Goal: Task Accomplishment & Management: Use online tool/utility

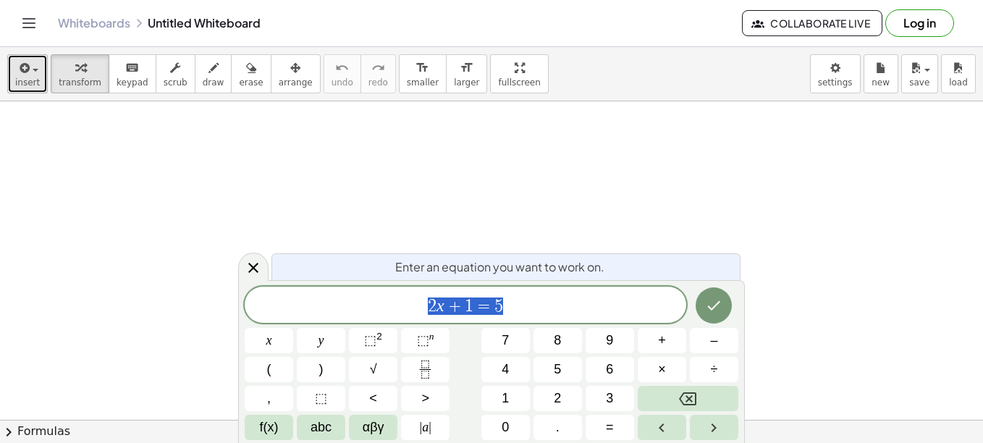
click at [38, 82] on button "insert" at bounding box center [27, 73] width 41 height 39
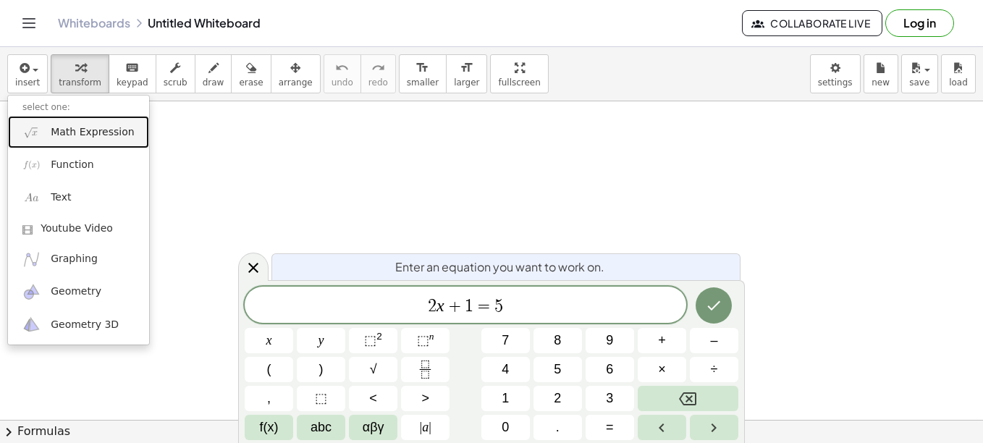
click at [98, 135] on span "Math Expression" at bounding box center [92, 132] width 83 height 14
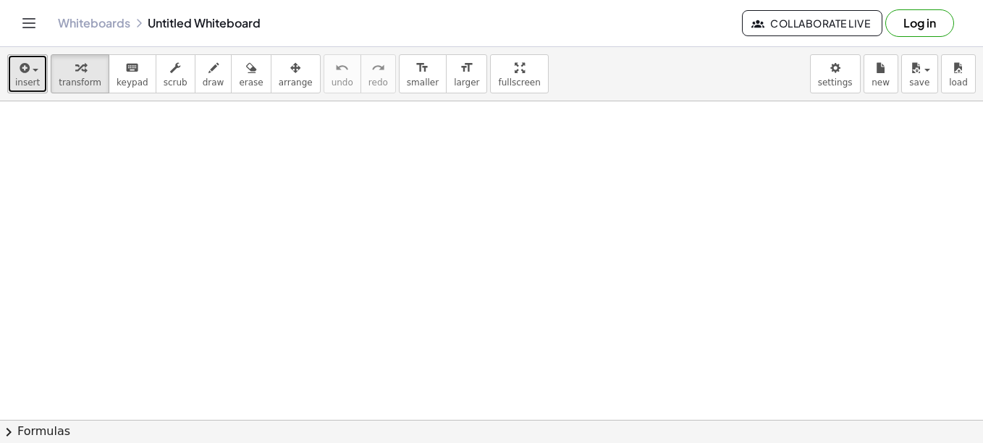
click at [19, 80] on span "insert" at bounding box center [27, 82] width 25 height 10
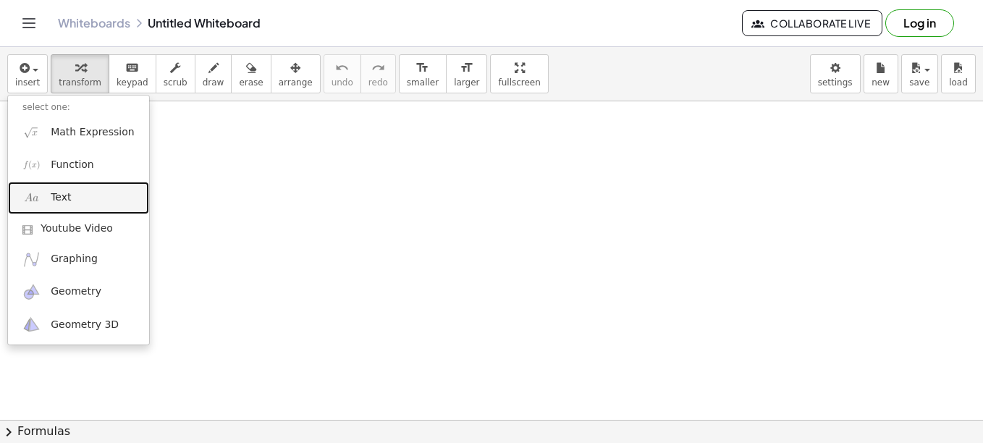
click at [59, 203] on span "Text" at bounding box center [61, 197] width 20 height 14
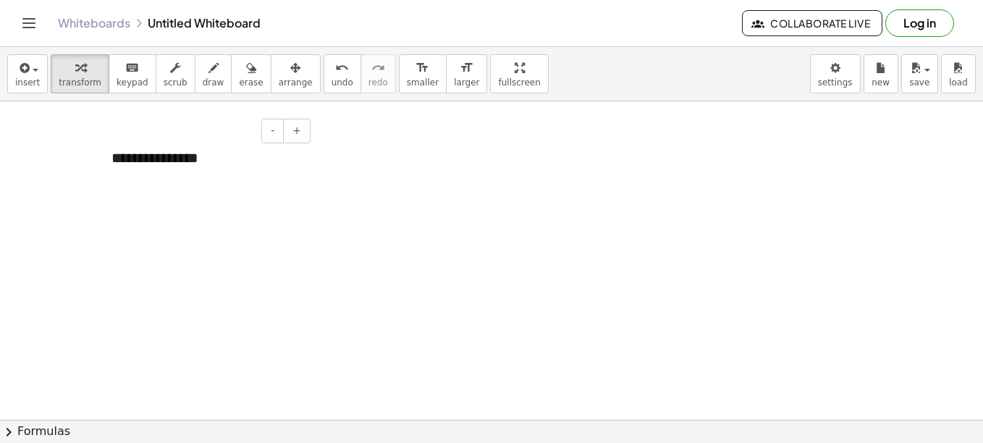
click at [260, 180] on div "**********" at bounding box center [205, 158] width 217 height 50
click at [235, 182] on div "**********" at bounding box center [205, 158] width 217 height 50
click at [290, 72] on icon "button" at bounding box center [295, 67] width 10 height 17
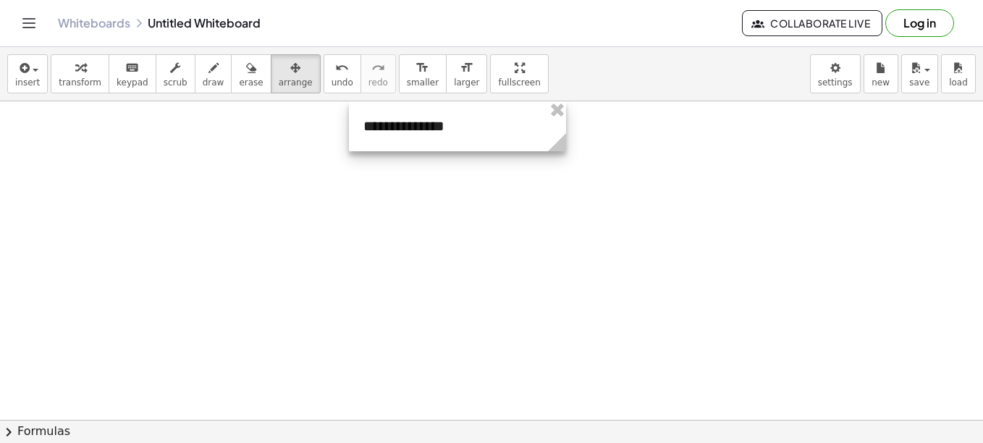
drag, startPoint x: 262, startPoint y: 177, endPoint x: 514, endPoint y: 142, distance: 254.5
click at [514, 142] on div at bounding box center [457, 126] width 217 height 50
click at [481, 130] on div at bounding box center [457, 126] width 217 height 50
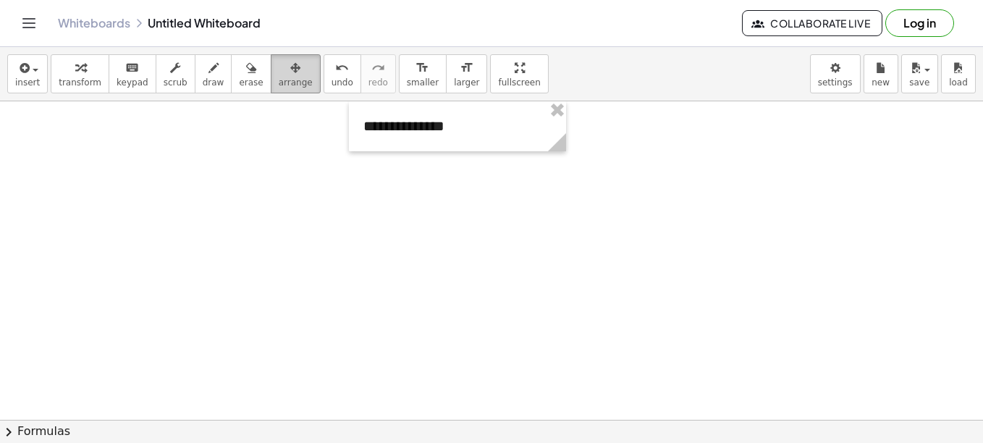
click at [280, 80] on span "arrange" at bounding box center [296, 82] width 34 height 10
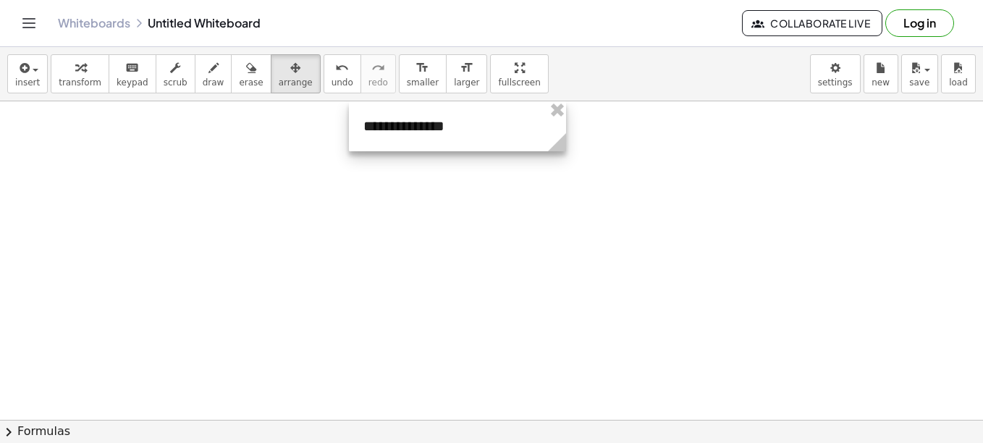
click at [509, 128] on div at bounding box center [457, 126] width 217 height 50
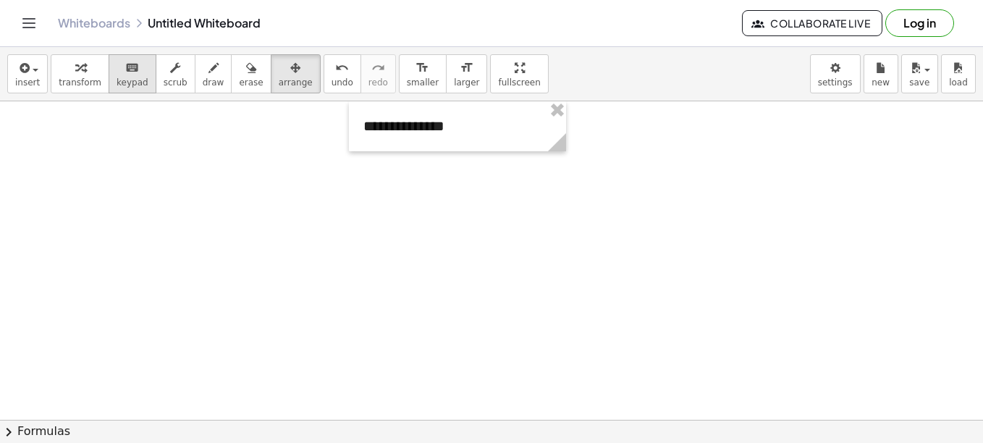
click at [127, 68] on icon "keyboard" at bounding box center [132, 67] width 14 height 17
click at [437, 122] on div "**********" at bounding box center [457, 126] width 217 height 50
drag, startPoint x: 471, startPoint y: 125, endPoint x: 357, endPoint y: 123, distance: 114.4
click at [357, 123] on div "**********" at bounding box center [457, 126] width 217 height 50
click at [547, 104] on span "+" at bounding box center [549, 99] width 9 height 12
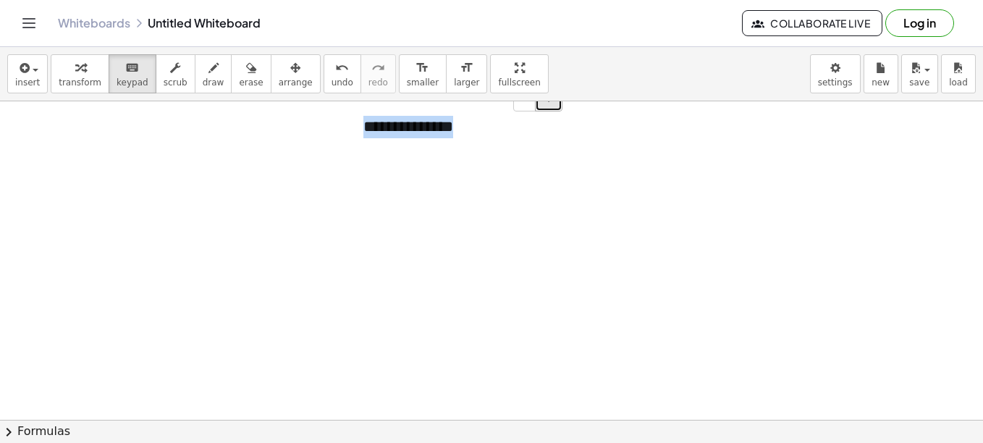
click at [547, 104] on span "+" at bounding box center [549, 99] width 9 height 12
click at [500, 134] on div "**********" at bounding box center [457, 129] width 217 height 56
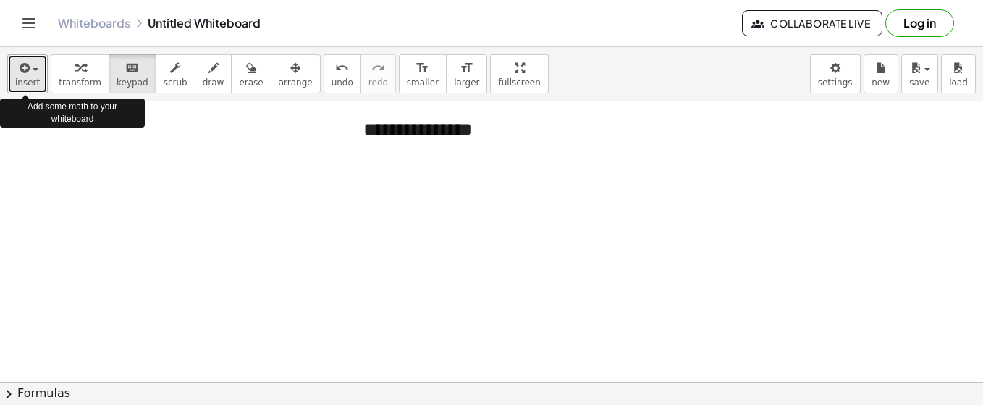
click at [20, 81] on span "insert" at bounding box center [27, 82] width 25 height 10
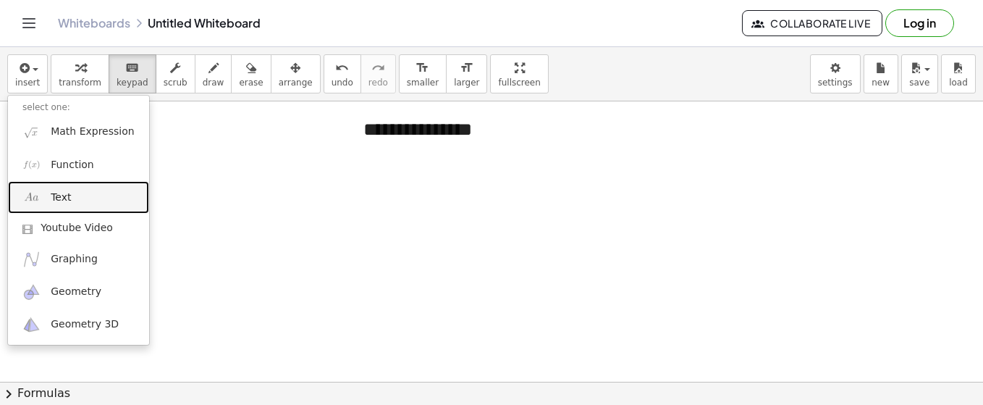
click at [73, 197] on link "Text" at bounding box center [78, 197] width 141 height 33
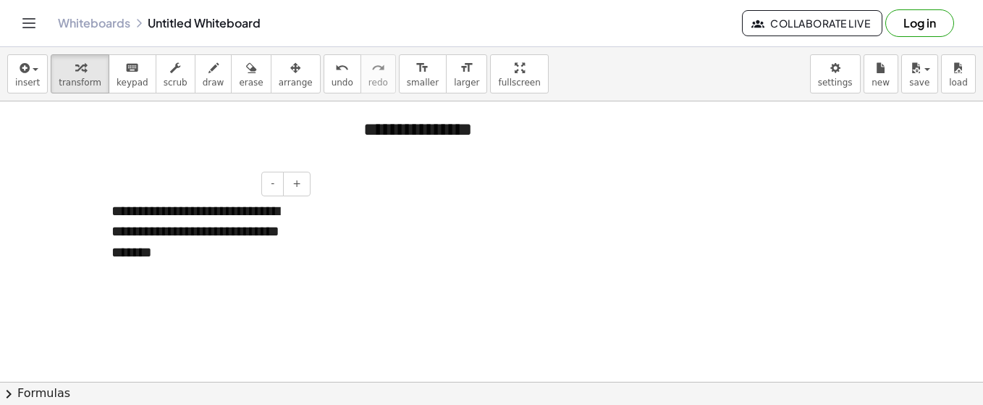
click at [276, 225] on div "**********" at bounding box center [205, 231] width 217 height 91
click at [290, 72] on icon "button" at bounding box center [295, 67] width 10 height 17
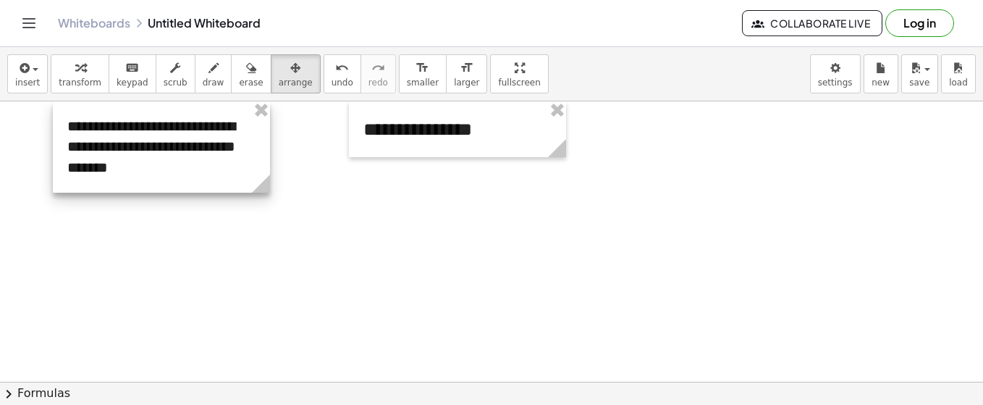
drag, startPoint x: 211, startPoint y: 228, endPoint x: 167, endPoint y: 139, distance: 99.4
click at [167, 139] on div at bounding box center [161, 146] width 217 height 91
click at [107, 152] on div at bounding box center [161, 146] width 217 height 91
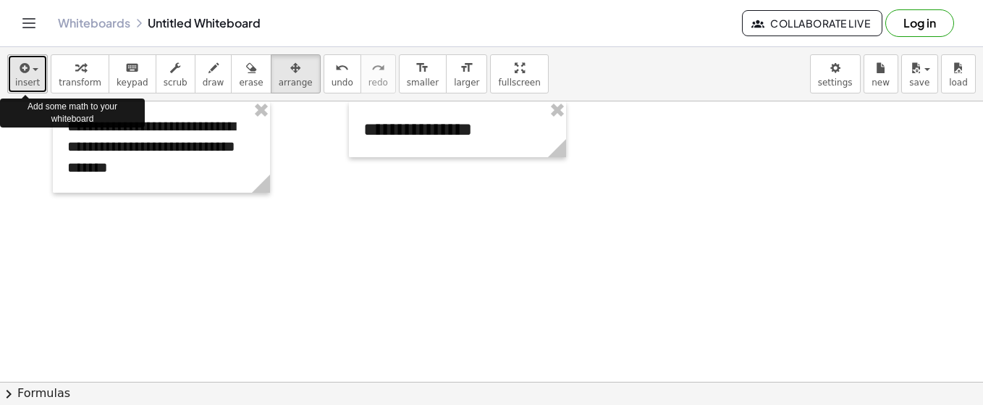
click at [30, 77] on span "insert" at bounding box center [27, 82] width 25 height 10
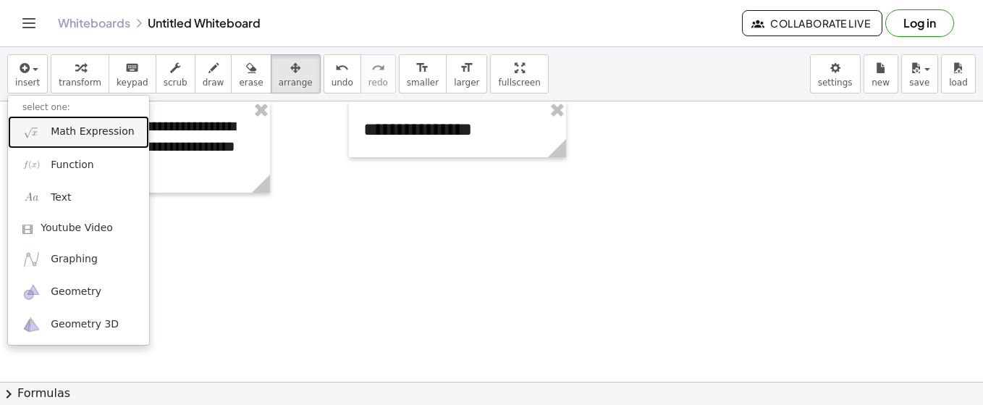
click at [104, 131] on span "Math Expression" at bounding box center [92, 132] width 83 height 14
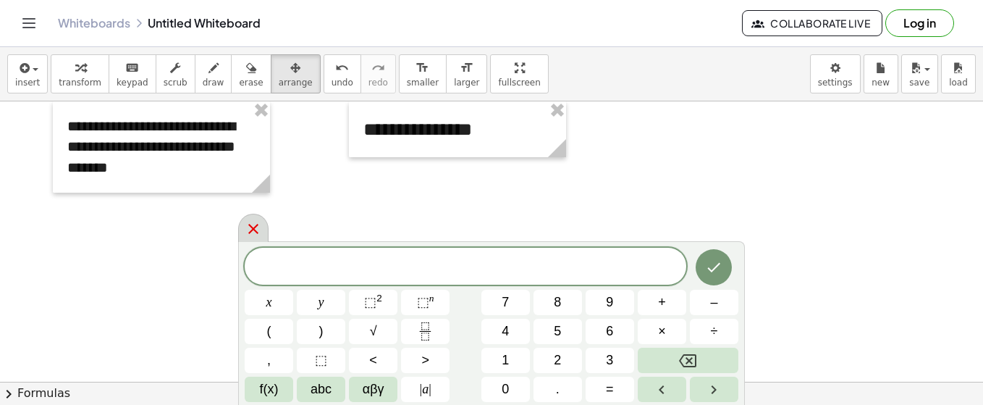
click at [257, 227] on icon at bounding box center [253, 228] width 17 height 17
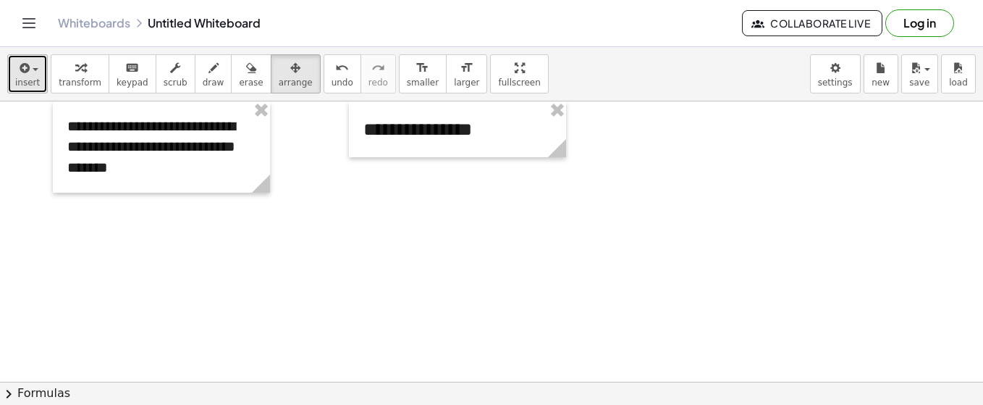
click at [33, 68] on span "button" at bounding box center [36, 69] width 6 height 3
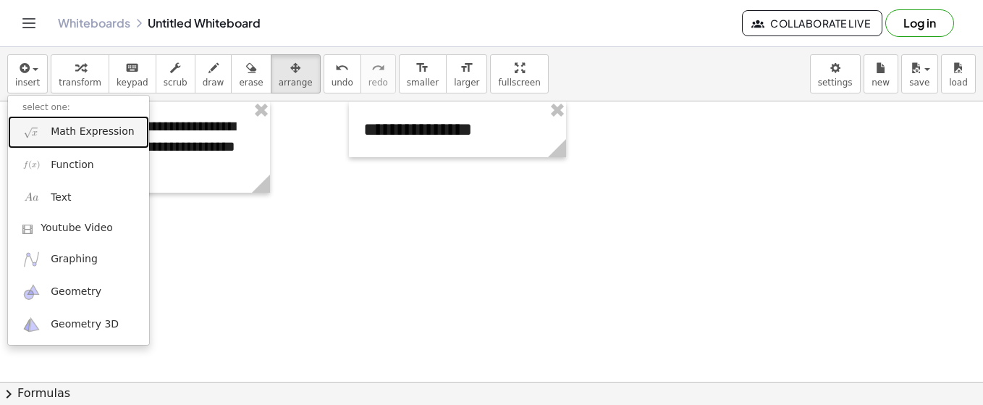
click at [68, 127] on span "Math Expression" at bounding box center [92, 132] width 83 height 14
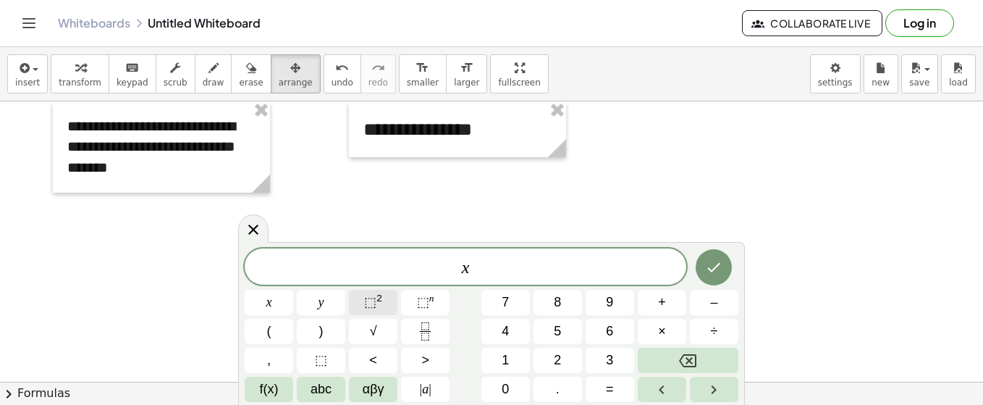
click at [371, 303] on span "⬚" at bounding box center [370, 302] width 12 height 14
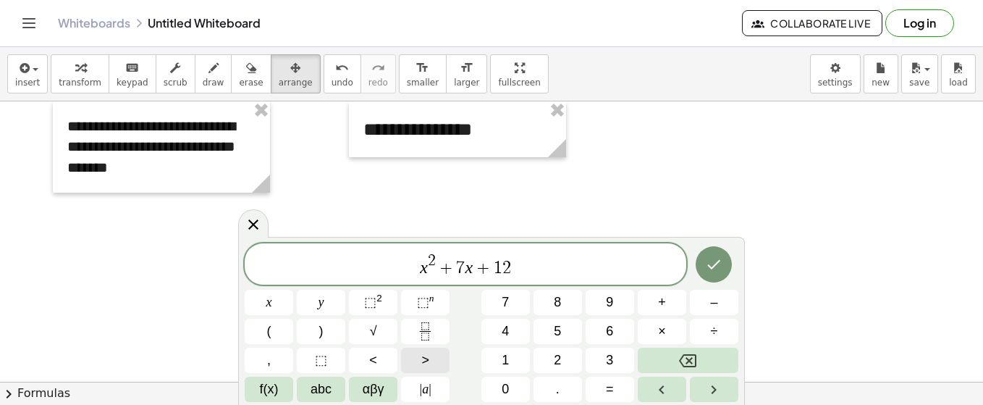
click at [420, 363] on button ">" at bounding box center [425, 360] width 49 height 25
click at [704, 266] on button "Done" at bounding box center [714, 264] width 36 height 36
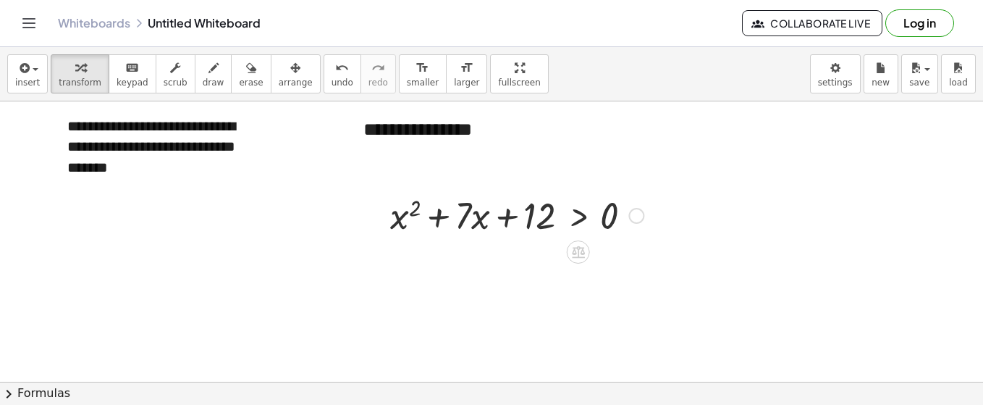
click at [428, 212] on div at bounding box center [517, 214] width 268 height 49
click at [544, 213] on div at bounding box center [517, 214] width 268 height 49
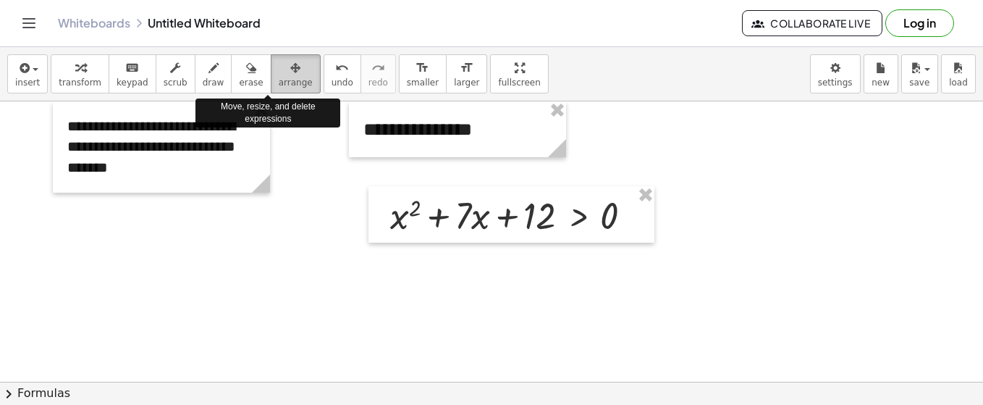
click at [279, 77] on span "arrange" at bounding box center [296, 82] width 34 height 10
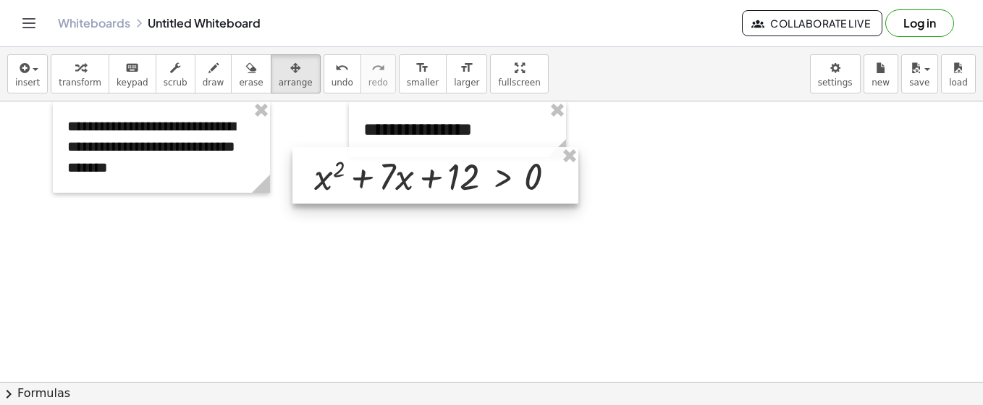
drag, startPoint x: 499, startPoint y: 233, endPoint x: 423, endPoint y: 194, distance: 85.5
click at [423, 194] on div at bounding box center [436, 175] width 286 height 56
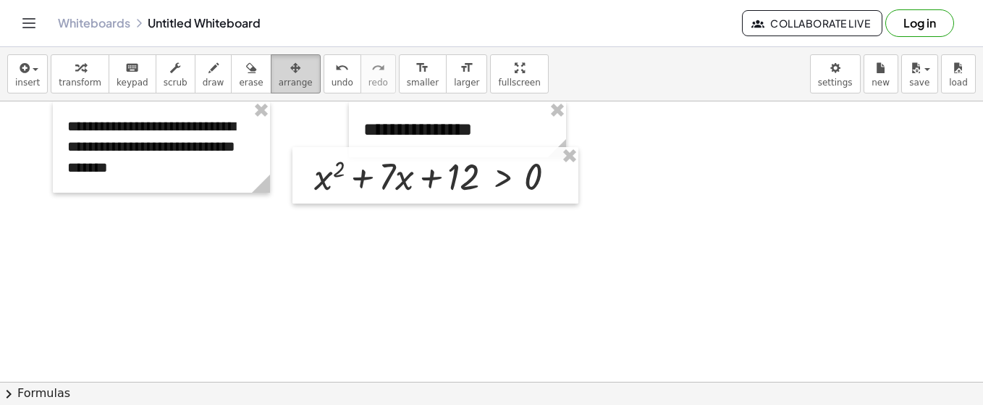
click at [279, 80] on span "arrange" at bounding box center [296, 82] width 34 height 10
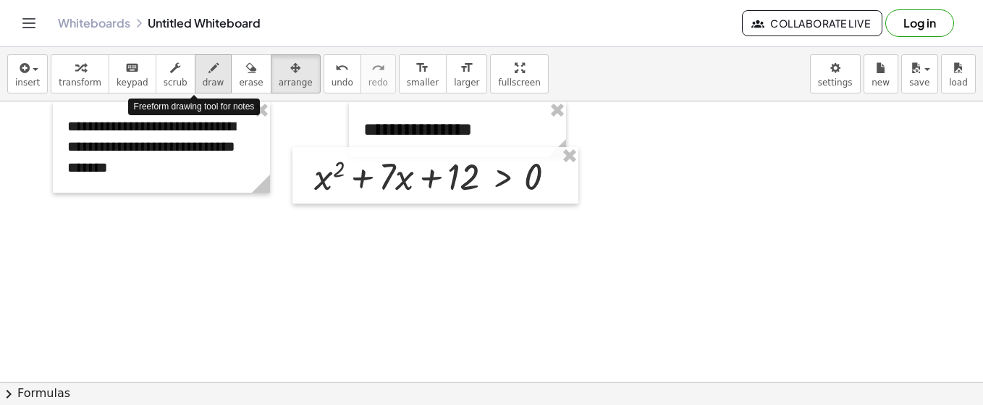
click at [195, 75] on button "draw" at bounding box center [214, 73] width 38 height 39
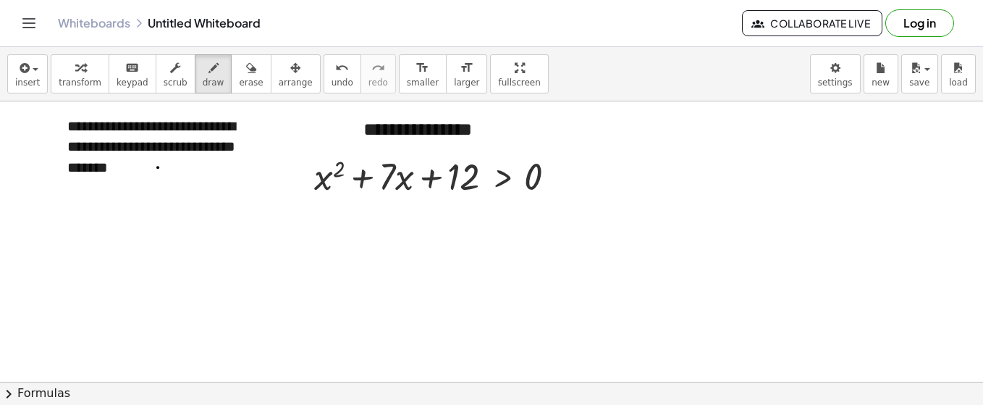
click at [38, 77] on button "insert" at bounding box center [27, 73] width 41 height 39
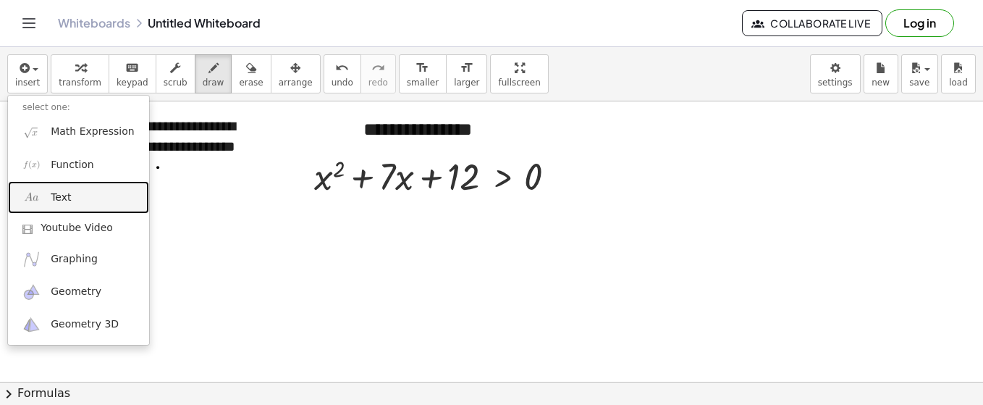
click at [78, 197] on link "Text" at bounding box center [78, 197] width 141 height 33
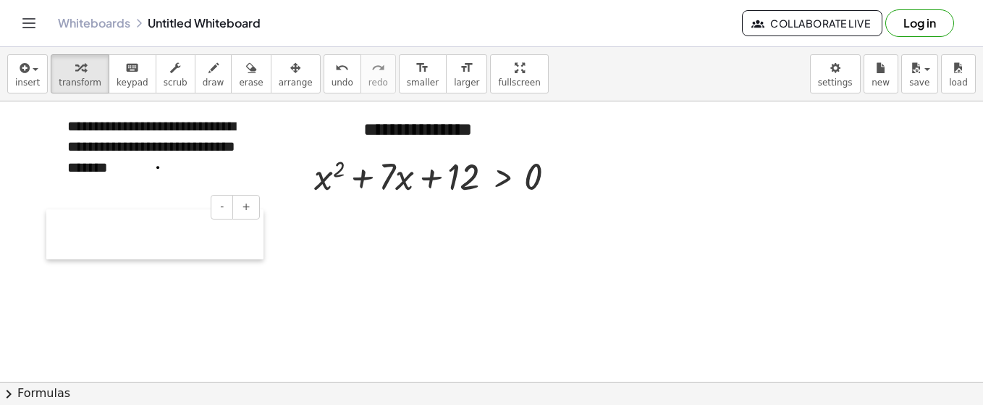
drag, startPoint x: 98, startPoint y: 252, endPoint x: 47, endPoint y: 219, distance: 60.7
click at [47, 219] on div at bounding box center [53, 234] width 14 height 50
click at [72, 230] on div at bounding box center [154, 234] width 217 height 50
click at [209, 69] on icon "button" at bounding box center [214, 67] width 10 height 17
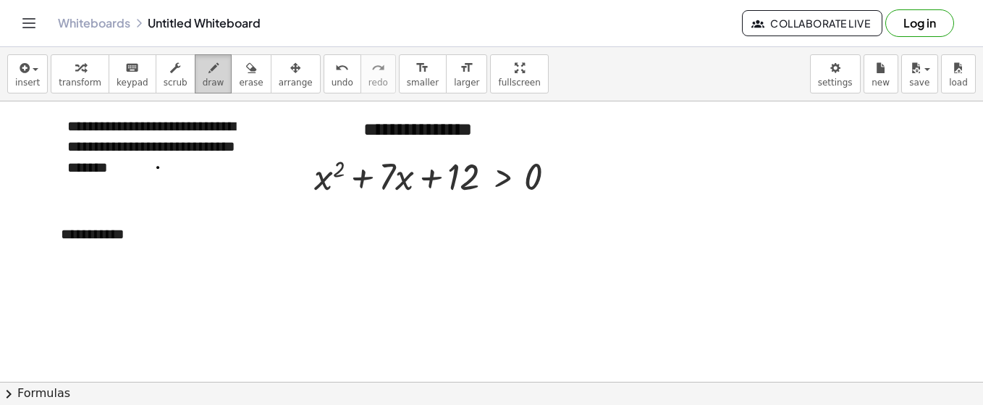
click at [203, 80] on span "draw" at bounding box center [214, 82] width 22 height 10
drag, startPoint x: 316, startPoint y: 203, endPoint x: 328, endPoint y: 223, distance: 22.7
drag, startPoint x: 324, startPoint y: 205, endPoint x: 315, endPoint y: 243, distance: 38.8
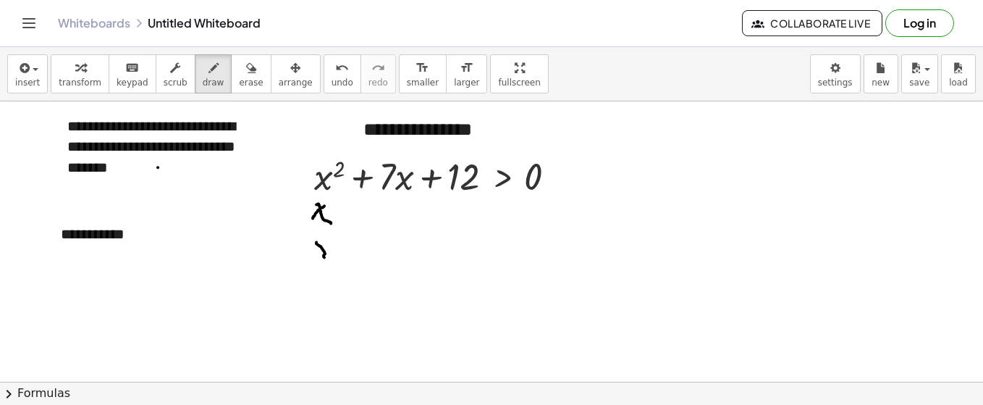
drag, startPoint x: 316, startPoint y: 241, endPoint x: 324, endPoint y: 257, distance: 17.5
drag, startPoint x: 325, startPoint y: 244, endPoint x: 308, endPoint y: 256, distance: 21.3
drag, startPoint x: 455, startPoint y: 207, endPoint x: 463, endPoint y: 216, distance: 11.8
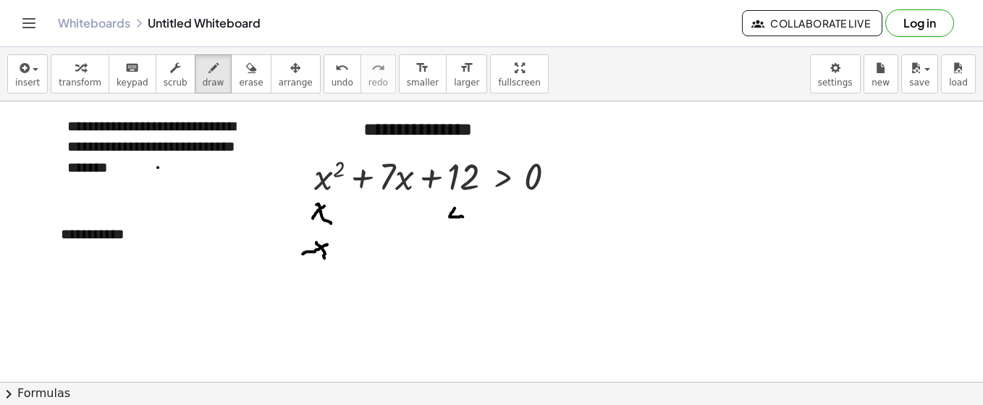
drag, startPoint x: 462, startPoint y: 206, endPoint x: 447, endPoint y: 242, distance: 39.3
drag, startPoint x: 452, startPoint y: 245, endPoint x: 453, endPoint y: 262, distance: 16.7
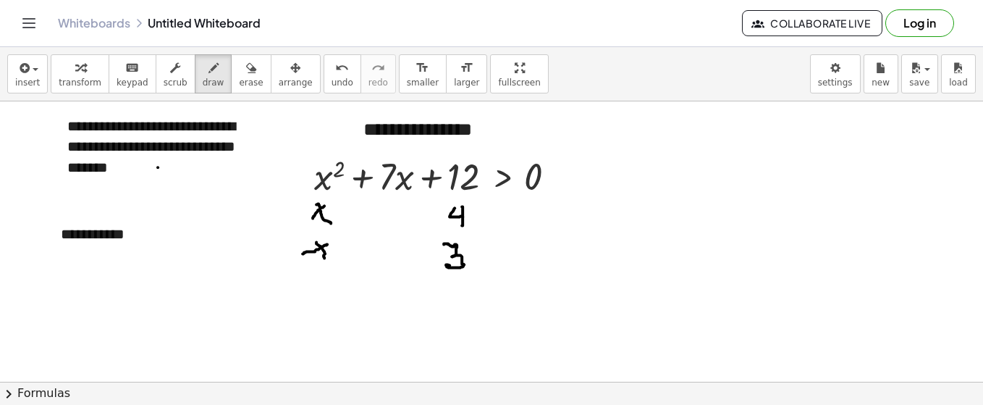
drag, startPoint x: 444, startPoint y: 243, endPoint x: 452, endPoint y: 245, distance: 8.1
drag, startPoint x: 350, startPoint y: 220, endPoint x: 427, endPoint y: 269, distance: 90.8
drag, startPoint x: 430, startPoint y: 219, endPoint x: 340, endPoint y: 262, distance: 100.1
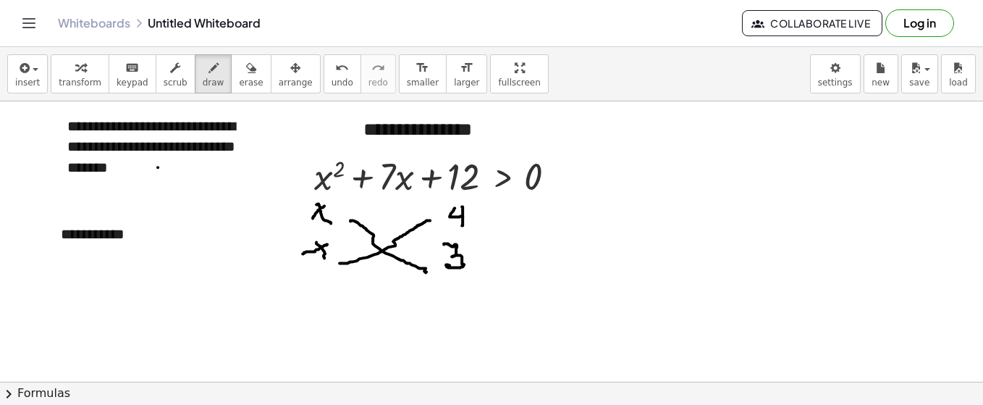
click at [34, 75] on div "button" at bounding box center [27, 67] width 25 height 17
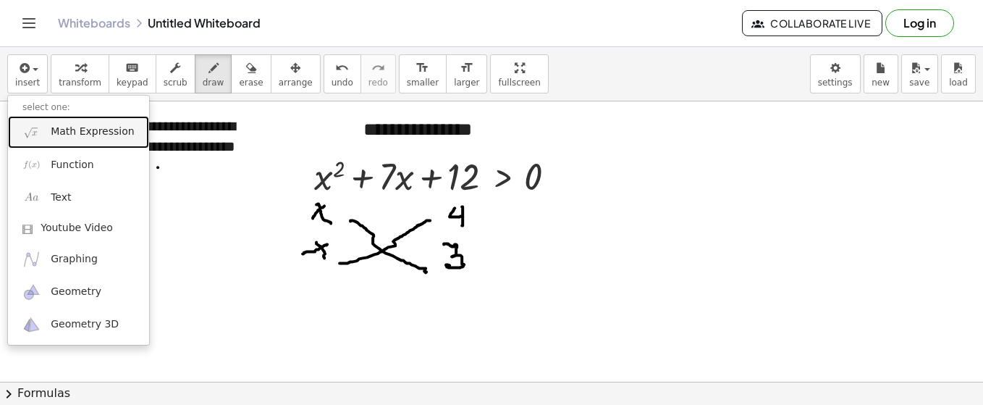
click at [71, 140] on link "Math Expression" at bounding box center [78, 132] width 141 height 33
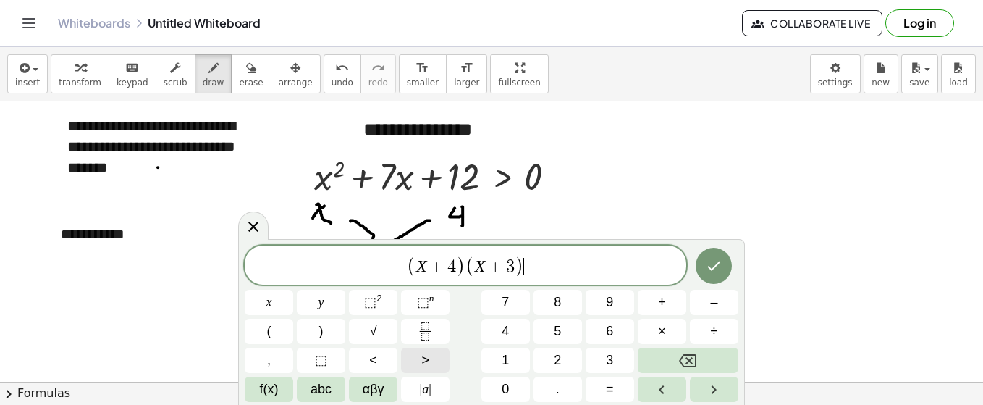
click at [431, 363] on button ">" at bounding box center [425, 360] width 49 height 25
click at [718, 270] on icon "Done" at bounding box center [713, 265] width 17 height 17
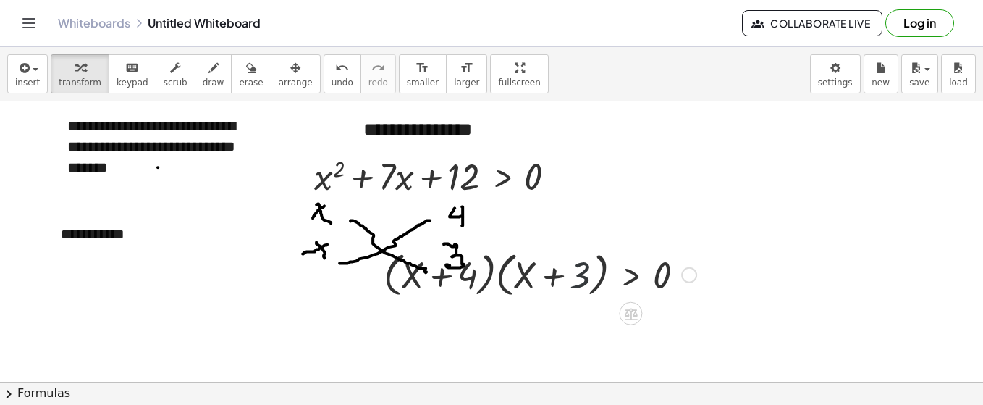
drag, startPoint x: 586, startPoint y: 272, endPoint x: 561, endPoint y: 263, distance: 26.1
click at [584, 272] on div at bounding box center [540, 273] width 327 height 55
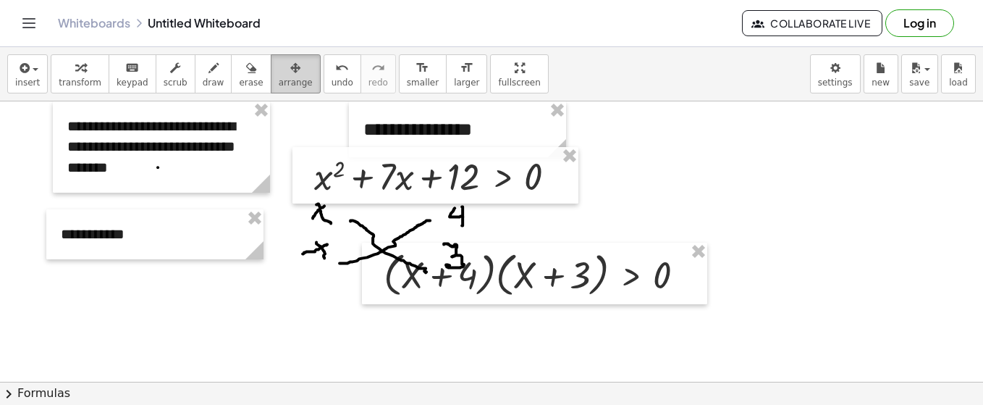
click at [290, 73] on icon "button" at bounding box center [295, 67] width 10 height 17
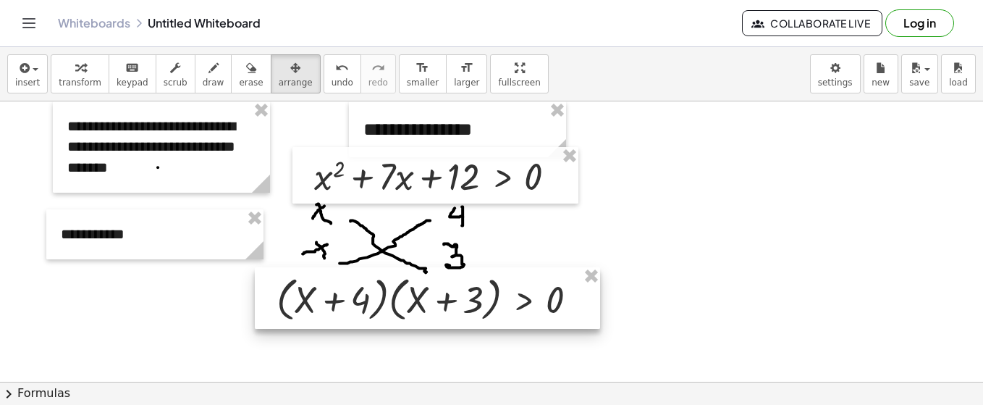
drag, startPoint x: 539, startPoint y: 297, endPoint x: 432, endPoint y: 321, distance: 110.0
click at [432, 321] on div at bounding box center [427, 298] width 345 height 62
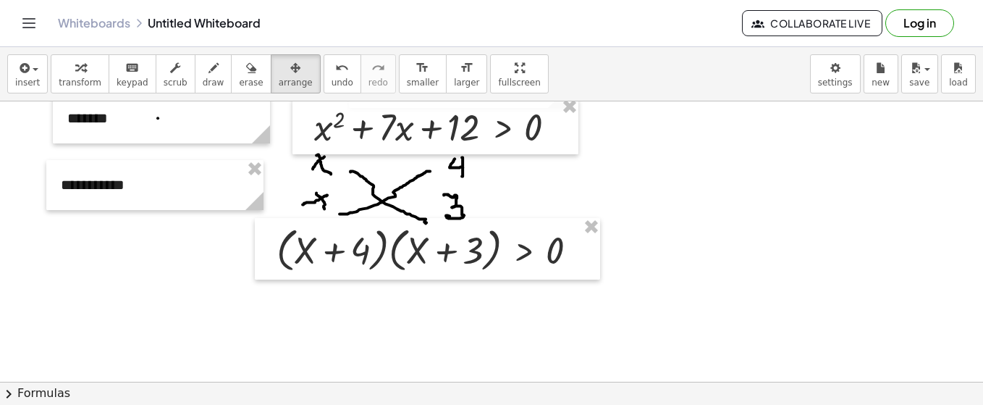
scroll to position [46, 0]
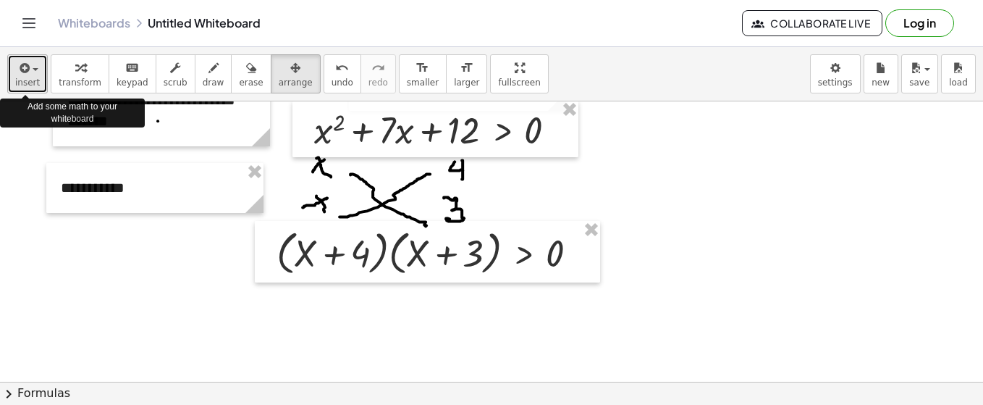
click at [12, 70] on button "insert" at bounding box center [27, 73] width 41 height 39
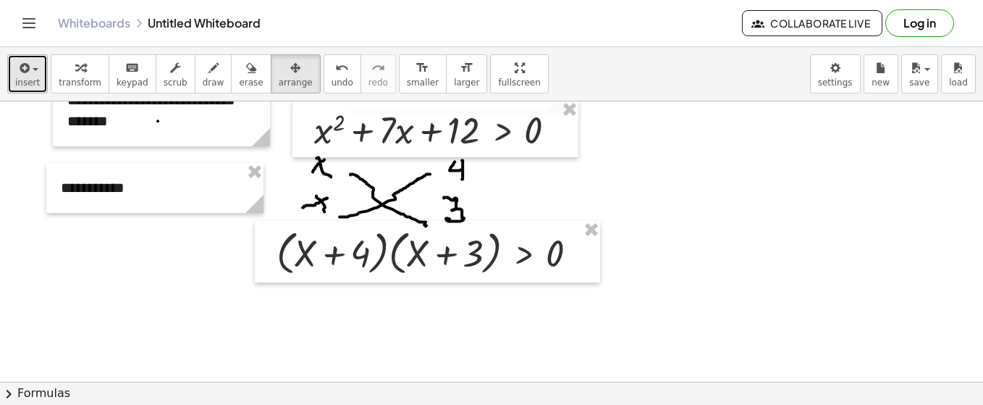
click at [37, 70] on button "insert" at bounding box center [27, 73] width 41 height 39
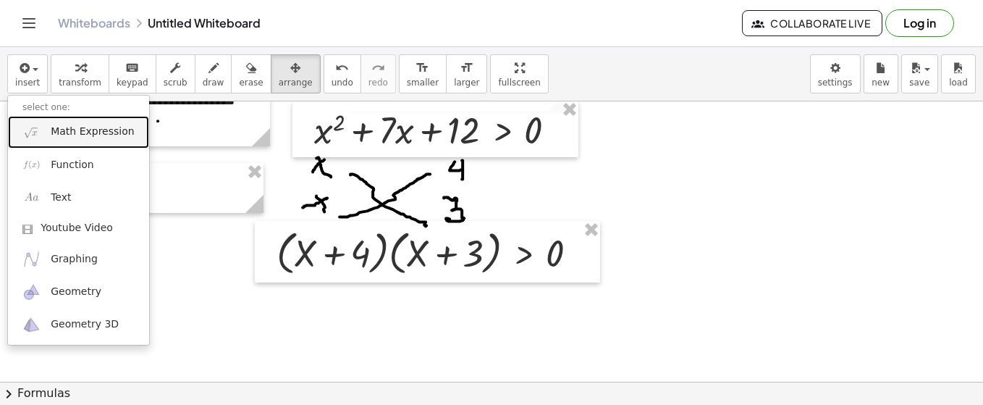
click at [51, 131] on span "Math Expression" at bounding box center [92, 132] width 83 height 14
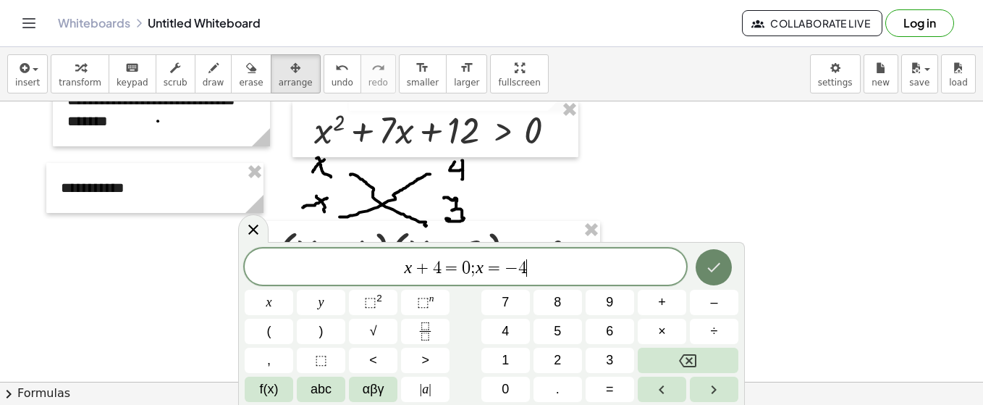
click at [708, 274] on icon "Done" at bounding box center [713, 267] width 17 height 17
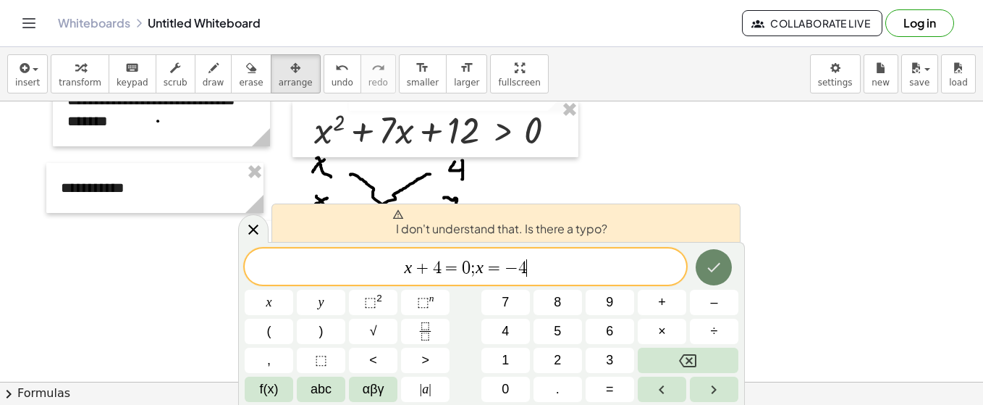
click at [708, 270] on icon "Done" at bounding box center [713, 267] width 17 height 17
click at [550, 267] on span "x + 4 = 0 ; x = − 4 ​" at bounding box center [466, 268] width 442 height 20
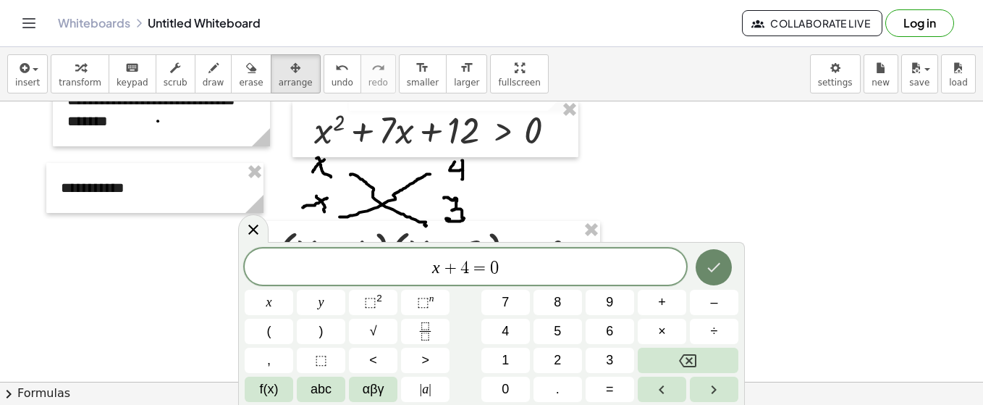
click at [710, 276] on icon "Done" at bounding box center [713, 267] width 17 height 17
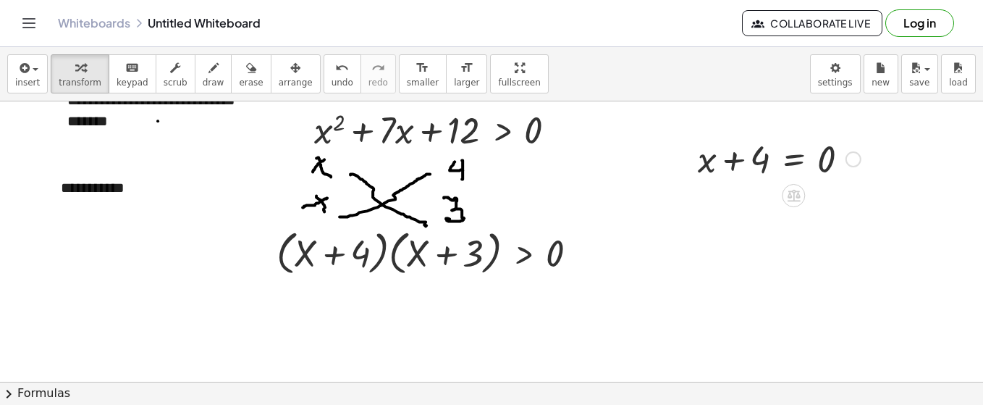
click at [734, 159] on div at bounding box center [779, 157] width 177 height 49
click at [290, 70] on icon "button" at bounding box center [295, 67] width 10 height 17
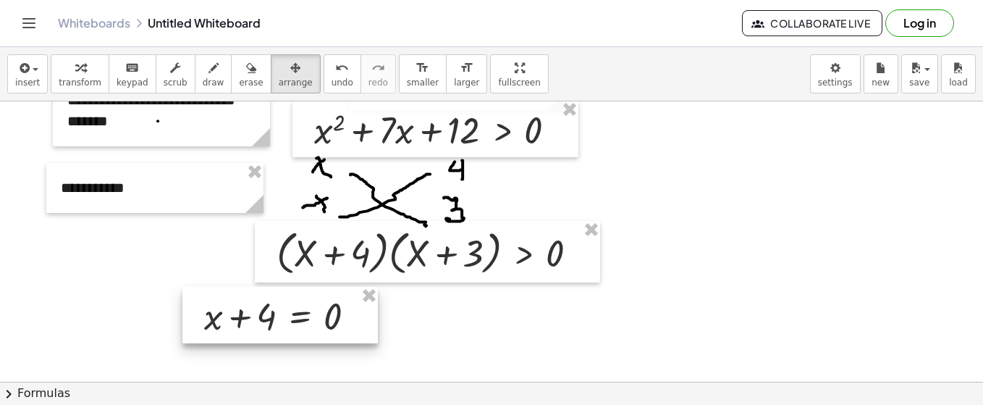
drag, startPoint x: 806, startPoint y: 170, endPoint x: 312, endPoint y: 327, distance: 518.2
click at [312, 327] on div at bounding box center [280, 315] width 196 height 56
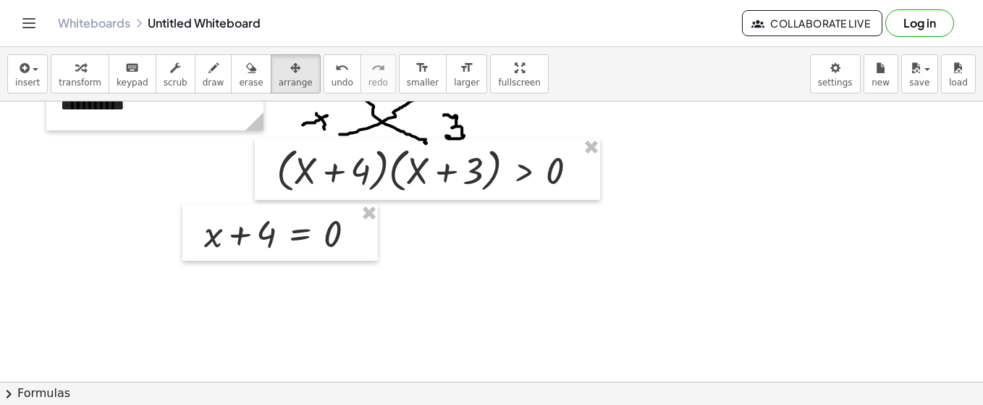
scroll to position [133, 0]
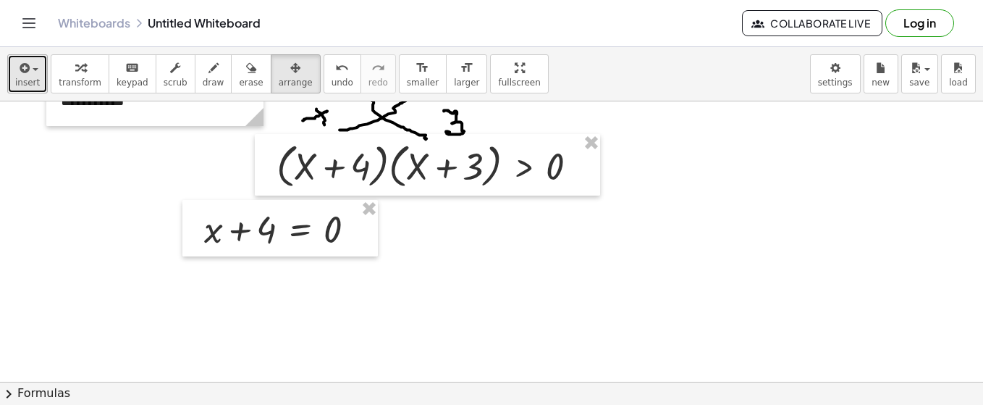
click at [25, 81] on span "insert" at bounding box center [27, 82] width 25 height 10
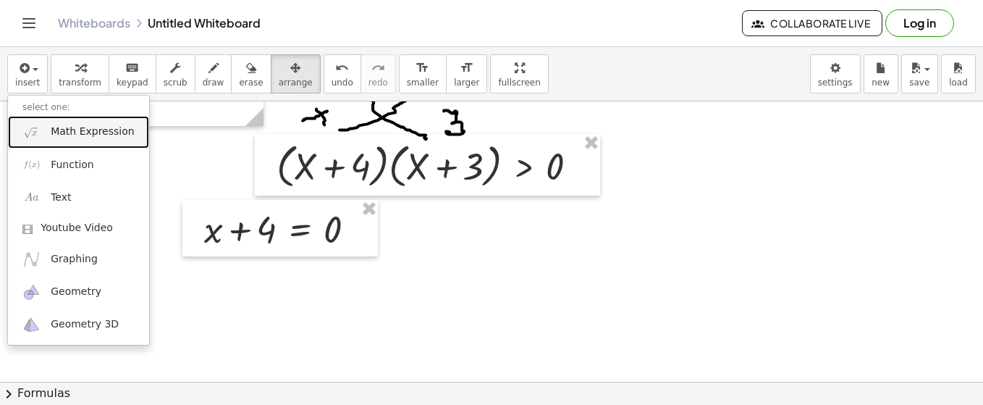
click at [60, 133] on span "Math Expression" at bounding box center [92, 132] width 83 height 14
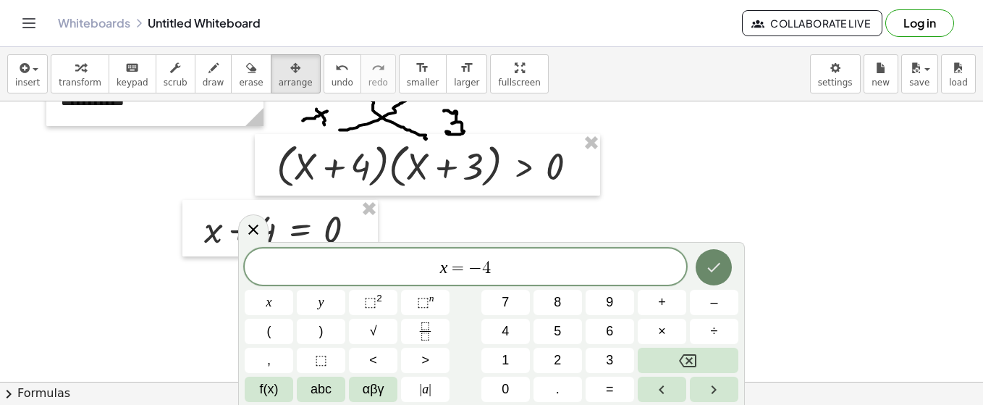
click at [707, 275] on icon "Done" at bounding box center [713, 267] width 17 height 17
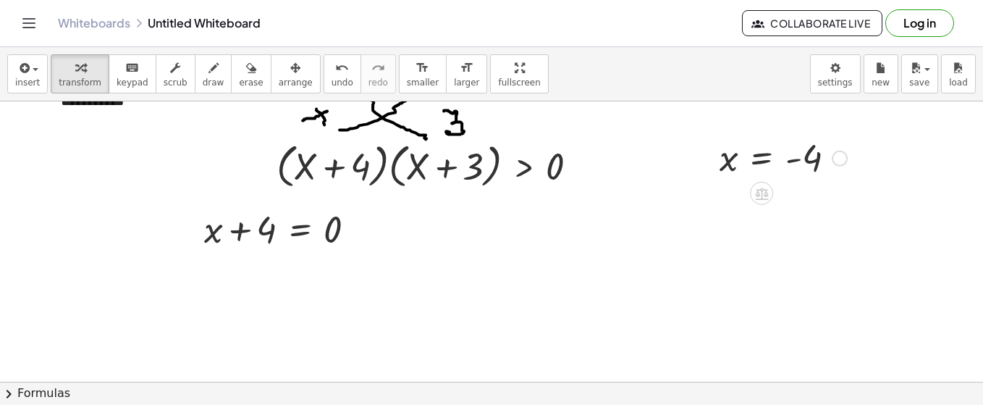
click at [740, 162] on div at bounding box center [784, 157] width 142 height 48
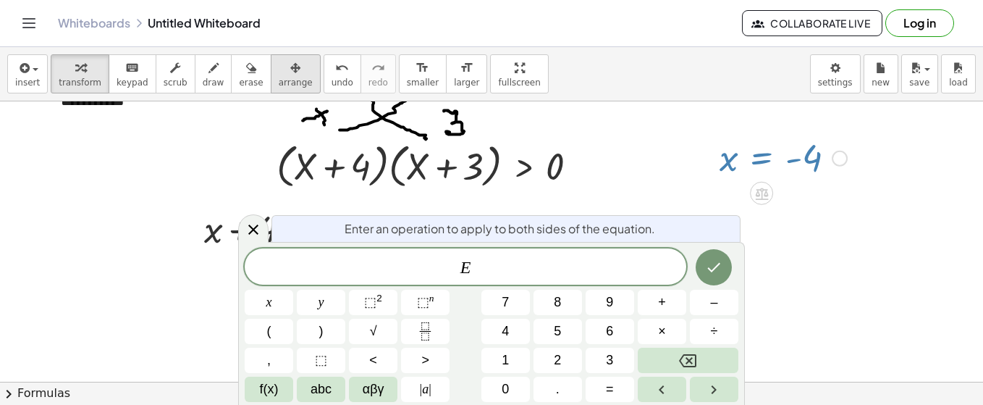
click at [290, 72] on icon "button" at bounding box center [295, 67] width 10 height 17
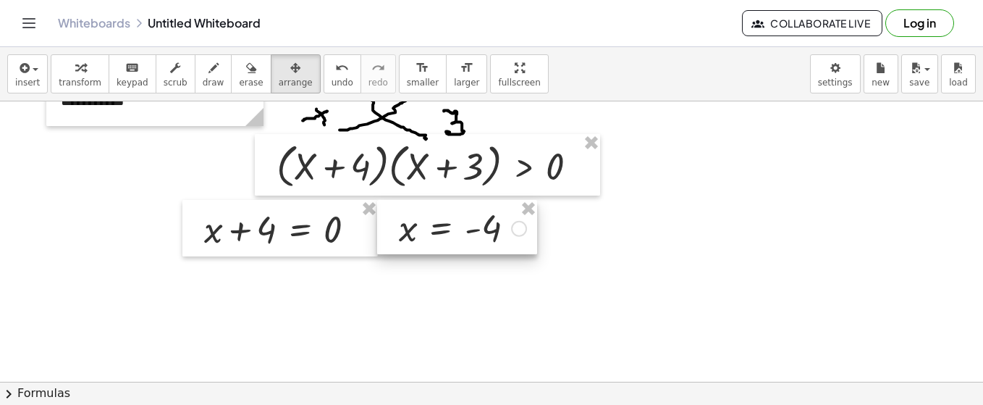
drag, startPoint x: 769, startPoint y: 154, endPoint x: 448, endPoint y: 224, distance: 328.4
click at [448, 224] on div at bounding box center [457, 227] width 160 height 55
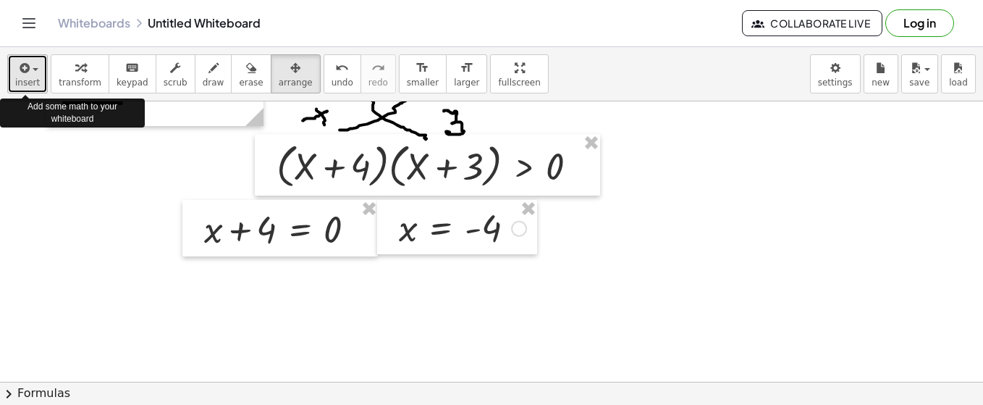
click at [32, 75] on button "insert" at bounding box center [27, 73] width 41 height 39
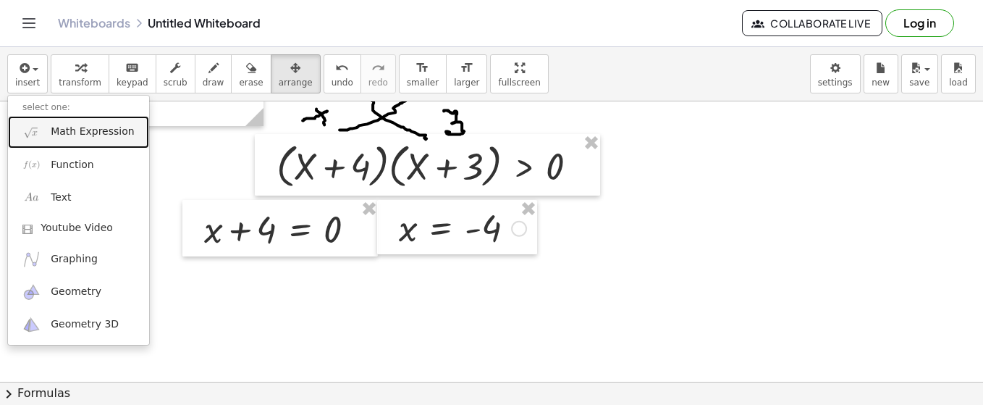
click at [83, 129] on span "Math Expression" at bounding box center [92, 132] width 83 height 14
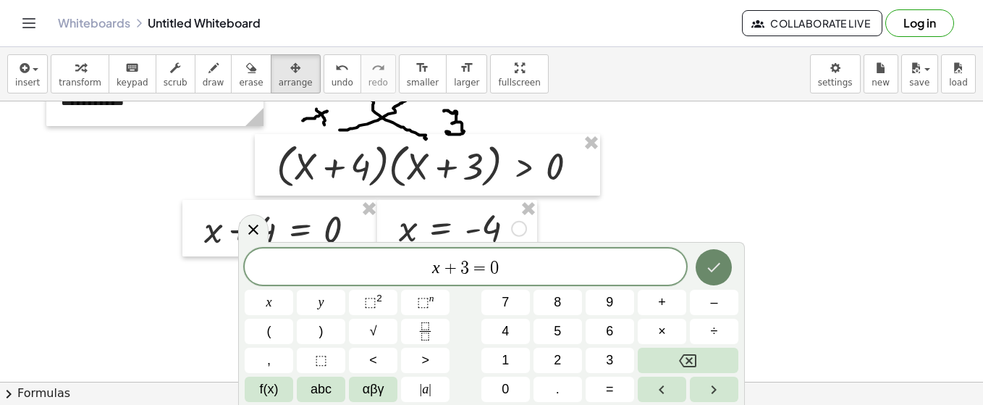
click at [715, 267] on icon "Done" at bounding box center [713, 267] width 17 height 17
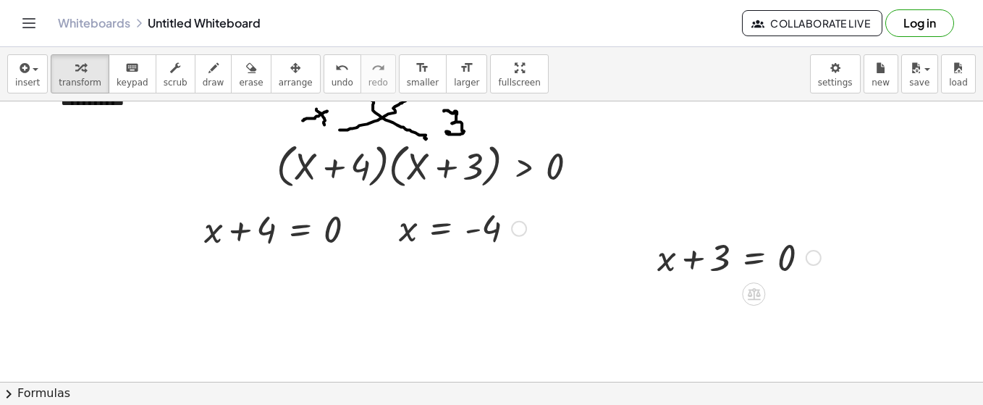
click at [697, 265] on div at bounding box center [739, 256] width 178 height 49
click at [715, 259] on div at bounding box center [739, 256] width 178 height 49
click at [290, 63] on icon "button" at bounding box center [295, 67] width 10 height 17
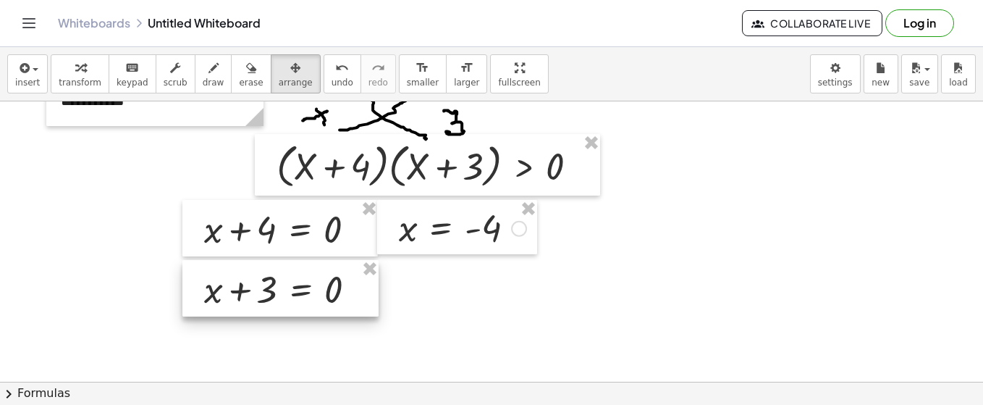
drag, startPoint x: 728, startPoint y: 264, endPoint x: 275, endPoint y: 295, distance: 454.4
click at [275, 295] on div at bounding box center [280, 288] width 196 height 56
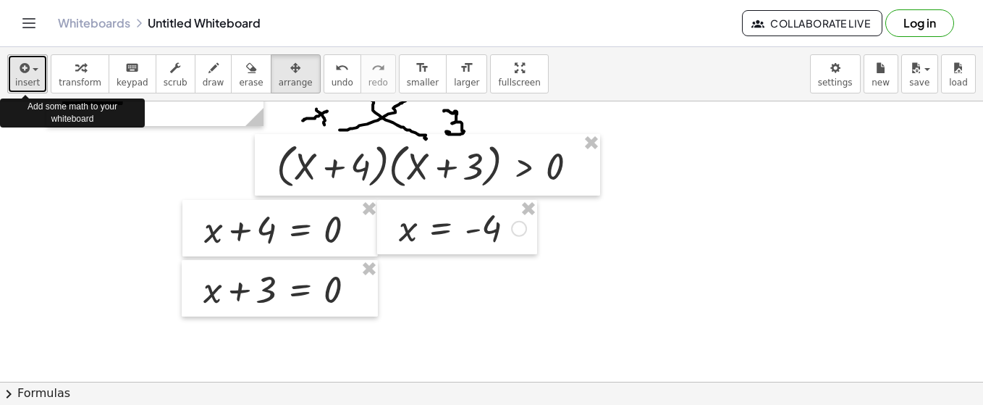
click at [35, 70] on span "button" at bounding box center [36, 69] width 6 height 3
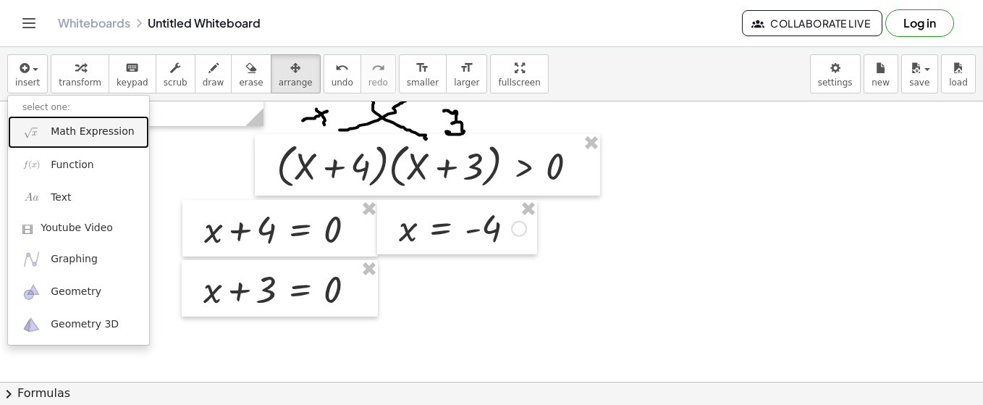
click at [77, 138] on span "Math Expression" at bounding box center [92, 132] width 83 height 14
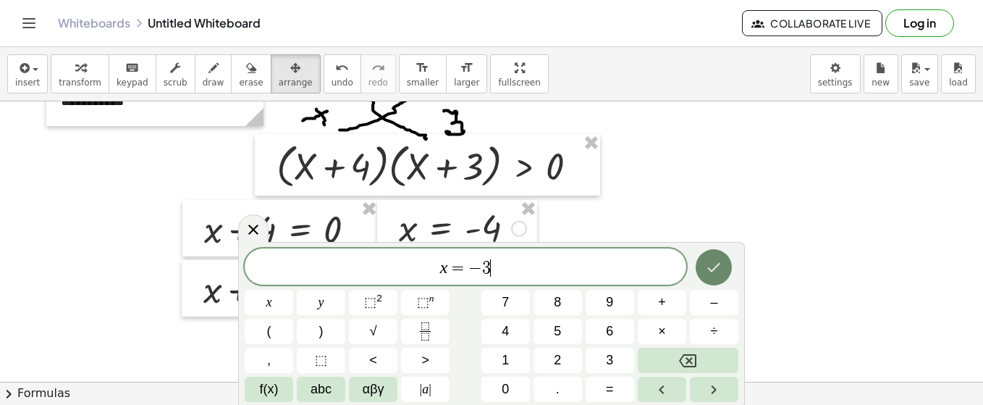
click at [714, 274] on icon "Done" at bounding box center [713, 267] width 17 height 17
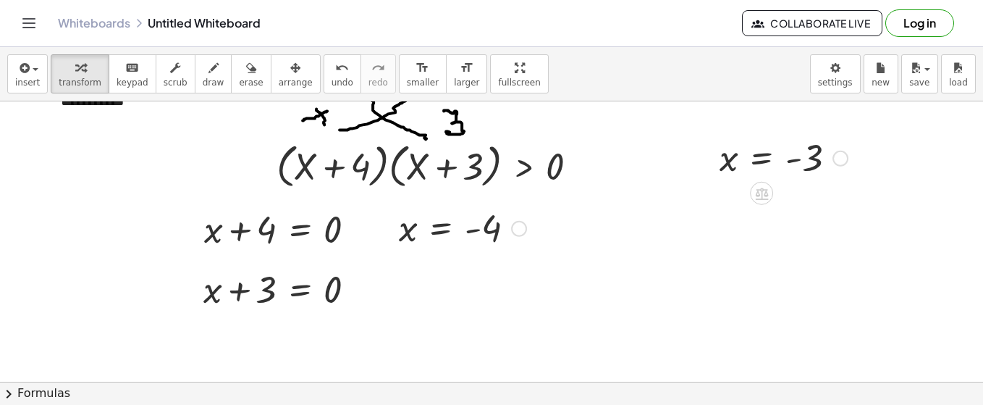
click at [767, 160] on div at bounding box center [784, 157] width 143 height 48
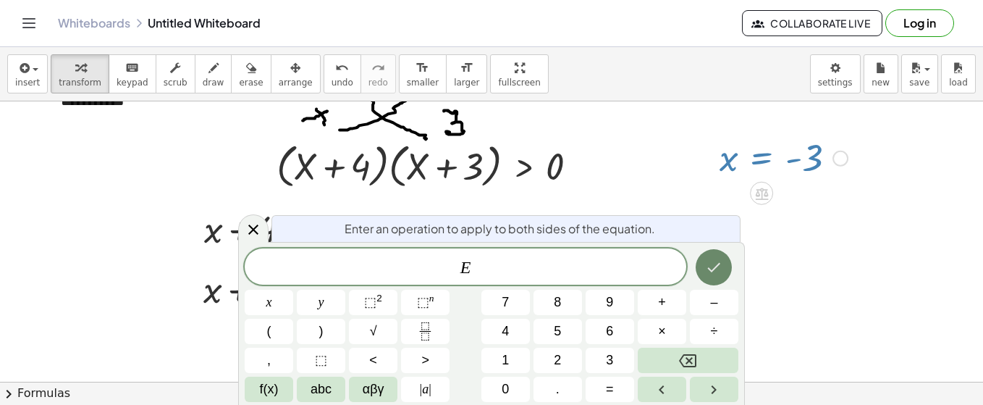
click at [705, 267] on button "Done" at bounding box center [714, 267] width 36 height 36
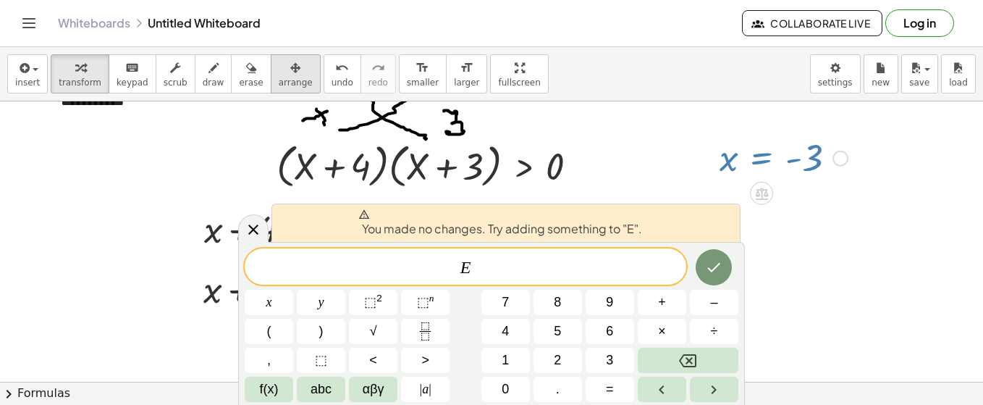
click at [290, 71] on icon "button" at bounding box center [295, 67] width 10 height 17
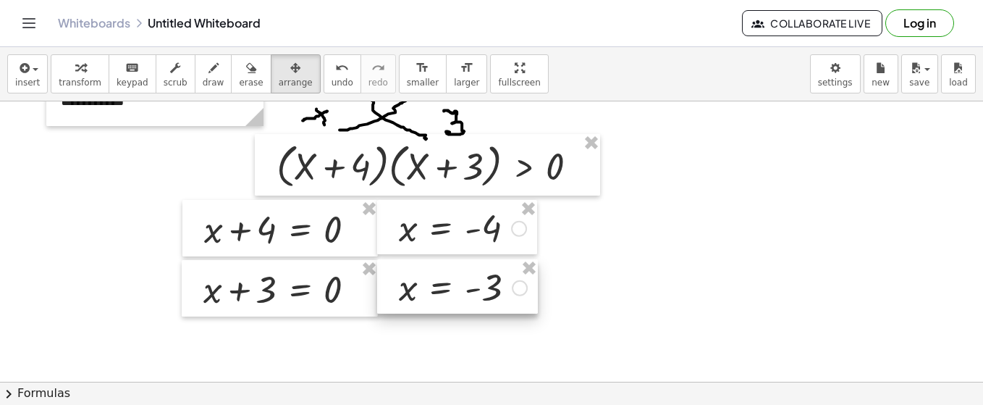
drag, startPoint x: 736, startPoint y: 159, endPoint x: 415, endPoint y: 289, distance: 346.0
click at [415, 289] on div at bounding box center [457, 286] width 161 height 55
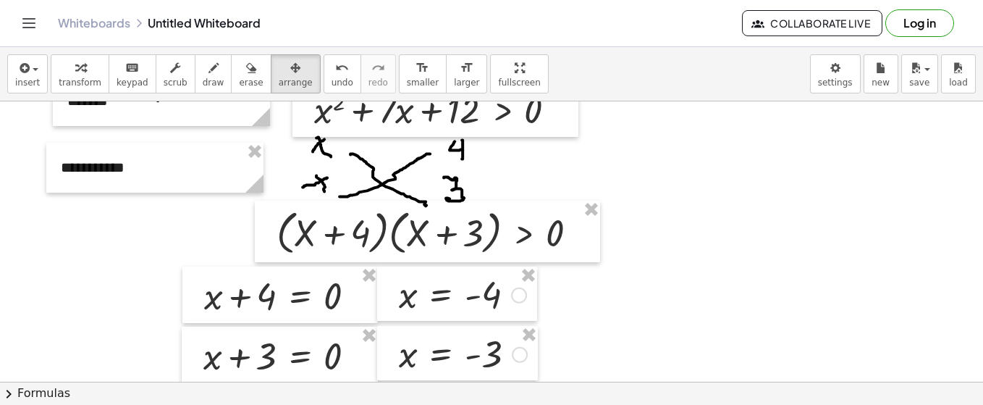
scroll to position [64, 0]
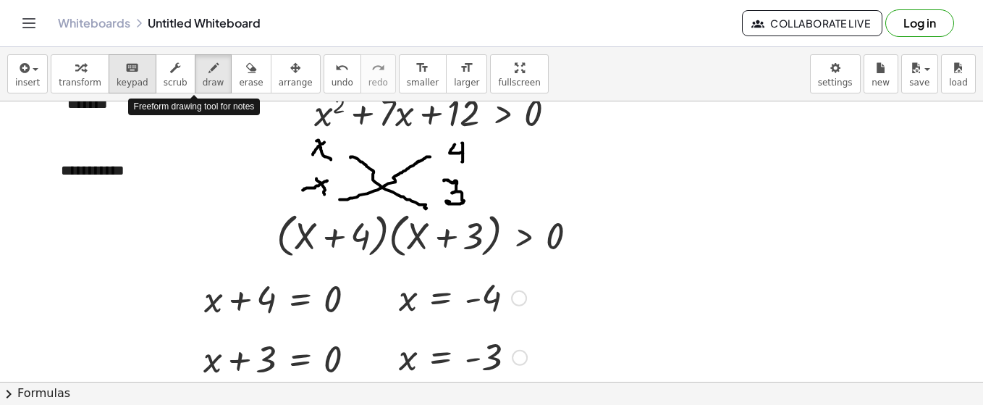
drag, startPoint x: 190, startPoint y: 74, endPoint x: 130, endPoint y: 88, distance: 62.5
click at [209, 75] on icon "button" at bounding box center [214, 67] width 10 height 17
click at [209, 72] on icon "button" at bounding box center [214, 67] width 10 height 17
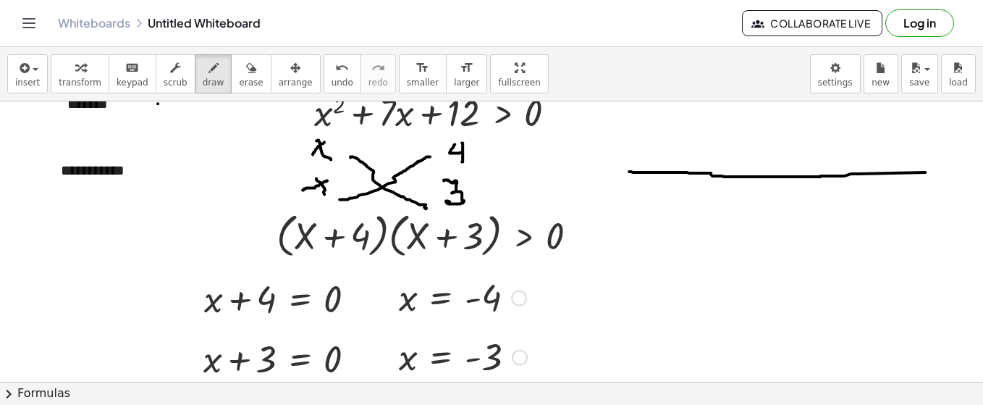
drag, startPoint x: 629, startPoint y: 170, endPoint x: 927, endPoint y: 172, distance: 297.6
click at [926, 172] on div at bounding box center [491, 403] width 983 height 731
click at [924, 166] on div at bounding box center [491, 403] width 983 height 731
drag, startPoint x: 919, startPoint y: 161, endPoint x: 814, endPoint y: 185, distance: 107.7
click at [924, 185] on div at bounding box center [491, 403] width 983 height 731
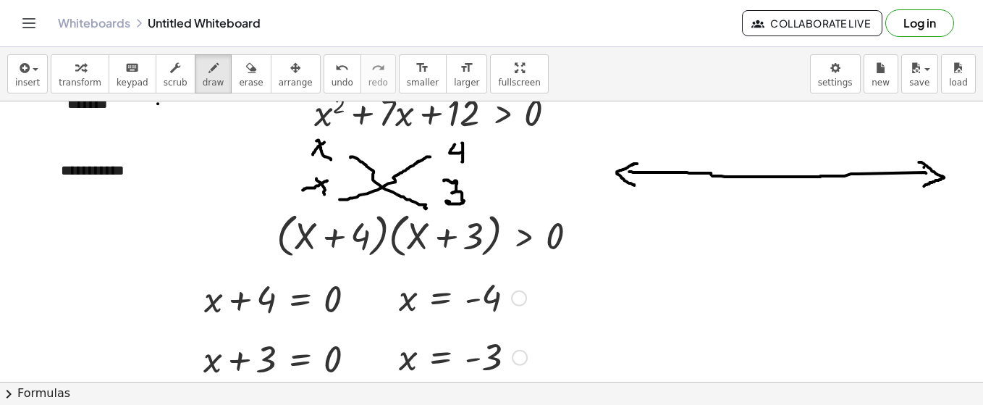
drag, startPoint x: 637, startPoint y: 162, endPoint x: 634, endPoint y: 184, distance: 21.9
click at [634, 184] on div at bounding box center [491, 403] width 983 height 731
drag, startPoint x: 918, startPoint y: 186, endPoint x: 917, endPoint y: 202, distance: 15.9
click at [917, 202] on div at bounding box center [491, 403] width 983 height 731
drag, startPoint x: 913, startPoint y: 198, endPoint x: 932, endPoint y: 195, distance: 19.2
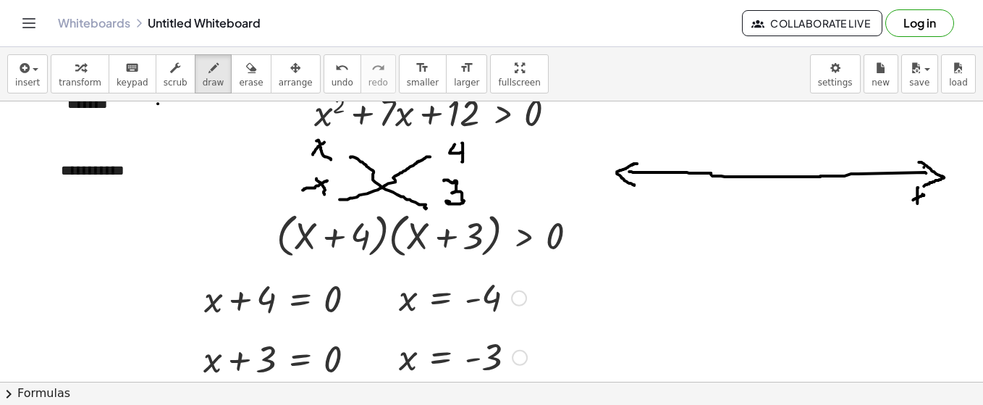
click at [922, 192] on div at bounding box center [491, 403] width 983 height 731
drag, startPoint x: 945, startPoint y: 189, endPoint x: 903, endPoint y: 190, distance: 42.0
click at [943, 189] on div at bounding box center [491, 403] width 983 height 731
drag, startPoint x: 608, startPoint y: 201, endPoint x: 618, endPoint y: 197, distance: 10.1
click at [618, 197] on div at bounding box center [491, 403] width 983 height 731
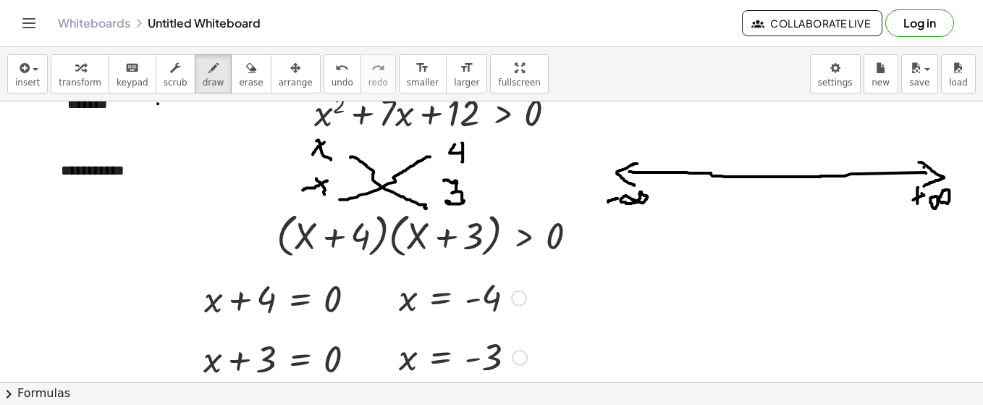
drag, startPoint x: 642, startPoint y: 190, endPoint x: 657, endPoint y: 240, distance: 52.2
click at [639, 193] on div at bounding box center [491, 403] width 983 height 731
drag, startPoint x: 828, startPoint y: 167, endPoint x: 781, endPoint y: 185, distance: 51.4
click at [828, 190] on div at bounding box center [491, 403] width 983 height 731
drag, startPoint x: 714, startPoint y: 167, endPoint x: 715, endPoint y: 188, distance: 21.8
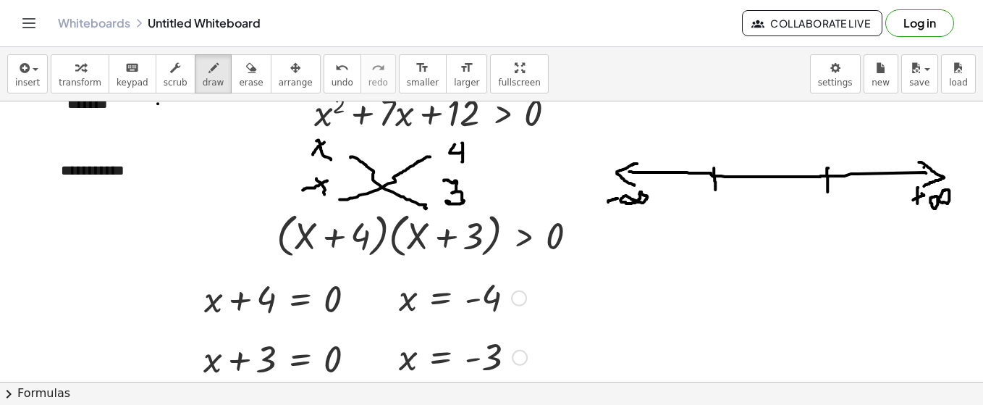
click at [715, 188] on div at bounding box center [491, 403] width 983 height 731
drag, startPoint x: 805, startPoint y: 213, endPoint x: 812, endPoint y: 211, distance: 7.4
click at [812, 211] on div at bounding box center [491, 403] width 983 height 731
drag, startPoint x: 825, startPoint y: 207, endPoint x: 814, endPoint y: 227, distance: 23.4
click at [824, 230] on div at bounding box center [491, 403] width 983 height 731
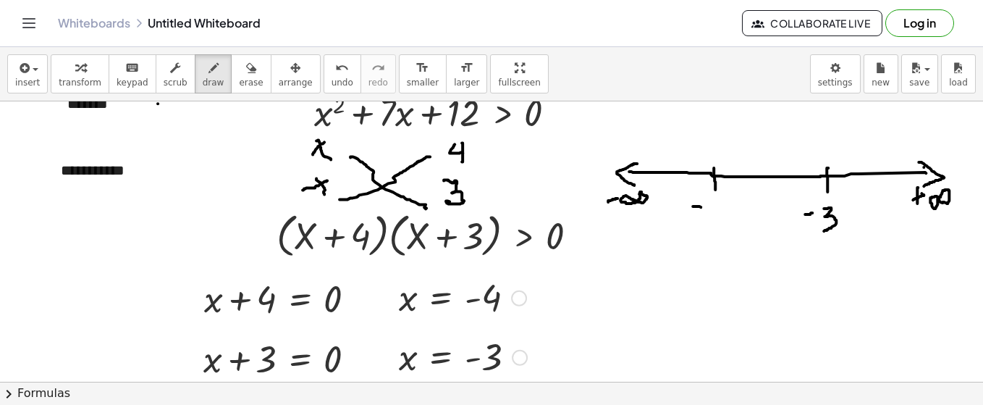
drag, startPoint x: 693, startPoint y: 205, endPoint x: 702, endPoint y: 206, distance: 9.5
click at [702, 206] on div at bounding box center [491, 403] width 983 height 731
drag, startPoint x: 710, startPoint y: 202, endPoint x: 716, endPoint y: 210, distance: 10.3
click at [716, 210] on div at bounding box center [491, 403] width 983 height 731
drag, startPoint x: 717, startPoint y: 203, endPoint x: 718, endPoint y: 223, distance: 19.6
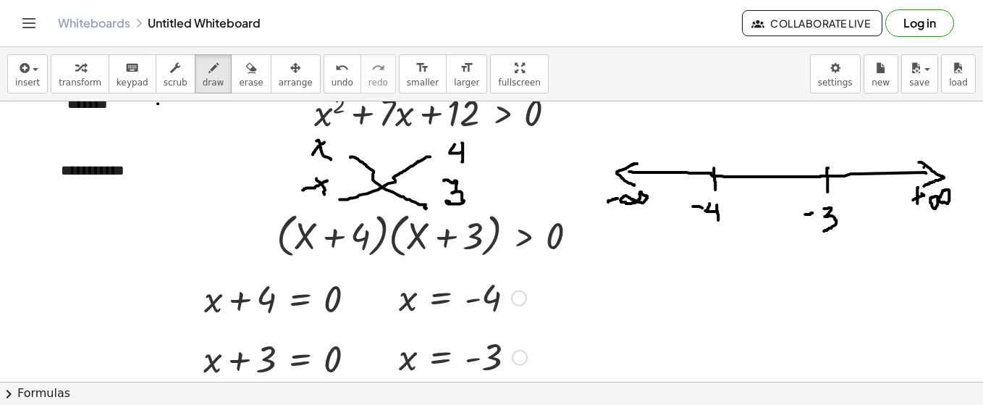
click at [718, 220] on div at bounding box center [491, 403] width 983 height 731
drag, startPoint x: 863, startPoint y: 119, endPoint x: 863, endPoint y: 147, distance: 27.5
click at [863, 147] on div at bounding box center [491, 403] width 983 height 731
drag, startPoint x: 852, startPoint y: 134, endPoint x: 825, endPoint y: 159, distance: 36.9
click at [875, 140] on div at bounding box center [491, 403] width 983 height 731
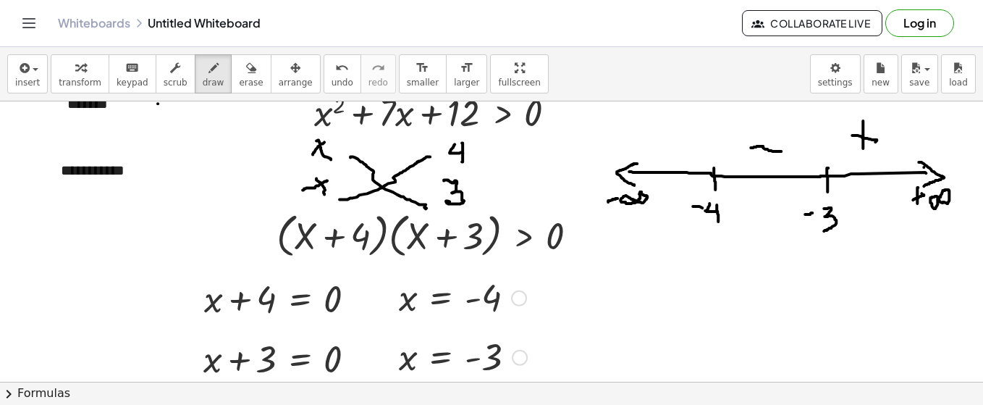
drag, startPoint x: 755, startPoint y: 146, endPoint x: 773, endPoint y: 152, distance: 19.2
click at [781, 150] on div at bounding box center [491, 403] width 983 height 731
drag, startPoint x: 665, startPoint y: 127, endPoint x: 668, endPoint y: 147, distance: 20.5
click at [668, 147] on div at bounding box center [491, 403] width 983 height 731
drag, startPoint x: 659, startPoint y: 138, endPoint x: 679, endPoint y: 136, distance: 20.4
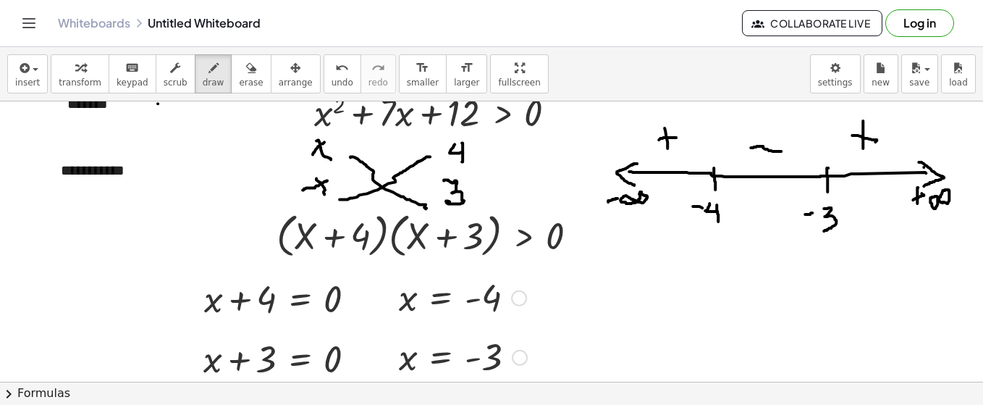
click at [679, 136] on div at bounding box center [491, 403] width 983 height 731
drag, startPoint x: 755, startPoint y: 145, endPoint x: 773, endPoint y: 142, distance: 19.0
click at [773, 142] on div at bounding box center [491, 403] width 983 height 731
drag, startPoint x: 221, startPoint y: 71, endPoint x: 449, endPoint y: 101, distance: 230.1
click at [239, 72] on div "button" at bounding box center [251, 67] width 24 height 17
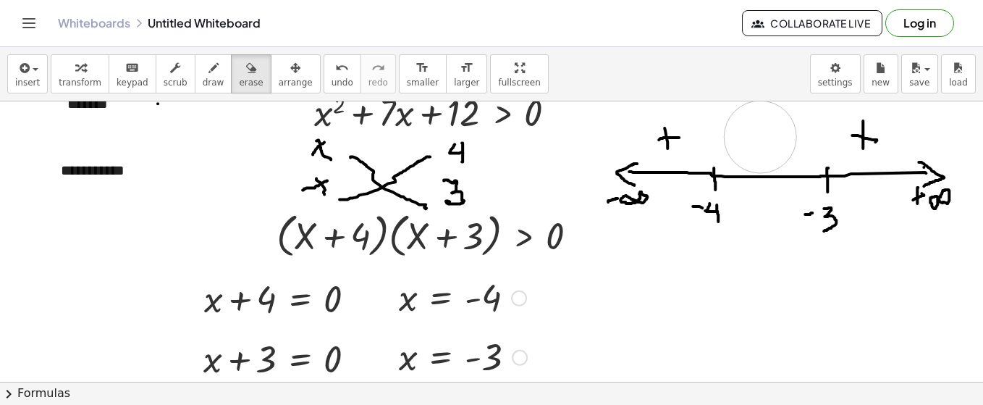
click at [760, 135] on div at bounding box center [491, 403] width 983 height 731
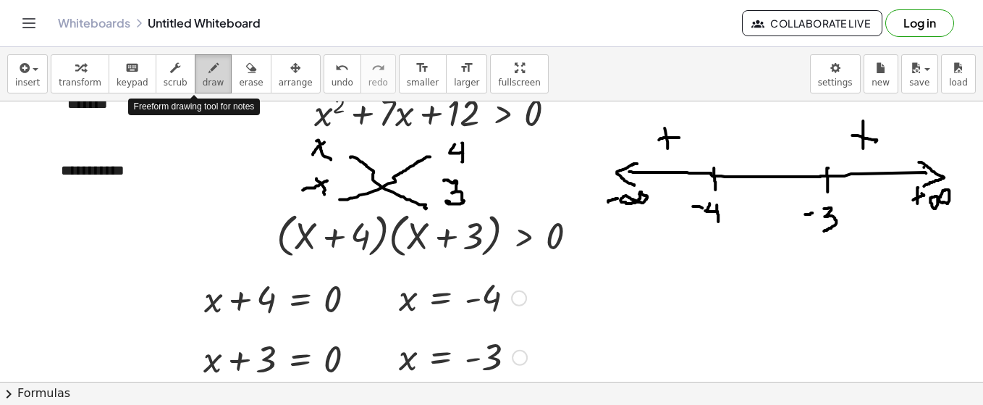
click at [195, 75] on button "draw" at bounding box center [214, 73] width 38 height 39
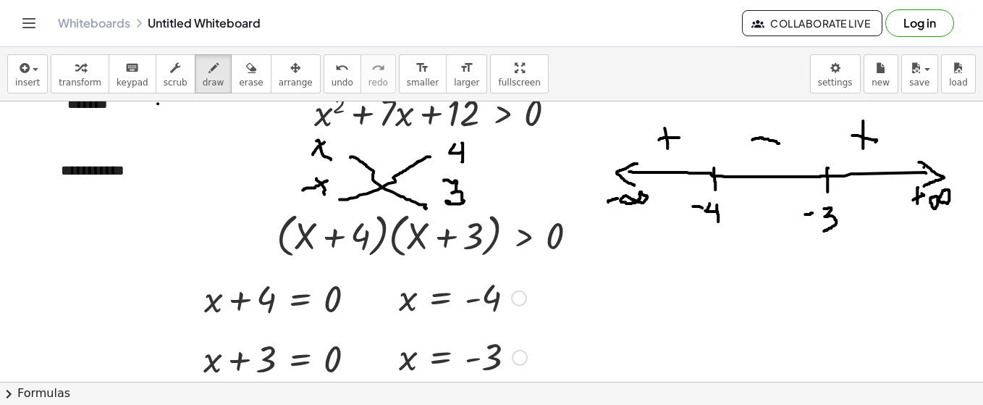
drag, startPoint x: 752, startPoint y: 138, endPoint x: 779, endPoint y: 142, distance: 27.0
click at [779, 142] on div at bounding box center [491, 403] width 983 height 731
drag, startPoint x: 232, startPoint y: 67, endPoint x: 646, endPoint y: 126, distance: 417.7
click at [246, 67] on icon "button" at bounding box center [251, 67] width 10 height 17
drag, startPoint x: 746, startPoint y: 135, endPoint x: 768, endPoint y: 133, distance: 21.8
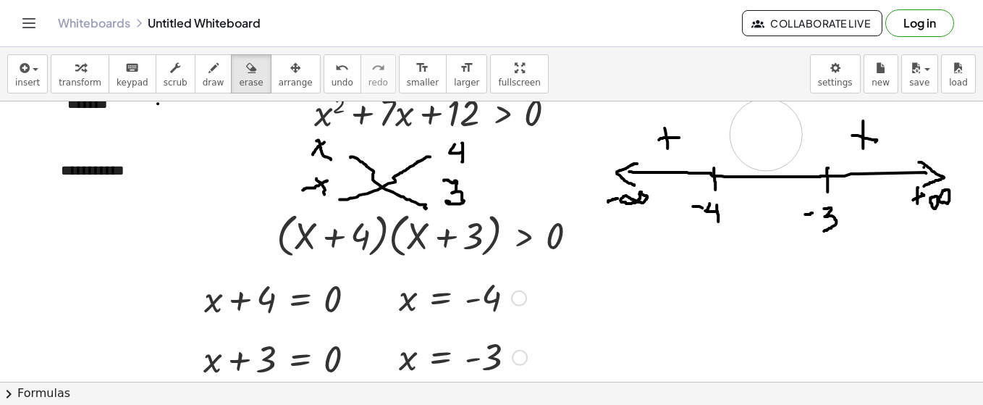
click at [768, 133] on div at bounding box center [491, 403] width 983 height 731
drag, startPoint x: 192, startPoint y: 71, endPoint x: 224, endPoint y: 243, distance: 174.5
click at [209, 71] on icon "button" at bounding box center [214, 67] width 10 height 17
drag, startPoint x: 732, startPoint y: 148, endPoint x: 757, endPoint y: 147, distance: 25.4
click at [757, 147] on div at bounding box center [491, 403] width 983 height 731
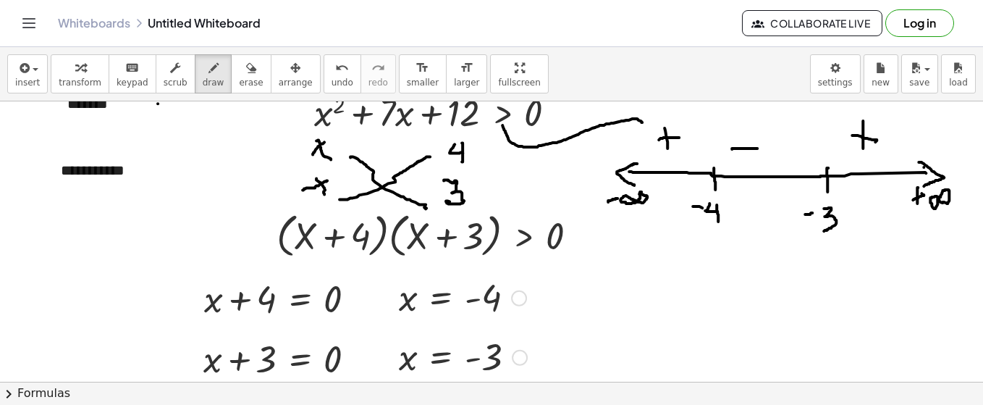
drag, startPoint x: 503, startPoint y: 124, endPoint x: 642, endPoint y: 121, distance: 139.8
click at [642, 121] on div at bounding box center [491, 403] width 983 height 731
drag, startPoint x: 637, startPoint y: 107, endPoint x: 631, endPoint y: 129, distance: 22.5
click at [631, 129] on div at bounding box center [491, 403] width 983 height 731
drag, startPoint x: 604, startPoint y: 119, endPoint x: 818, endPoint y: 124, distance: 213.7
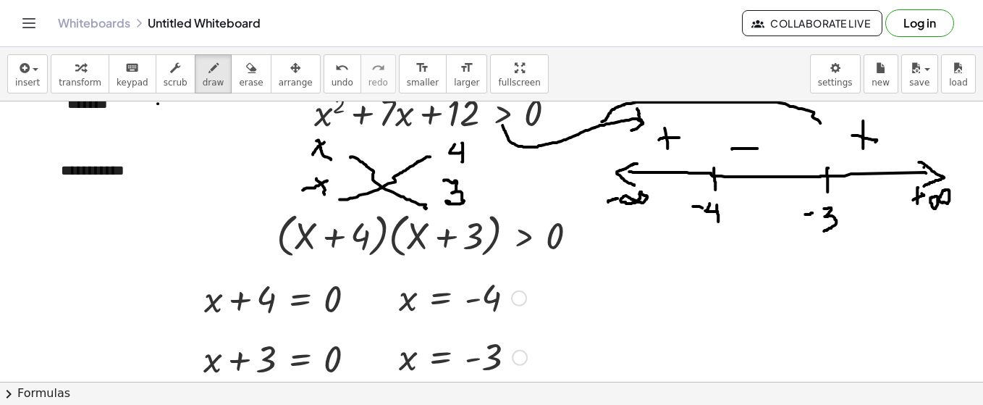
click at [821, 122] on div at bounding box center [491, 403] width 983 height 731
drag, startPoint x: 812, startPoint y: 122, endPoint x: 826, endPoint y: 114, distance: 15.9
click at [827, 114] on div at bounding box center [491, 403] width 983 height 731
drag, startPoint x: 822, startPoint y: 167, endPoint x: 817, endPoint y: 189, distance: 23.0
click at [919, 180] on div at bounding box center [491, 403] width 983 height 731
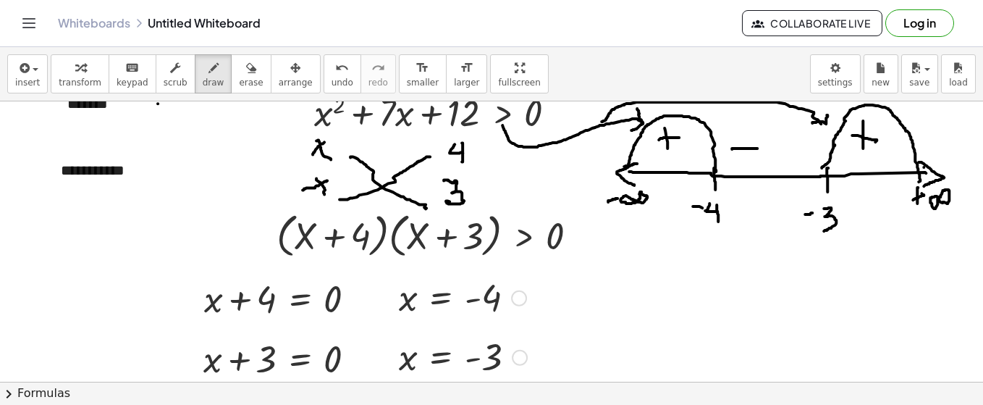
drag, startPoint x: 715, startPoint y: 171, endPoint x: 624, endPoint y: 165, distance: 90.7
click at [624, 165] on div at bounding box center [491, 403] width 983 height 731
click at [24, 80] on span "insert" at bounding box center [27, 82] width 25 height 10
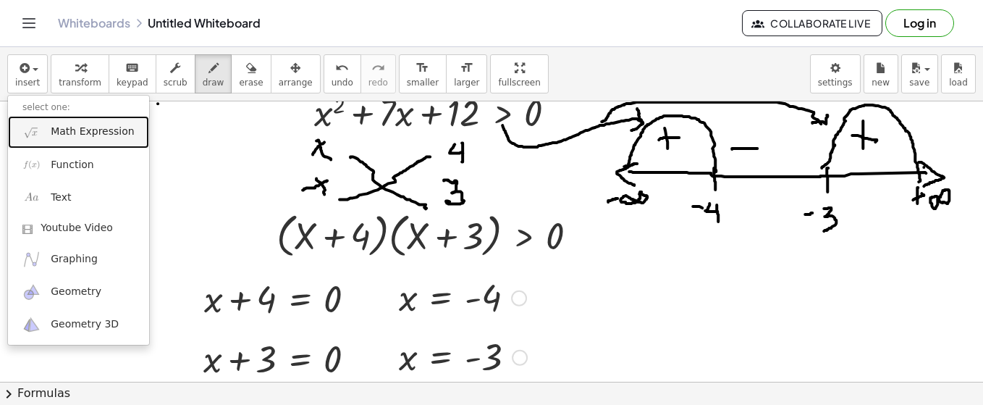
click at [64, 138] on span "Math Expression" at bounding box center [92, 132] width 83 height 14
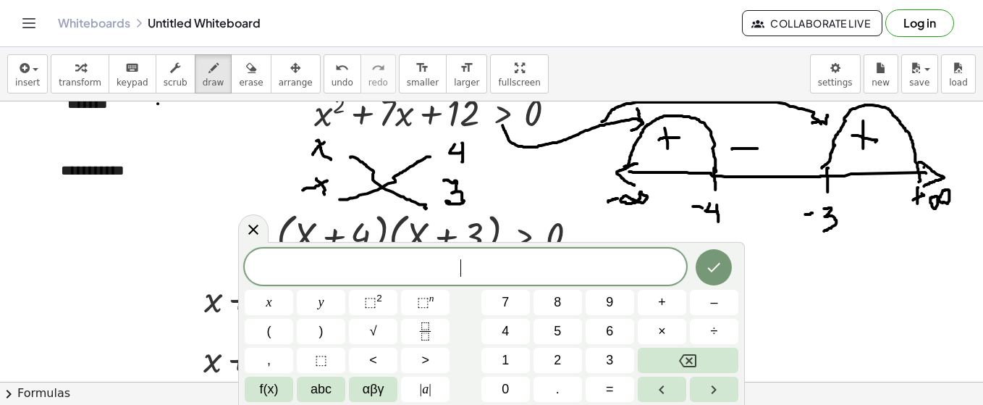
click at [305, 264] on span "​" at bounding box center [466, 268] width 442 height 20
click at [379, 360] on button "<" at bounding box center [373, 360] width 49 height 25
click at [372, 387] on span "αβγ" at bounding box center [374, 389] width 22 height 20
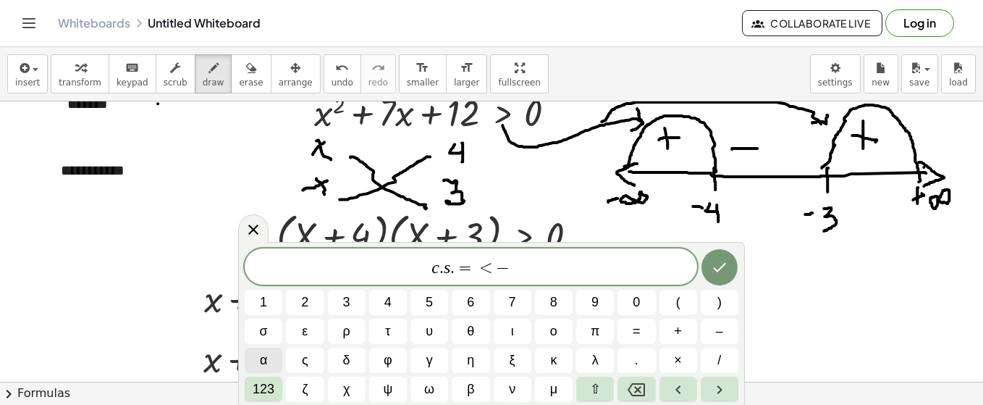
click at [264, 359] on span "α" at bounding box center [263, 360] width 7 height 20
click at [267, 392] on span "123" at bounding box center [264, 389] width 22 height 20
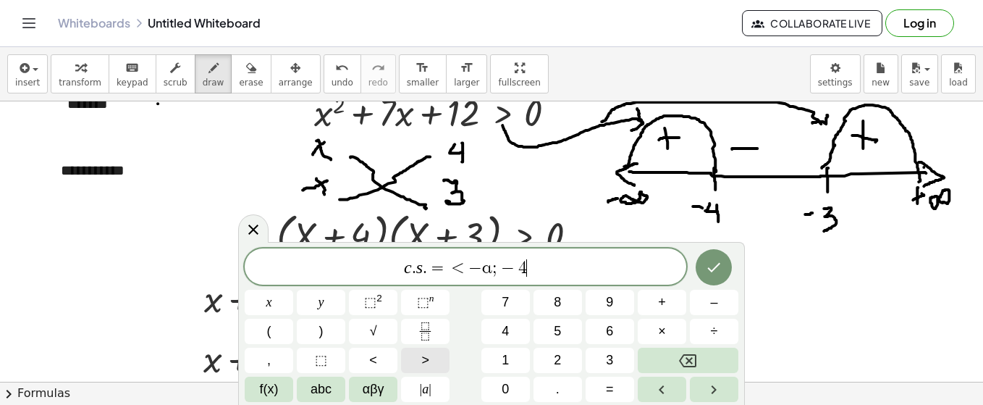
click at [420, 362] on button ">" at bounding box center [425, 360] width 49 height 25
click at [371, 361] on span "<" at bounding box center [373, 360] width 8 height 20
click at [276, 390] on span "f(x)" at bounding box center [269, 389] width 19 height 20
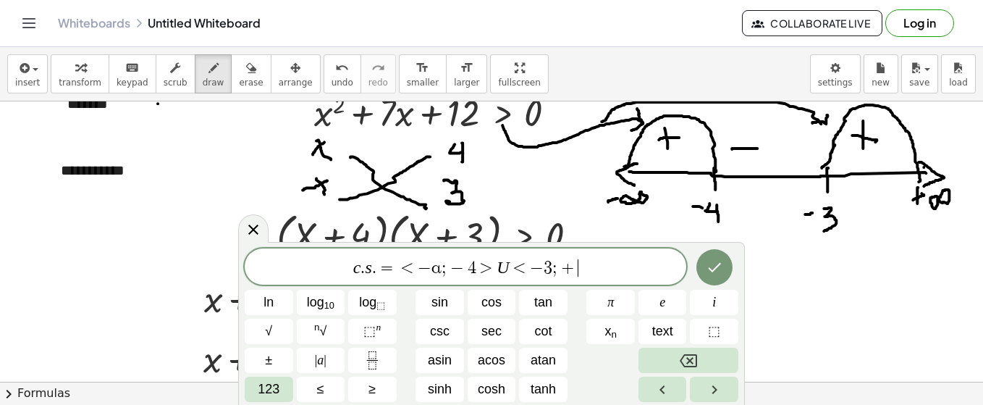
scroll to position [59, 0]
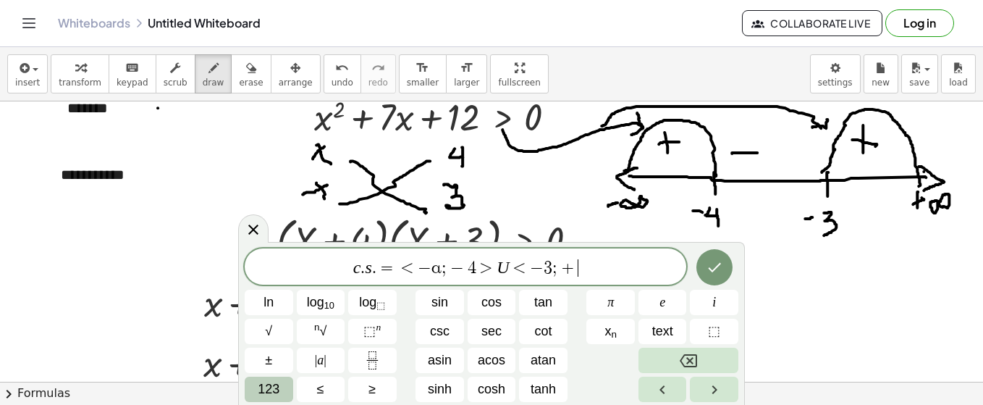
click at [277, 387] on span "123" at bounding box center [269, 389] width 22 height 20
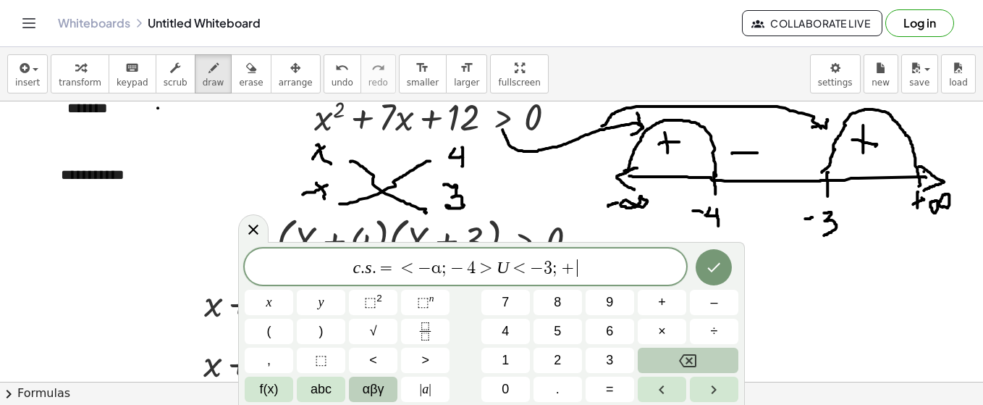
click at [358, 387] on button "αβγ" at bounding box center [373, 389] width 49 height 25
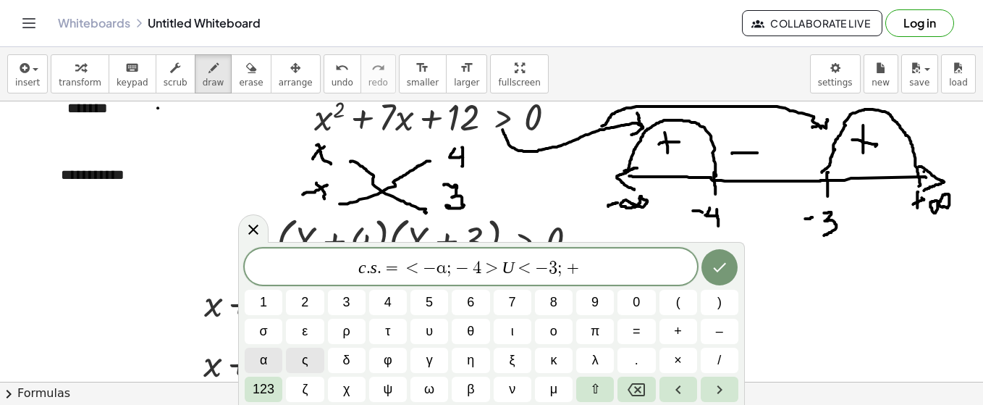
click at [266, 360] on span "α" at bounding box center [263, 360] width 7 height 20
click at [278, 388] on button "123" at bounding box center [264, 389] width 38 height 25
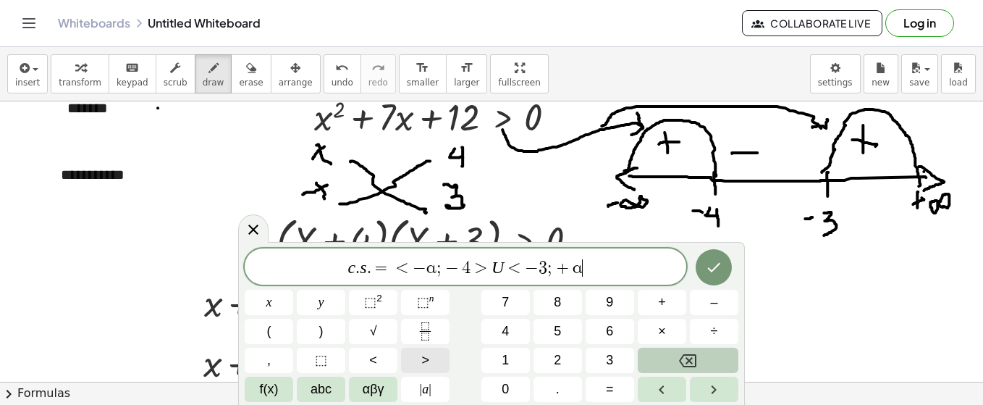
click at [424, 363] on span ">" at bounding box center [425, 360] width 8 height 20
click at [703, 269] on button "Done" at bounding box center [714, 267] width 36 height 36
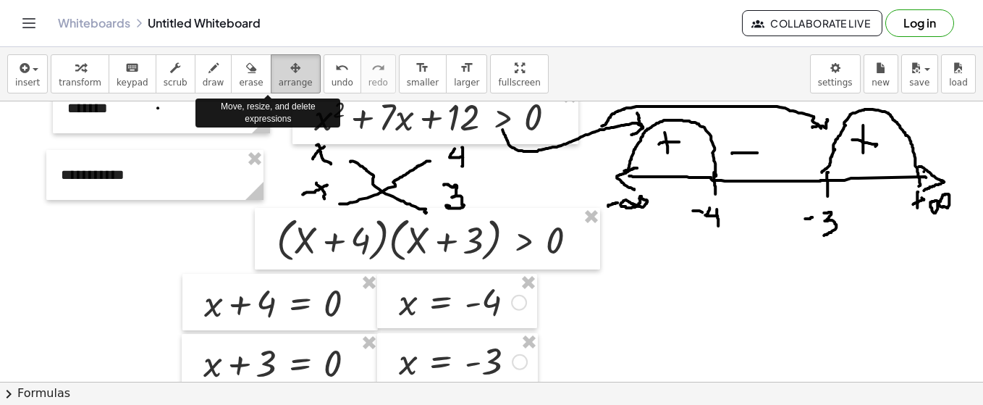
click at [279, 72] on div "button" at bounding box center [296, 67] width 34 height 17
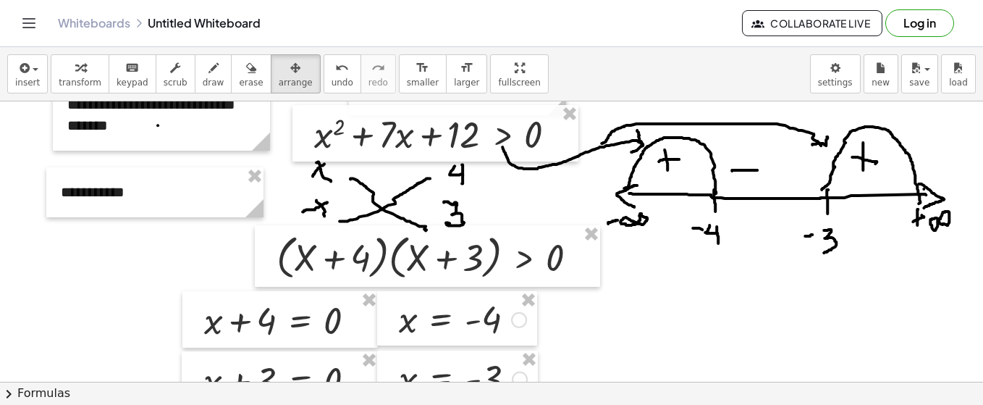
scroll to position [55, 0]
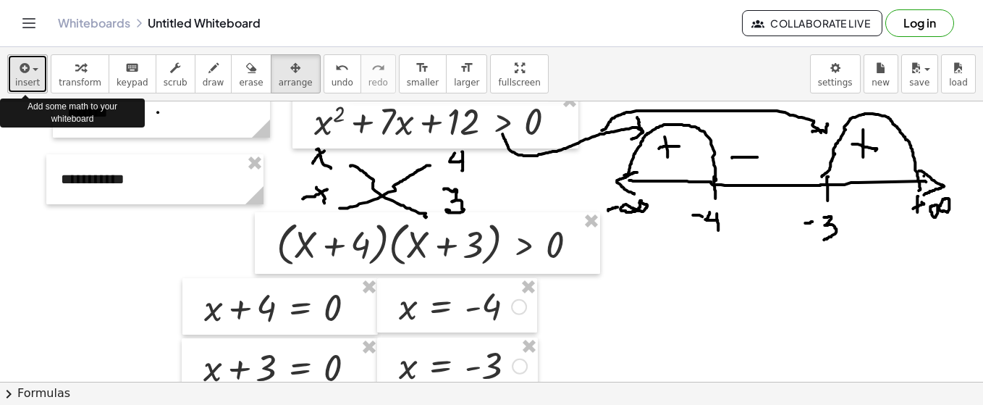
click at [31, 77] on span "insert" at bounding box center [27, 82] width 25 height 10
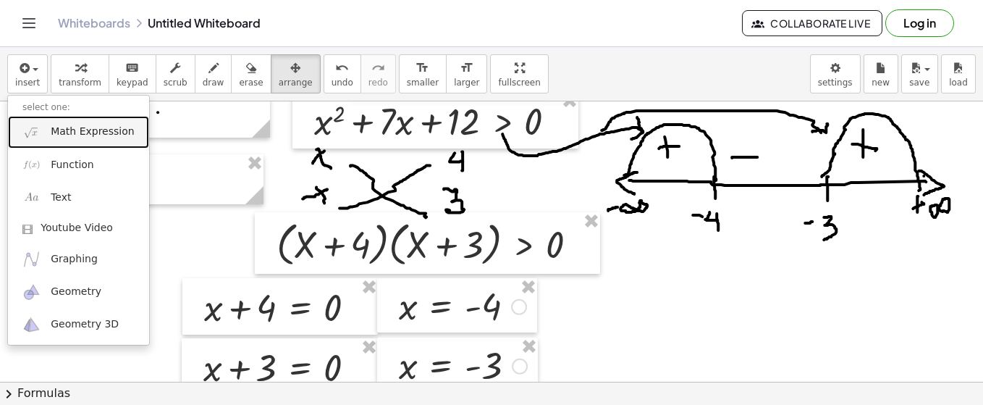
click at [70, 135] on span "Math Expression" at bounding box center [92, 132] width 83 height 14
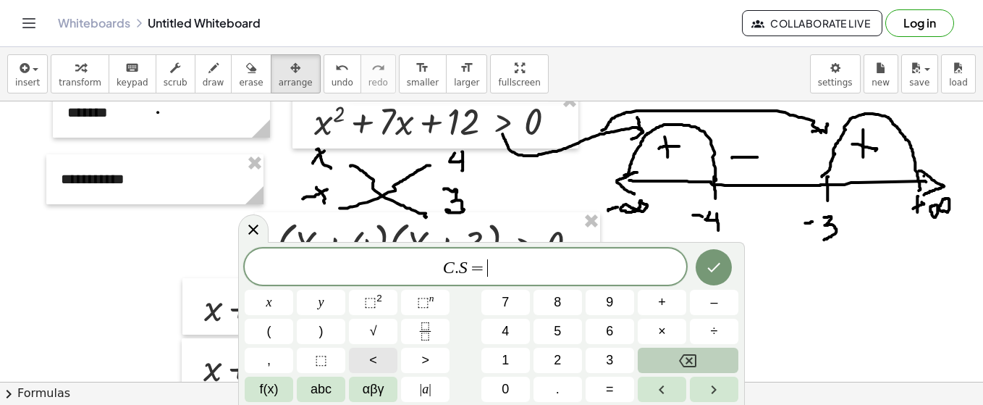
click at [367, 364] on button "<" at bounding box center [373, 360] width 49 height 25
click at [379, 387] on span "αβγ" at bounding box center [374, 389] width 22 height 20
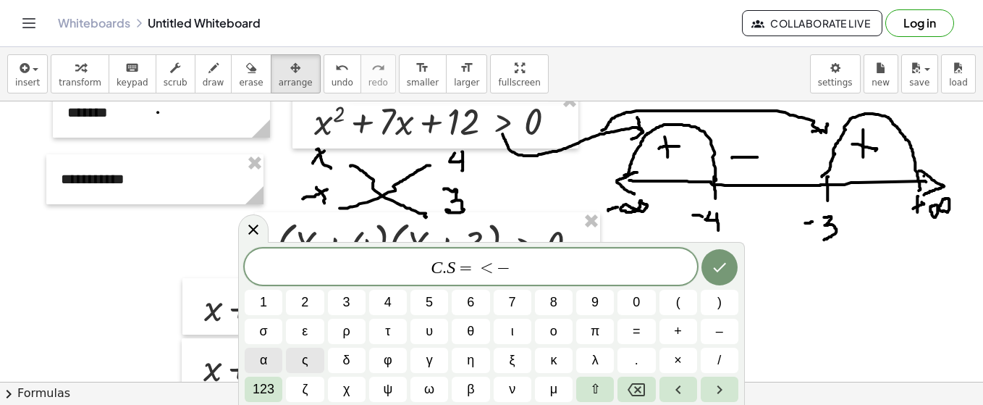
click at [264, 363] on span "α" at bounding box center [263, 360] width 7 height 20
click at [270, 390] on span "123" at bounding box center [264, 389] width 22 height 20
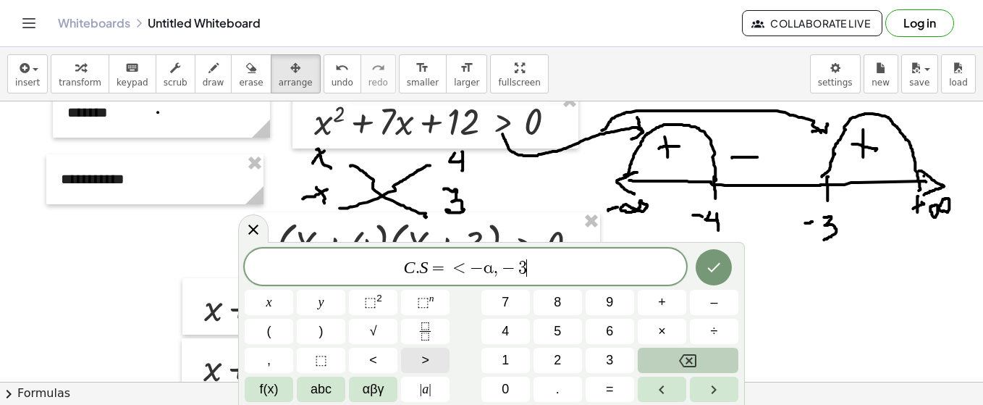
click at [412, 358] on button ">" at bounding box center [425, 360] width 49 height 25
click at [713, 274] on icon "Done" at bounding box center [713, 267] width 17 height 17
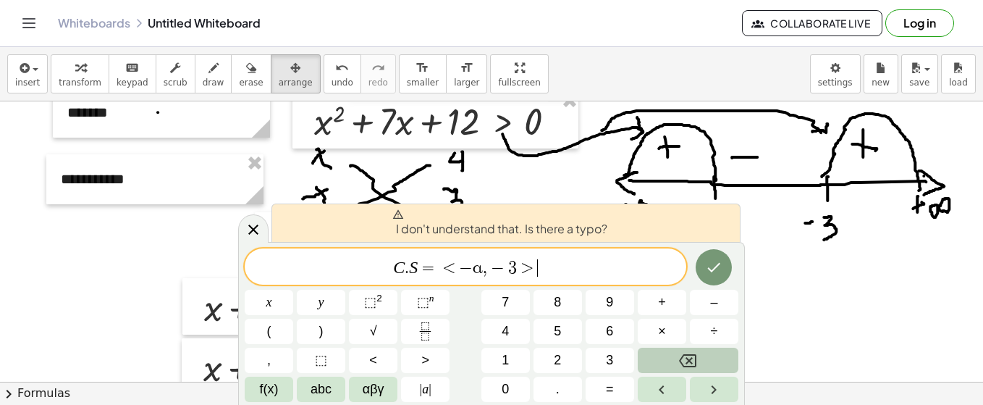
click at [438, 270] on span "C . S = < − α , − 3 > ​" at bounding box center [466, 268] width 442 height 20
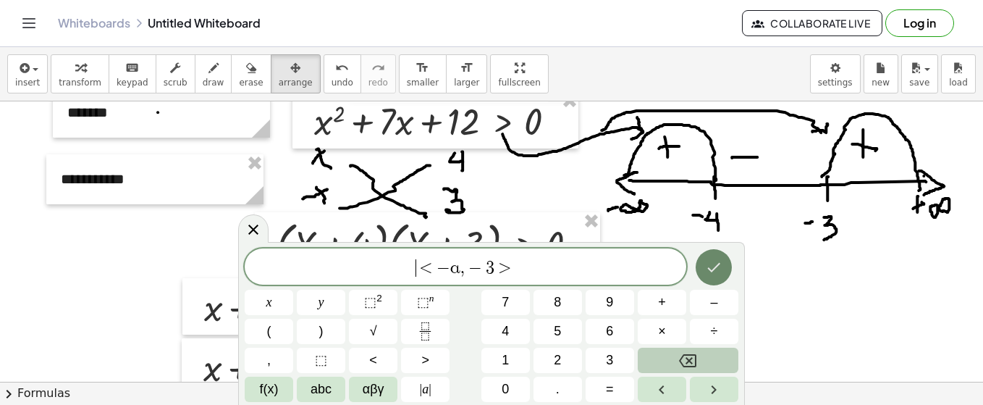
click at [714, 279] on button "Done" at bounding box center [714, 267] width 36 height 36
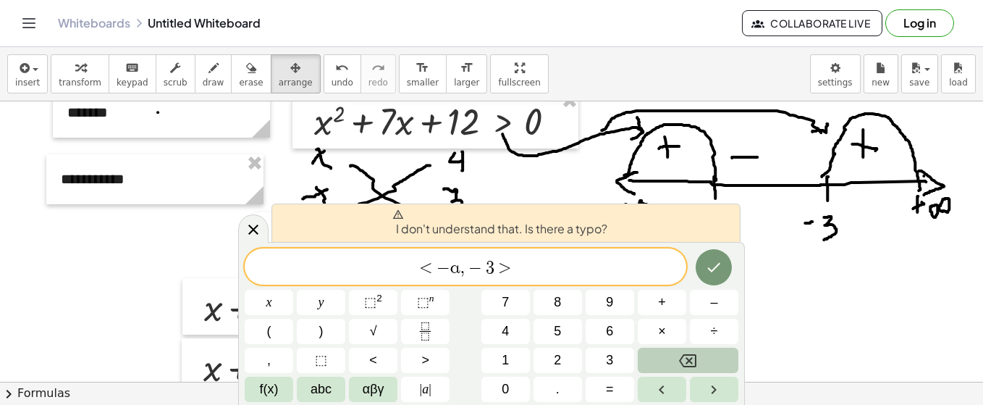
click at [587, 233] on span "I don't understand that. Is there a typo?" at bounding box center [499, 223] width 215 height 29
click at [699, 271] on button "Done" at bounding box center [714, 267] width 36 height 36
click at [720, 272] on icon "Done" at bounding box center [713, 267] width 17 height 17
drag, startPoint x: 589, startPoint y: 274, endPoint x: 510, endPoint y: 277, distance: 79.0
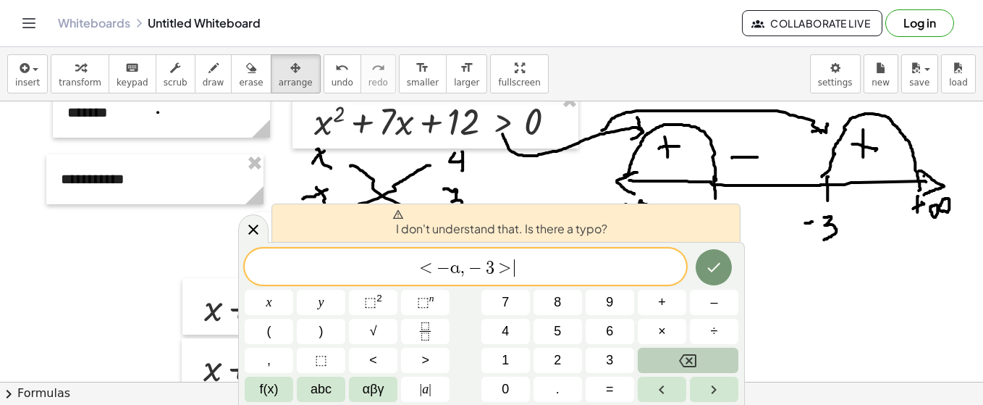
click at [547, 277] on span "< − α , − 3 > ​" at bounding box center [466, 268] width 442 height 20
drag, startPoint x: 511, startPoint y: 268, endPoint x: 492, endPoint y: 266, distance: 18.9
click at [326, 272] on span "​ < − α , − 3 >" at bounding box center [466, 268] width 442 height 20
click at [440, 240] on div "I don't understand that. Is there a typo?" at bounding box center [506, 222] width 469 height 38
drag, startPoint x: 526, startPoint y: 223, endPoint x: 525, endPoint y: 273, distance: 50.0
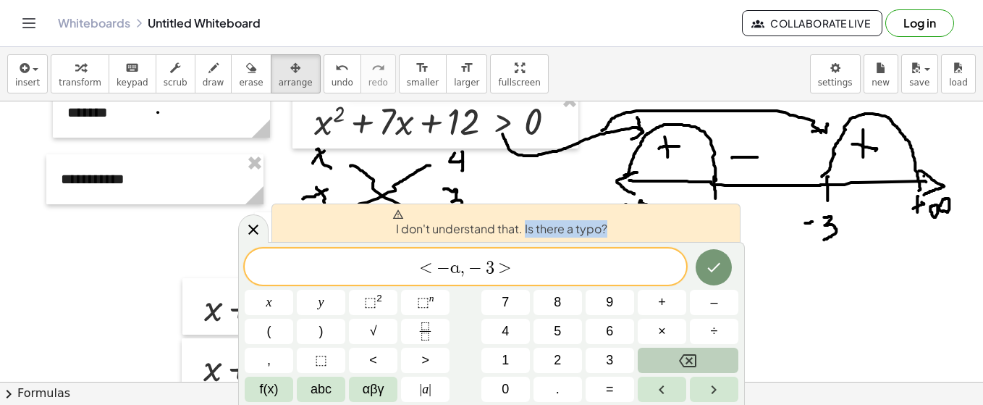
click at [526, 273] on div "I don't understand that. Is there a typo? < − α , − 3 > x y ⬚ 2 ⬚ n 7 8 9 + – (…" at bounding box center [491, 323] width 507 height 163
drag, startPoint x: 525, startPoint y: 273, endPoint x: 599, endPoint y: 273, distance: 73.9
click at [599, 273] on span "< − α , − 3 > ​" at bounding box center [466, 268] width 442 height 20
click at [707, 270] on icon "Done" at bounding box center [713, 267] width 17 height 17
click at [255, 235] on icon at bounding box center [253, 229] width 17 height 17
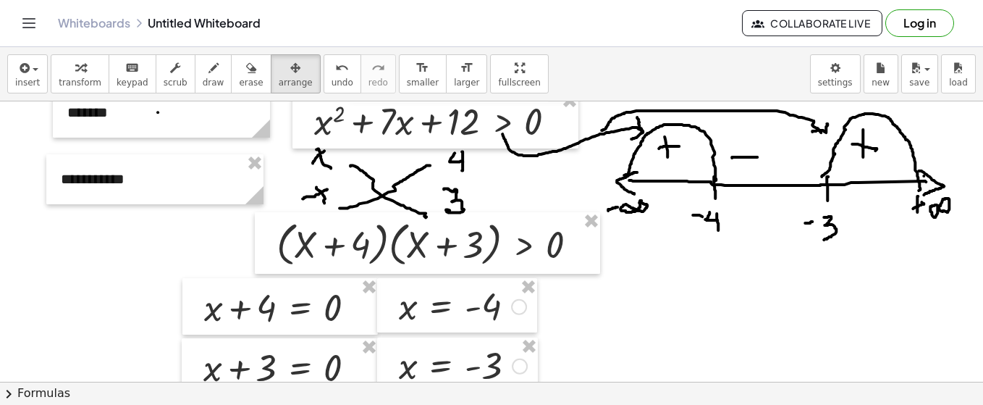
click at [598, 276] on div at bounding box center [491, 411] width 983 height 731
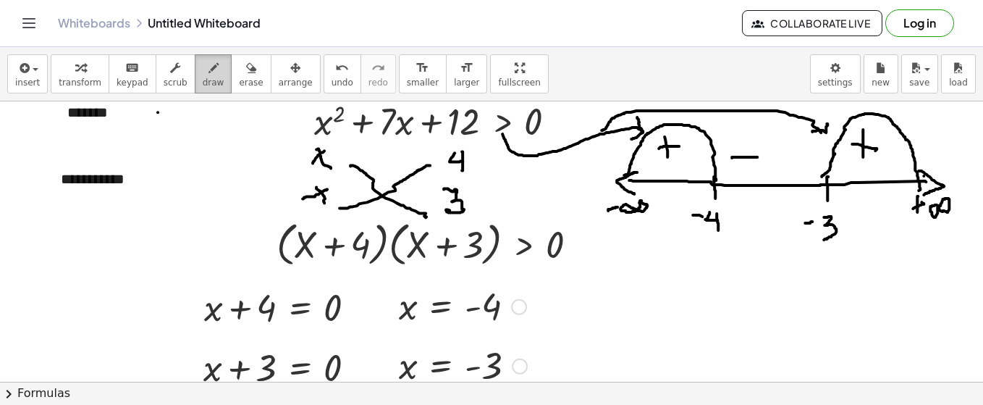
click at [209, 69] on icon "button" at bounding box center [214, 67] width 10 height 17
drag, startPoint x: 615, startPoint y: 284, endPoint x: 618, endPoint y: 306, distance: 21.9
click at [615, 301] on div at bounding box center [491, 411] width 983 height 731
click at [620, 301] on div at bounding box center [491, 411] width 983 height 731
drag, startPoint x: 634, startPoint y: 284, endPoint x: 630, endPoint y: 297, distance: 13.7
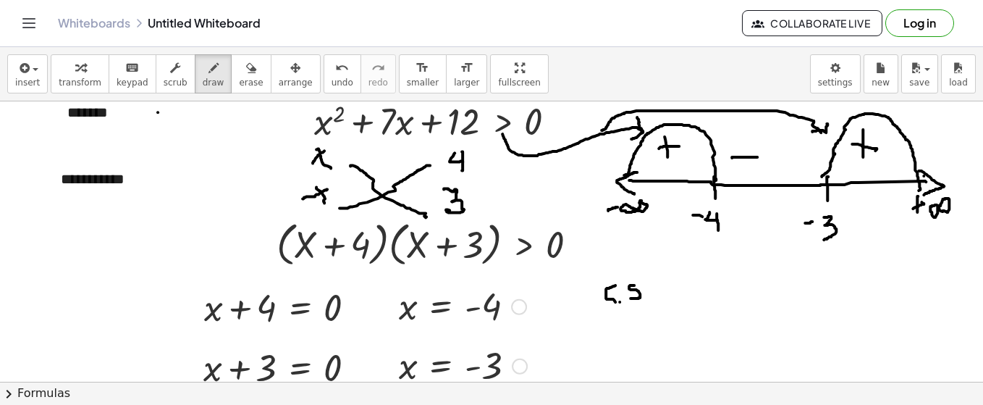
click at [630, 297] on div at bounding box center [491, 411] width 983 height 731
click at [655, 293] on div at bounding box center [491, 411] width 983 height 731
drag, startPoint x: 643, startPoint y: 284, endPoint x: 623, endPoint y: 313, distance: 35.4
click at [655, 282] on div at bounding box center [491, 411] width 983 height 731
drag, startPoint x: 682, startPoint y: 262, endPoint x: 689, endPoint y: 299, distance: 37.5
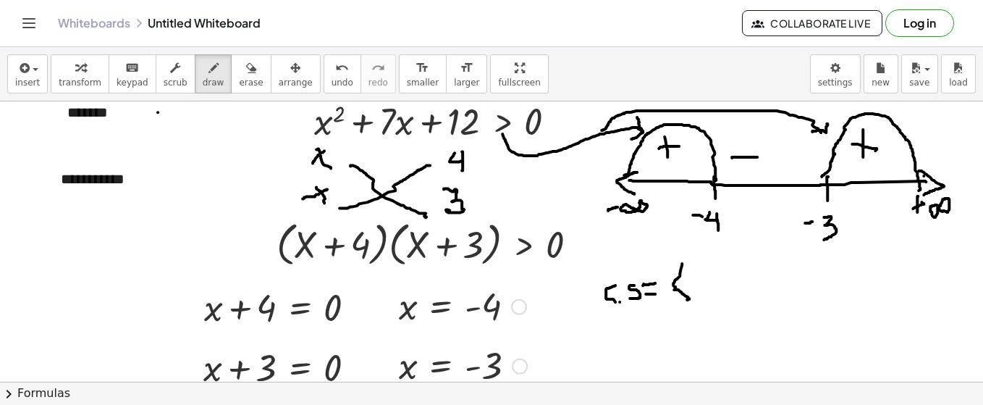
click at [689, 299] on div at bounding box center [491, 411] width 983 height 731
drag, startPoint x: 692, startPoint y: 284, endPoint x: 699, endPoint y: 282, distance: 7.4
click at [699, 282] on div at bounding box center [491, 411] width 983 height 731
click at [719, 274] on div at bounding box center [491, 411] width 983 height 731
drag, startPoint x: 732, startPoint y: 285, endPoint x: 731, endPoint y: 295, distance: 9.5
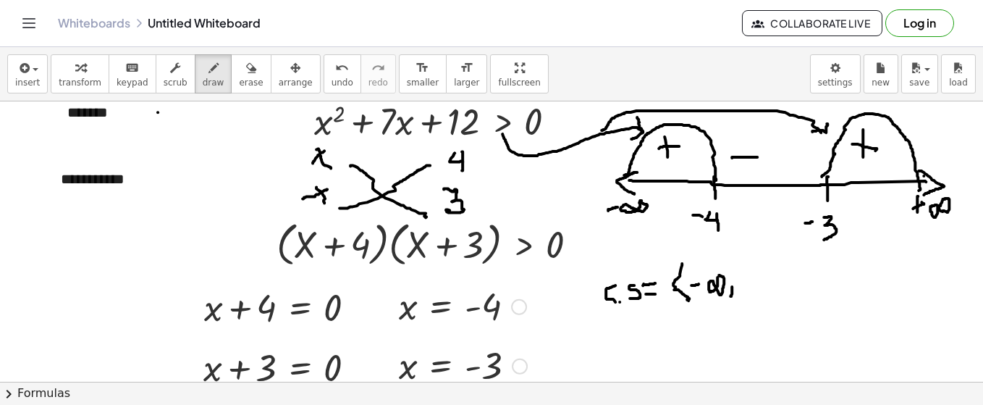
click at [731, 295] on div at bounding box center [491, 411] width 983 height 731
click at [734, 276] on div at bounding box center [491, 411] width 983 height 731
drag, startPoint x: 739, startPoint y: 285, endPoint x: 747, endPoint y: 283, distance: 9.0
click at [747, 283] on div at bounding box center [491, 411] width 983 height 731
click at [756, 280] on div at bounding box center [491, 411] width 983 height 731
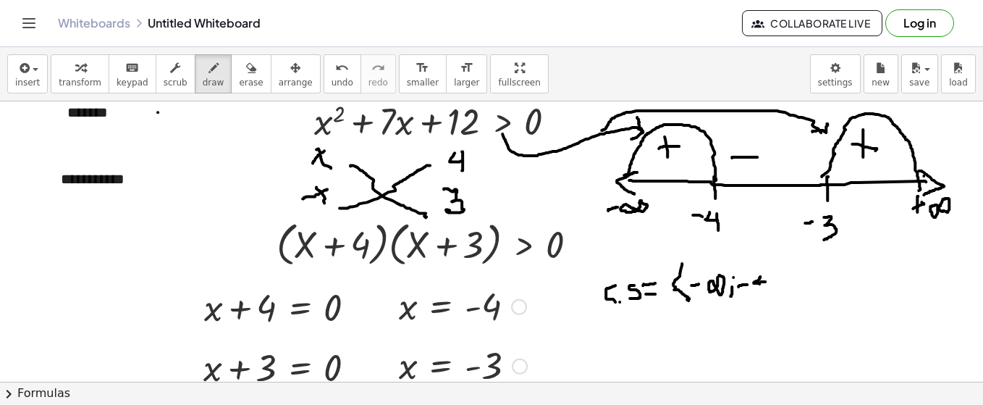
click at [765, 280] on div at bounding box center [491, 411] width 983 height 731
drag, startPoint x: 768, startPoint y: 276, endPoint x: 769, endPoint y: 292, distance: 15.9
click at [769, 292] on div at bounding box center [491, 411] width 983 height 731
drag, startPoint x: 766, startPoint y: 261, endPoint x: 766, endPoint y: 301, distance: 40.5
click at [766, 301] on div at bounding box center [491, 411] width 983 height 731
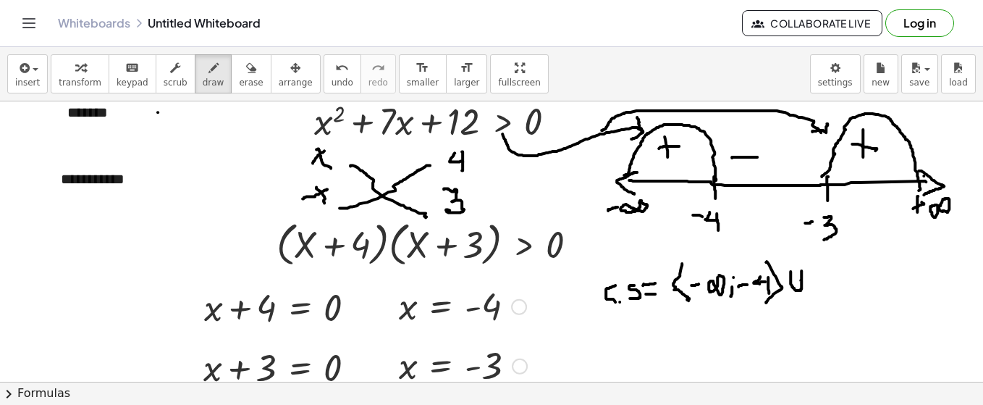
drag, startPoint x: 791, startPoint y: 270, endPoint x: 802, endPoint y: 268, distance: 11.1
click at [802, 268] on div at bounding box center [491, 411] width 983 height 731
drag, startPoint x: 835, startPoint y: 262, endPoint x: 839, endPoint y: 285, distance: 23.5
click at [839, 301] on div at bounding box center [491, 411] width 983 height 731
click at [844, 276] on div at bounding box center [491, 411] width 983 height 731
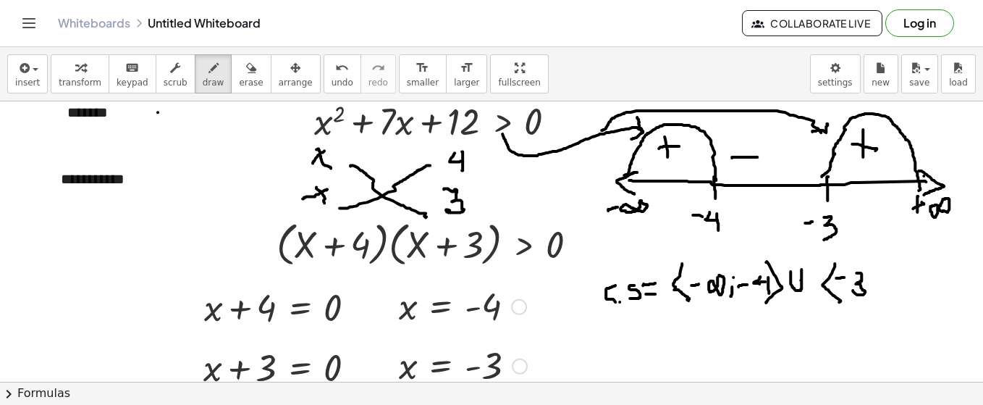
drag, startPoint x: 857, startPoint y: 272, endPoint x: 842, endPoint y: 290, distance: 23.2
click at [851, 289] on div at bounding box center [491, 411] width 983 height 731
drag, startPoint x: 879, startPoint y: 285, endPoint x: 874, endPoint y: 302, distance: 17.4
click at [874, 302] on div at bounding box center [491, 411] width 983 height 731
click at [879, 272] on div at bounding box center [491, 411] width 983 height 731
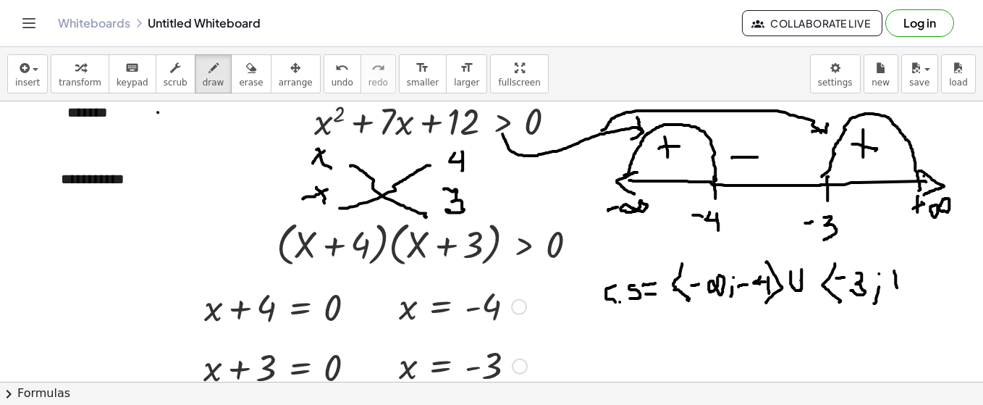
drag, startPoint x: 894, startPoint y: 269, endPoint x: 897, endPoint y: 286, distance: 16.9
click at [897, 286] on div at bounding box center [491, 411] width 983 height 731
drag, startPoint x: 891, startPoint y: 279, endPoint x: 936, endPoint y: 279, distance: 44.2
click at [901, 280] on div at bounding box center [491, 411] width 983 height 731
click at [926, 270] on div at bounding box center [491, 411] width 983 height 731
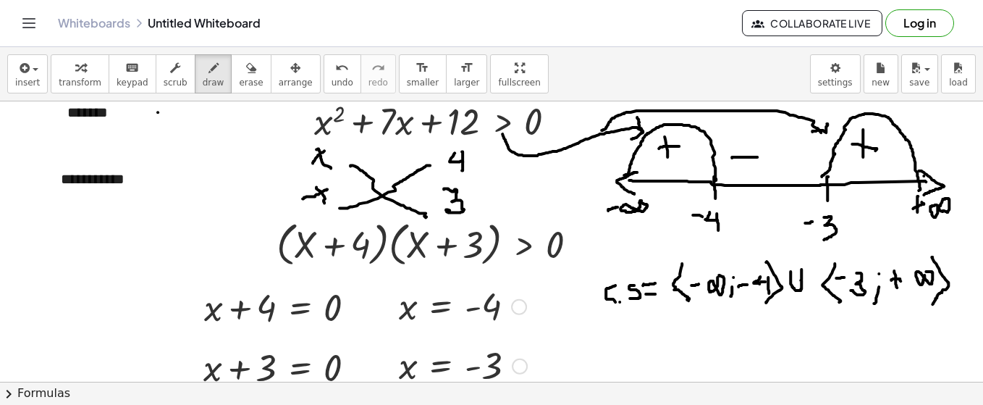
drag, startPoint x: 933, startPoint y: 256, endPoint x: 933, endPoint y: 303, distance: 47.1
click at [933, 303] on div at bounding box center [491, 411] width 983 height 731
click at [157, 158] on div at bounding box center [491, 411] width 983 height 731
click at [287, 142] on div at bounding box center [491, 411] width 983 height 731
click at [239, 70] on div "button" at bounding box center [251, 67] width 24 height 17
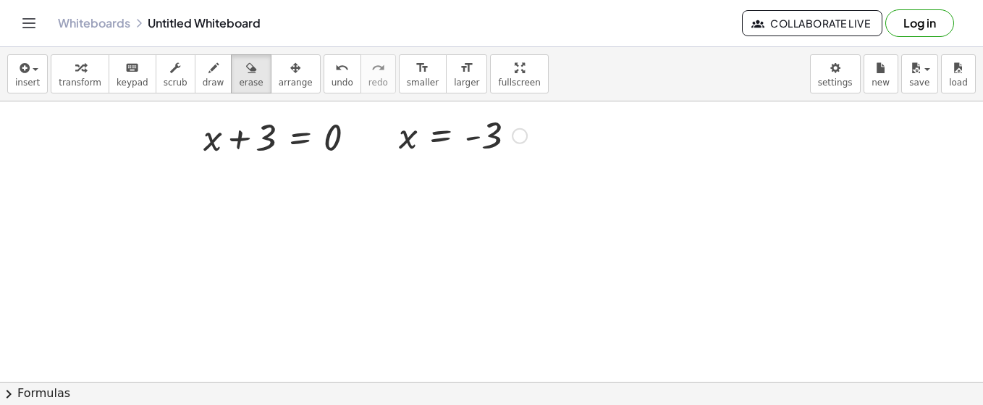
scroll to position [275, 0]
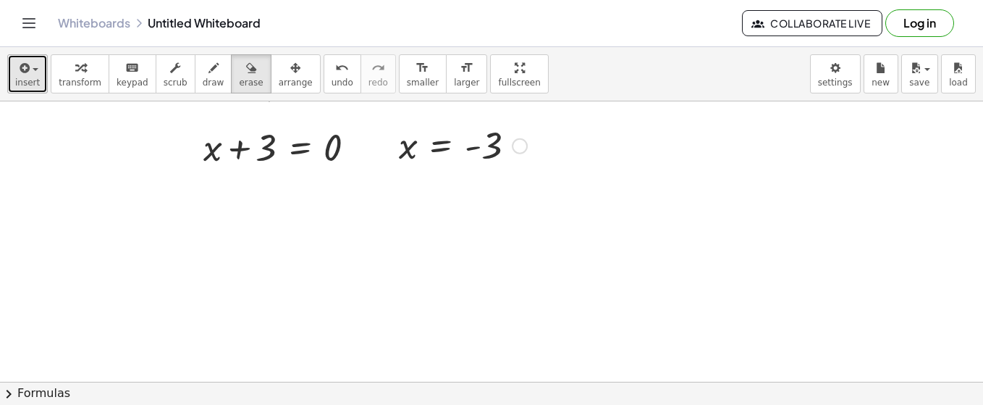
click at [33, 77] on span "insert" at bounding box center [27, 82] width 25 height 10
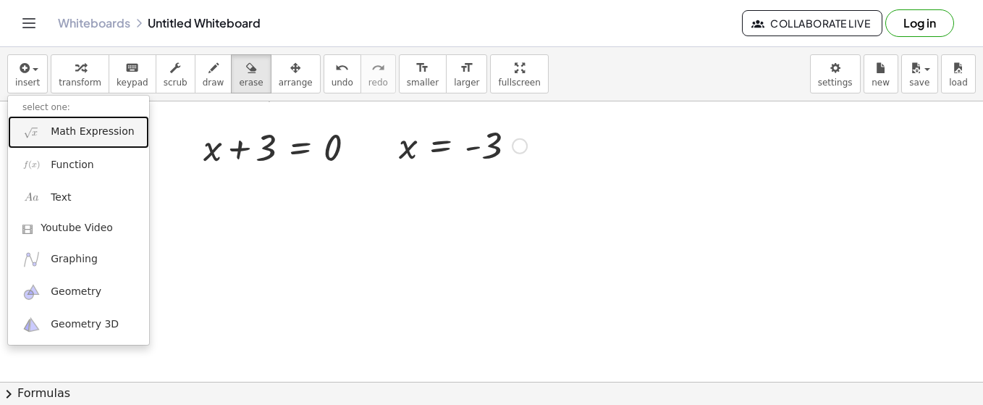
click at [71, 128] on span "Math Expression" at bounding box center [92, 132] width 83 height 14
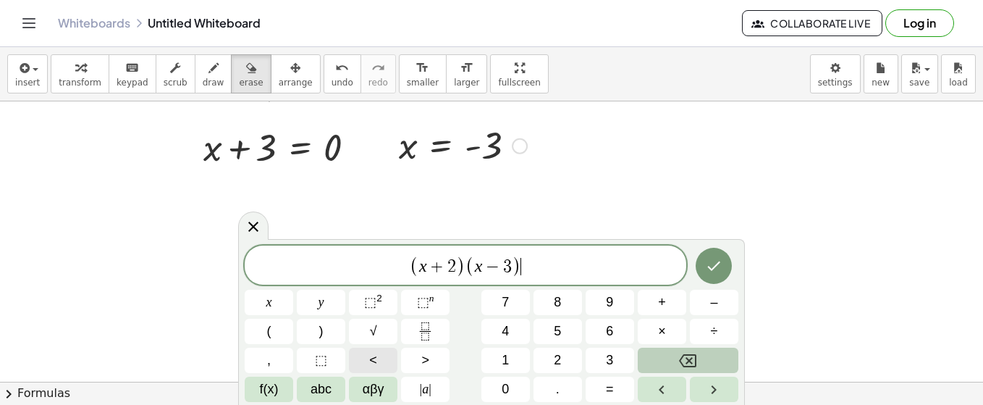
click at [366, 354] on button "<" at bounding box center [373, 360] width 49 height 25
click at [373, 301] on span "⬚" at bounding box center [370, 302] width 12 height 14
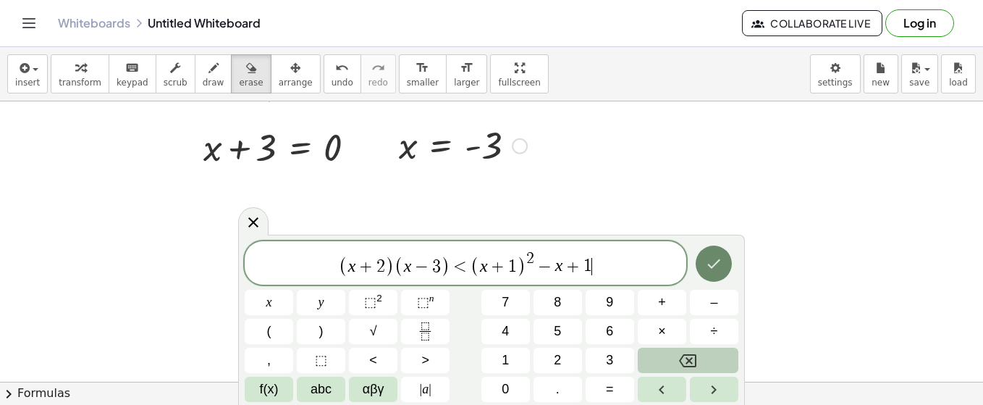
click at [709, 275] on button "Done" at bounding box center [714, 263] width 36 height 36
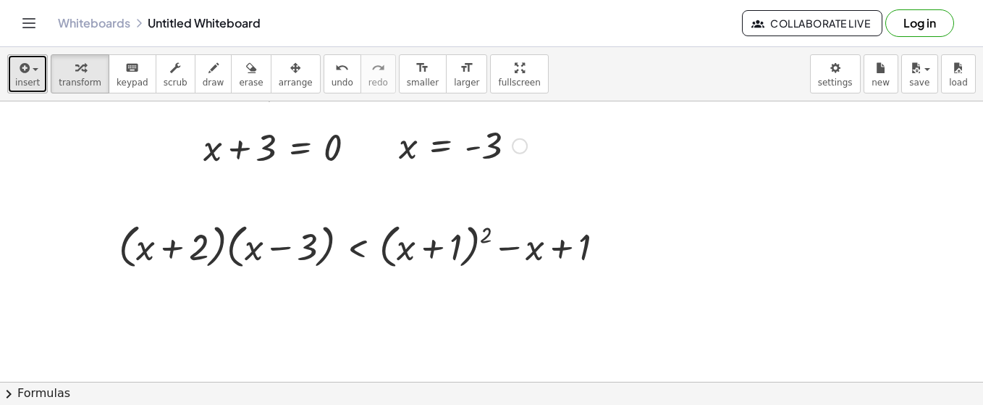
click at [37, 70] on button "insert" at bounding box center [27, 73] width 41 height 39
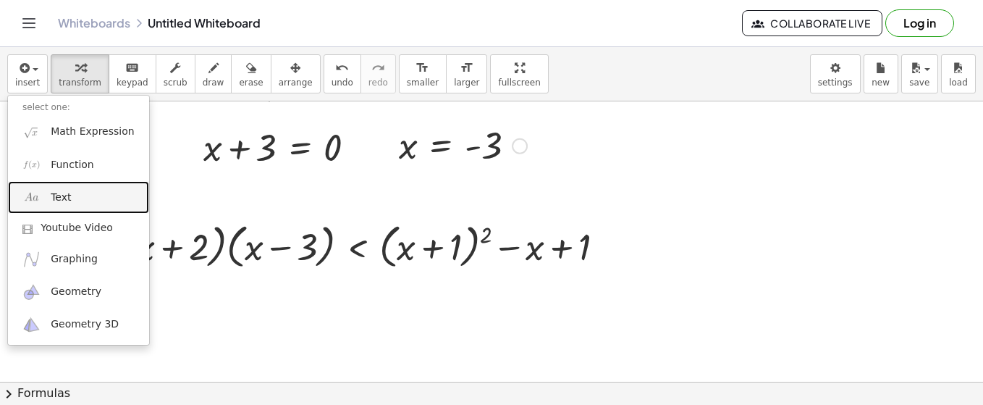
click at [67, 196] on span "Text" at bounding box center [61, 197] width 20 height 14
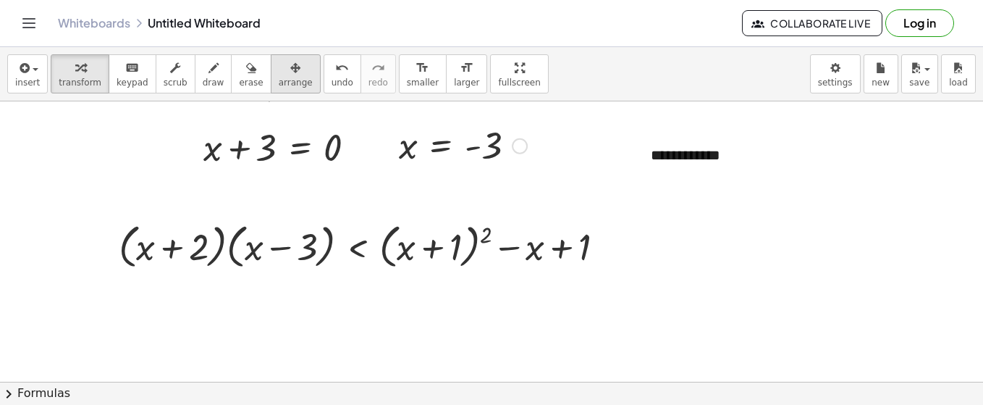
click at [279, 79] on span "arrange" at bounding box center [296, 82] width 34 height 10
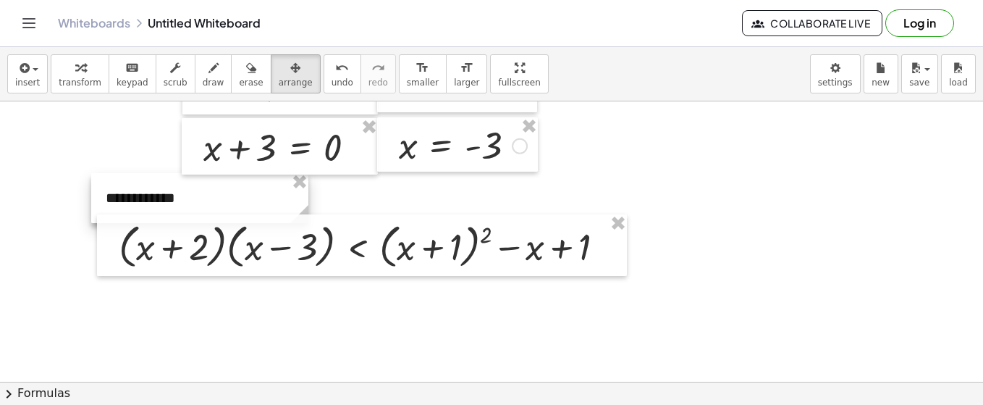
drag, startPoint x: 689, startPoint y: 161, endPoint x: 144, endPoint y: 204, distance: 546.9
click at [144, 204] on div at bounding box center [199, 198] width 217 height 50
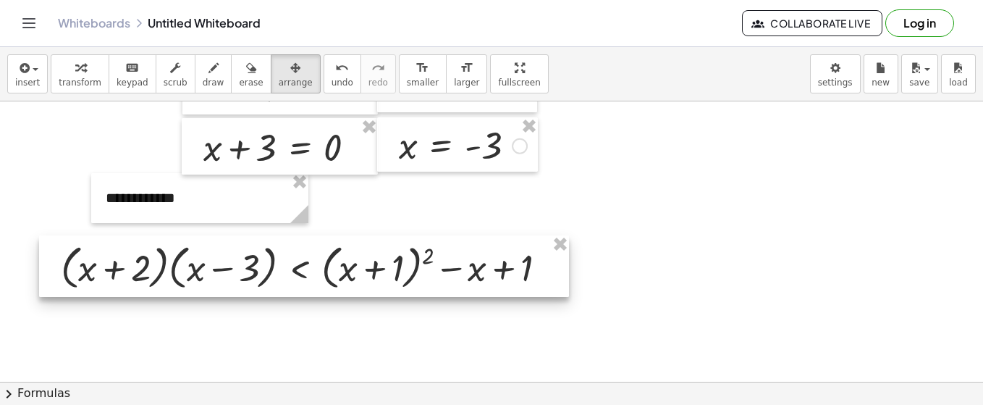
drag, startPoint x: 413, startPoint y: 243, endPoint x: 356, endPoint y: 264, distance: 61.6
click at [356, 264] on div at bounding box center [304, 266] width 530 height 62
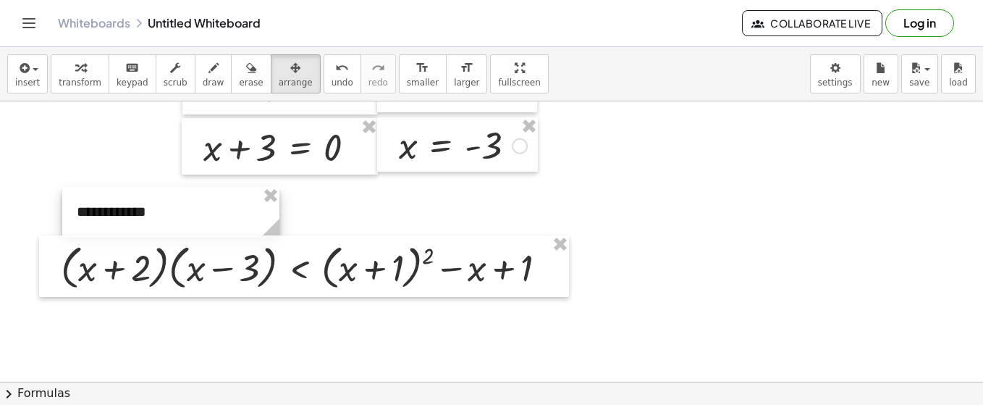
drag, startPoint x: 230, startPoint y: 201, endPoint x: 201, endPoint y: 214, distance: 32.1
click at [201, 214] on div at bounding box center [170, 212] width 217 height 50
click at [201, 202] on div at bounding box center [170, 212] width 217 height 50
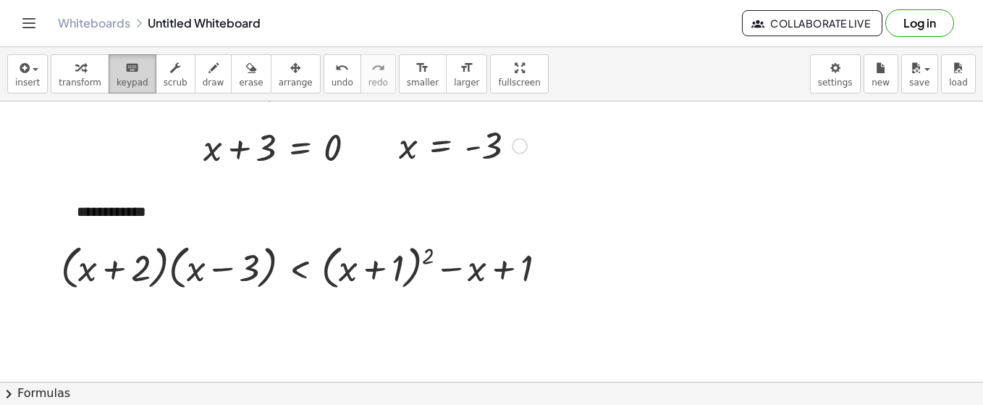
click at [125, 72] on icon "keyboard" at bounding box center [132, 67] width 14 height 17
click at [153, 217] on div "**********" at bounding box center [170, 212] width 217 height 50
click at [262, 188] on span "+" at bounding box center [262, 184] width 9 height 12
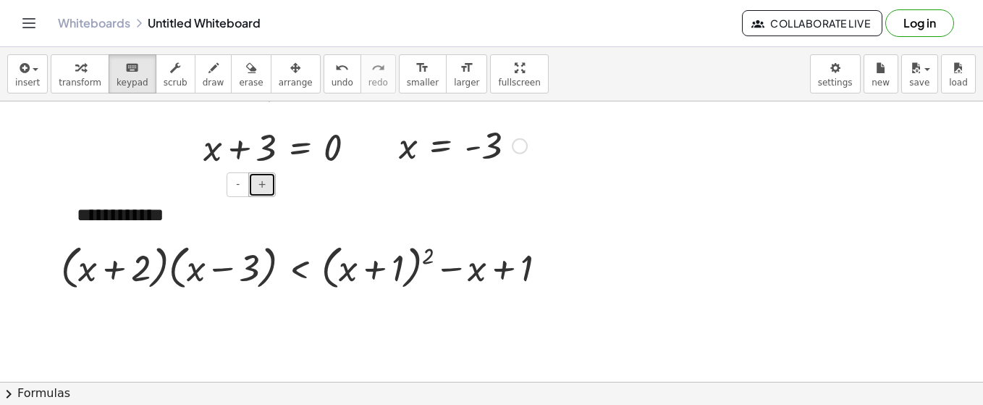
click at [262, 188] on span "+" at bounding box center [262, 184] width 9 height 12
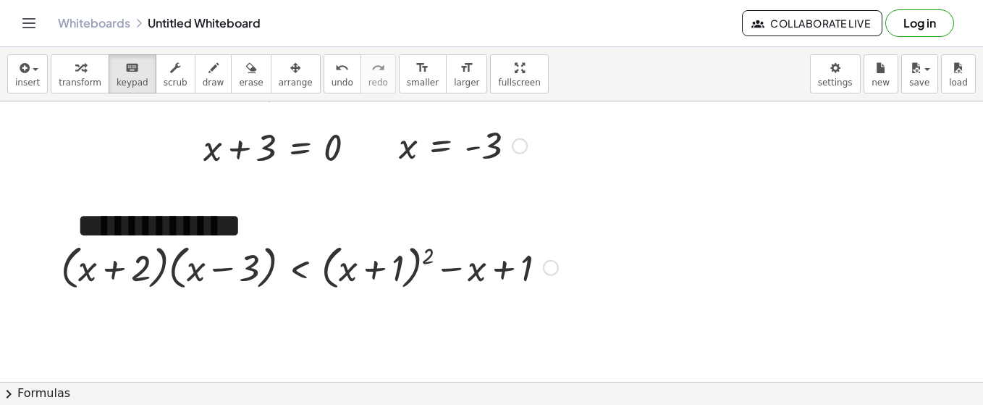
click at [325, 262] on div at bounding box center [310, 266] width 512 height 55
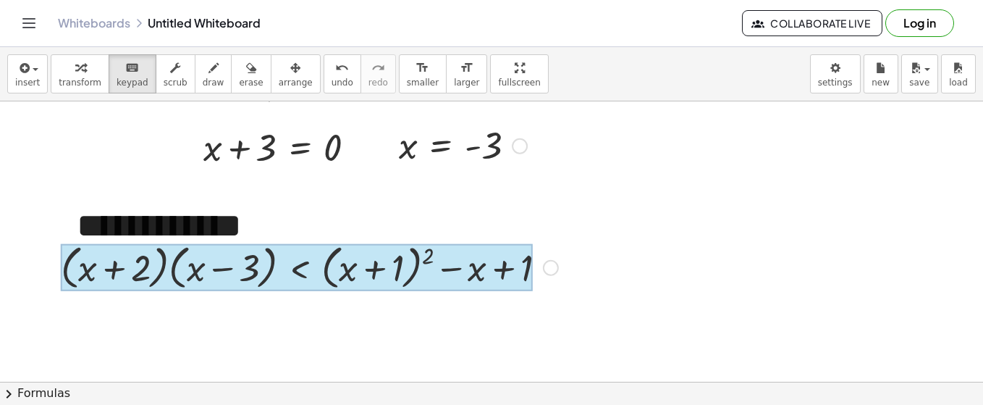
drag, startPoint x: 325, startPoint y: 262, endPoint x: 321, endPoint y: 271, distance: 9.7
click at [300, 267] on div "· ( + x + 2 ) · ( + x − 3 ) < + ( + x + 1 ) 2 − x + 1" at bounding box center [300, 267] width 0 height 0
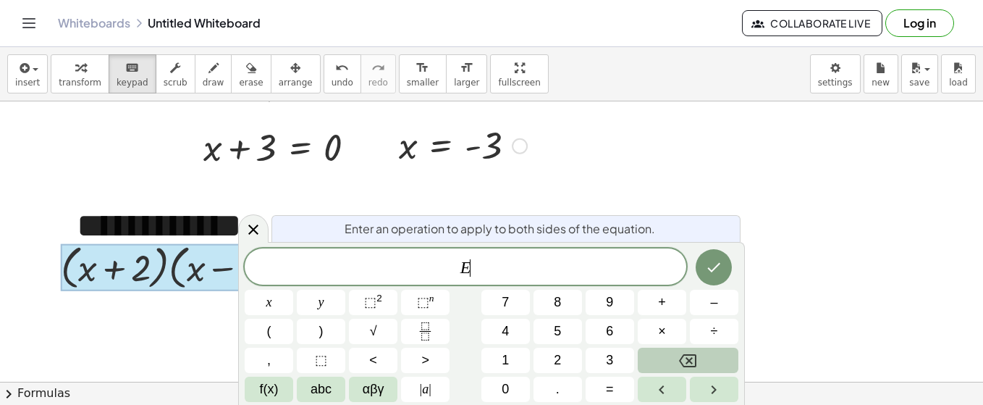
click at [650, 183] on div at bounding box center [491, 191] width 983 height 731
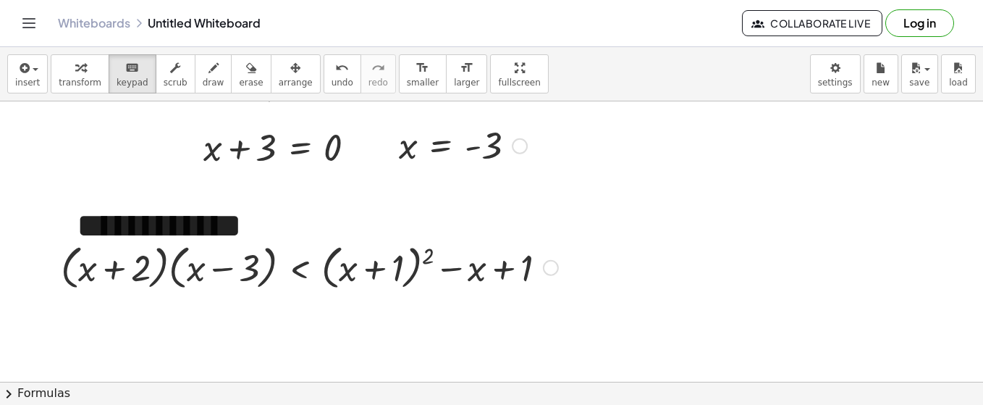
click at [142, 291] on div at bounding box center [310, 266] width 512 height 55
click at [369, 265] on div at bounding box center [381, 268] width 46 height 41
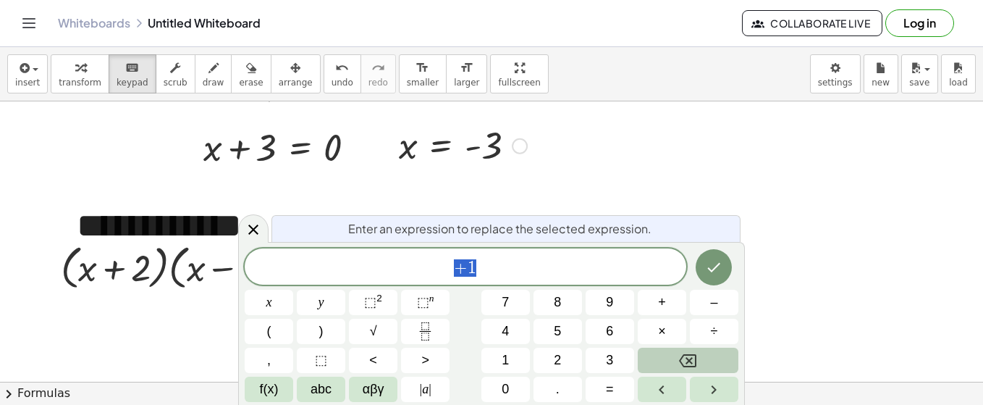
click at [369, 265] on span "+ 1" at bounding box center [466, 268] width 442 height 20
click at [805, 229] on div at bounding box center [491, 191] width 983 height 731
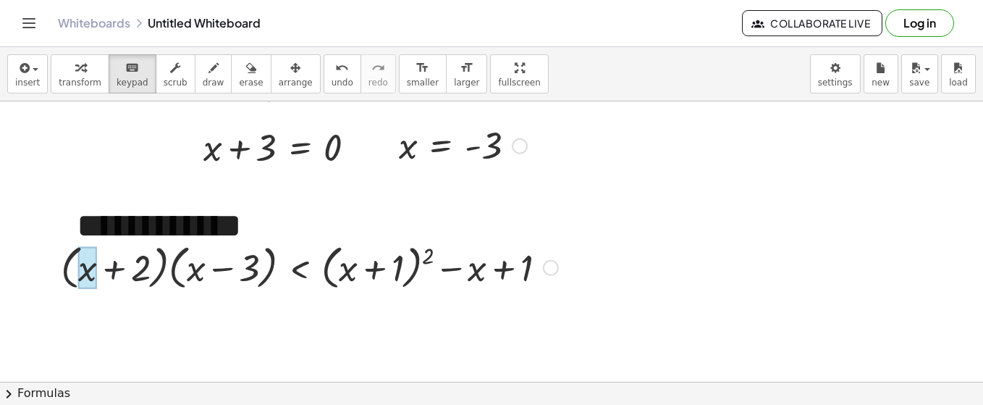
drag, startPoint x: 95, startPoint y: 266, endPoint x: 92, endPoint y: 280, distance: 13.4
click at [92, 280] on div at bounding box center [87, 268] width 19 height 42
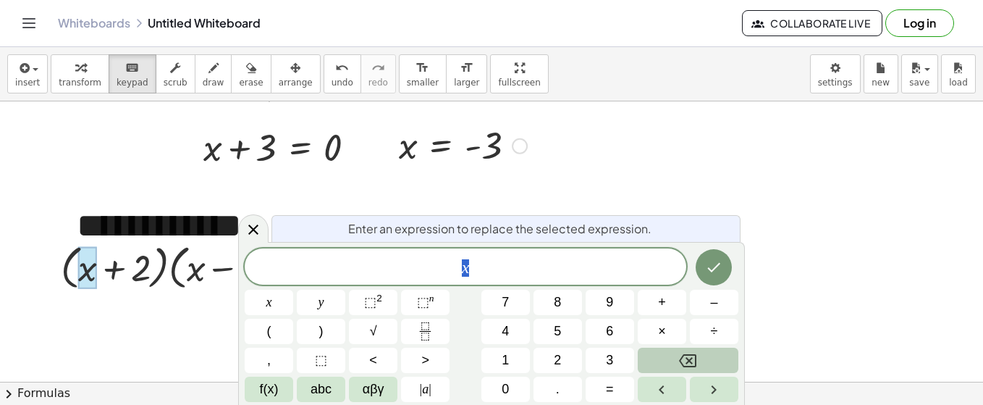
click at [137, 219] on div "**********" at bounding box center [170, 226] width 217 height 79
click at [154, 176] on div at bounding box center [491, 191] width 983 height 731
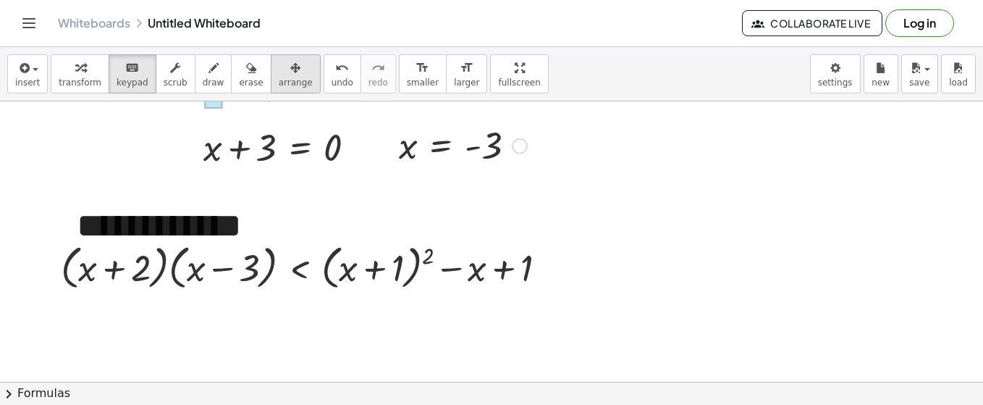
click at [279, 66] on div "button" at bounding box center [296, 67] width 34 height 17
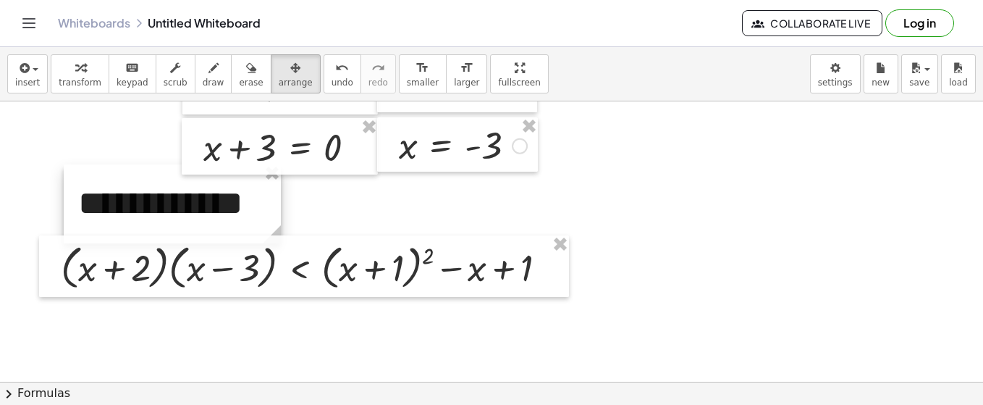
drag, startPoint x: 190, startPoint y: 213, endPoint x: 192, endPoint y: 190, distance: 22.5
click at [192, 190] on div at bounding box center [172, 203] width 217 height 79
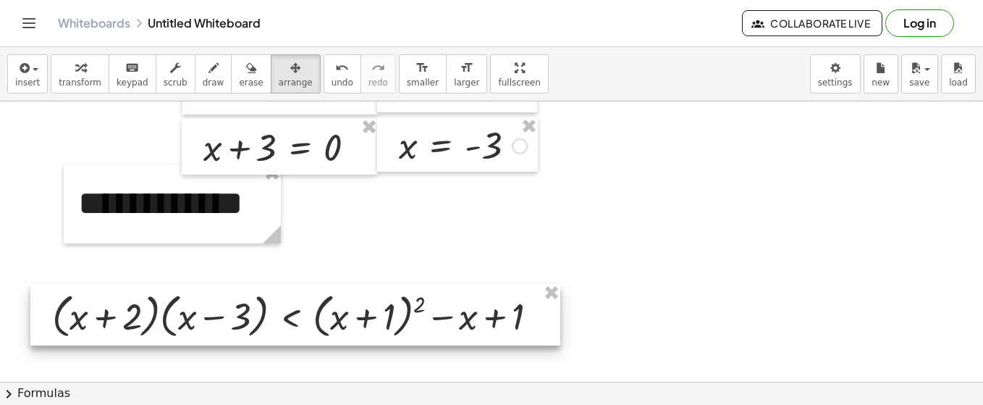
drag, startPoint x: 276, startPoint y: 265, endPoint x: 267, endPoint y: 315, distance: 50.7
click at [267, 315] on div at bounding box center [295, 315] width 530 height 62
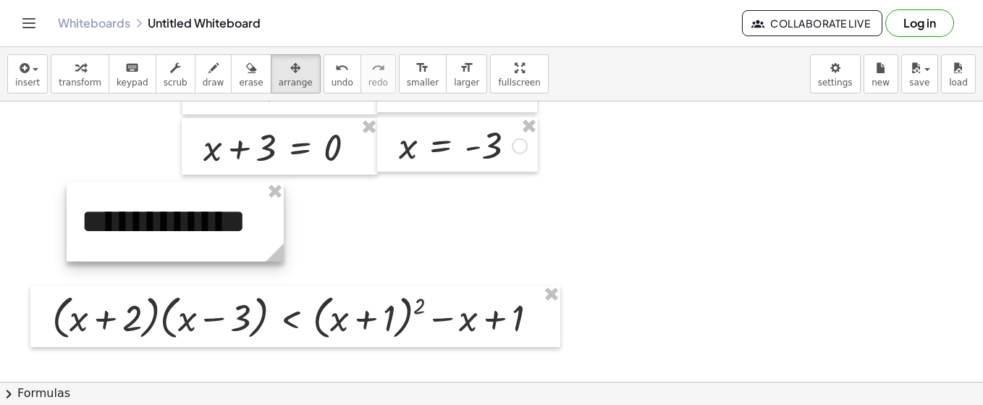
drag, startPoint x: 201, startPoint y: 219, endPoint x: 204, endPoint y: 238, distance: 18.3
click at [204, 238] on div at bounding box center [175, 221] width 217 height 79
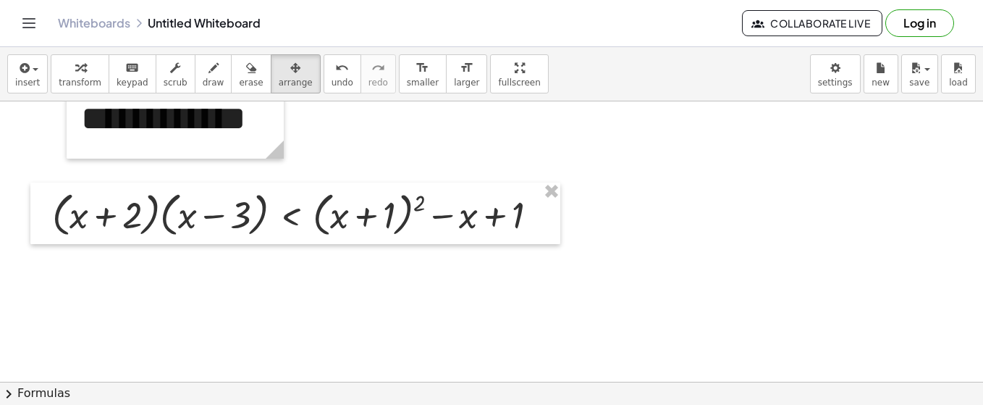
scroll to position [361, 0]
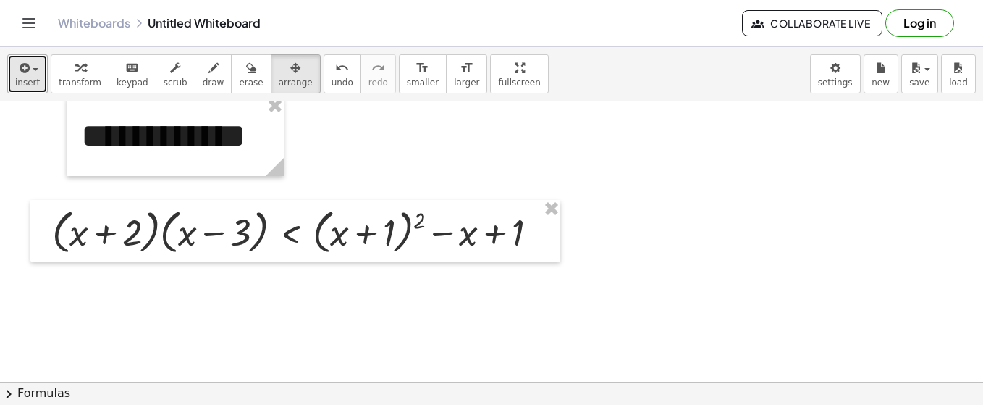
click at [35, 79] on span "insert" at bounding box center [27, 82] width 25 height 10
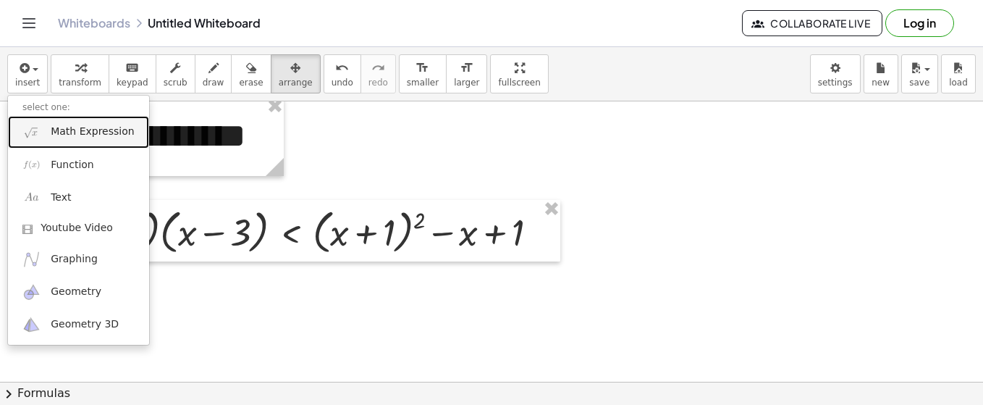
click at [64, 137] on span "Math Expression" at bounding box center [92, 132] width 83 height 14
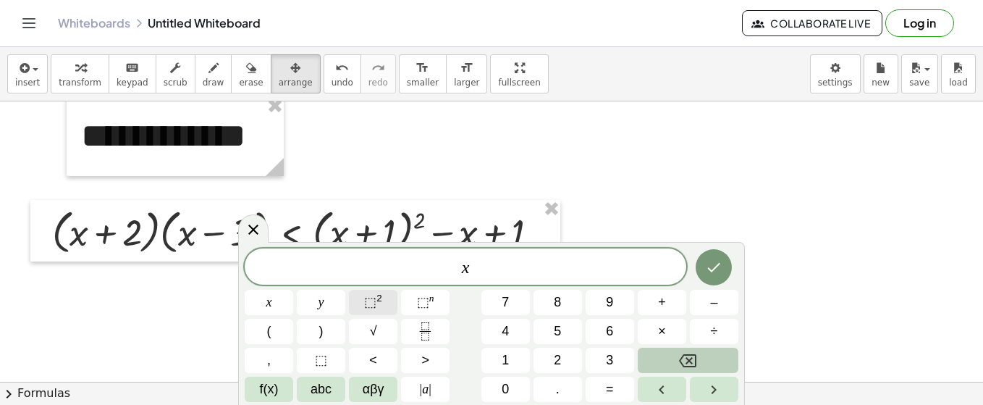
click at [371, 305] on span "⬚" at bounding box center [370, 302] width 12 height 14
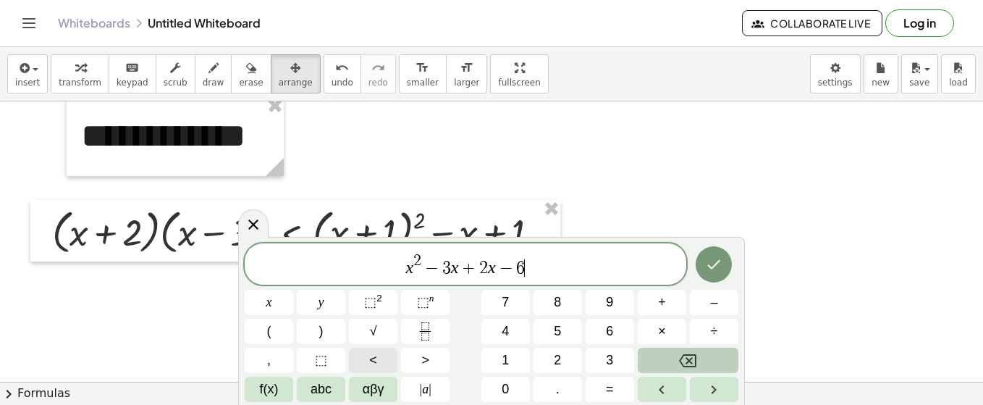
click at [377, 363] on button "<" at bounding box center [373, 360] width 49 height 25
click at [376, 303] on span "⬚" at bounding box center [370, 302] width 12 height 14
click at [712, 259] on icon "Done" at bounding box center [713, 264] width 17 height 17
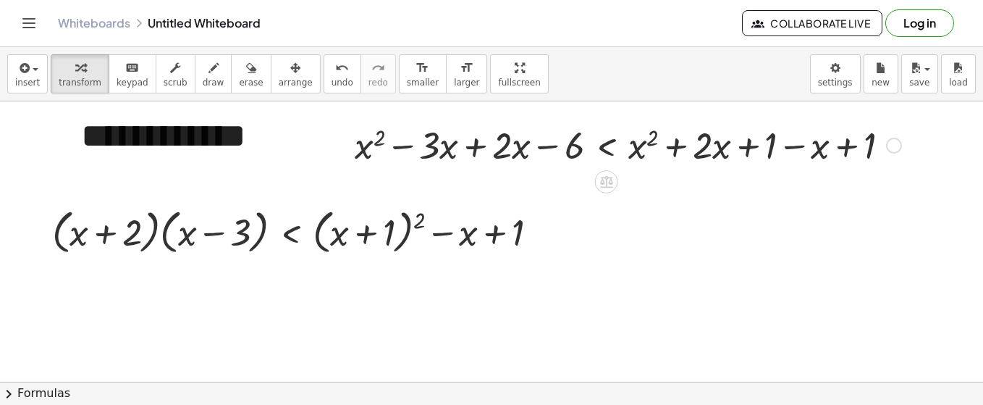
click at [649, 135] on div at bounding box center [628, 143] width 561 height 49
click at [290, 75] on icon "button" at bounding box center [295, 67] width 10 height 17
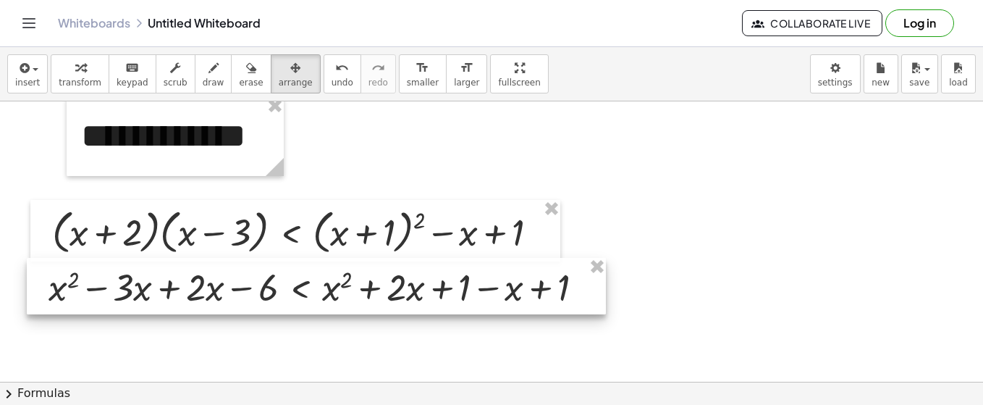
drag, startPoint x: 517, startPoint y: 148, endPoint x: 211, endPoint y: 290, distance: 337.6
click at [211, 290] on div at bounding box center [316, 286] width 579 height 56
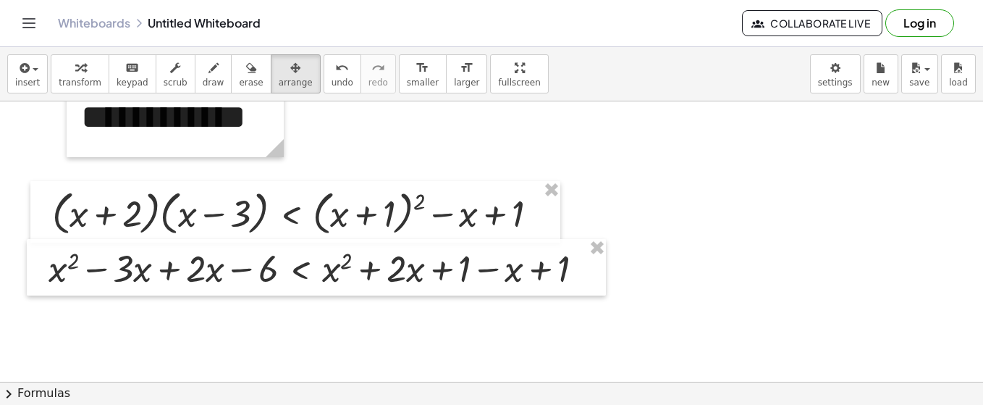
scroll to position [381, 0]
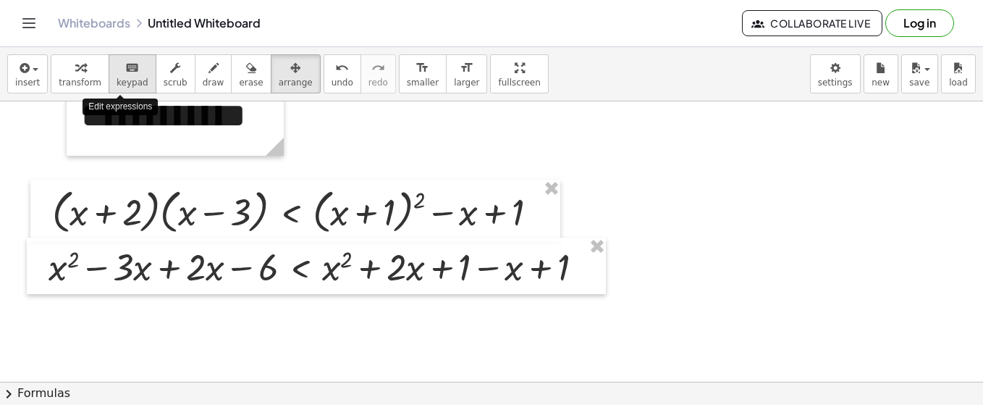
click at [123, 84] on span "keypad" at bounding box center [133, 82] width 32 height 10
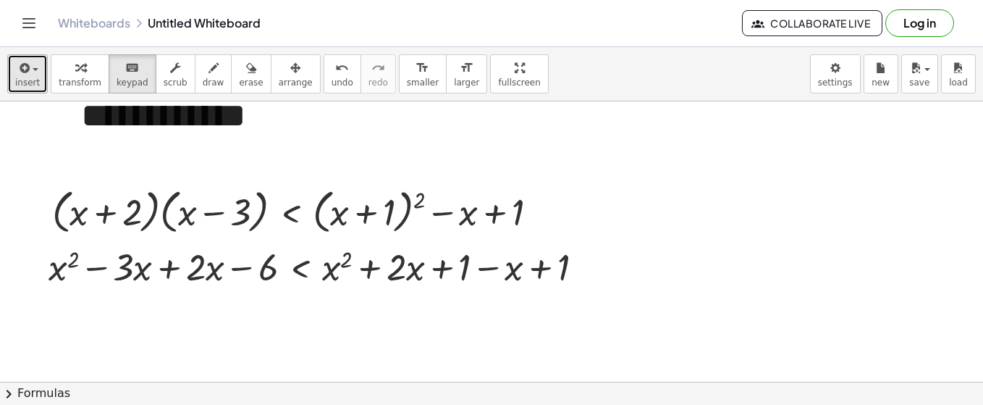
click at [27, 72] on icon "button" at bounding box center [23, 67] width 13 height 17
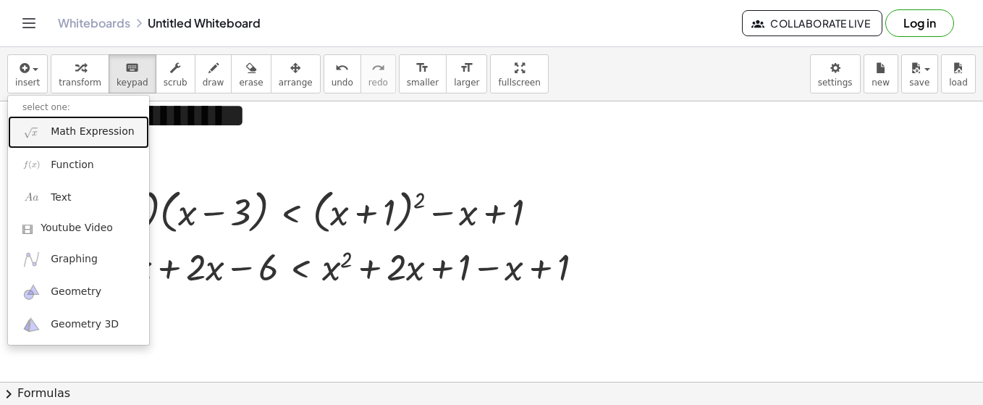
click at [79, 133] on span "Math Expression" at bounding box center [92, 132] width 83 height 14
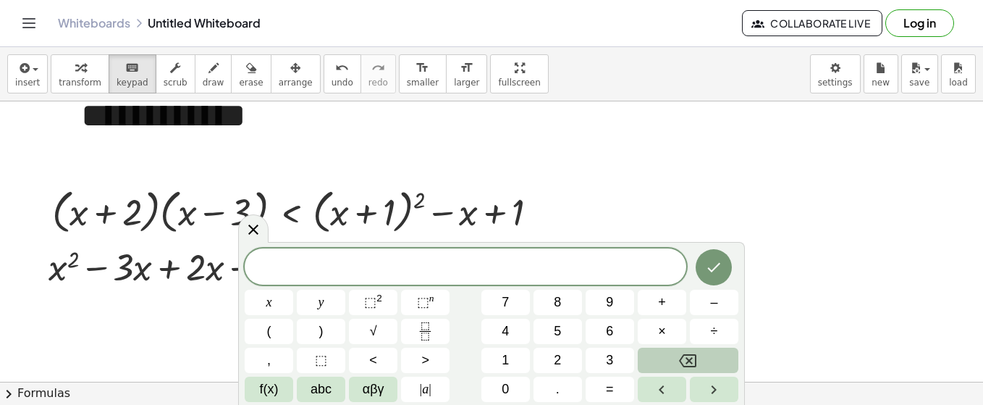
click at [735, 159] on div at bounding box center [491, 85] width 983 height 731
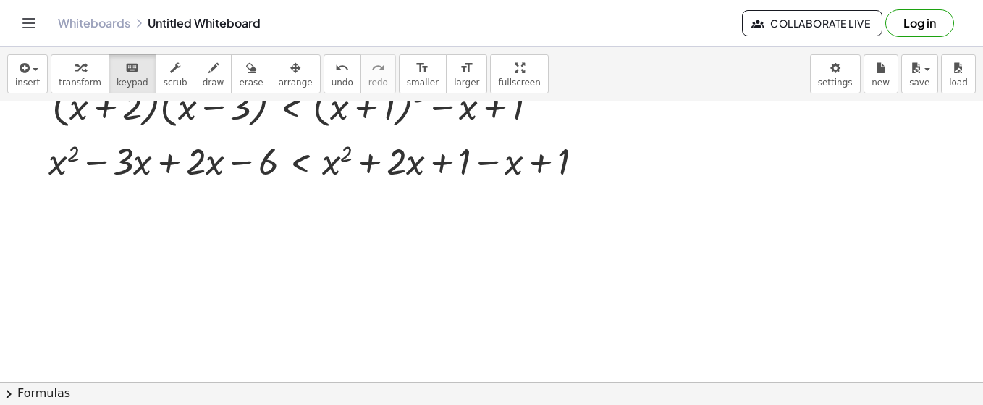
scroll to position [506, 0]
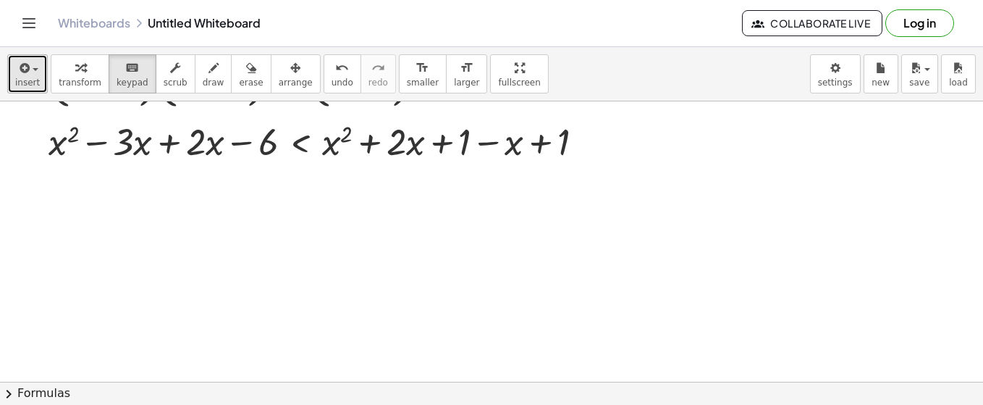
click at [40, 75] on button "insert" at bounding box center [27, 73] width 41 height 39
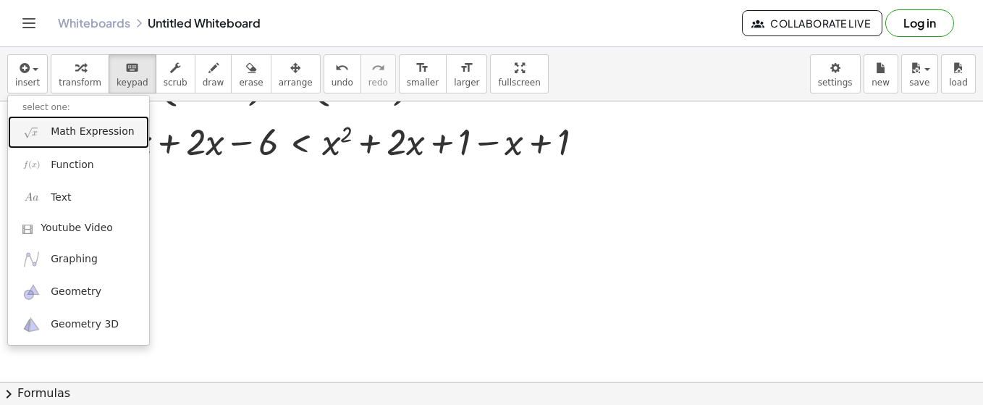
click at [64, 134] on span "Math Expression" at bounding box center [92, 132] width 83 height 14
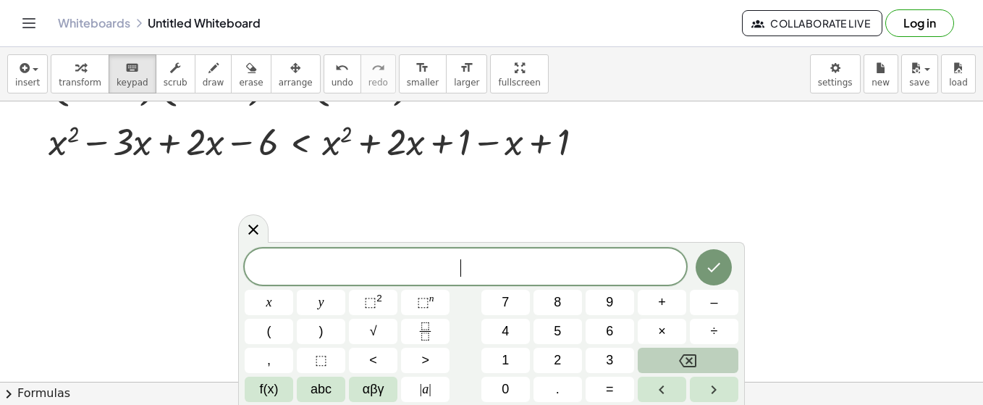
click at [298, 264] on span "​" at bounding box center [466, 268] width 442 height 20
click at [374, 365] on span "<" at bounding box center [373, 360] width 8 height 20
click at [703, 278] on button "Done" at bounding box center [714, 267] width 36 height 36
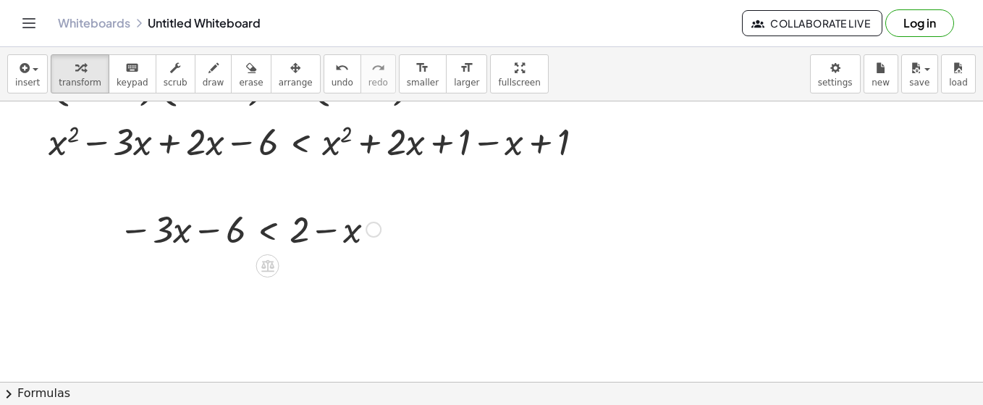
click at [326, 249] on div at bounding box center [250, 227] width 277 height 49
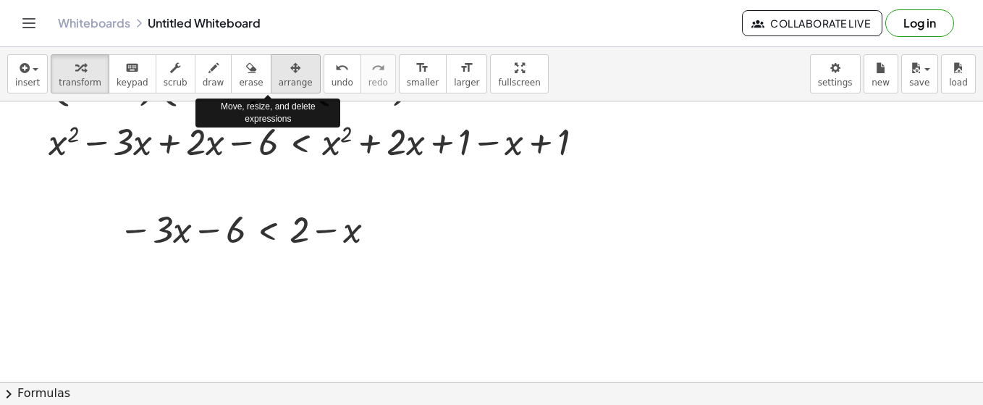
click at [279, 73] on div "button" at bounding box center [296, 67] width 34 height 17
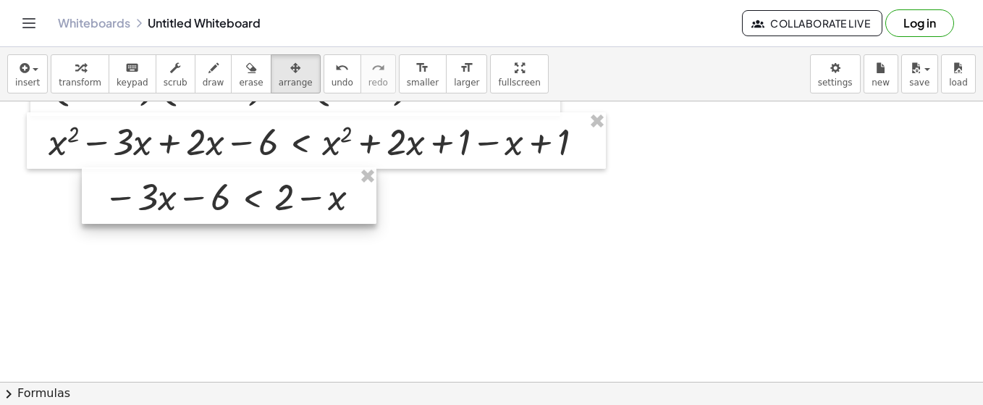
drag, startPoint x: 308, startPoint y: 226, endPoint x: 293, endPoint y: 193, distance: 36.6
click at [293, 193] on div at bounding box center [229, 195] width 295 height 56
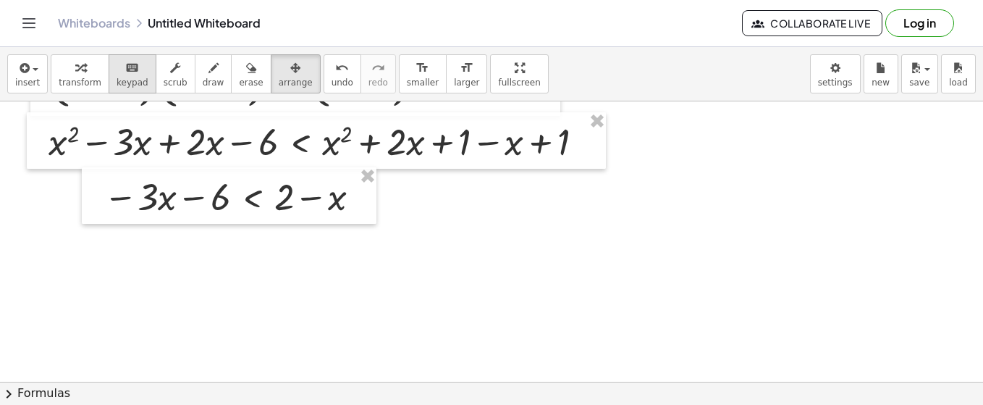
click at [125, 80] on span "keypad" at bounding box center [133, 82] width 32 height 10
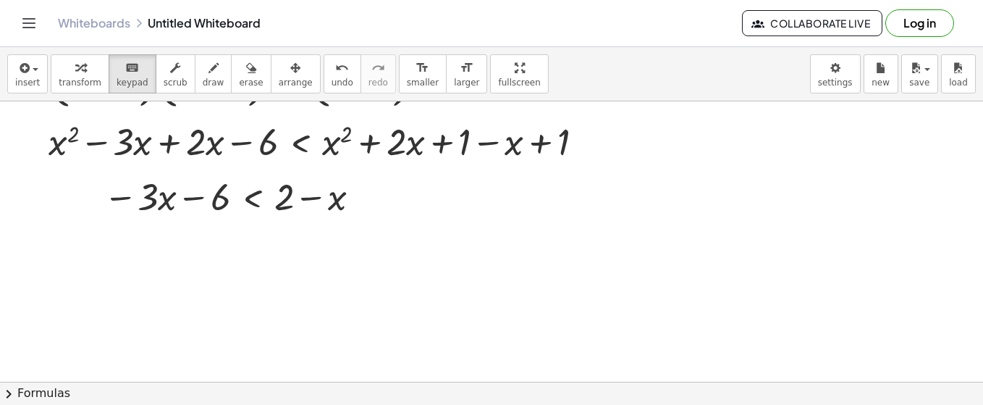
click at [235, 320] on div at bounding box center [491, 158] width 983 height 1126
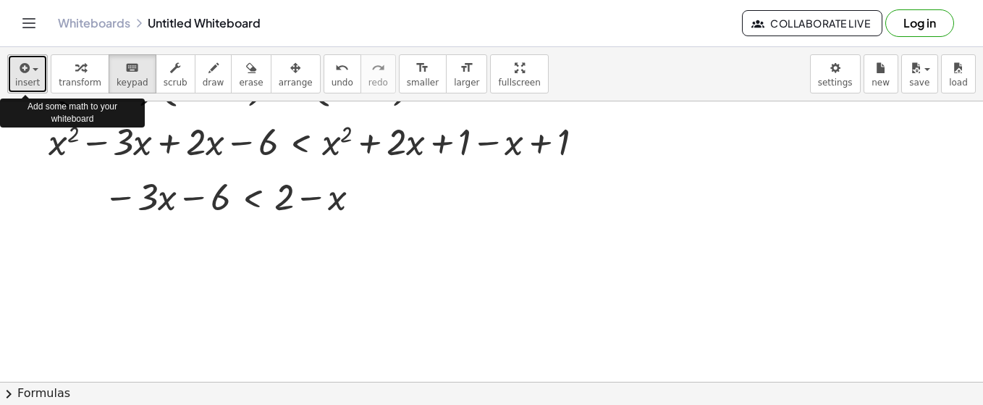
click at [32, 77] on span "insert" at bounding box center [27, 82] width 25 height 10
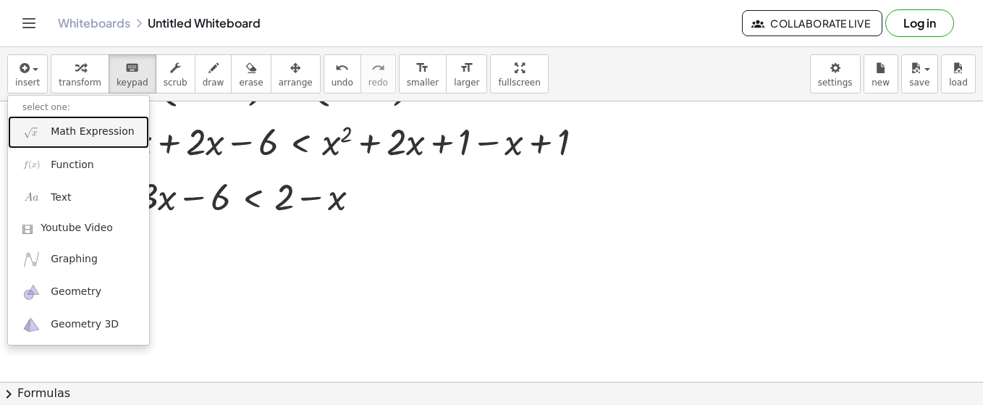
click at [70, 130] on span "Math Expression" at bounding box center [92, 132] width 83 height 14
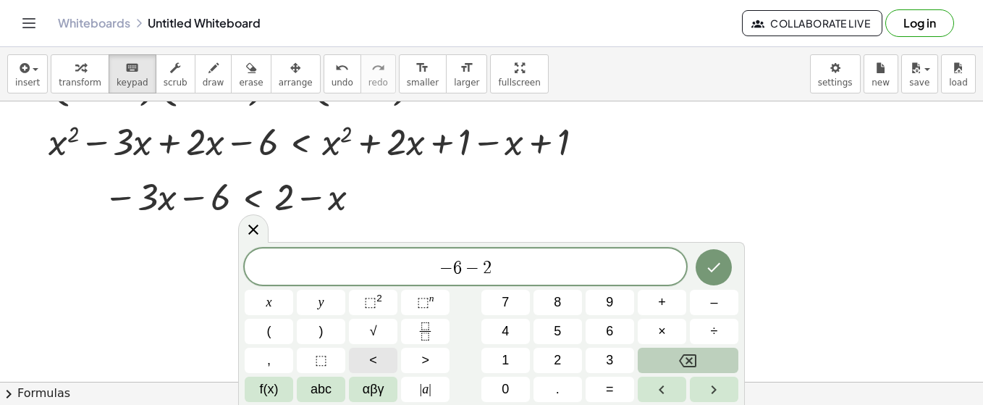
click at [373, 361] on span "<" at bounding box center [373, 360] width 8 height 20
click at [705, 277] on button "Done" at bounding box center [714, 267] width 36 height 36
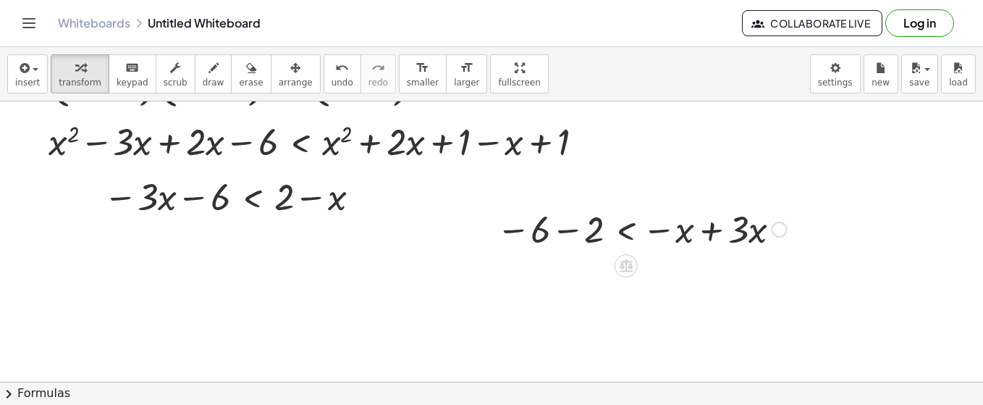
click at [594, 232] on div at bounding box center [641, 227] width 305 height 49
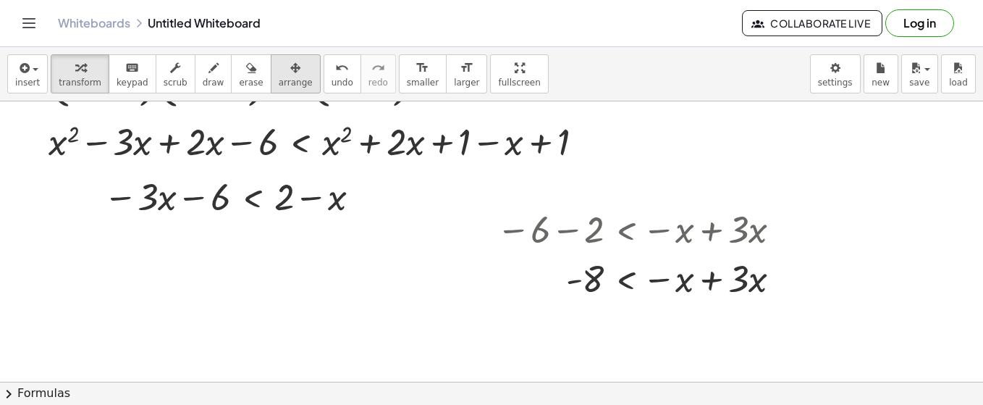
click at [279, 68] on div "button" at bounding box center [296, 67] width 34 height 17
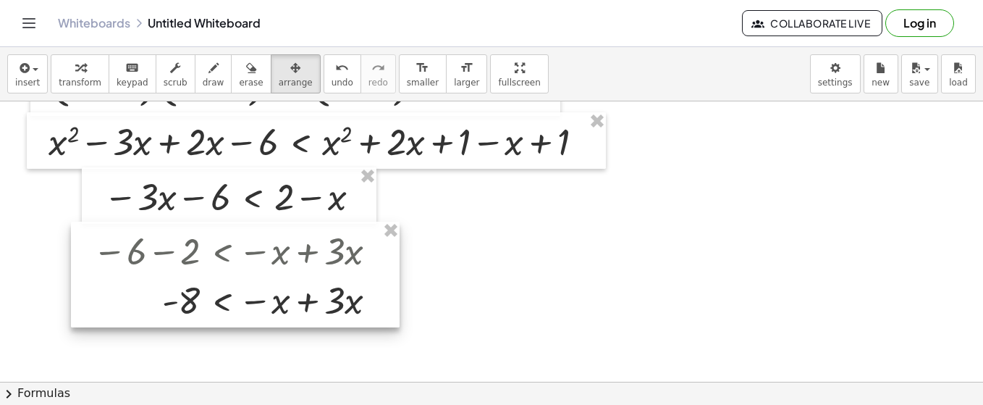
drag, startPoint x: 582, startPoint y: 238, endPoint x: 178, endPoint y: 259, distance: 404.6
click at [178, 259] on div at bounding box center [235, 275] width 329 height 106
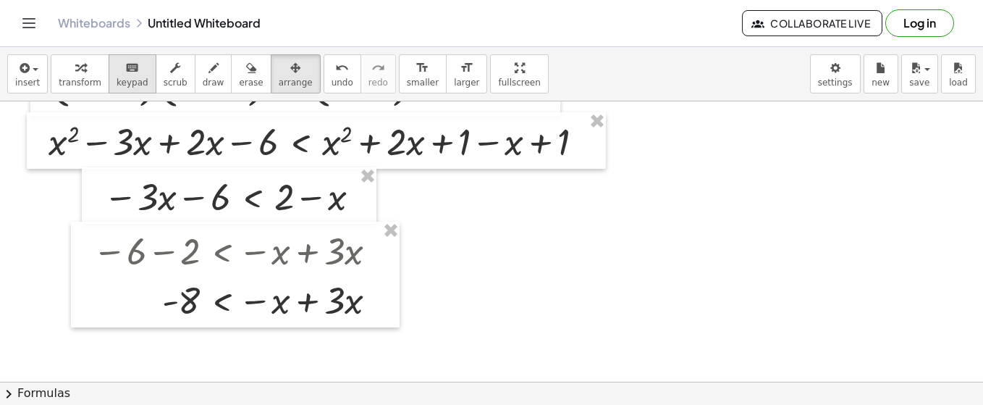
click at [128, 72] on div "keyboard" at bounding box center [133, 67] width 32 height 17
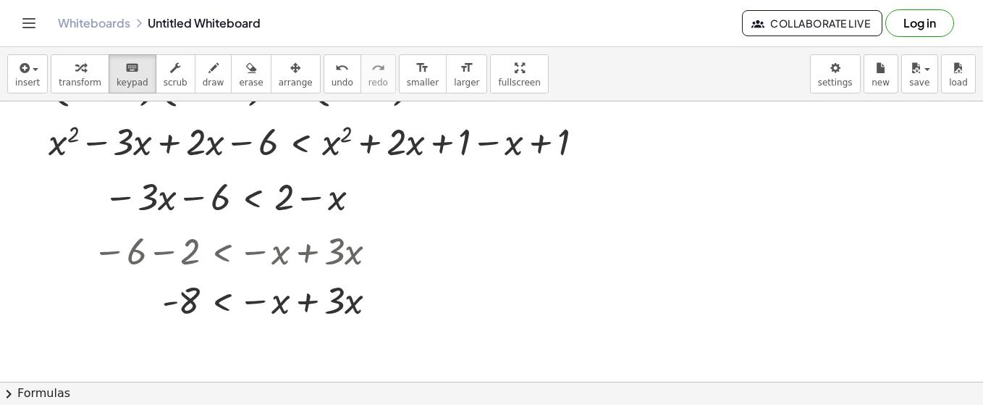
click at [494, 247] on div at bounding box center [491, 158] width 983 height 1126
click at [35, 75] on div "button" at bounding box center [27, 67] width 25 height 17
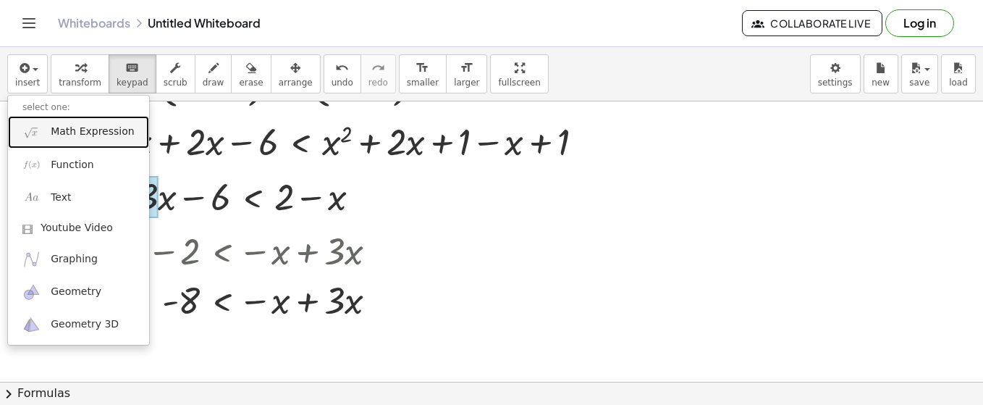
click at [53, 130] on span "Math Expression" at bounding box center [92, 132] width 83 height 14
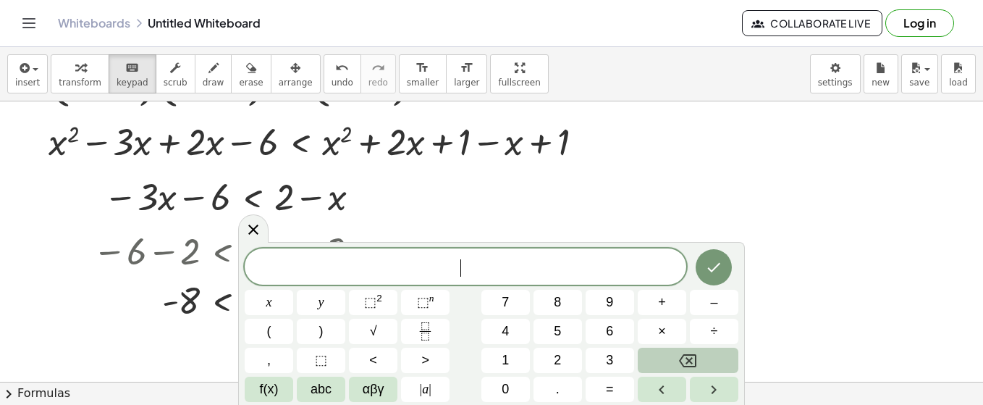
click at [667, 198] on div at bounding box center [491, 158] width 983 height 1126
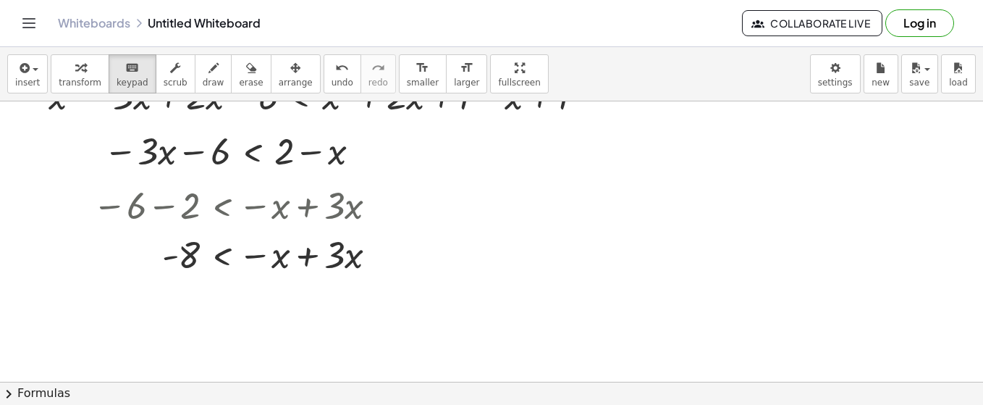
scroll to position [555, 0]
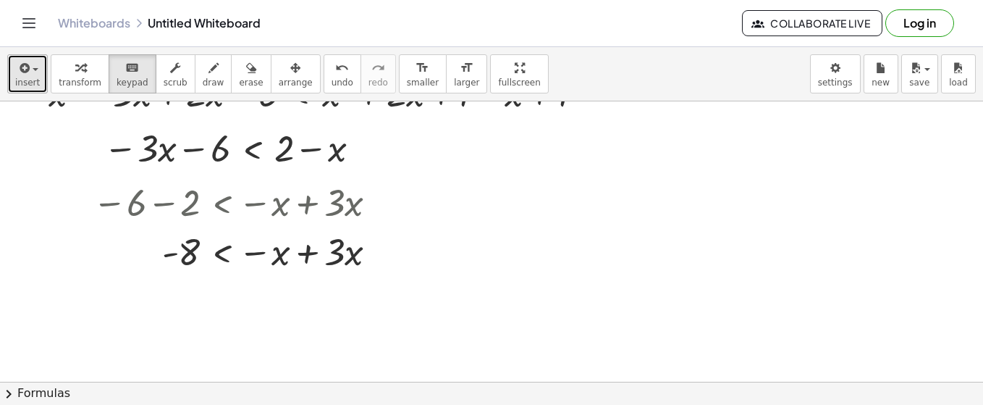
click at [25, 76] on icon "button" at bounding box center [23, 67] width 13 height 17
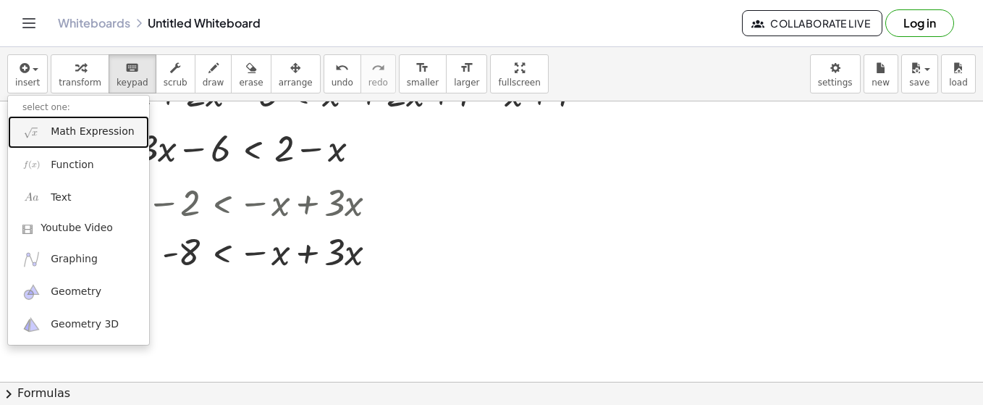
click at [51, 132] on span "Math Expression" at bounding box center [92, 132] width 83 height 14
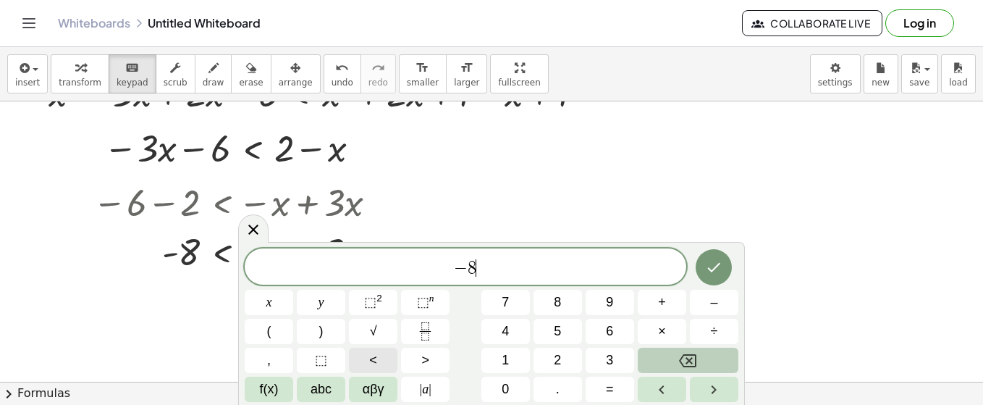
click at [369, 365] on button "<" at bounding box center [373, 360] width 49 height 25
click at [720, 266] on icon "Done" at bounding box center [713, 267] width 17 height 17
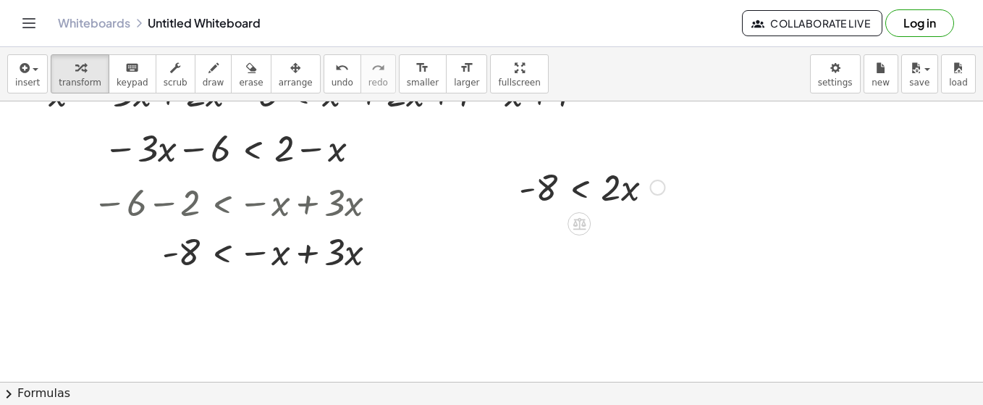
click at [576, 201] on div at bounding box center [592, 185] width 160 height 49
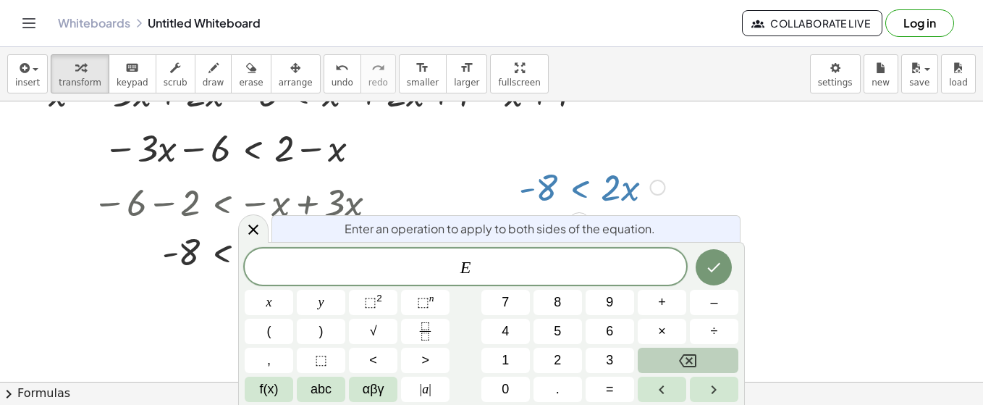
click at [608, 190] on div at bounding box center [592, 185] width 160 height 49
click at [846, 236] on div at bounding box center [491, 110] width 983 height 1126
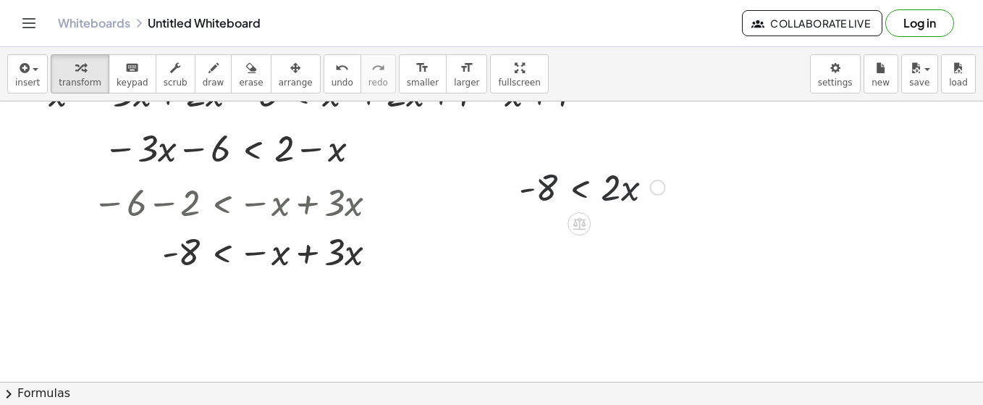
click at [611, 190] on div at bounding box center [592, 185] width 160 height 49
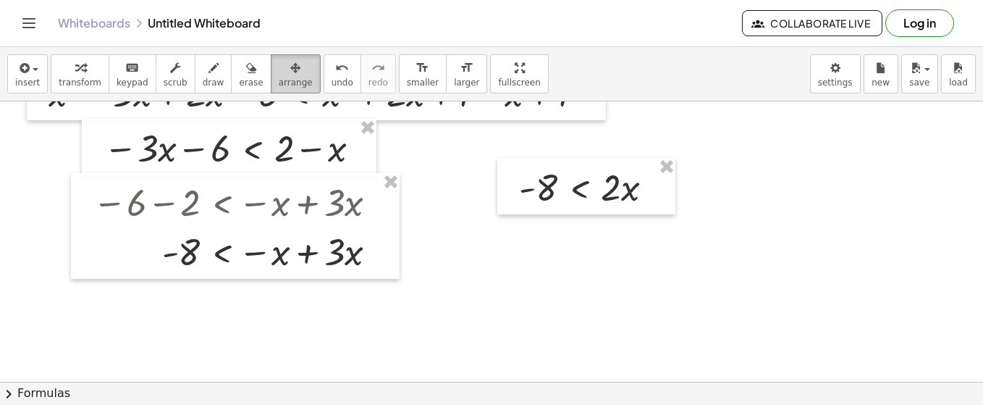
click at [271, 68] on button "arrange" at bounding box center [296, 73] width 50 height 39
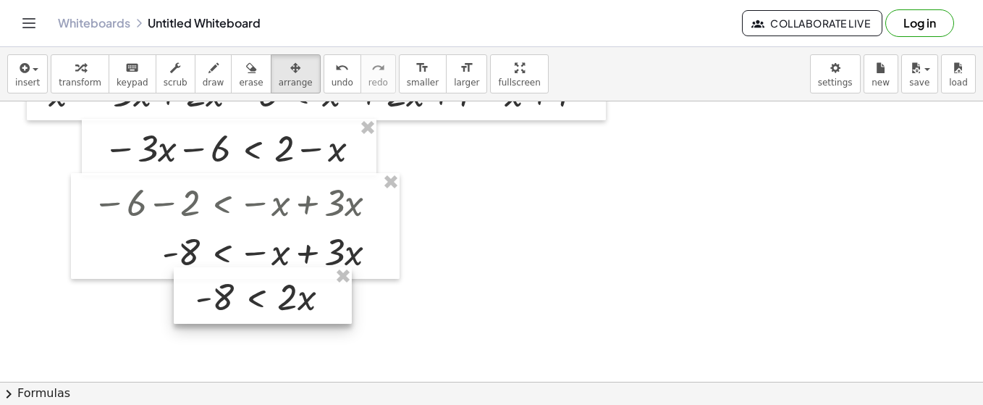
drag, startPoint x: 525, startPoint y: 182, endPoint x: 201, endPoint y: 293, distance: 342.6
click at [201, 293] on div at bounding box center [263, 295] width 178 height 56
click at [31, 72] on div "button" at bounding box center [27, 67] width 25 height 17
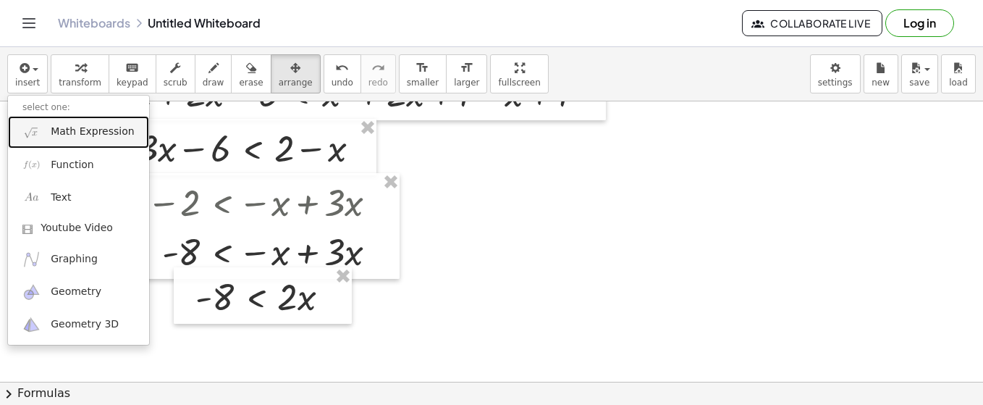
click at [45, 137] on link "Math Expression" at bounding box center [78, 132] width 141 height 33
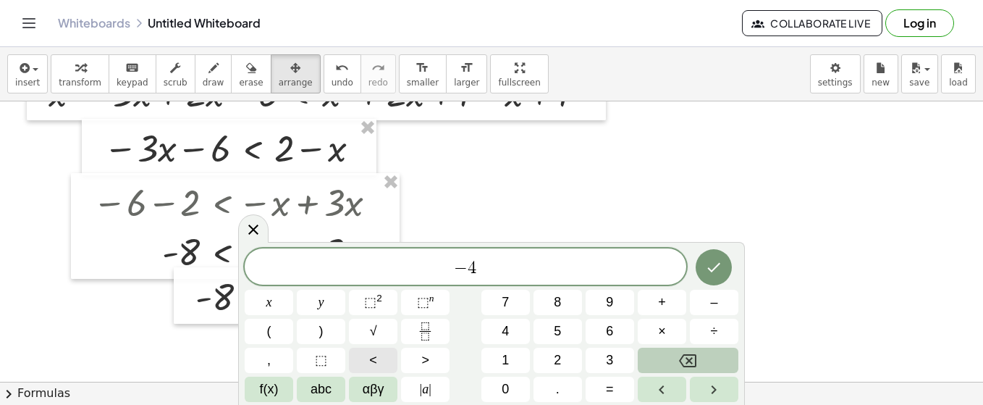
click at [373, 361] on span "<" at bounding box center [373, 360] width 8 height 20
click at [715, 253] on button "Done" at bounding box center [714, 267] width 36 height 36
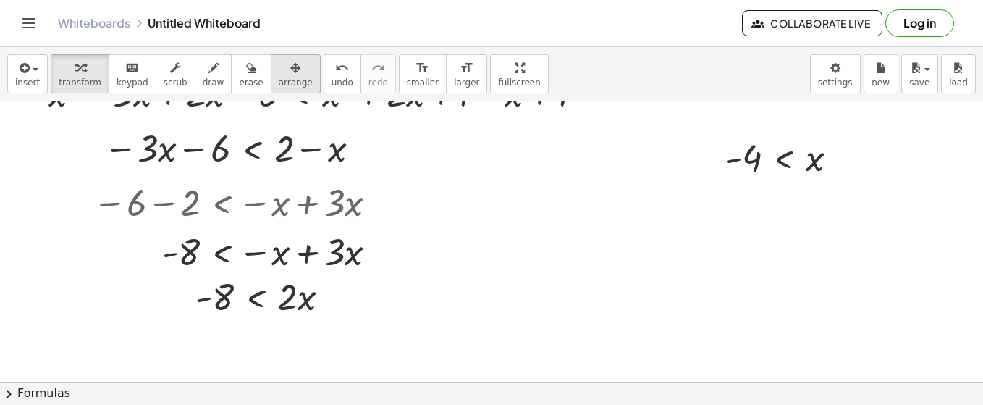
click at [279, 71] on div "button" at bounding box center [296, 67] width 34 height 17
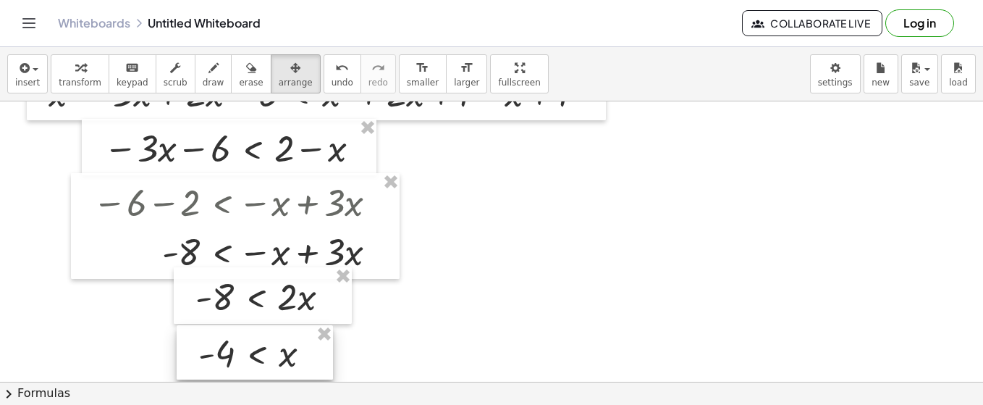
drag, startPoint x: 742, startPoint y: 151, endPoint x: 213, endPoint y: 348, distance: 564.5
click at [213, 348] on div at bounding box center [255, 352] width 156 height 55
click at [38, 72] on button "insert" at bounding box center [27, 73] width 41 height 39
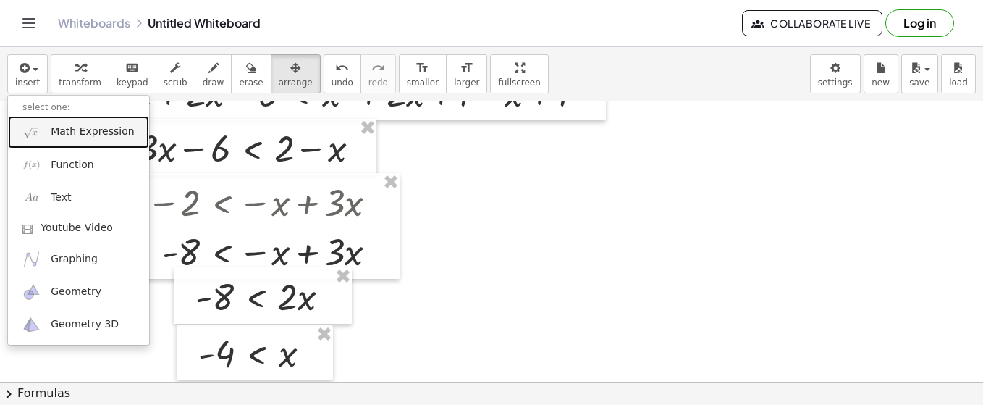
click at [83, 133] on span "Math Expression" at bounding box center [92, 132] width 83 height 14
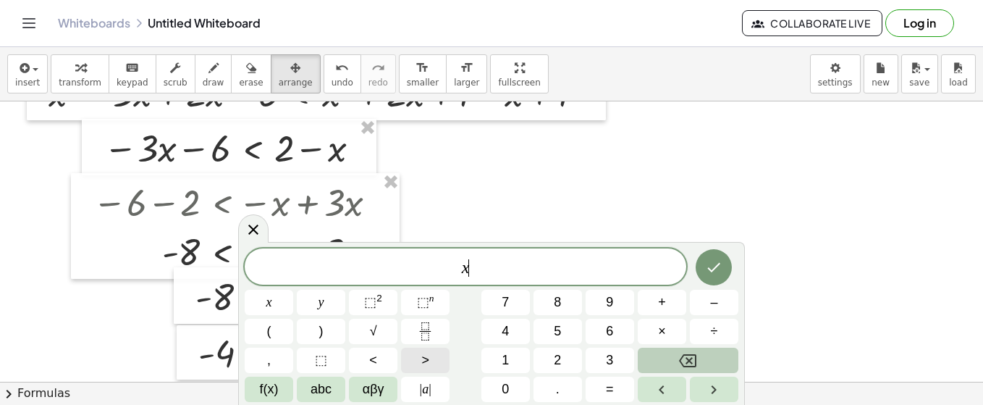
click at [432, 354] on button ">" at bounding box center [425, 360] width 49 height 25
click at [702, 261] on button "Done" at bounding box center [714, 267] width 36 height 36
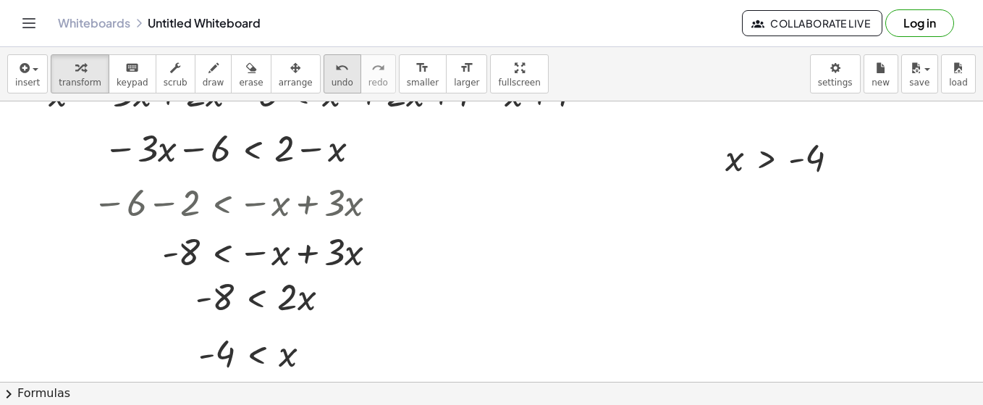
click at [290, 75] on icon "button" at bounding box center [295, 67] width 10 height 17
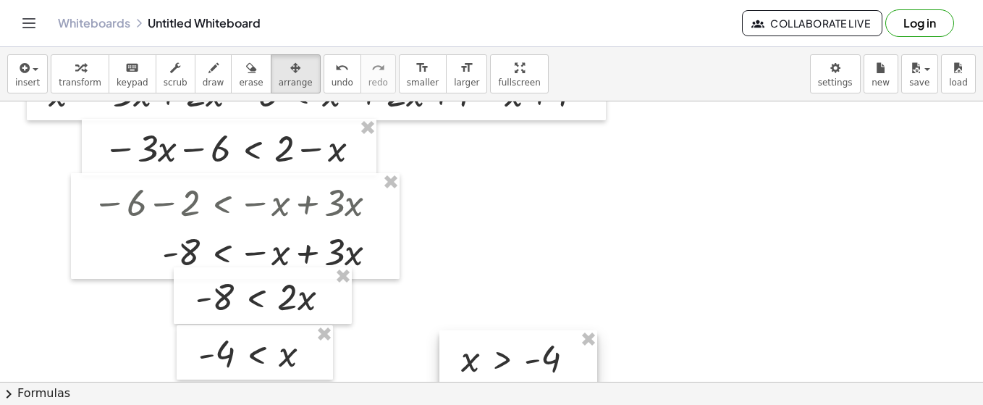
drag, startPoint x: 775, startPoint y: 152, endPoint x: 503, endPoint y: 348, distance: 335.0
click at [505, 352] on div at bounding box center [519, 357] width 158 height 55
click at [209, 76] on icon "button" at bounding box center [214, 67] width 10 height 17
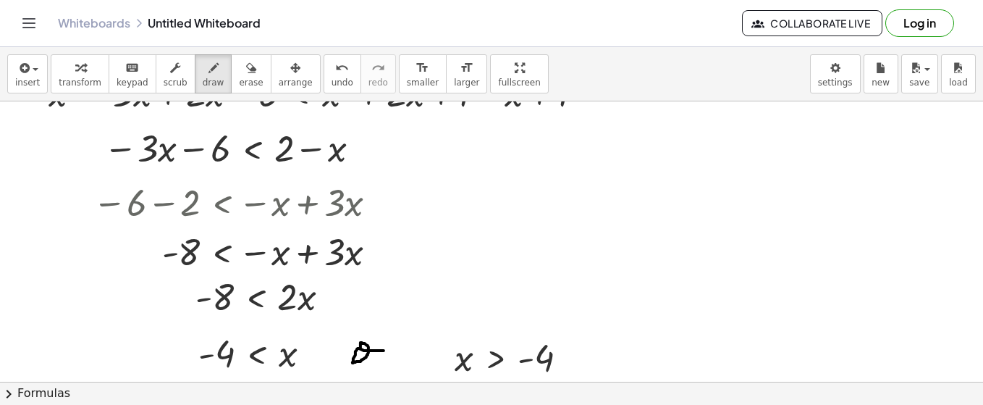
drag, startPoint x: 358, startPoint y: 348, endPoint x: 384, endPoint y: 350, distance: 26.2
click at [384, 350] on div at bounding box center [491, 110] width 983 height 1126
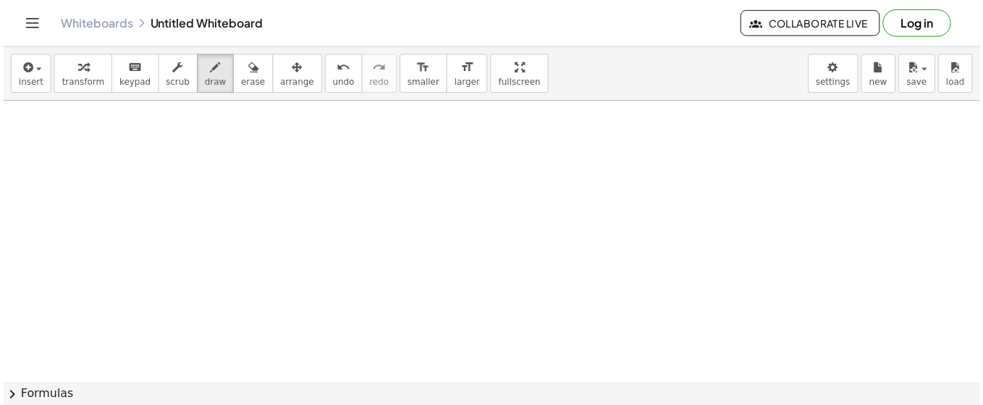
scroll to position [832, 0]
click at [38, 79] on button "insert" at bounding box center [27, 73] width 41 height 39
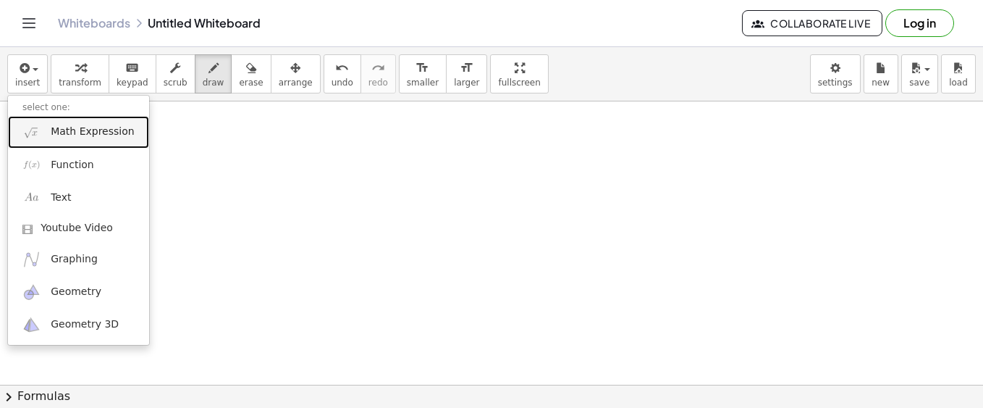
click at [93, 133] on span "Math Expression" at bounding box center [92, 132] width 83 height 14
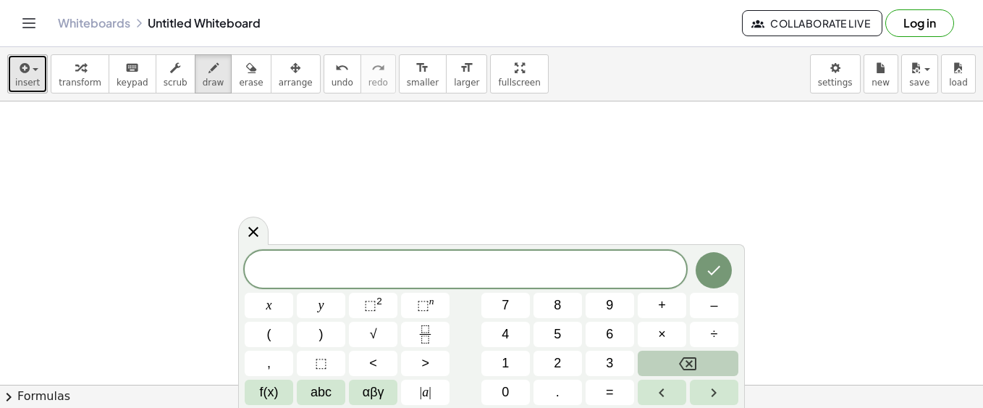
click at [38, 70] on button "insert" at bounding box center [27, 73] width 41 height 39
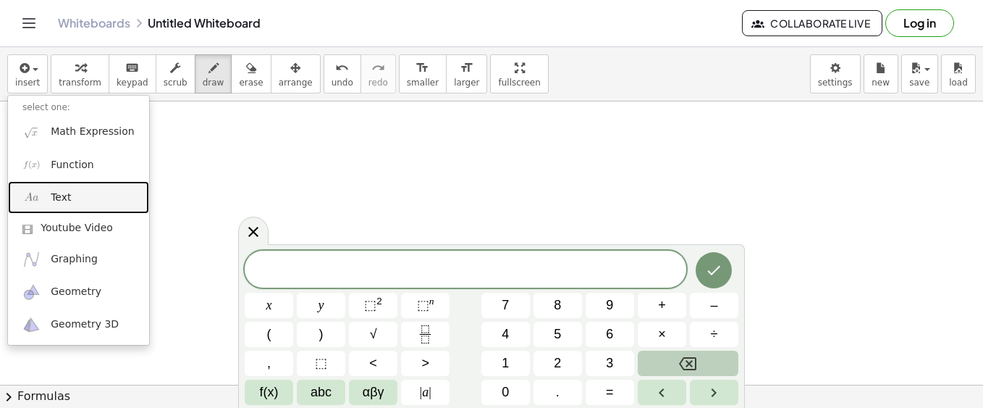
click at [81, 202] on link "Text" at bounding box center [78, 197] width 141 height 33
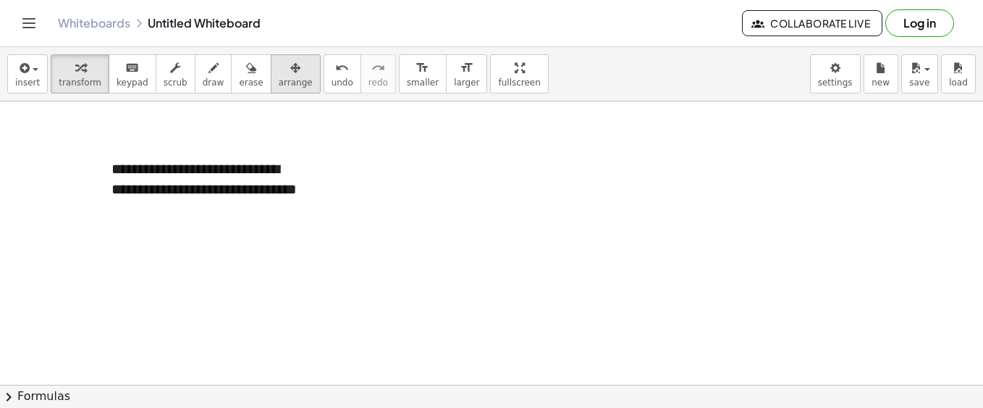
click at [290, 70] on icon "button" at bounding box center [295, 67] width 10 height 17
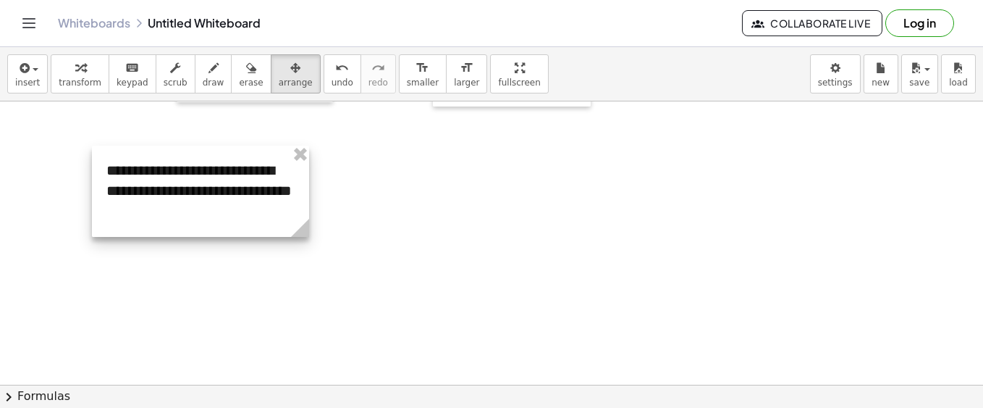
drag, startPoint x: 274, startPoint y: 182, endPoint x: 118, endPoint y: 175, distance: 155.9
click at [268, 184] on div at bounding box center [200, 191] width 217 height 91
click at [106, 171] on div at bounding box center [199, 191] width 217 height 91
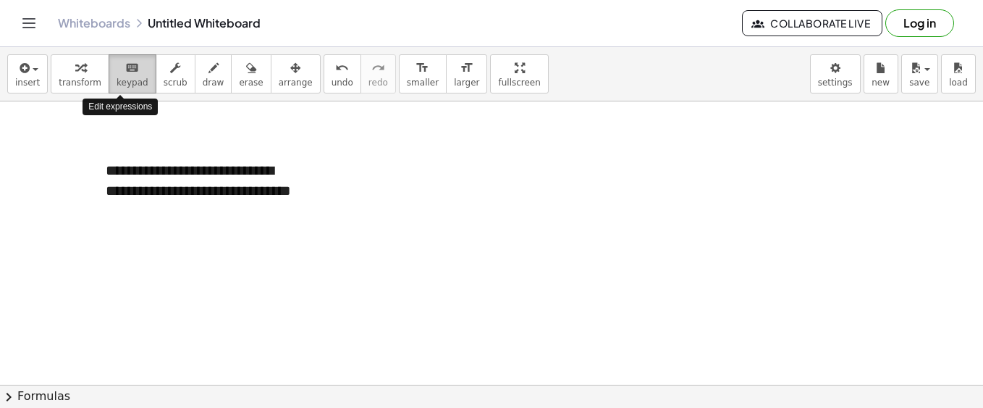
click at [119, 75] on button "keyboard keypad" at bounding box center [133, 73] width 48 height 39
click at [104, 170] on div at bounding box center [98, 191] width 14 height 91
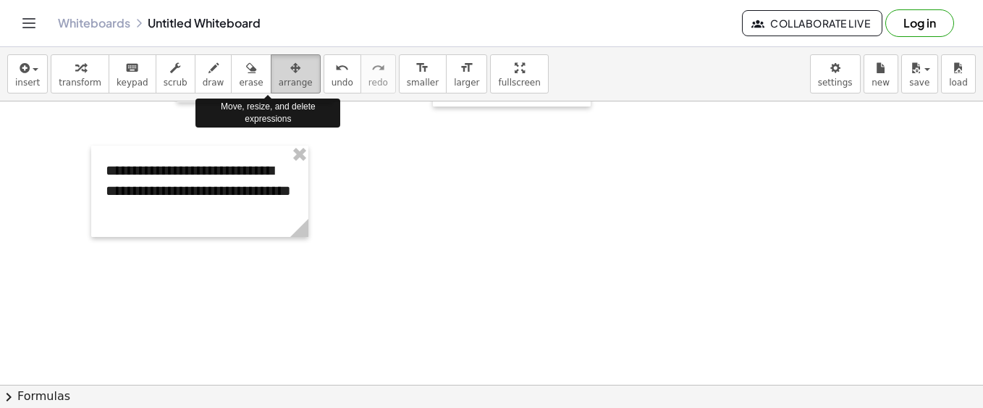
click at [290, 74] on icon "button" at bounding box center [295, 67] width 10 height 17
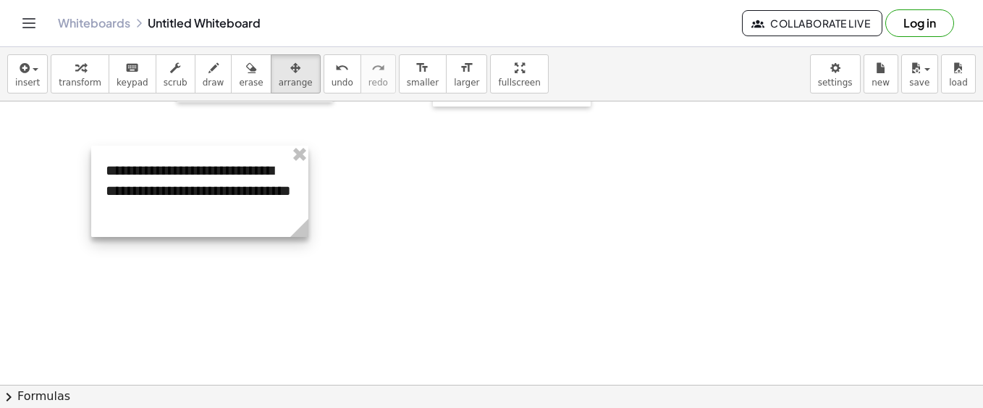
drag, startPoint x: 167, startPoint y: 161, endPoint x: 160, endPoint y: 169, distance: 10.3
click at [166, 162] on div at bounding box center [199, 191] width 217 height 91
click at [151, 182] on div at bounding box center [199, 191] width 217 height 91
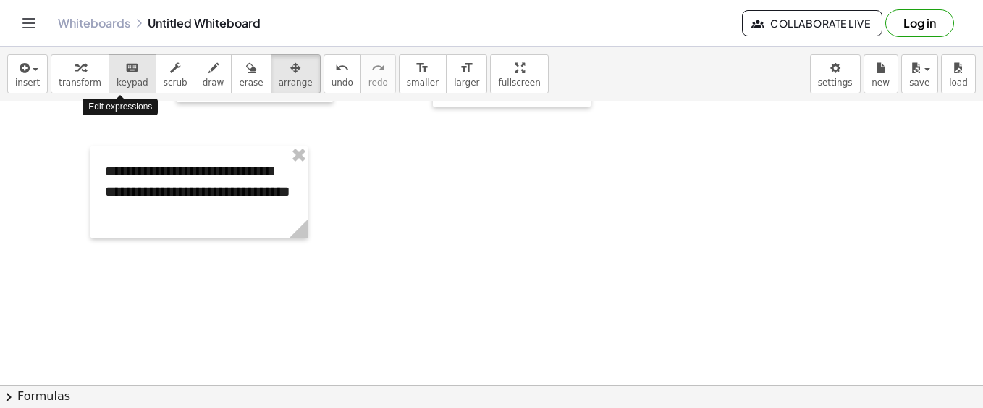
click at [121, 77] on span "keypad" at bounding box center [133, 82] width 32 height 10
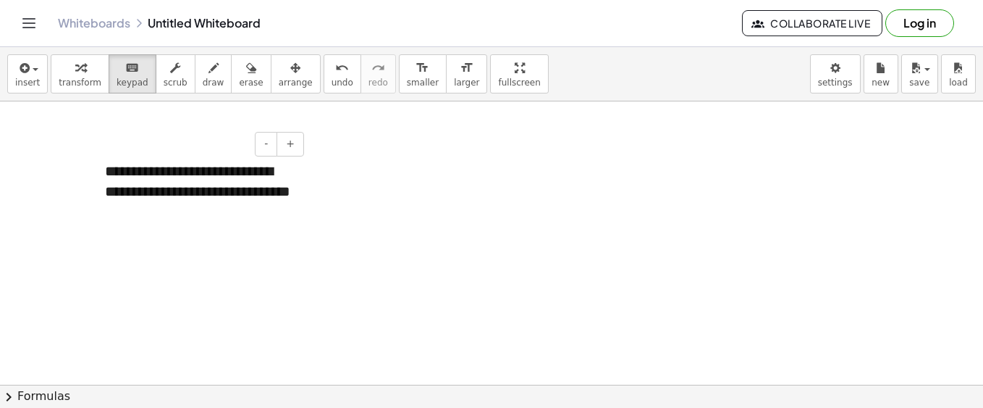
drag, startPoint x: 113, startPoint y: 160, endPoint x: 109, endPoint y: 167, distance: 8.1
click at [112, 163] on div "**********" at bounding box center [199, 191] width 217 height 91
click at [109, 169] on div "**********" at bounding box center [199, 191] width 217 height 91
click at [125, 67] on icon "keyboard" at bounding box center [132, 67] width 14 height 17
click at [298, 141] on button "+" at bounding box center [291, 144] width 28 height 25
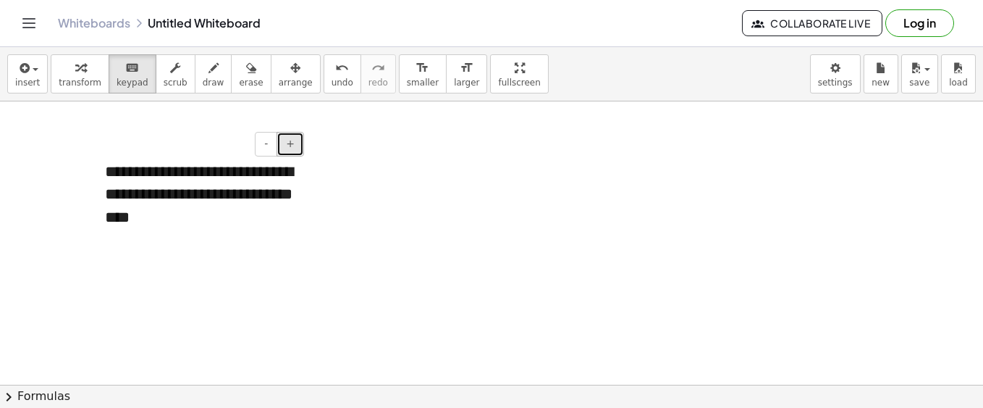
click at [298, 141] on button "+" at bounding box center [291, 144] width 28 height 25
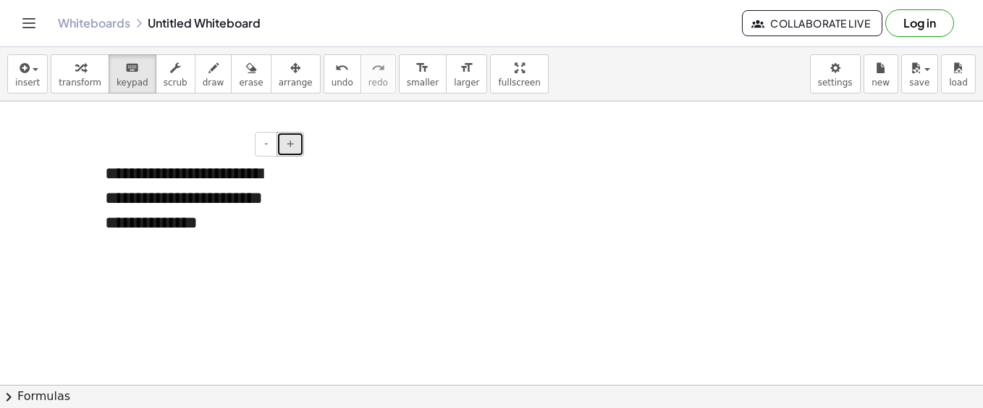
click at [298, 141] on button "+" at bounding box center [291, 144] width 28 height 25
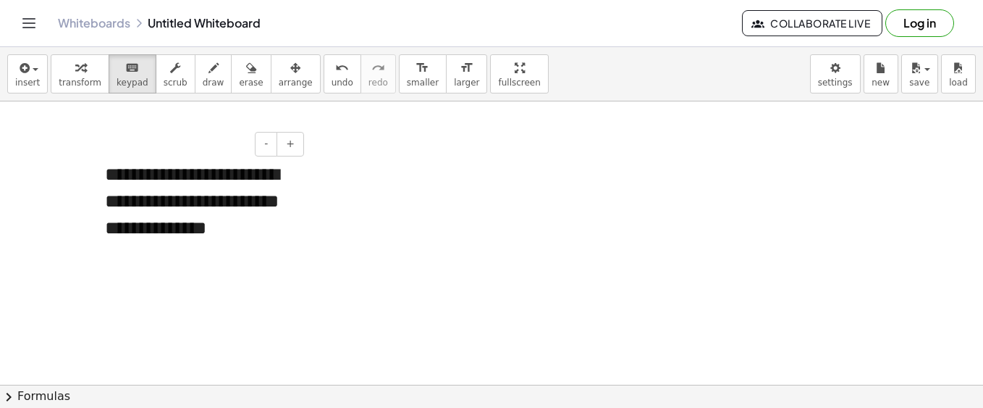
click at [298, 201] on div "**********" at bounding box center [199, 214] width 217 height 137
click at [304, 199] on div "**********" at bounding box center [199, 214] width 217 height 137
drag, startPoint x: 313, startPoint y: 199, endPoint x: 367, endPoint y: 198, distance: 54.3
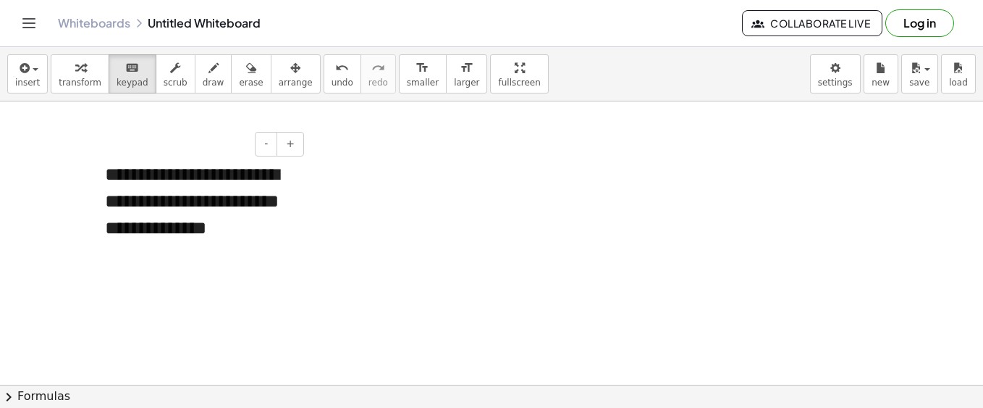
click at [306, 193] on div "**********" at bounding box center [199, 214] width 217 height 137
drag, startPoint x: 475, startPoint y: 162, endPoint x: 390, endPoint y: 161, distance: 85.5
click at [221, 187] on div "**********" at bounding box center [199, 214] width 217 height 137
drag, startPoint x: 82, startPoint y: 208, endPoint x: 65, endPoint y: 209, distance: 16.7
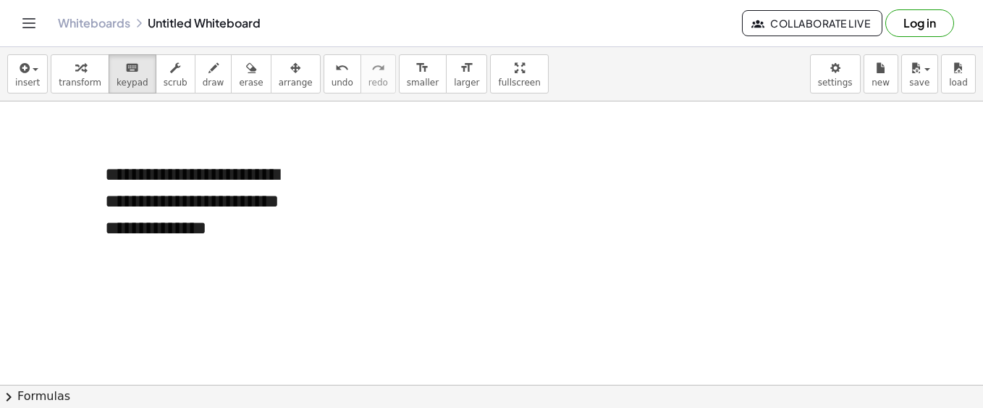
drag, startPoint x: 307, startPoint y: 214, endPoint x: 366, endPoint y: 212, distance: 59.4
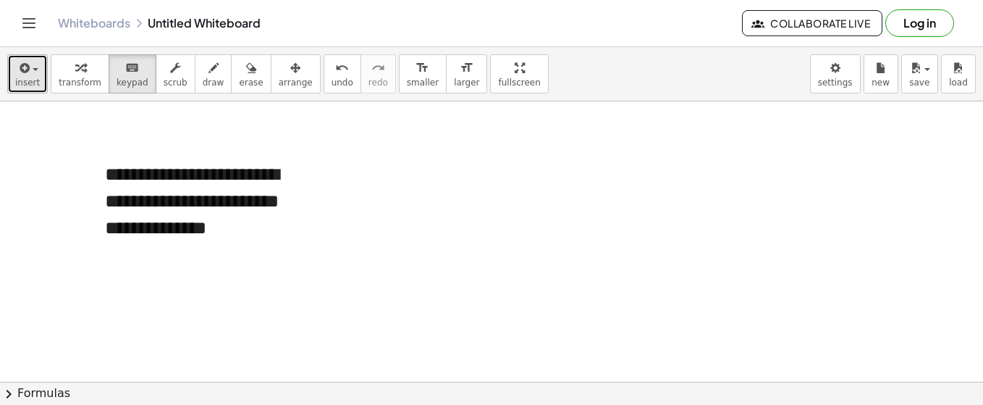
click at [31, 77] on span "insert" at bounding box center [27, 82] width 25 height 10
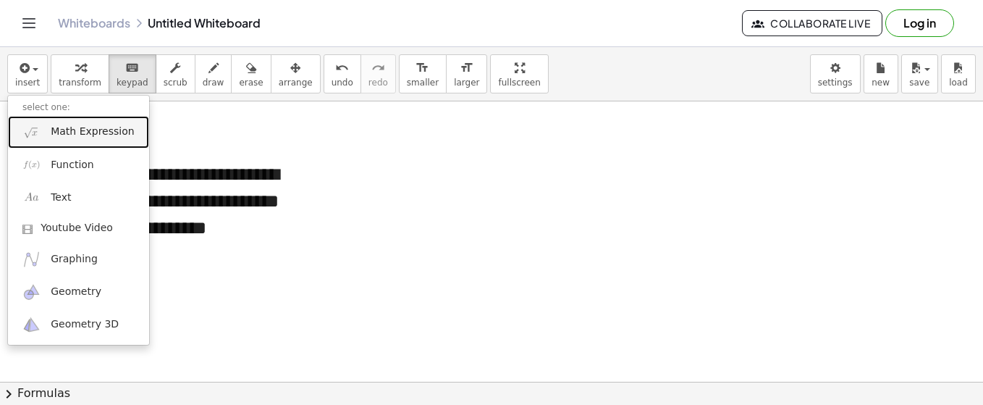
click at [80, 132] on span "Math Expression" at bounding box center [92, 132] width 83 height 14
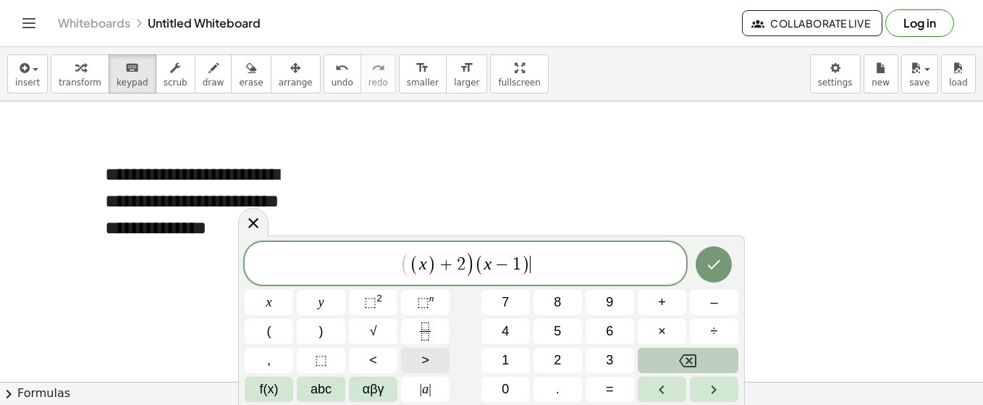
click at [416, 357] on button ">" at bounding box center [425, 360] width 49 height 25
click at [710, 269] on icon "Done" at bounding box center [713, 264] width 17 height 17
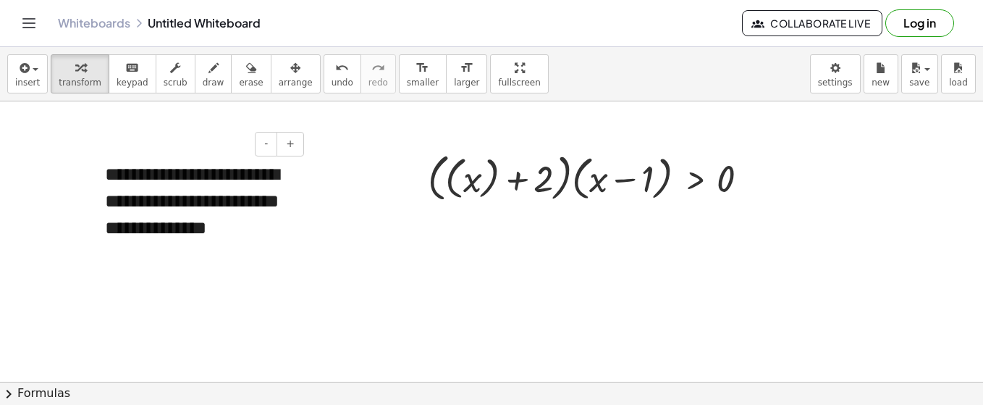
click at [179, 182] on div "**********" at bounding box center [199, 214] width 217 height 137
click at [279, 75] on div "button" at bounding box center [296, 67] width 34 height 17
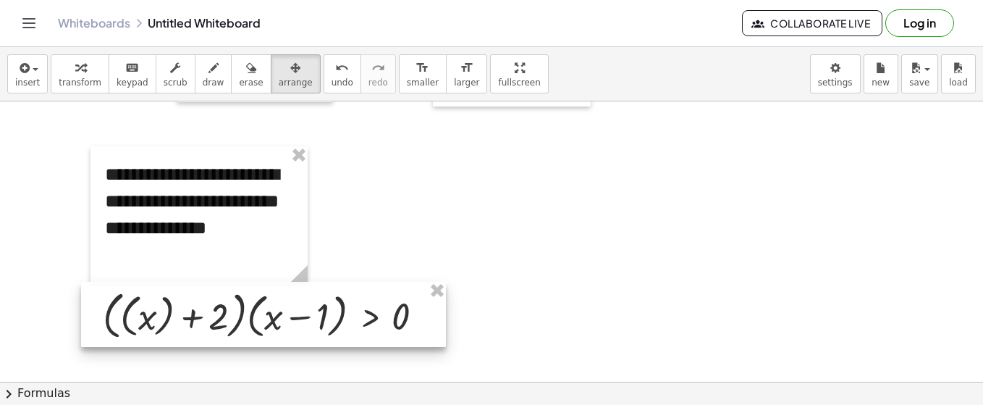
drag, startPoint x: 564, startPoint y: 185, endPoint x: 238, endPoint y: 323, distance: 354.4
click at [238, 323] on div at bounding box center [263, 315] width 365 height 66
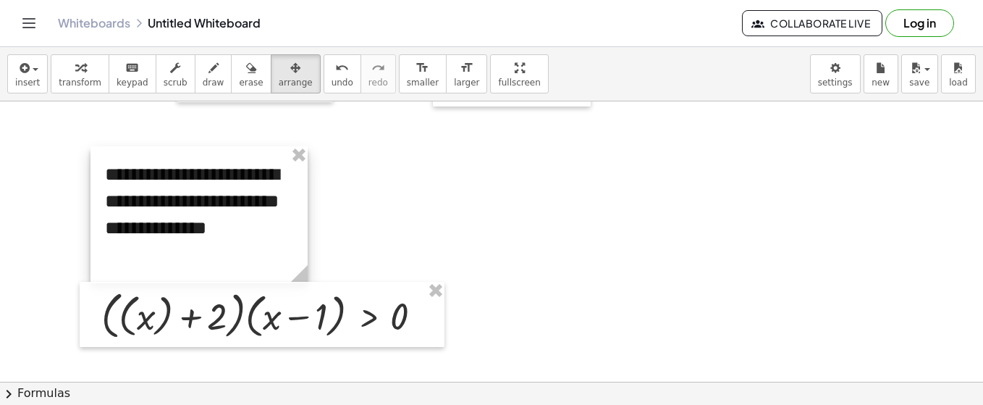
click at [195, 224] on div at bounding box center [199, 214] width 217 height 137
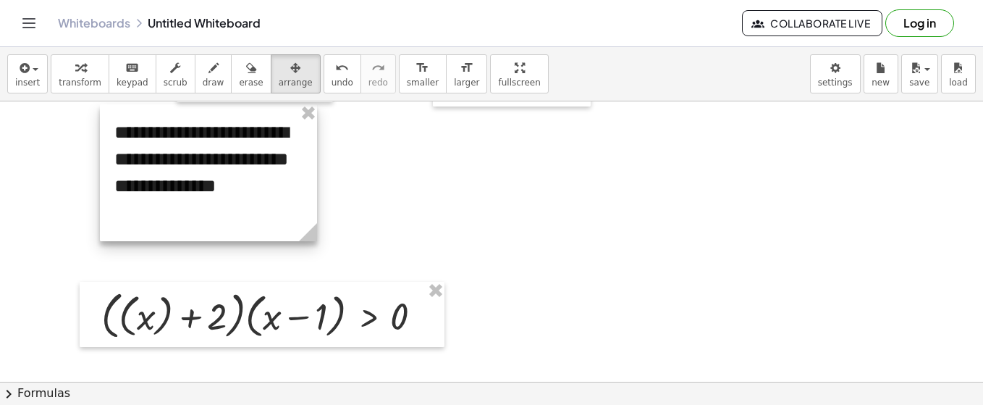
drag, startPoint x: 198, startPoint y: 220, endPoint x: 208, endPoint y: 178, distance: 43.0
click at [208, 178] on div at bounding box center [208, 172] width 217 height 137
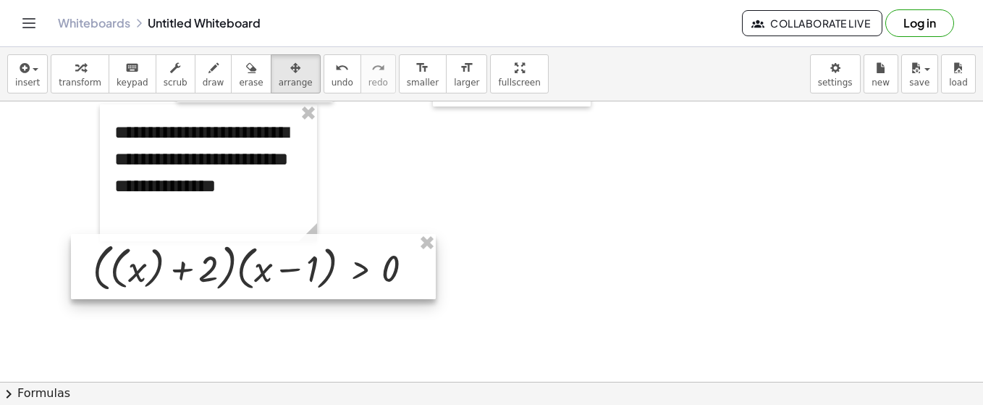
drag, startPoint x: 196, startPoint y: 301, endPoint x: 187, endPoint y: 253, distance: 48.6
click at [187, 253] on div at bounding box center [253, 267] width 365 height 66
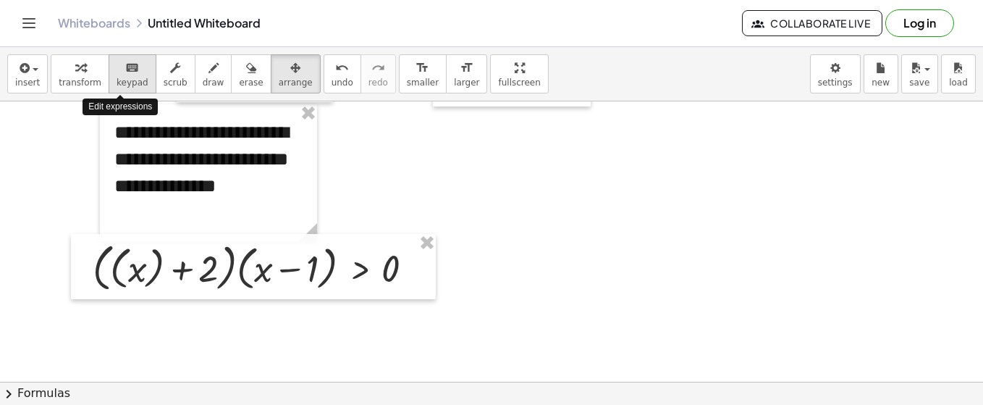
click at [127, 80] on span "keypad" at bounding box center [133, 82] width 32 height 10
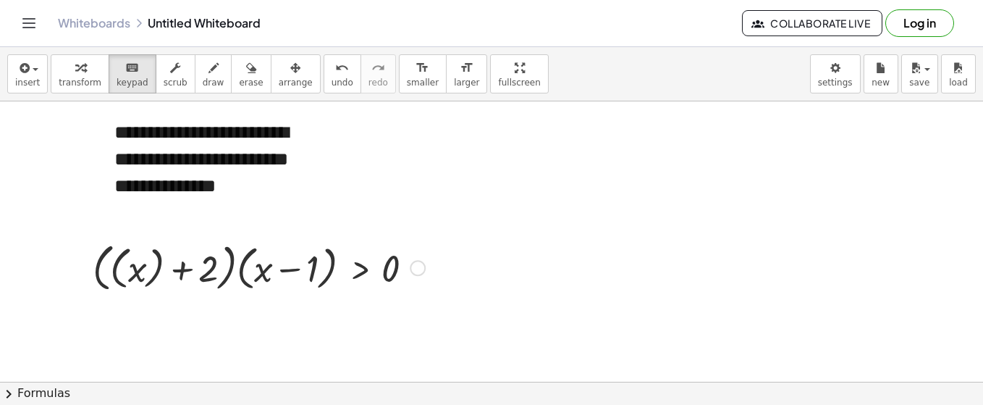
click at [133, 265] on div at bounding box center [258, 267] width 347 height 59
click at [176, 266] on div at bounding box center [191, 269] width 54 height 41
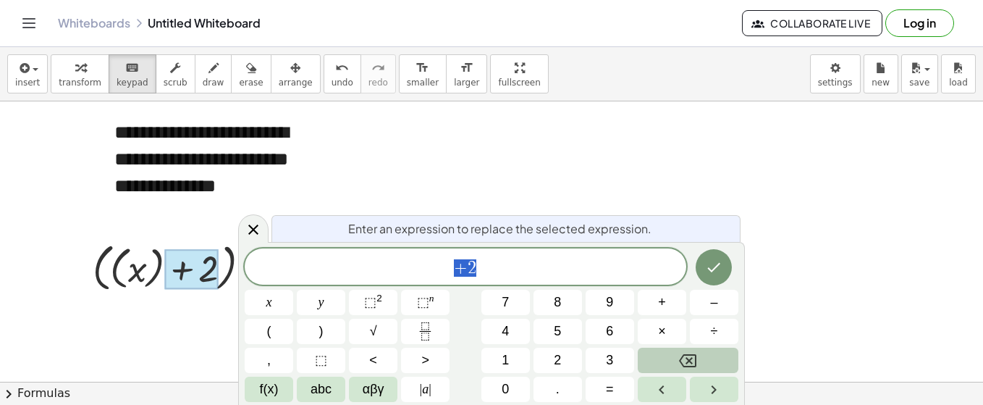
click at [176, 266] on div at bounding box center [191, 269] width 54 height 41
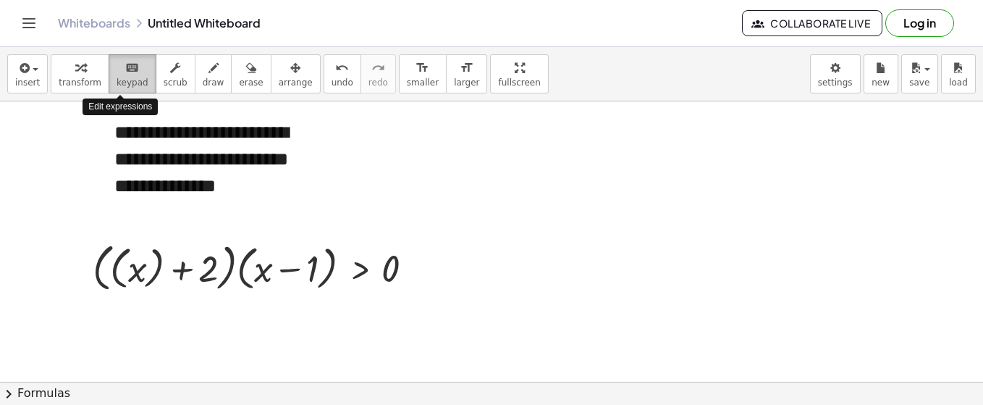
click at [125, 73] on icon "keyboard" at bounding box center [132, 67] width 14 height 17
click at [161, 256] on div at bounding box center [258, 267] width 347 height 59
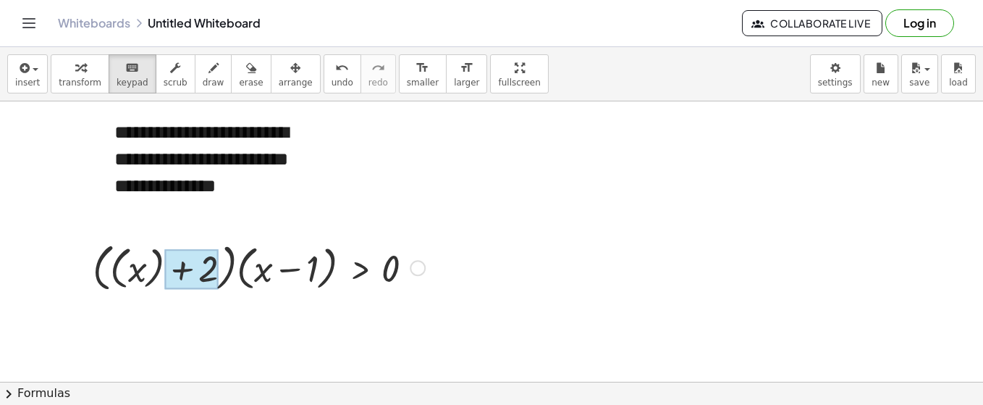
click at [180, 278] on div at bounding box center [191, 269] width 54 height 41
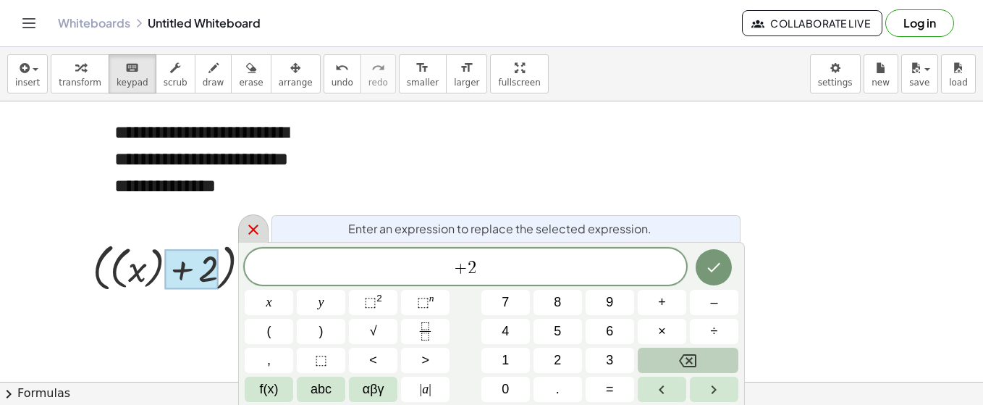
click at [261, 227] on icon at bounding box center [253, 229] width 17 height 17
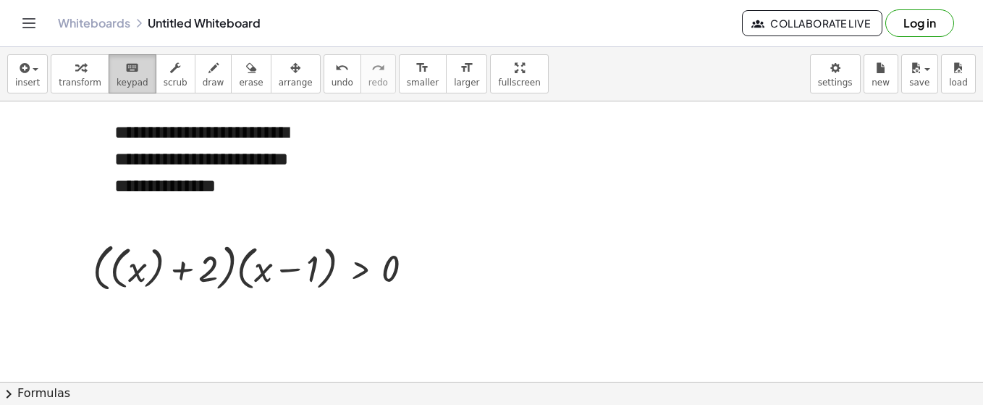
click at [128, 73] on div "keyboard" at bounding box center [133, 67] width 32 height 17
click at [151, 257] on div at bounding box center [258, 267] width 347 height 59
click at [125, 72] on icon "keyboard" at bounding box center [132, 67] width 14 height 17
click at [152, 253] on div at bounding box center [258, 267] width 347 height 59
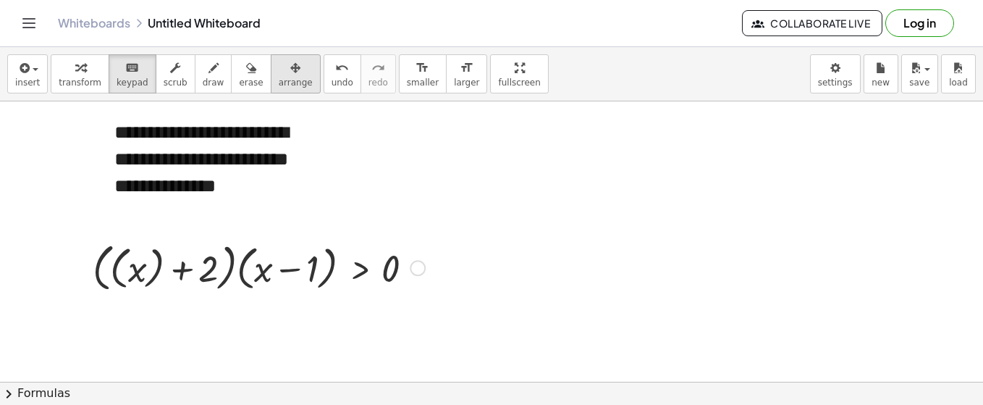
drag, startPoint x: 152, startPoint y: 253, endPoint x: 262, endPoint y: 75, distance: 210.0
click at [279, 74] on div "button" at bounding box center [296, 67] width 34 height 17
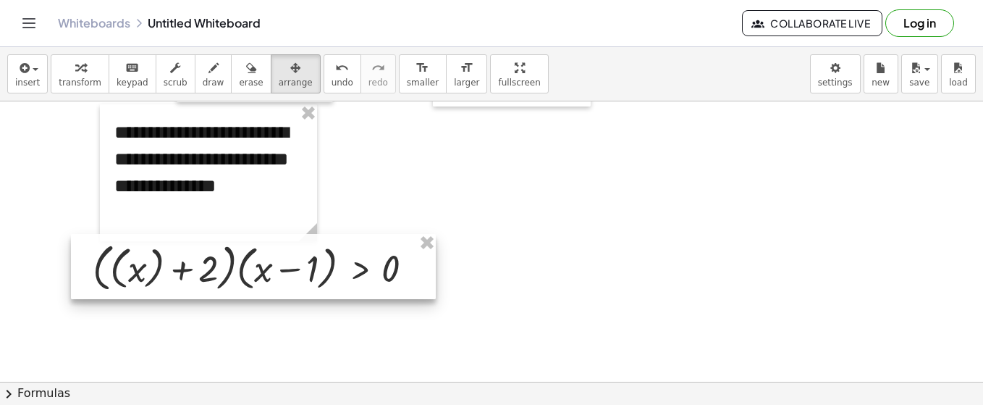
click at [143, 278] on div at bounding box center [253, 267] width 365 height 66
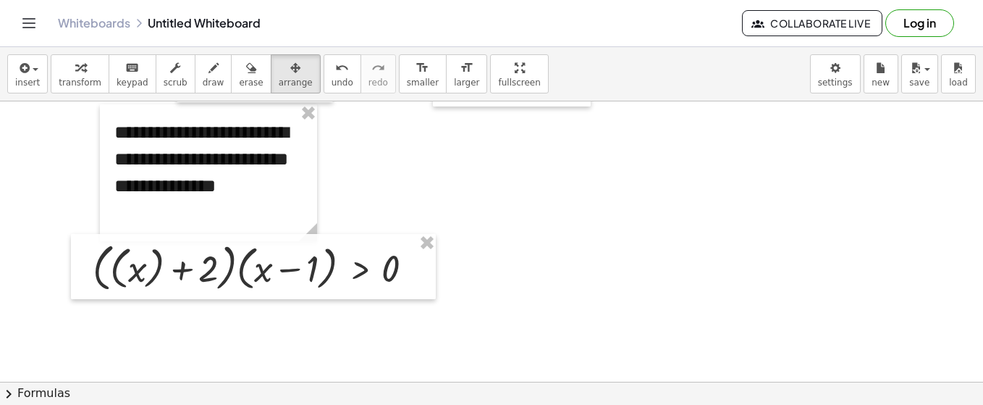
drag, startPoint x: 113, startPoint y: 79, endPoint x: 102, endPoint y: 193, distance: 114.9
click at [117, 77] on span "keypad" at bounding box center [133, 82] width 32 height 10
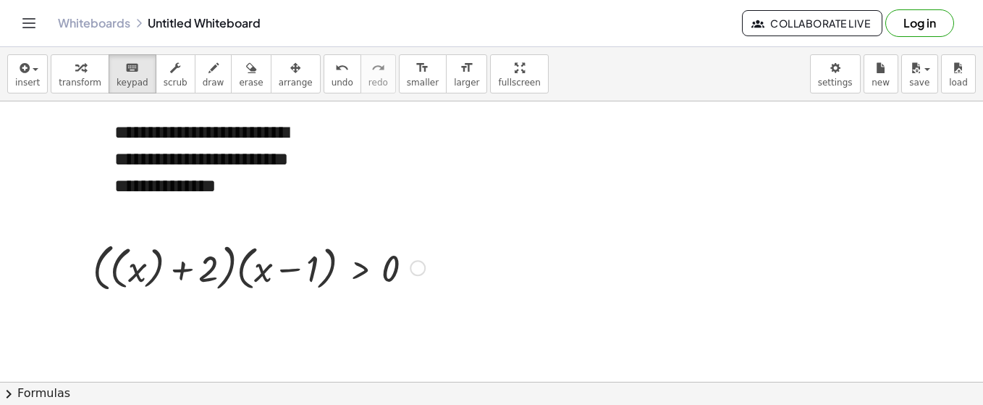
click at [117, 273] on div at bounding box center [258, 267] width 347 height 59
click at [119, 269] on div at bounding box center [258, 267] width 347 height 59
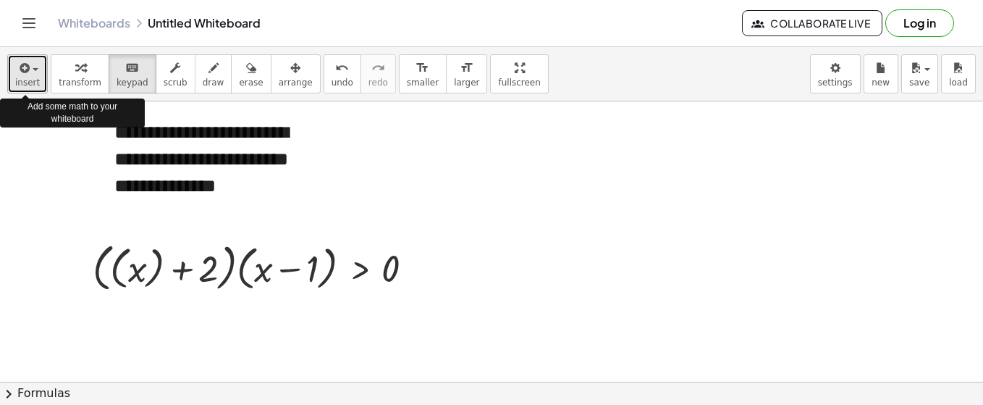
click at [30, 67] on span "button" at bounding box center [31, 69] width 3 height 10
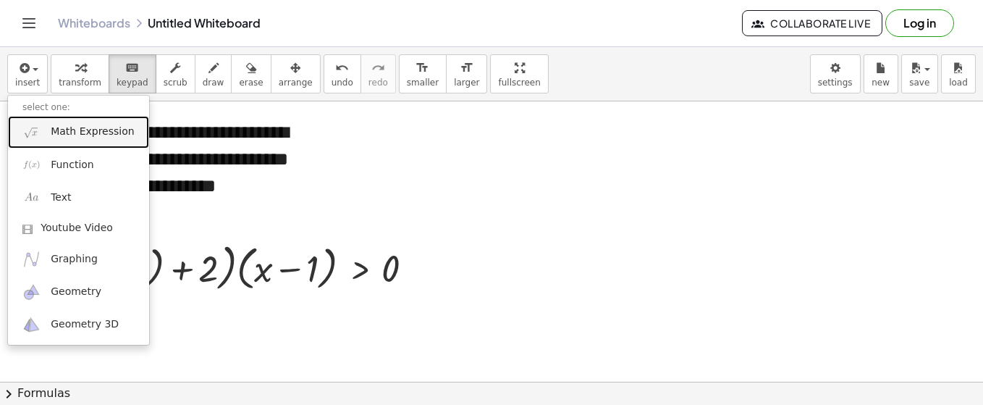
click at [65, 133] on span "Math Expression" at bounding box center [92, 132] width 83 height 14
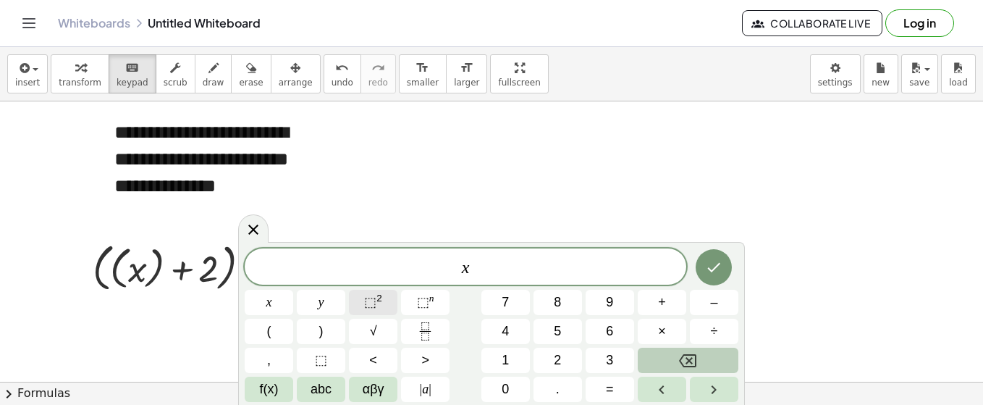
click at [363, 300] on button "⬚ 2" at bounding box center [373, 302] width 49 height 25
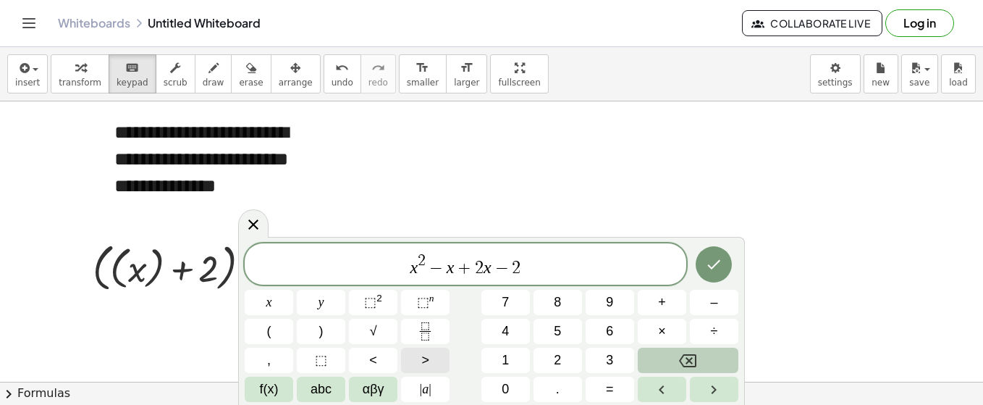
click at [419, 348] on button ">" at bounding box center [425, 360] width 49 height 25
click at [505, 392] on span "0" at bounding box center [505, 389] width 7 height 20
click at [701, 262] on button "Done" at bounding box center [714, 264] width 36 height 36
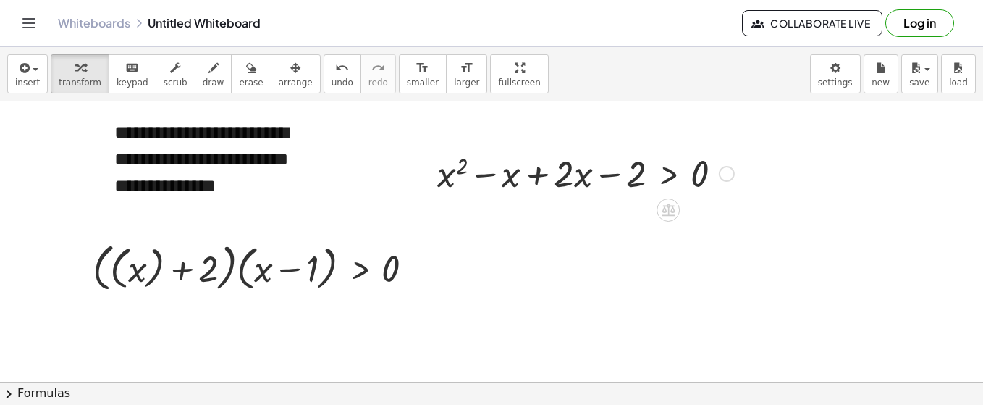
click at [544, 177] on div at bounding box center [585, 172] width 311 height 49
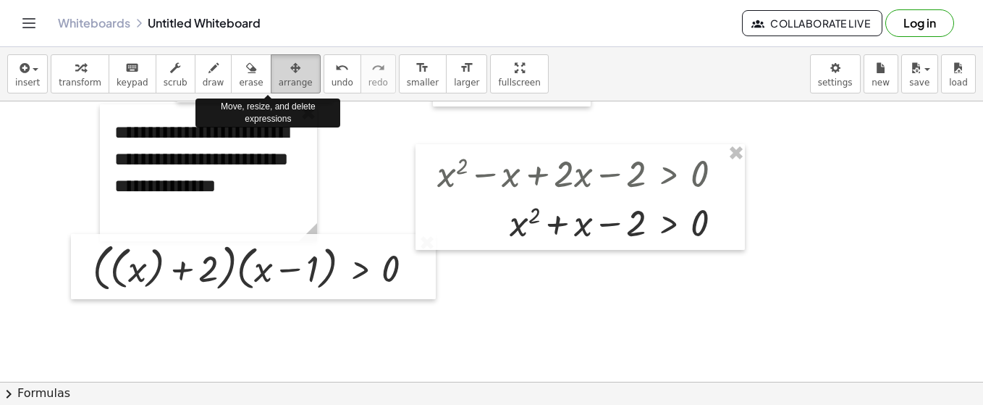
click at [290, 61] on icon "button" at bounding box center [295, 67] width 10 height 17
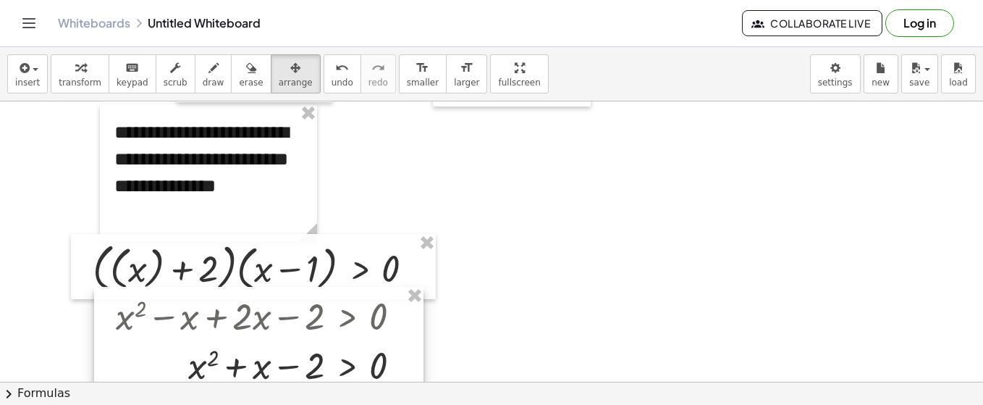
drag, startPoint x: 588, startPoint y: 190, endPoint x: 267, endPoint y: 333, distance: 351.1
click at [267, 333] on div at bounding box center [258, 340] width 329 height 106
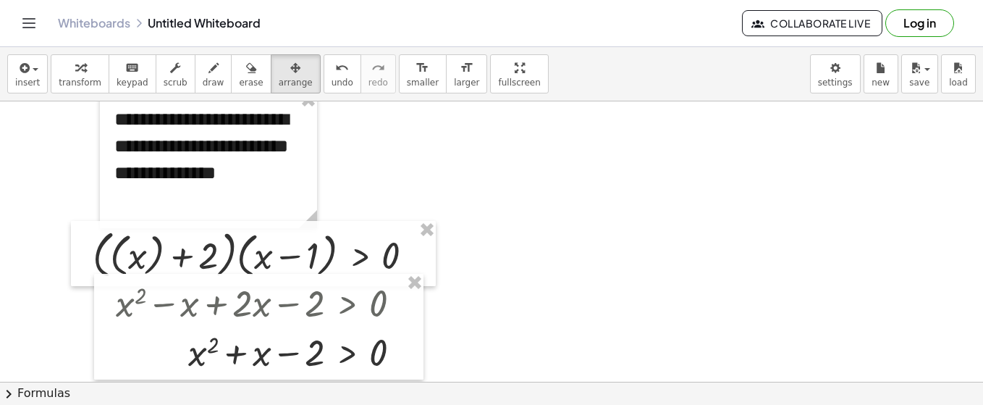
scroll to position [848, 0]
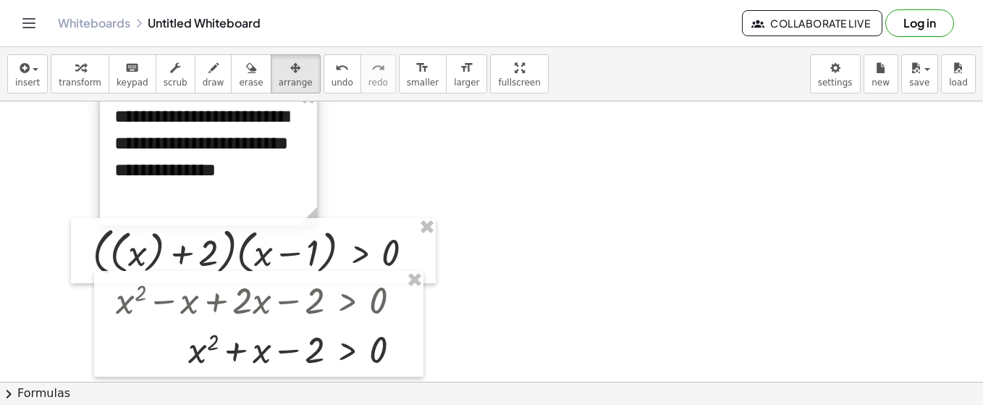
click at [121, 130] on div at bounding box center [208, 156] width 217 height 137
click at [125, 71] on icon "keyboard" at bounding box center [132, 67] width 14 height 17
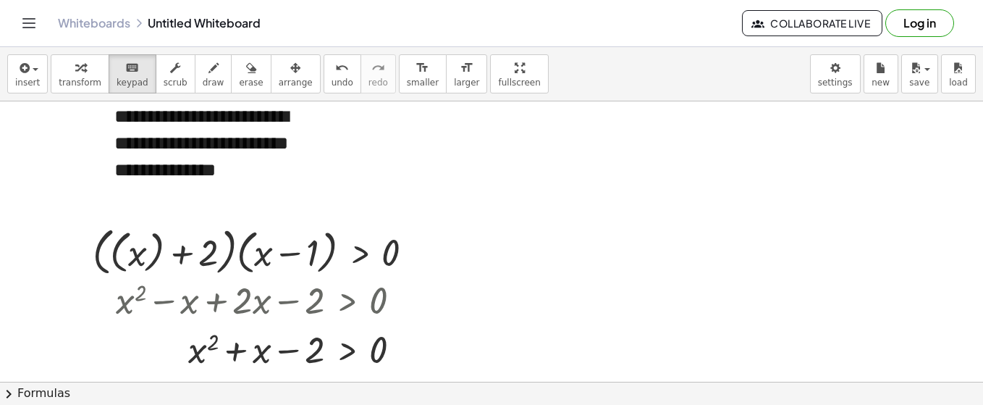
click at [122, 122] on div "**********" at bounding box center [208, 156] width 217 height 137
click at [268, 176] on div "**********" at bounding box center [208, 156] width 217 height 137
drag, startPoint x: 316, startPoint y: 165, endPoint x: 335, endPoint y: 161, distance: 20.0
click at [235, 197] on div "**********" at bounding box center [208, 156] width 217 height 137
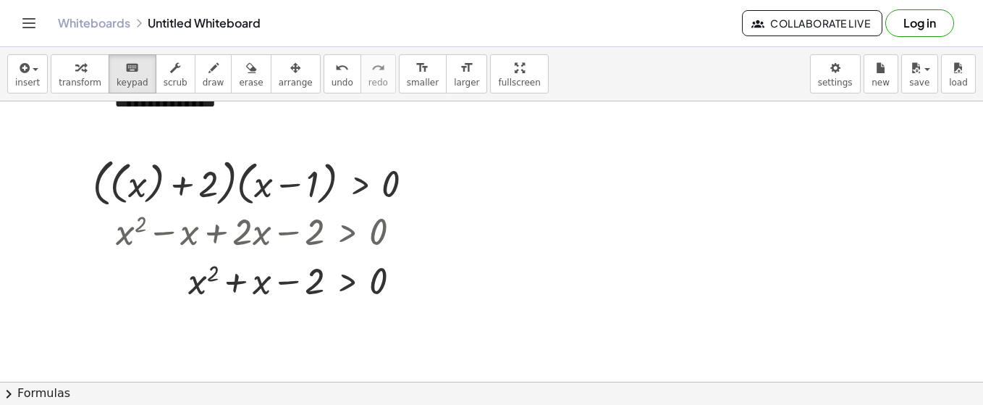
scroll to position [963, 0]
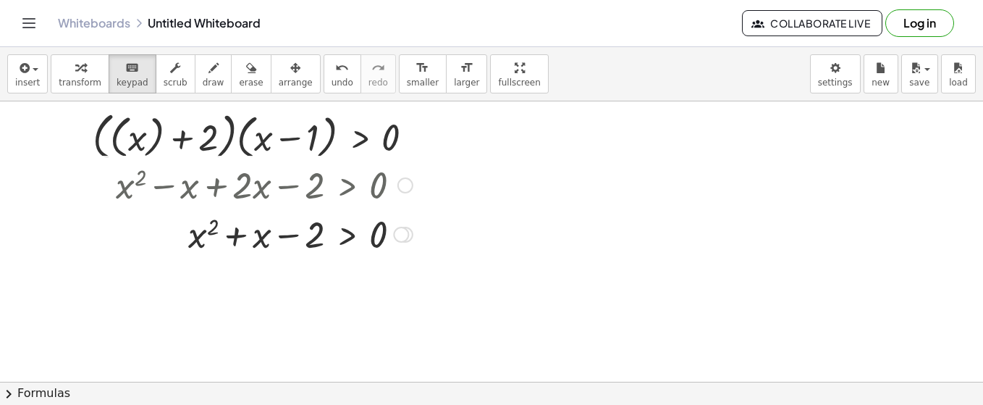
click at [398, 232] on div at bounding box center [401, 235] width 16 height 16
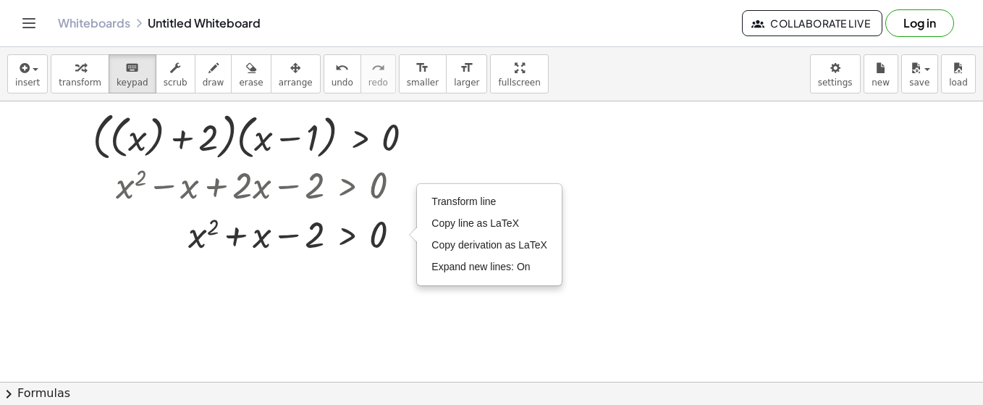
drag, startPoint x: 113, startPoint y: 269, endPoint x: 62, endPoint y: 172, distance: 110.4
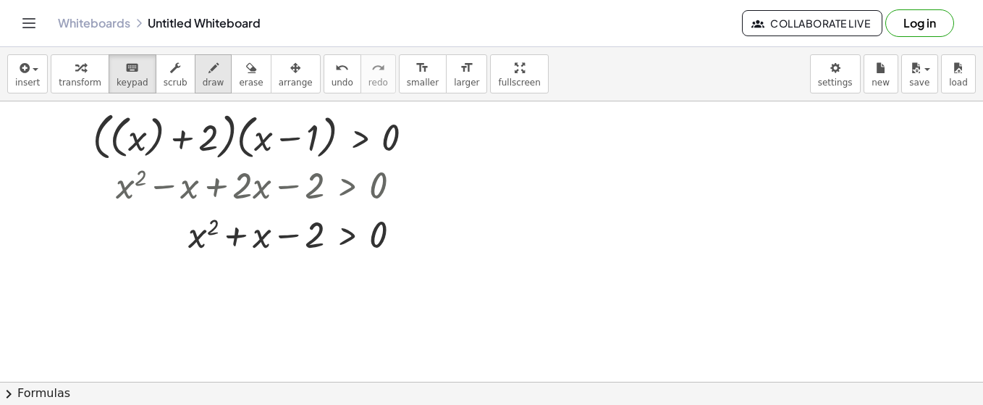
click at [209, 70] on icon "button" at bounding box center [214, 67] width 10 height 17
drag, startPoint x: 187, startPoint y: 263, endPoint x: 203, endPoint y: 279, distance: 22.5
drag, startPoint x: 200, startPoint y: 264, endPoint x: 189, endPoint y: 280, distance: 19.9
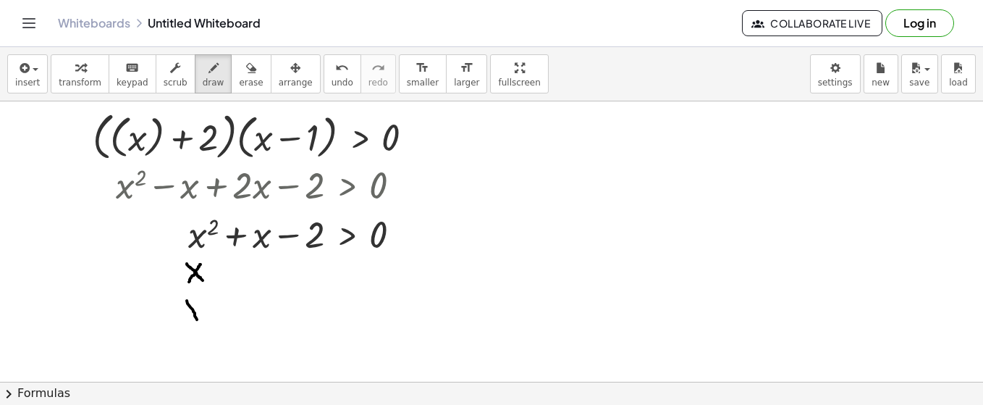
drag, startPoint x: 187, startPoint y: 299, endPoint x: 202, endPoint y: 321, distance: 27.1
drag, startPoint x: 198, startPoint y: 300, endPoint x: 179, endPoint y: 322, distance: 29.8
drag, startPoint x: 299, startPoint y: 266, endPoint x: 312, endPoint y: 280, distance: 19.0
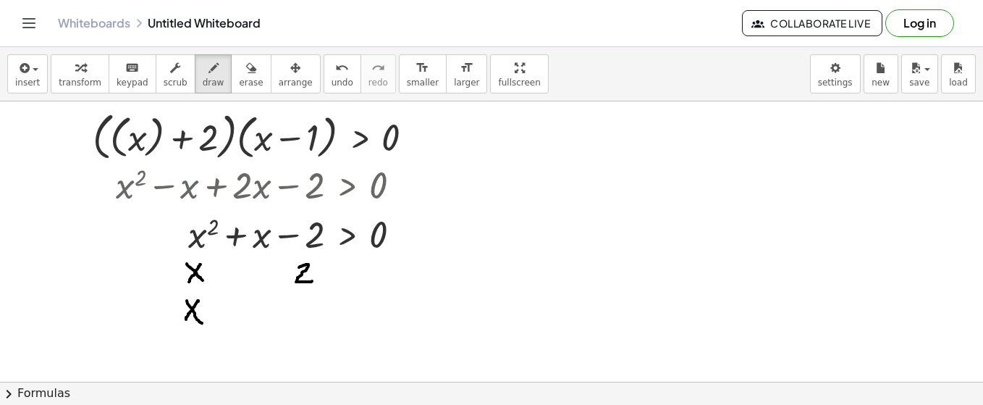
drag, startPoint x: 300, startPoint y: 304, endPoint x: 311, endPoint y: 322, distance: 21.5
drag, startPoint x: 282, startPoint y: 318, endPoint x: 293, endPoint y: 318, distance: 10.1
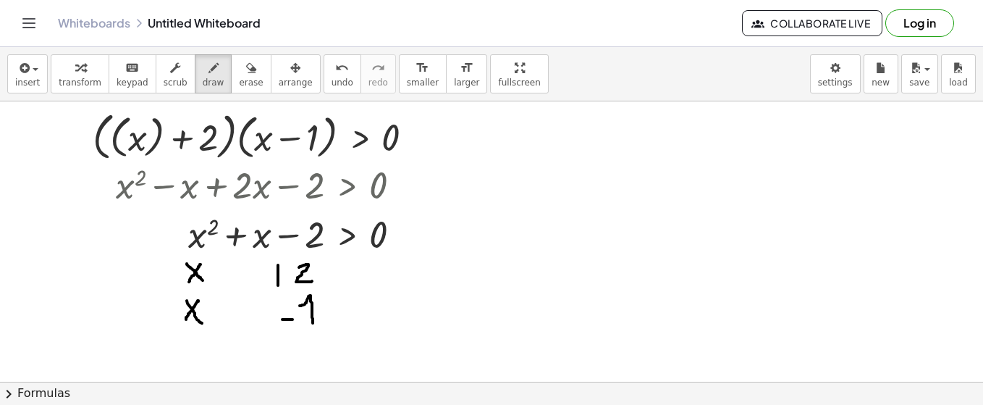
drag, startPoint x: 278, startPoint y: 264, endPoint x: 278, endPoint y: 285, distance: 21.0
drag, startPoint x: 273, startPoint y: 277, endPoint x: 283, endPoint y: 275, distance: 10.2
drag, startPoint x: 333, startPoint y: 279, endPoint x: 345, endPoint y: 279, distance: 11.6
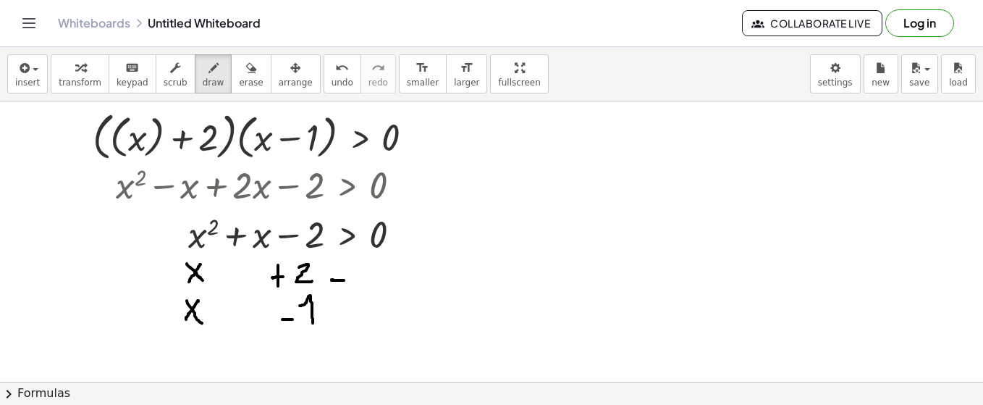
drag, startPoint x: 330, startPoint y: 269, endPoint x: 344, endPoint y: 267, distance: 13.9
drag, startPoint x: 361, startPoint y: 260, endPoint x: 358, endPoint y: 272, distance: 11.8
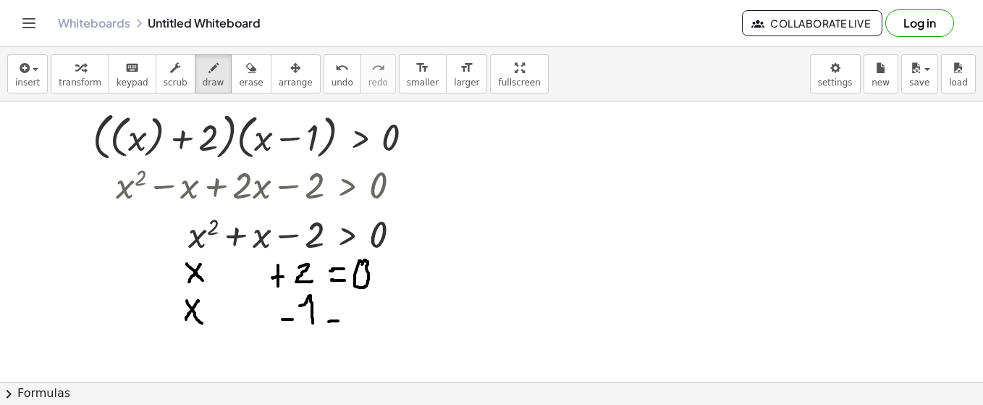
drag, startPoint x: 329, startPoint y: 320, endPoint x: 339, endPoint y: 319, distance: 10.2
drag, startPoint x: 329, startPoint y: 307, endPoint x: 340, endPoint y: 303, distance: 11.4
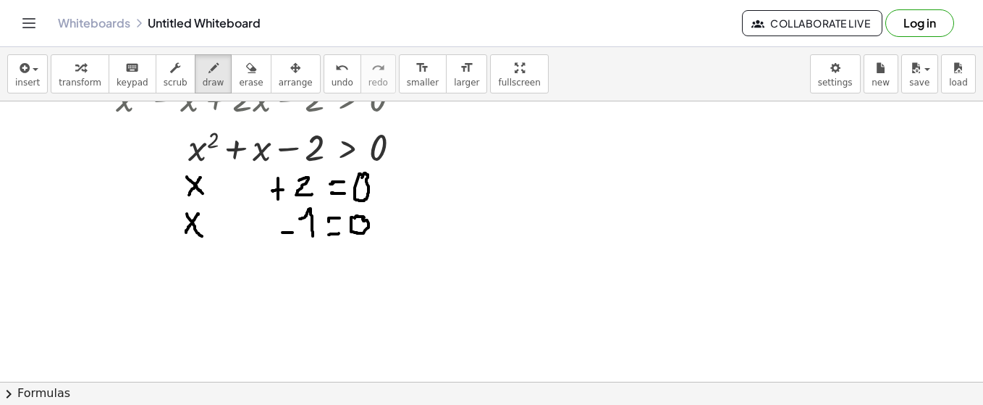
scroll to position [1052, 0]
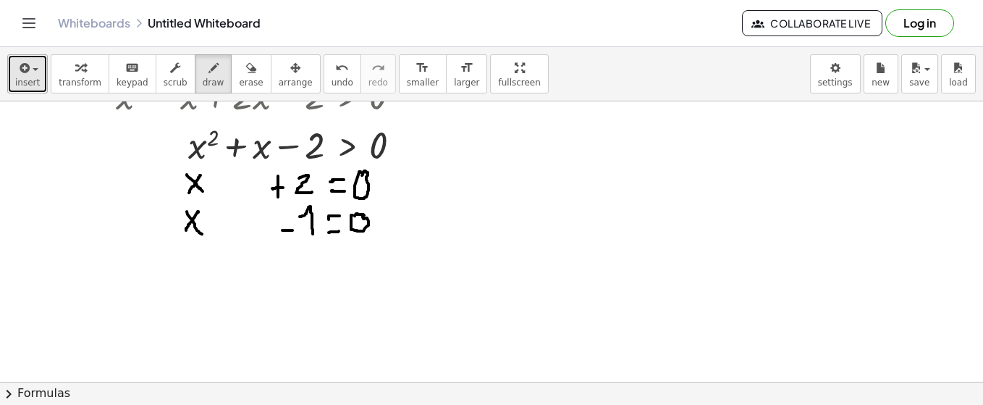
click at [33, 68] on span "button" at bounding box center [36, 69] width 6 height 3
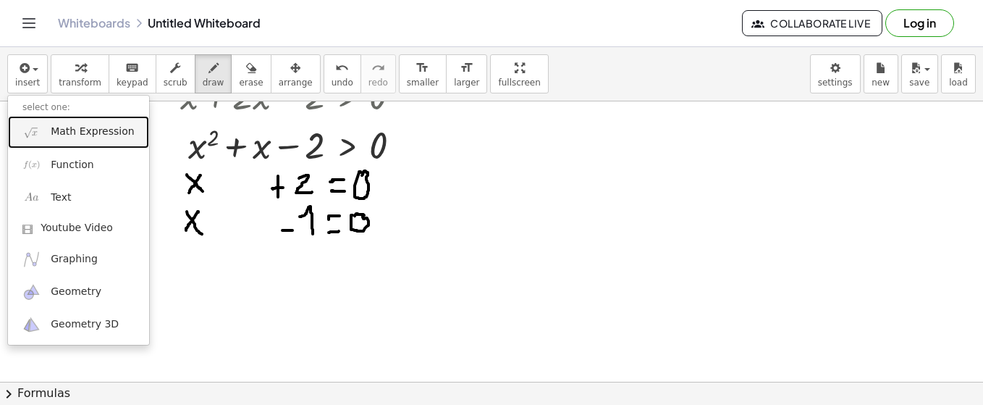
click at [67, 130] on span "Math Expression" at bounding box center [92, 132] width 83 height 14
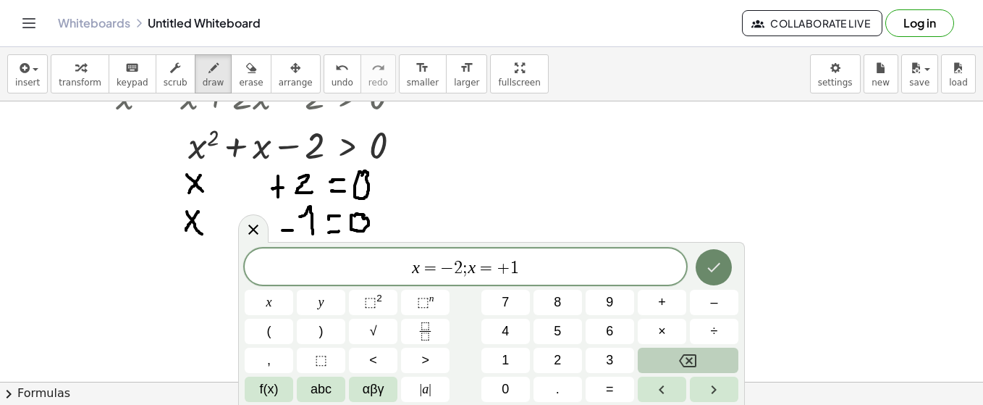
click at [726, 272] on button "Done" at bounding box center [714, 267] width 36 height 36
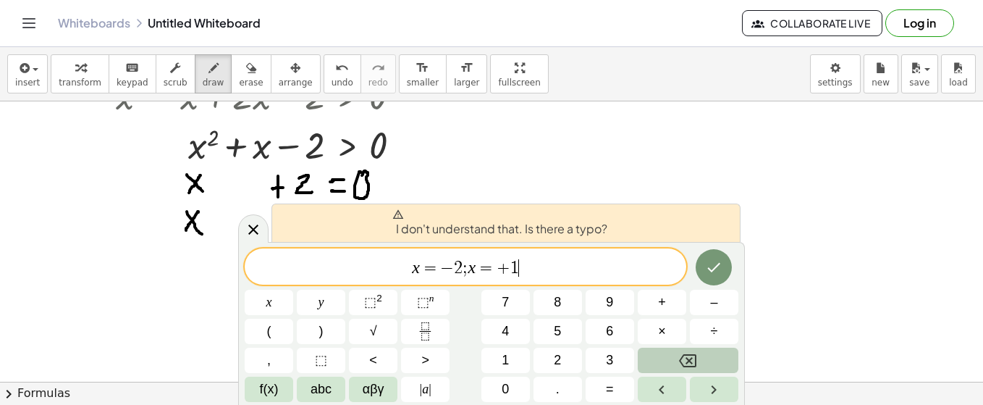
click at [551, 271] on span "x = − 2 ; x = + 1 ​" at bounding box center [466, 268] width 442 height 20
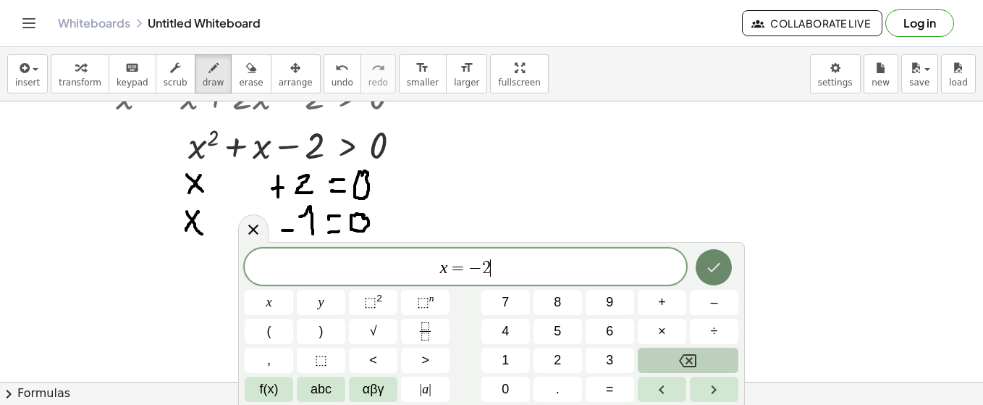
click at [709, 272] on icon "Done" at bounding box center [713, 267] width 17 height 17
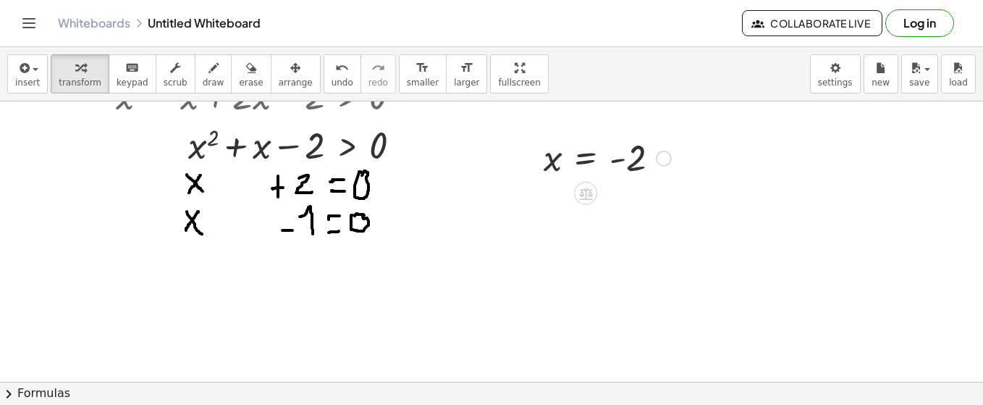
click at [595, 171] on div at bounding box center [608, 157] width 142 height 48
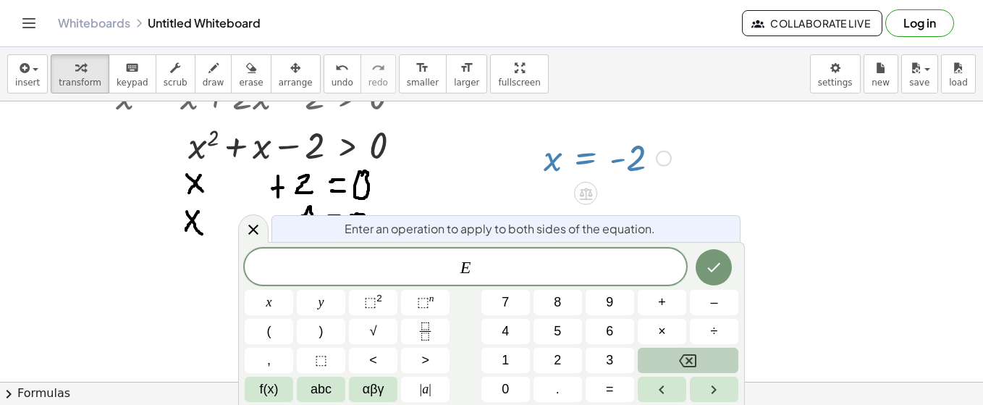
click at [666, 156] on div at bounding box center [664, 158] width 16 height 16
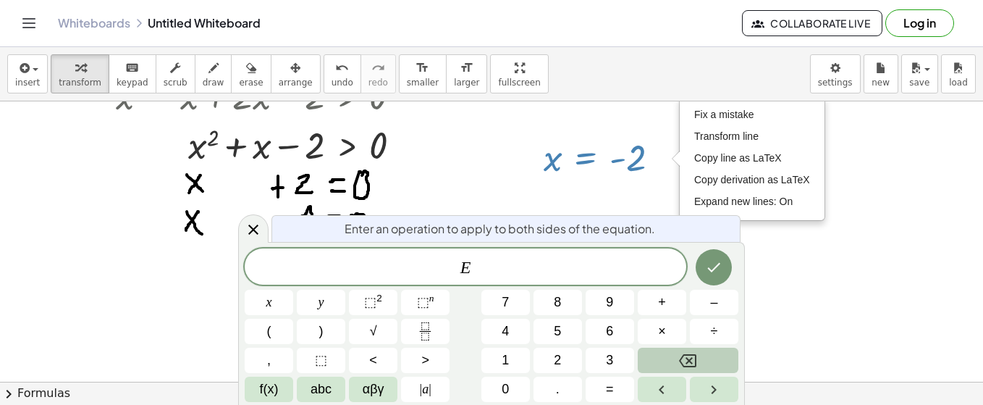
drag, startPoint x: 914, startPoint y: 193, endPoint x: 902, endPoint y: 193, distance: 12.3
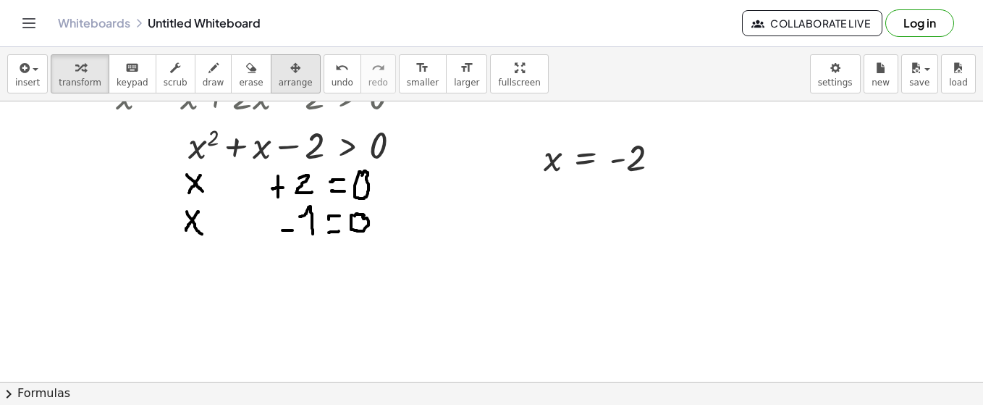
click at [290, 73] on icon "button" at bounding box center [295, 67] width 10 height 17
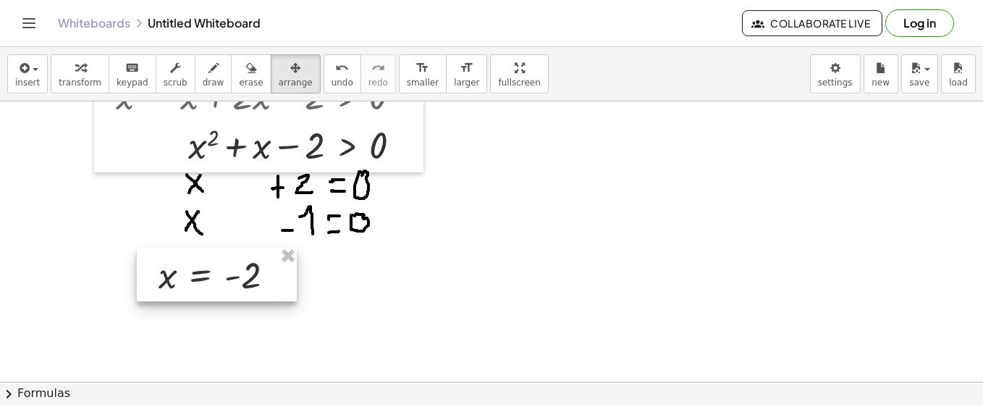
drag, startPoint x: 533, startPoint y: 147, endPoint x: 136, endPoint y: 262, distance: 413.2
click at [137, 262] on div at bounding box center [217, 274] width 160 height 55
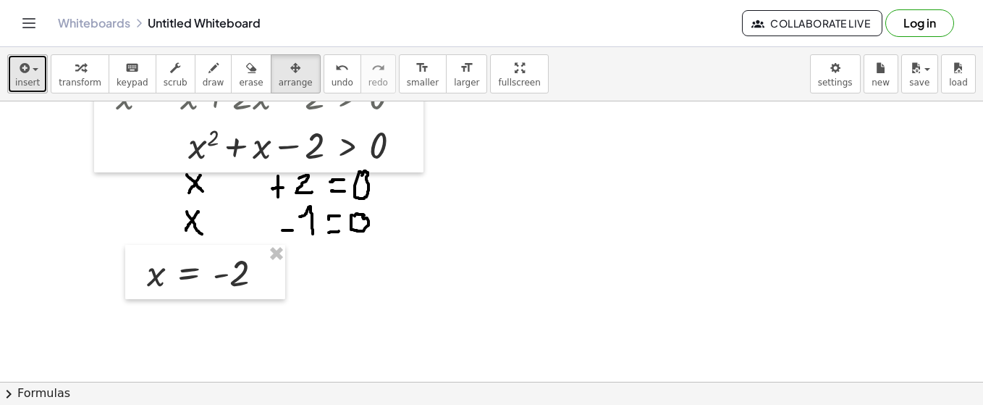
click at [35, 74] on div "button" at bounding box center [27, 67] width 25 height 17
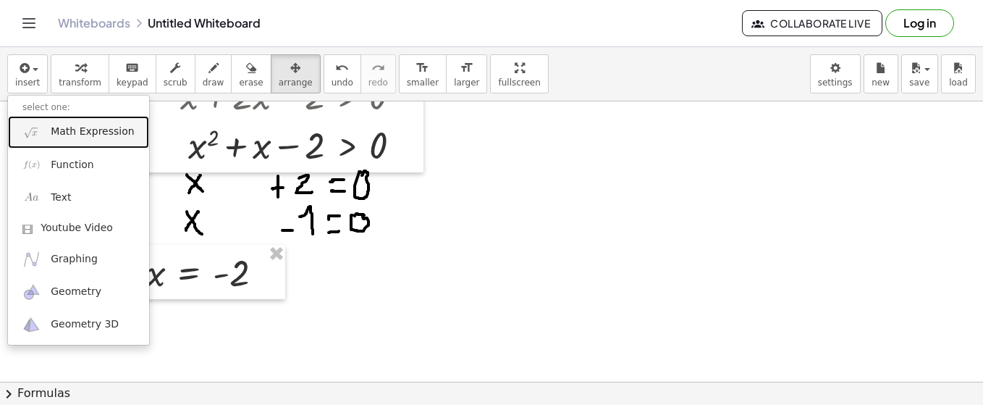
click at [53, 134] on span "Math Expression" at bounding box center [92, 132] width 83 height 14
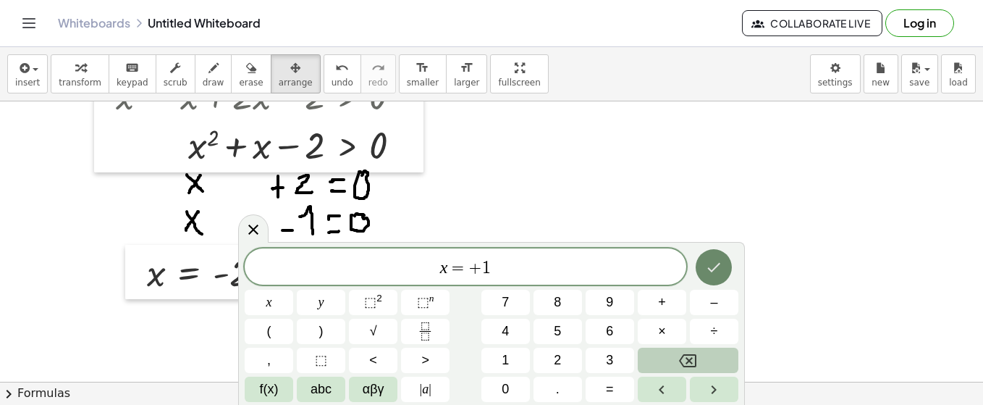
click at [700, 265] on button "Done" at bounding box center [714, 267] width 36 height 36
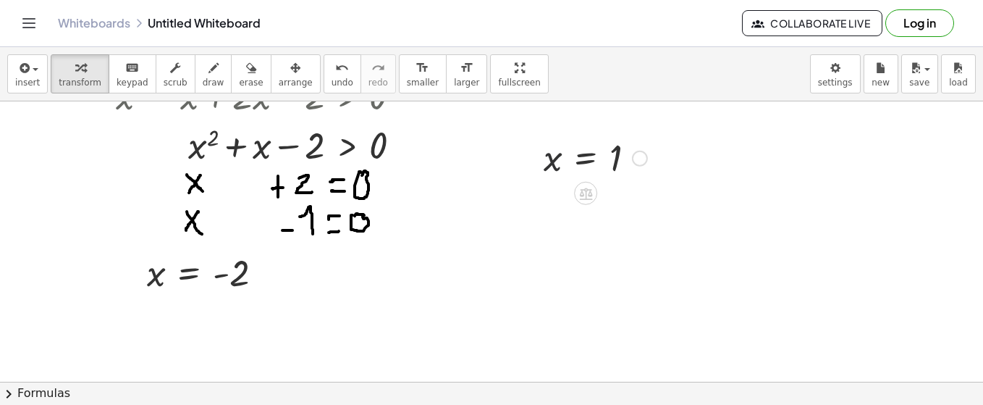
click at [549, 169] on div at bounding box center [596, 157] width 118 height 48
drag, startPoint x: 256, startPoint y: 67, endPoint x: 280, endPoint y: 88, distance: 30.8
click at [279, 69] on div "button" at bounding box center [296, 67] width 34 height 17
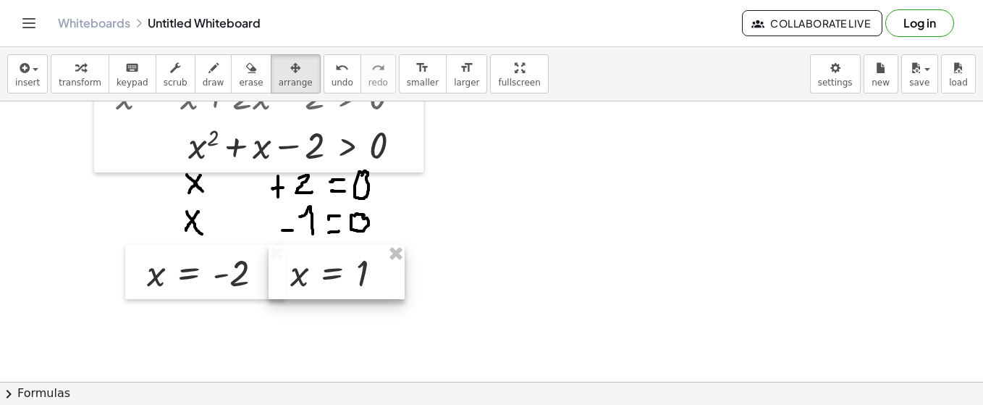
drag, startPoint x: 588, startPoint y: 167, endPoint x: 416, endPoint y: 264, distance: 197.4
click at [337, 280] on div at bounding box center [337, 272] width 136 height 55
click at [209, 74] on icon "button" at bounding box center [214, 67] width 10 height 17
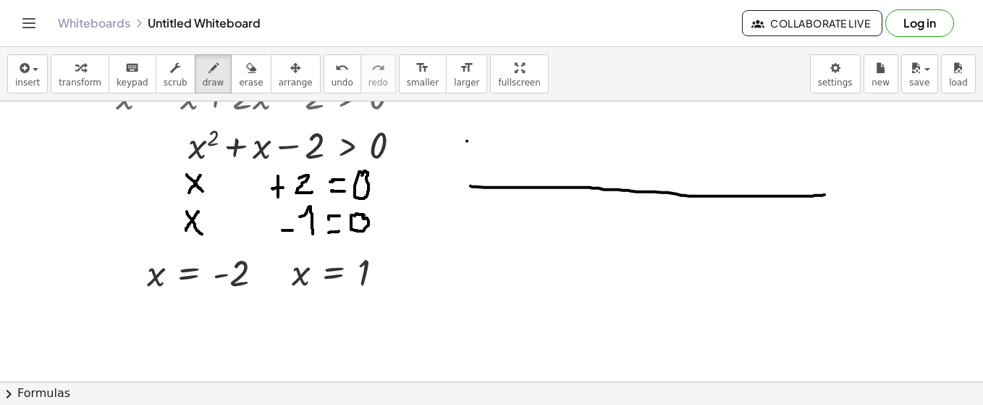
drag, startPoint x: 471, startPoint y: 185, endPoint x: 825, endPoint y: 193, distance: 354.2
drag, startPoint x: 480, startPoint y: 174, endPoint x: 485, endPoint y: 196, distance: 23.0
drag, startPoint x: 812, startPoint y: 180, endPoint x: 831, endPoint y: 214, distance: 38.3
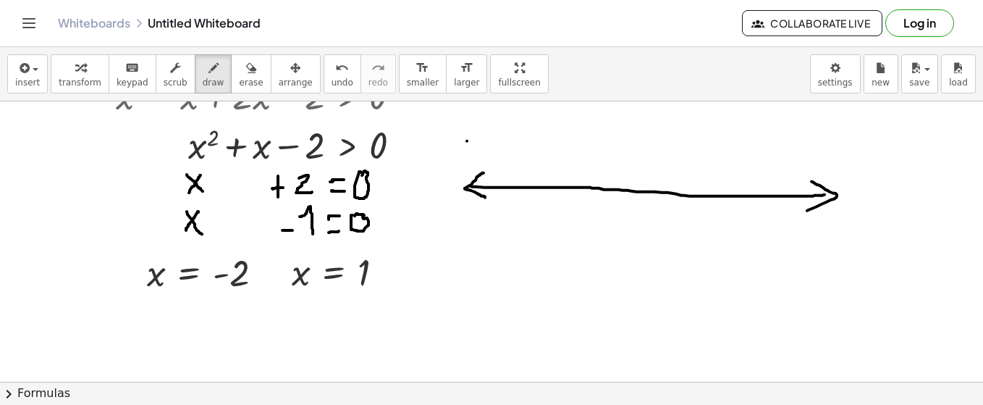
drag, startPoint x: 812, startPoint y: 217, endPoint x: 822, endPoint y: 217, distance: 10.1
drag, startPoint x: 815, startPoint y: 213, endPoint x: 815, endPoint y: 221, distance: 8.0
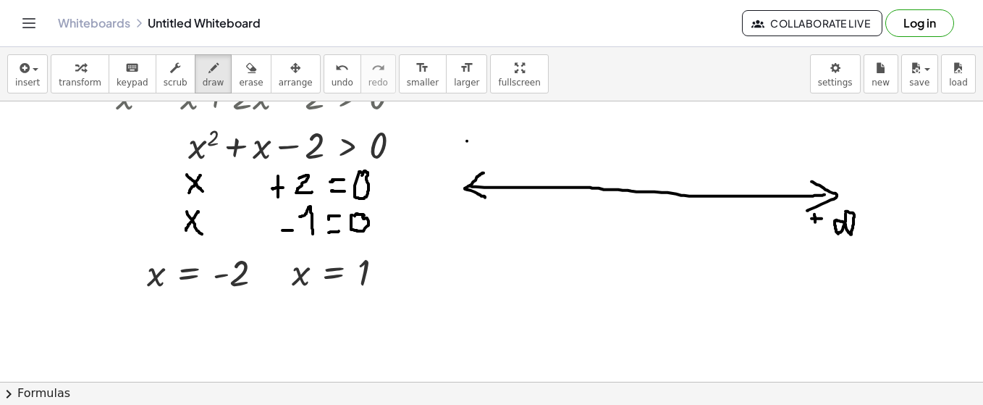
drag, startPoint x: 846, startPoint y: 212, endPoint x: 784, endPoint y: 210, distance: 61.6
drag, startPoint x: 453, startPoint y: 219, endPoint x: 474, endPoint y: 219, distance: 20.3
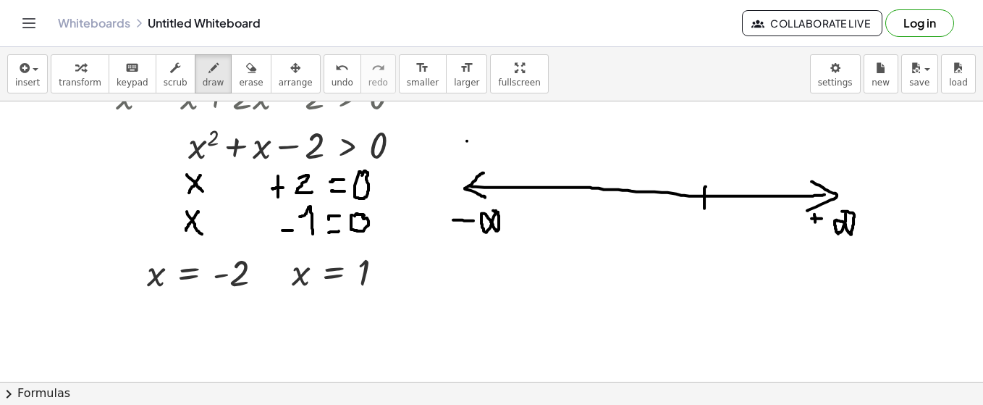
drag, startPoint x: 706, startPoint y: 185, endPoint x: 709, endPoint y: 235, distance: 49.3
drag, startPoint x: 703, startPoint y: 227, endPoint x: 654, endPoint y: 204, distance: 54.4
drag, startPoint x: 567, startPoint y: 181, endPoint x: 567, endPoint y: 196, distance: 14.5
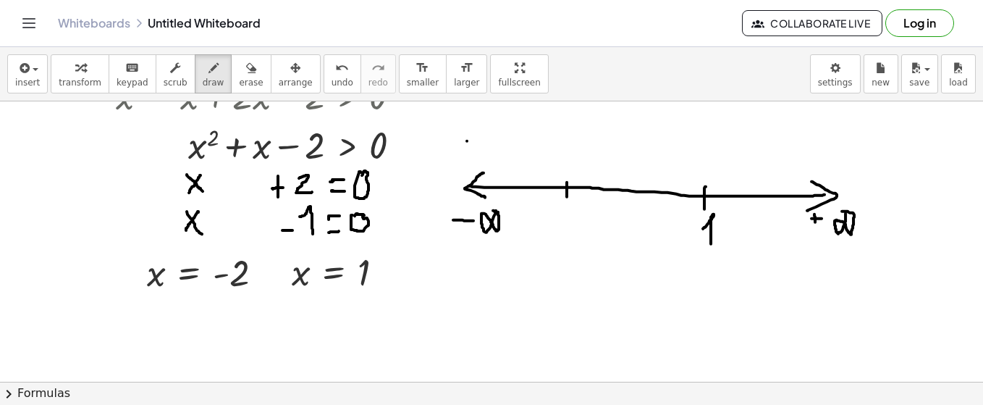
drag, startPoint x: 552, startPoint y: 223, endPoint x: 570, endPoint y: 220, distance: 17.6
drag, startPoint x: 573, startPoint y: 212, endPoint x: 731, endPoint y: 206, distance: 158.0
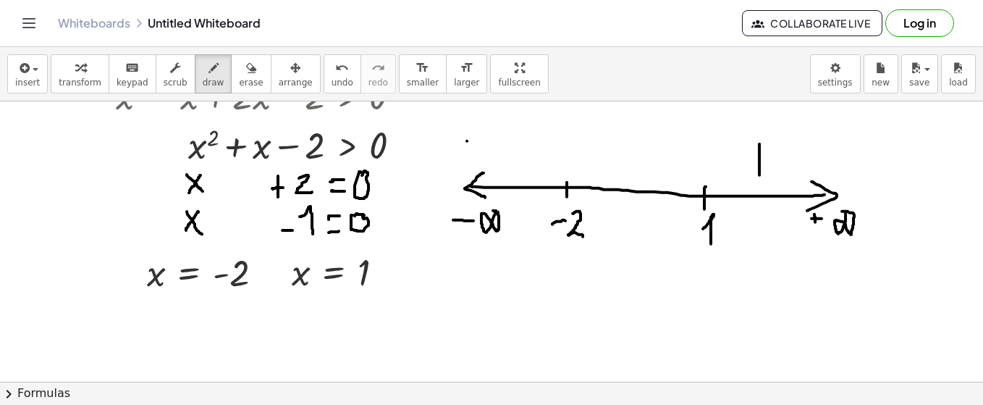
drag, startPoint x: 760, startPoint y: 143, endPoint x: 760, endPoint y: 174, distance: 31.1
drag, startPoint x: 749, startPoint y: 158, endPoint x: 768, endPoint y: 155, distance: 19.0
drag, startPoint x: 621, startPoint y: 156, endPoint x: 642, endPoint y: 157, distance: 20.3
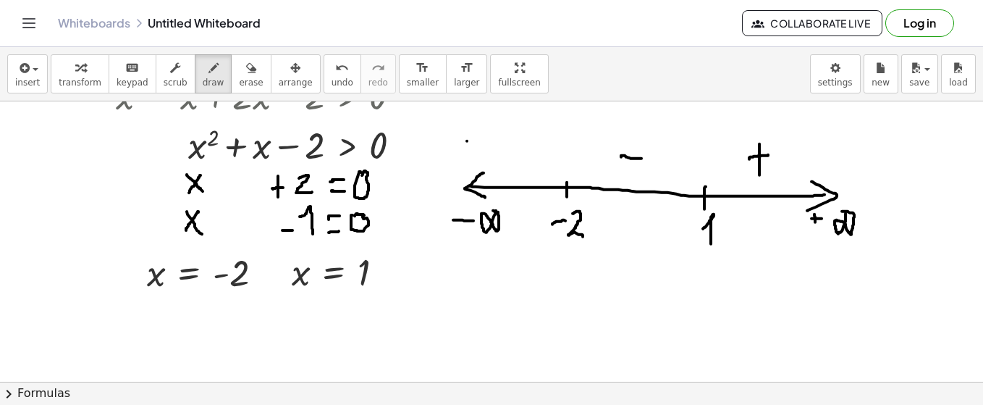
drag, startPoint x: 509, startPoint y: 138, endPoint x: 507, endPoint y: 160, distance: 22.6
drag, startPoint x: 497, startPoint y: 146, endPoint x: 518, endPoint y: 171, distance: 32.4
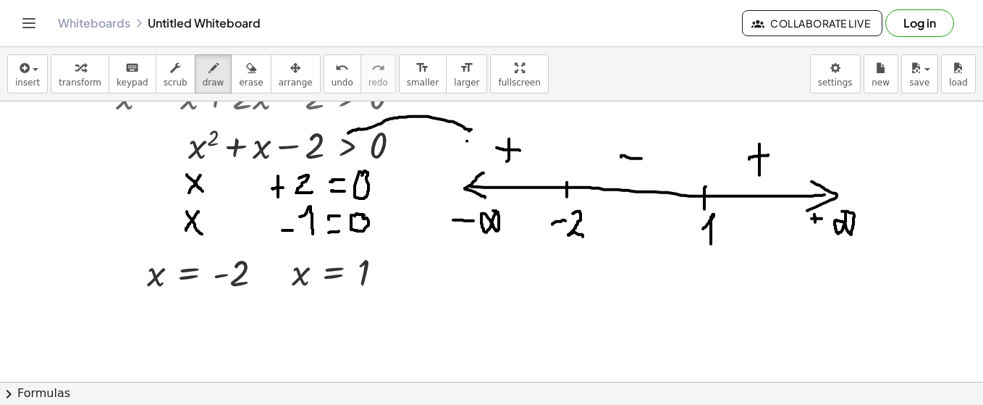
drag, startPoint x: 348, startPoint y: 132, endPoint x: 466, endPoint y: 127, distance: 118.1
drag, startPoint x: 464, startPoint y: 119, endPoint x: 461, endPoint y: 133, distance: 14.1
drag, startPoint x: 478, startPoint y: 173, endPoint x: 573, endPoint y: 201, distance: 99.5
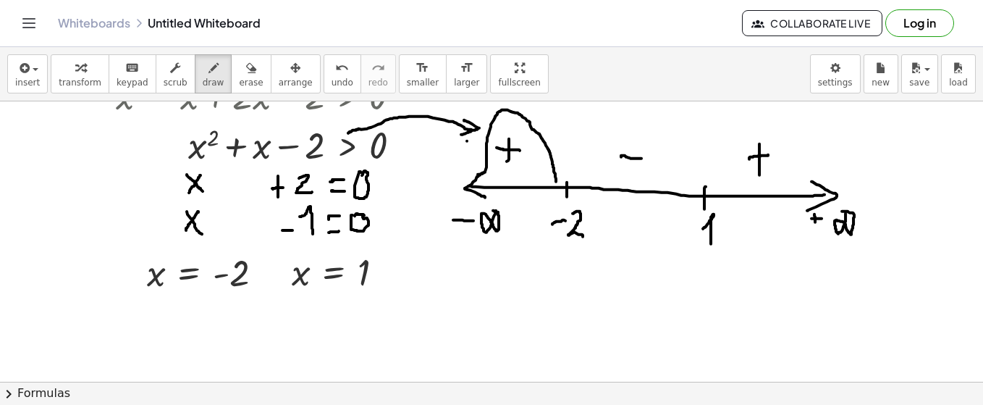
drag, startPoint x: 702, startPoint y: 186, endPoint x: 801, endPoint y: 201, distance: 99.5
drag, startPoint x: 439, startPoint y: 285, endPoint x: 439, endPoint y: 303, distance: 18.1
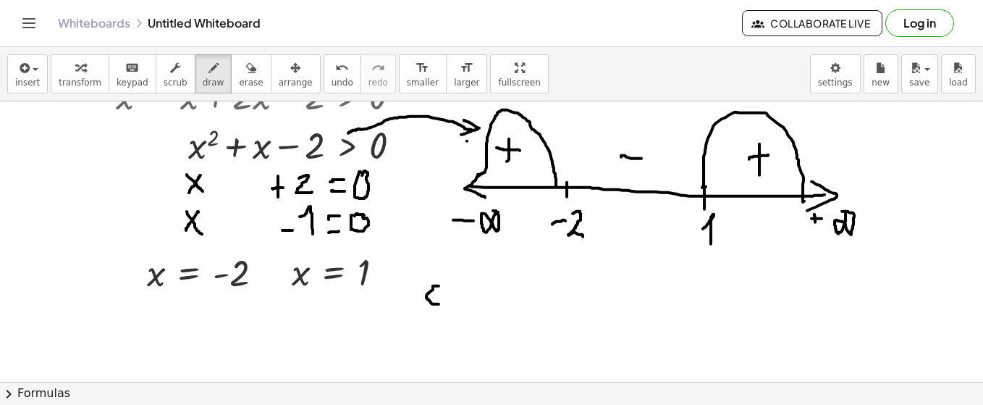
drag, startPoint x: 463, startPoint y: 285, endPoint x: 497, endPoint y: 297, distance: 36.6
drag, startPoint x: 493, startPoint y: 287, endPoint x: 487, endPoint y: 303, distance: 17.0
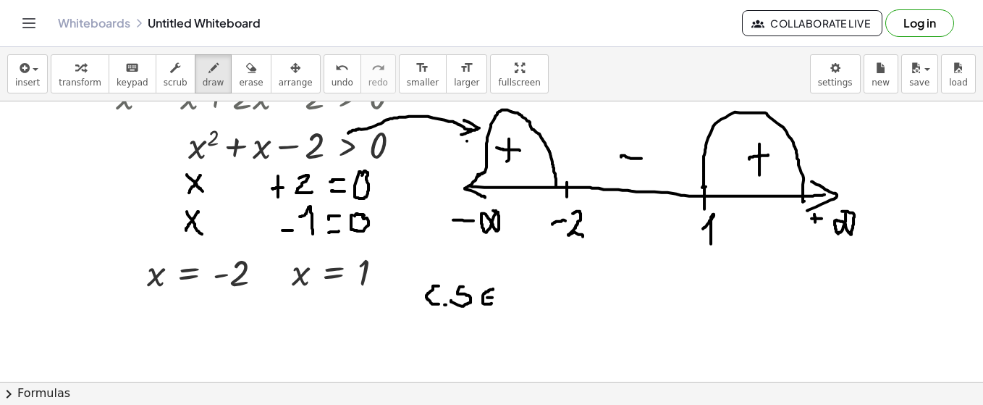
drag, startPoint x: 546, startPoint y: 270, endPoint x: 547, endPoint y: 303, distance: 32.6
drag, startPoint x: 543, startPoint y: 292, endPoint x: 554, endPoint y: 290, distance: 11.0
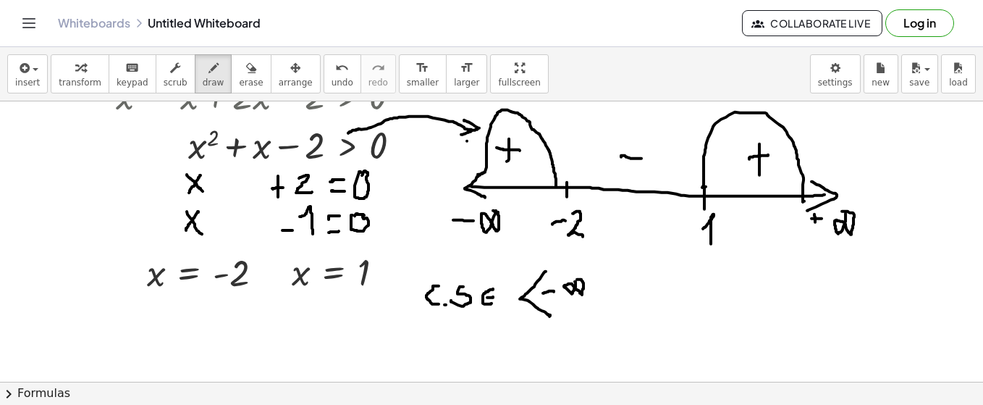
drag, startPoint x: 598, startPoint y: 288, endPoint x: 593, endPoint y: 301, distance: 13.3
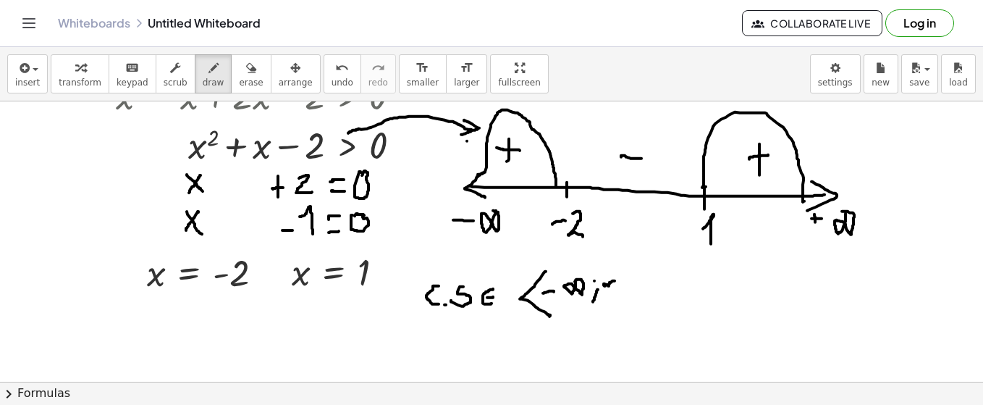
drag, startPoint x: 610, startPoint y: 282, endPoint x: 408, endPoint y: 286, distance: 202.1
drag, startPoint x: 625, startPoint y: 276, endPoint x: 632, endPoint y: 299, distance: 24.3
drag, startPoint x: 626, startPoint y: 258, endPoint x: 626, endPoint y: 337, distance: 78.9
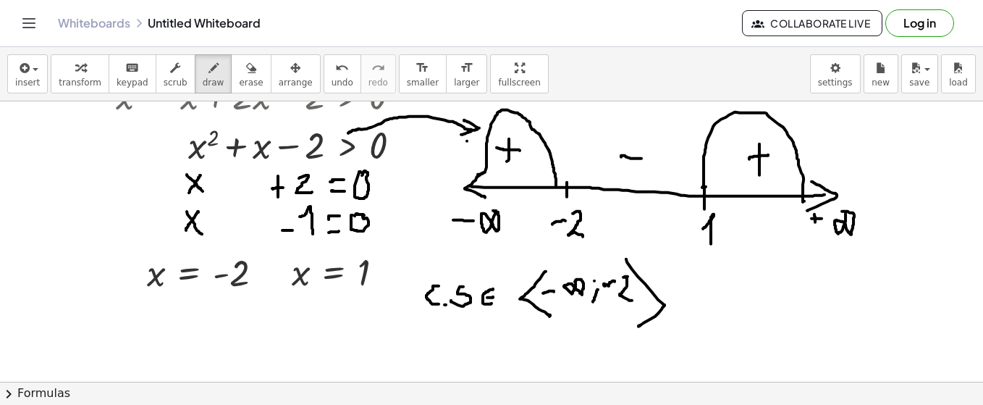
drag, startPoint x: 682, startPoint y: 270, endPoint x: 700, endPoint y: 269, distance: 18.2
drag, startPoint x: 737, startPoint y: 266, endPoint x: 740, endPoint y: 311, distance: 45.7
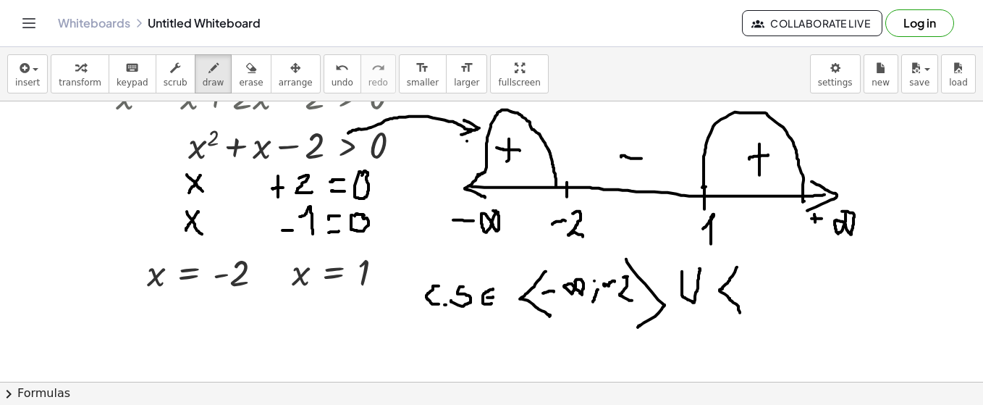
drag, startPoint x: 752, startPoint y: 288, endPoint x: 766, endPoint y: 296, distance: 16.5
drag, startPoint x: 781, startPoint y: 293, endPoint x: 781, endPoint y: 311, distance: 17.4
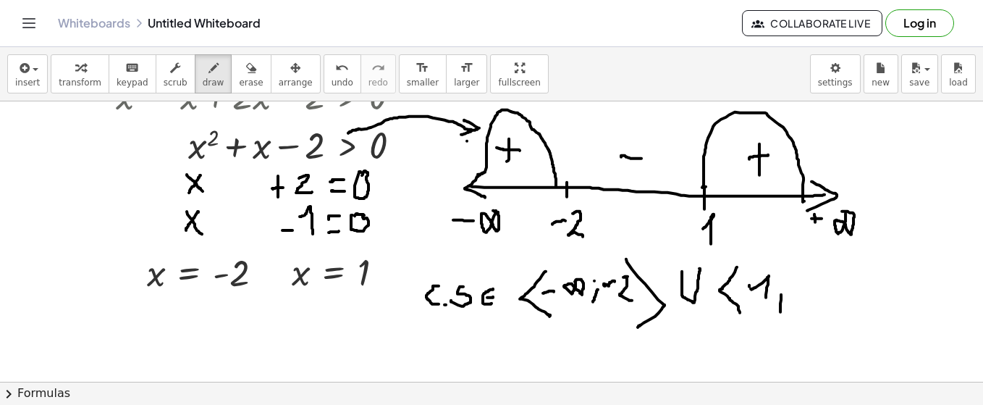
drag, startPoint x: 810, startPoint y: 300, endPoint x: 815, endPoint y: 269, distance: 31.5
drag, startPoint x: 823, startPoint y: 264, endPoint x: 602, endPoint y: 306, distance: 224.2
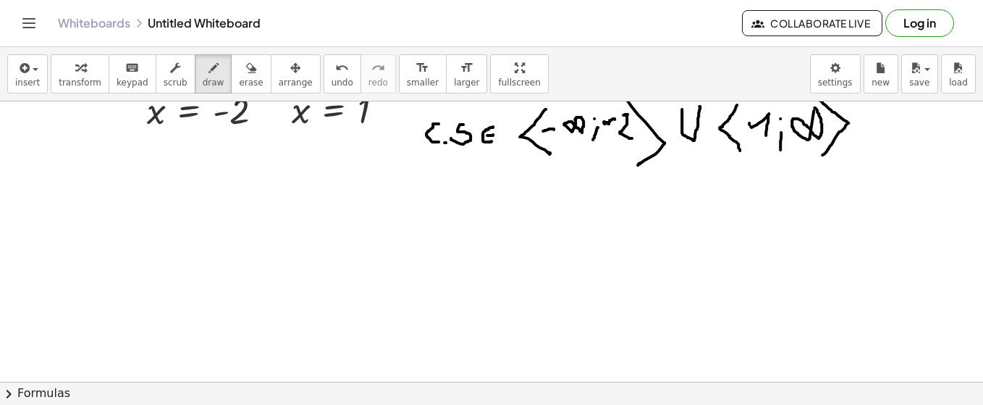
scroll to position [1234, 0]
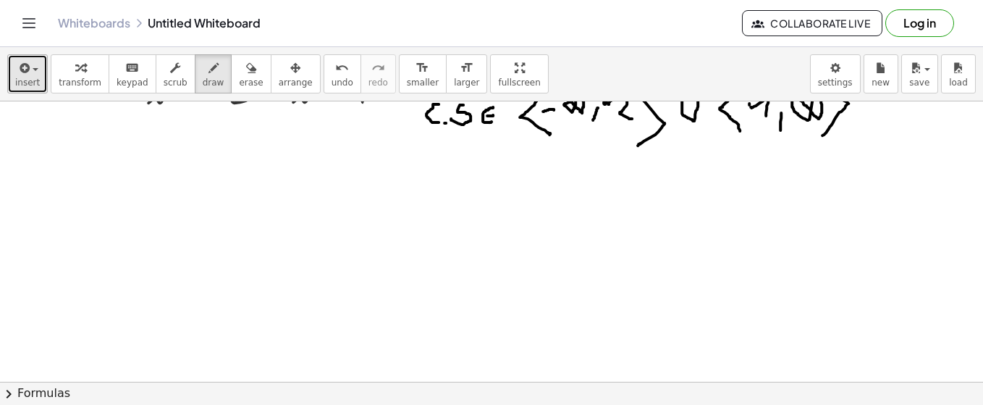
click at [38, 70] on button "insert" at bounding box center [27, 73] width 41 height 39
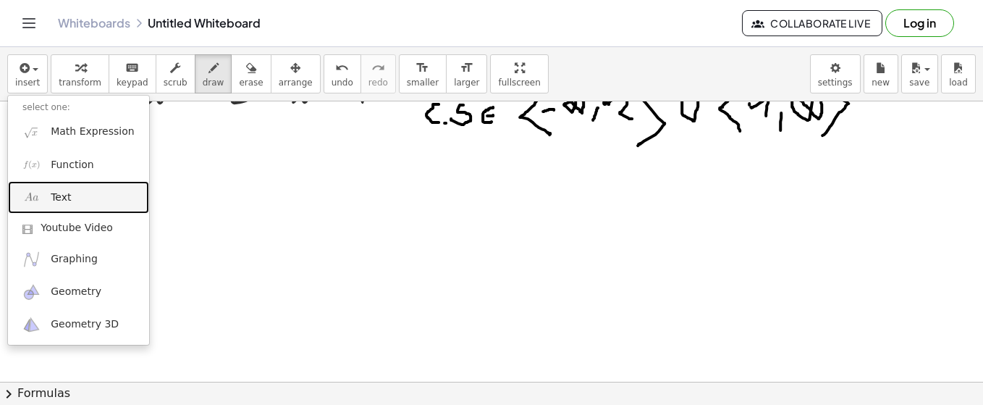
click at [72, 196] on link "Text" at bounding box center [78, 197] width 141 height 33
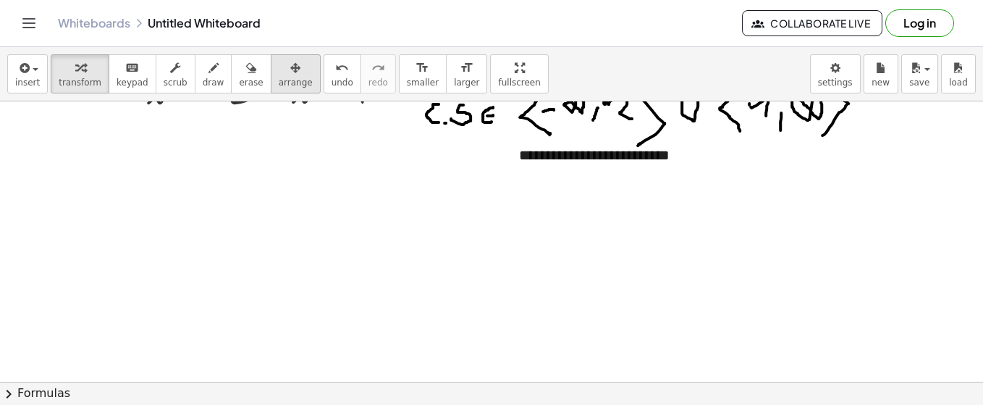
click at [279, 77] on span "arrange" at bounding box center [296, 82] width 34 height 10
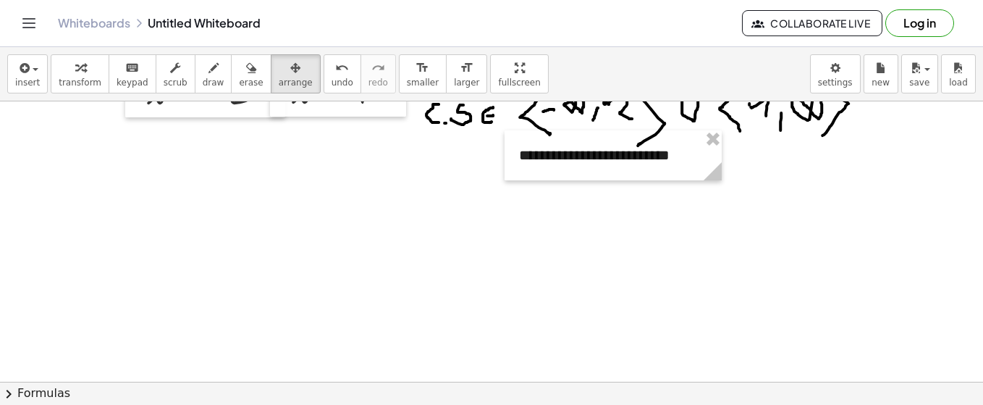
drag, startPoint x: 669, startPoint y: 180, endPoint x: 374, endPoint y: 188, distance: 294.8
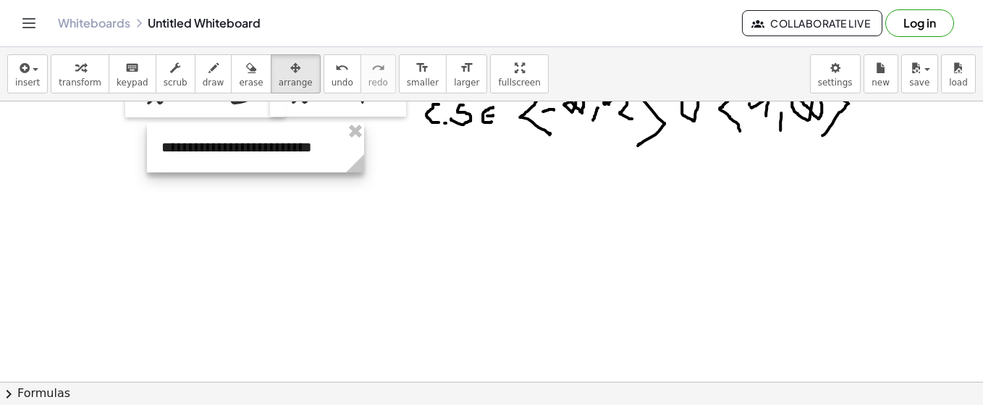
drag, startPoint x: 699, startPoint y: 176, endPoint x: 341, endPoint y: 168, distance: 357.8
click at [341, 168] on div at bounding box center [255, 147] width 217 height 50
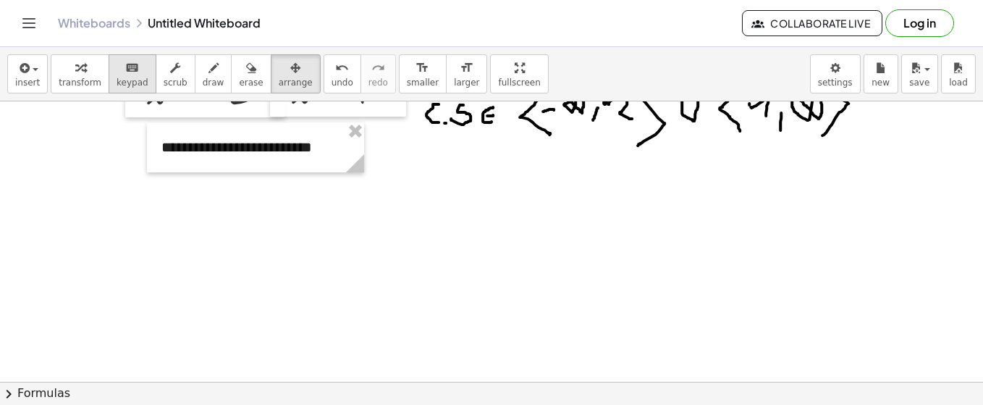
click at [125, 68] on icon "keyboard" at bounding box center [132, 67] width 14 height 17
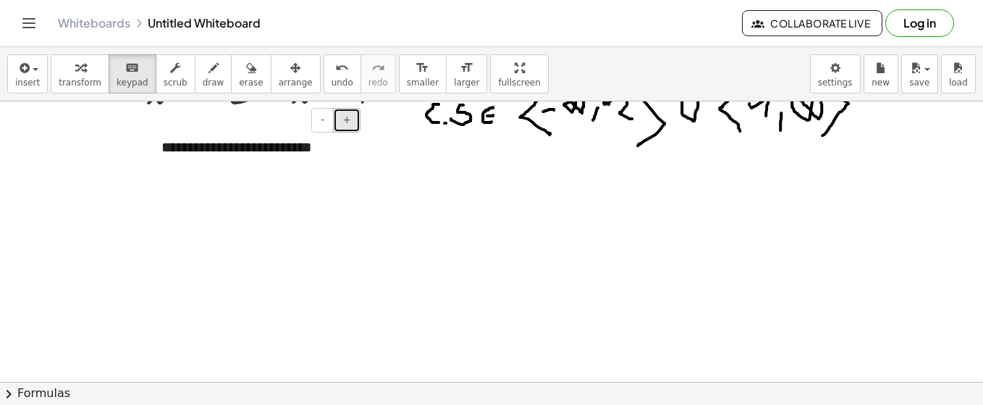
click at [349, 124] on span "+" at bounding box center [346, 120] width 9 height 12
click at [322, 124] on button "-" at bounding box center [322, 120] width 22 height 25
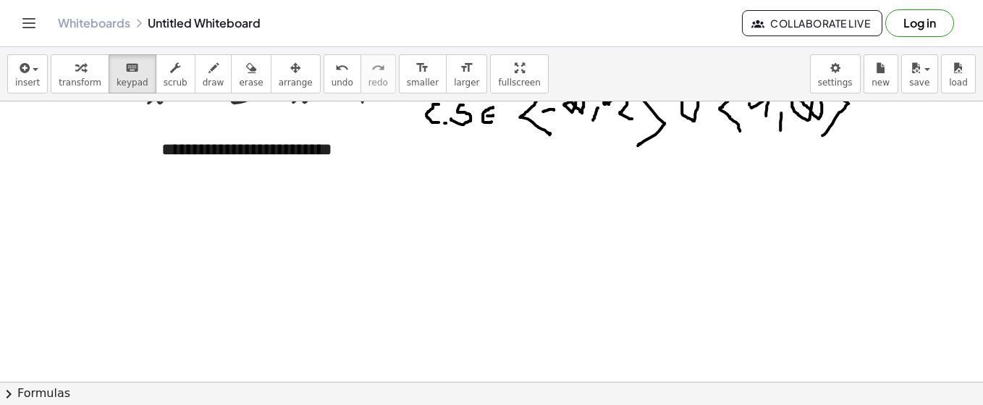
drag, startPoint x: 36, startPoint y: 70, endPoint x: 35, endPoint y: 91, distance: 21.0
click at [35, 70] on button "insert" at bounding box center [27, 73] width 41 height 39
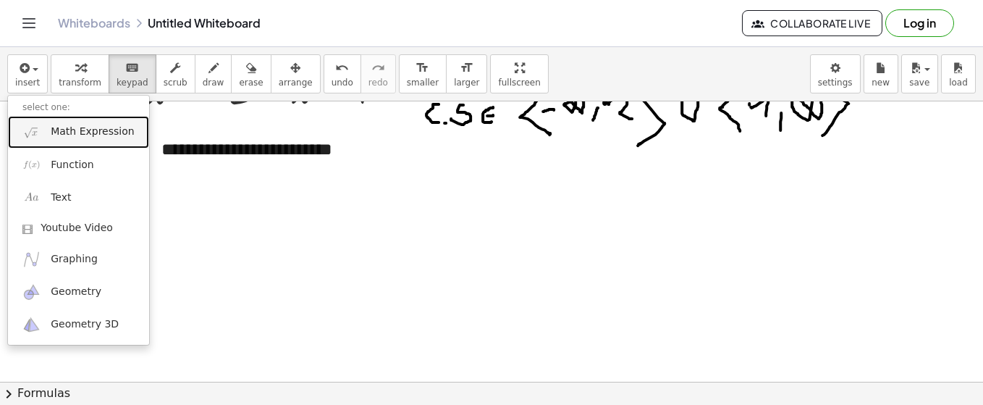
click at [70, 125] on span "Math Expression" at bounding box center [92, 132] width 83 height 14
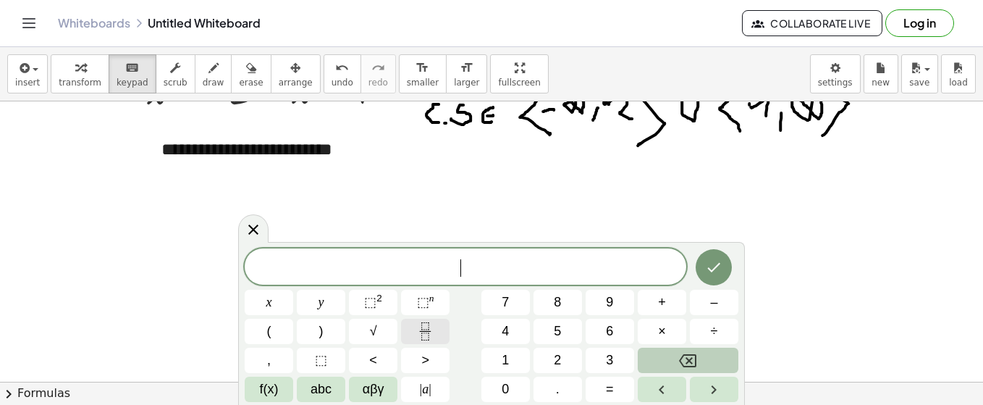
click at [426, 329] on icon "Fraction" at bounding box center [425, 331] width 18 height 18
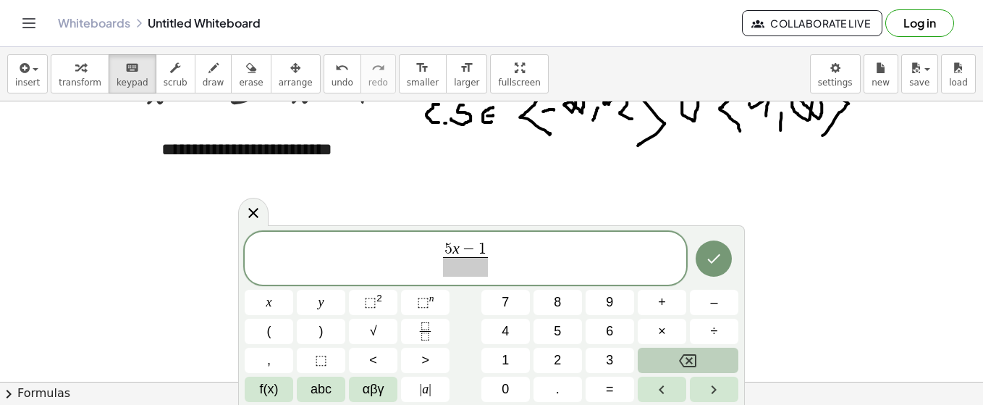
click at [464, 271] on span at bounding box center [465, 267] width 45 height 20
click at [502, 261] on span "5 x − 1 4 ​ ​" at bounding box center [466, 259] width 442 height 38
click at [427, 330] on icon "Fraction" at bounding box center [425, 331] width 18 height 18
click at [504, 268] on span "​" at bounding box center [501, 267] width 53 height 20
click at [542, 257] on span "5 x − 1 4 ​ − 3 x − 1 3 1 0 ​ ​" at bounding box center [466, 259] width 442 height 38
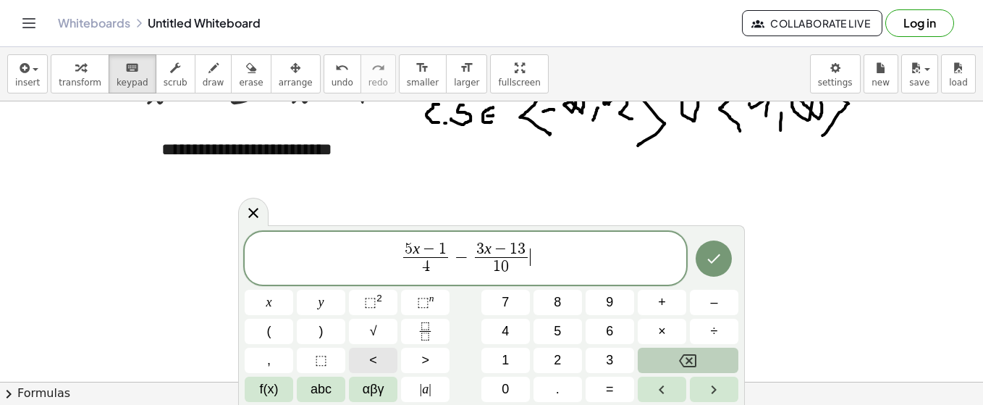
click at [365, 356] on button "<" at bounding box center [373, 360] width 49 height 25
click at [419, 329] on icon "Fraction" at bounding box center [425, 331] width 18 height 18
click at [549, 268] on span "​" at bounding box center [540, 267] width 45 height 20
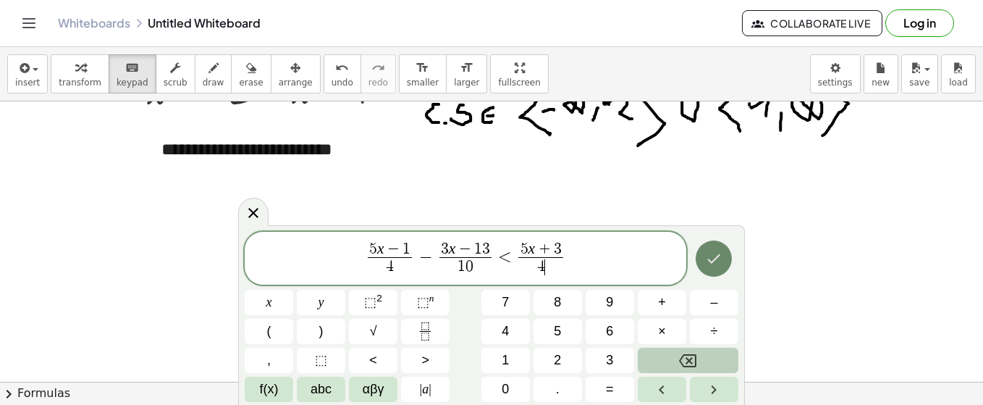
click at [705, 265] on button "Done" at bounding box center [714, 258] width 36 height 36
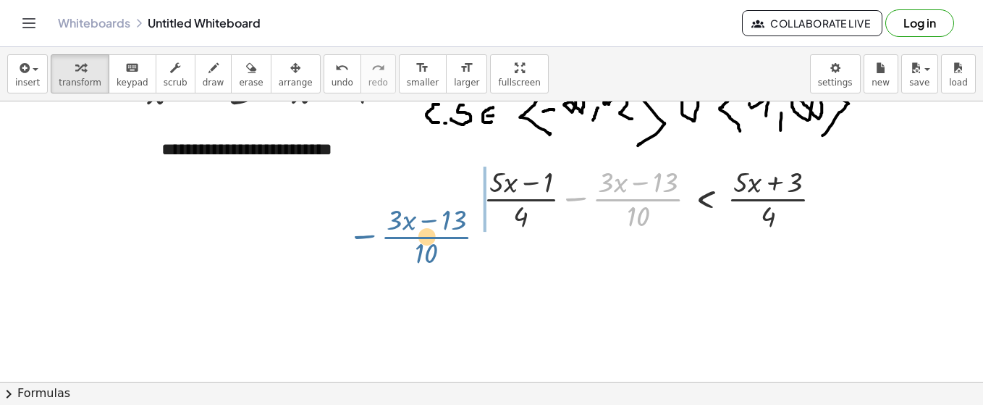
drag, startPoint x: 662, startPoint y: 200, endPoint x: 447, endPoint y: 238, distance: 218.3
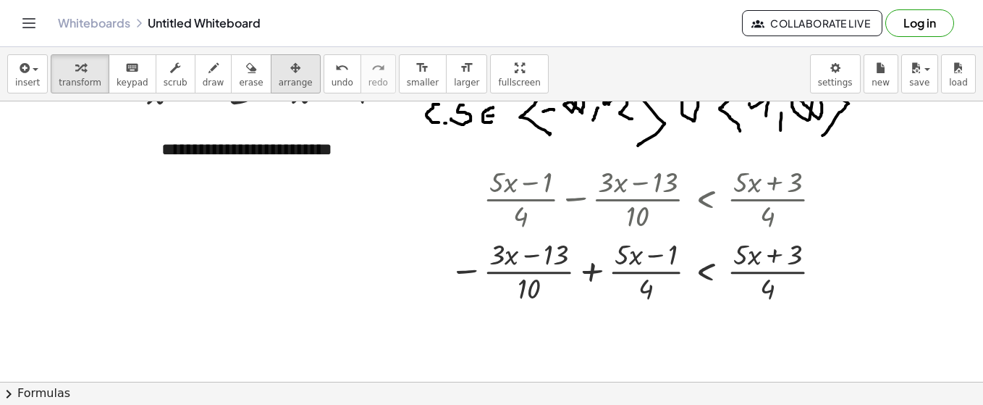
click at [279, 77] on span "arrange" at bounding box center [296, 82] width 34 height 10
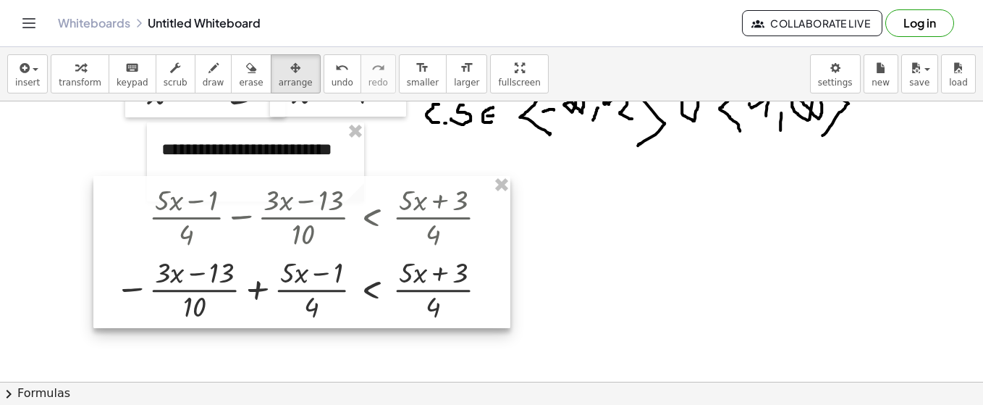
drag, startPoint x: 605, startPoint y: 204, endPoint x: 270, endPoint y: 222, distance: 335.0
click at [270, 222] on div at bounding box center [301, 252] width 417 height 152
click at [215, 286] on div at bounding box center [301, 252] width 417 height 152
click at [219, 286] on div at bounding box center [301, 252] width 417 height 152
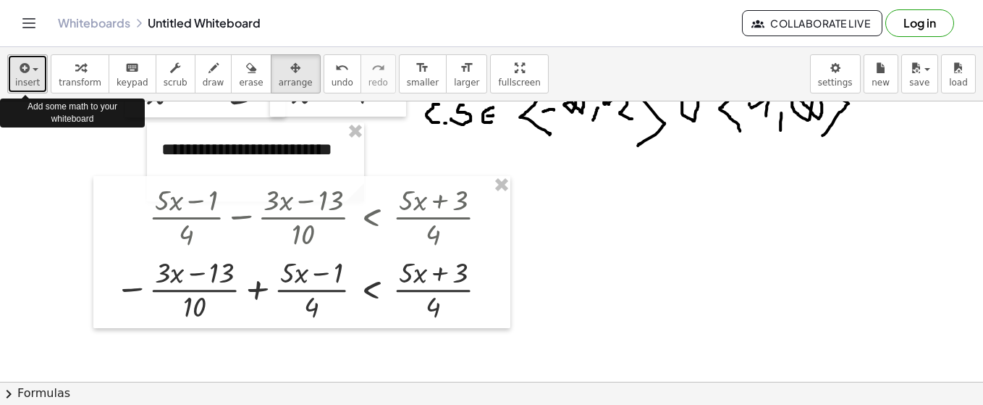
click at [24, 74] on icon "button" at bounding box center [23, 67] width 13 height 17
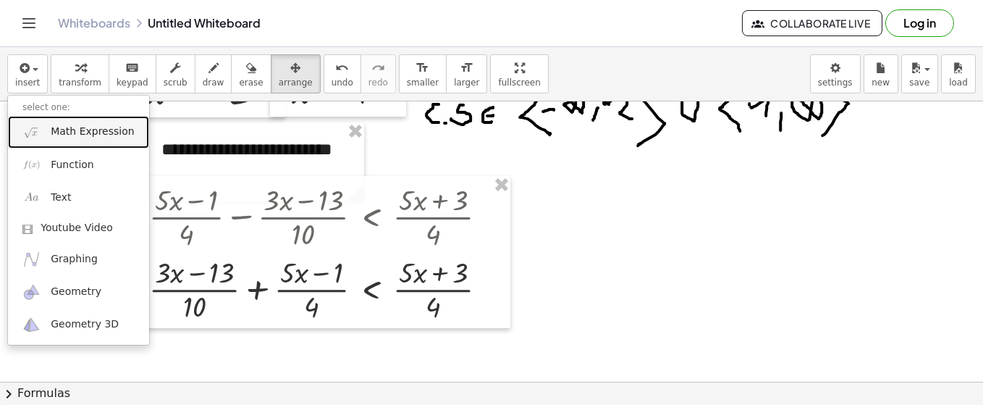
click at [70, 130] on span "Math Expression" at bounding box center [92, 132] width 83 height 14
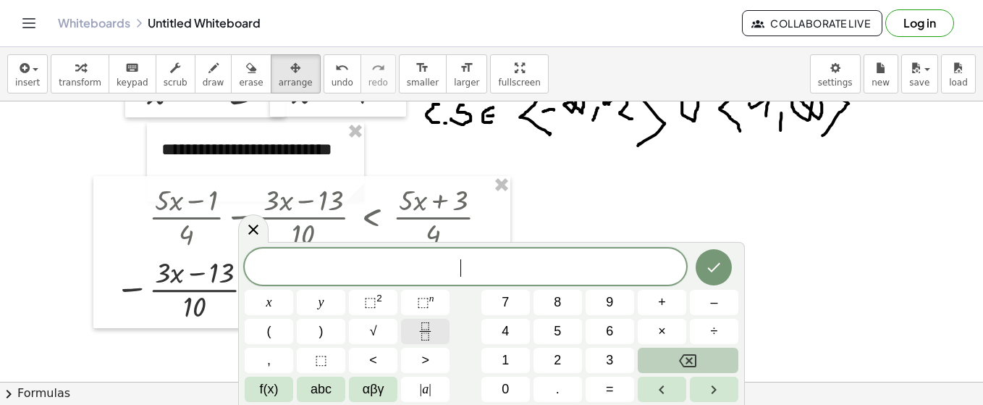
click at [424, 331] on icon "Fraction" at bounding box center [425, 331] width 18 height 18
click at [426, 331] on icon "Fraction" at bounding box center [425, 331] width 18 height 18
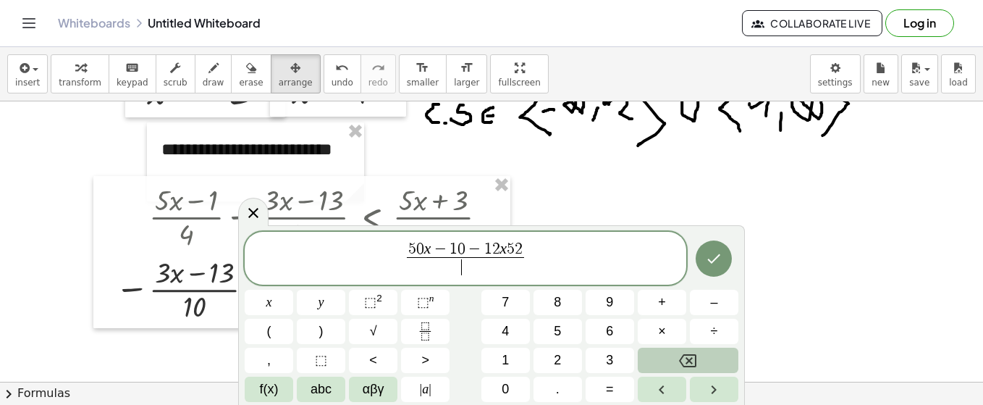
click at [454, 273] on span "​" at bounding box center [466, 267] width 118 height 20
click at [504, 249] on var "x" at bounding box center [503, 248] width 7 height 17
click at [455, 277] on span at bounding box center [466, 267] width 136 height 20
click at [532, 256] on span "5 0 x − 1 0 − 1 2 x + 5 2" at bounding box center [466, 250] width 136 height 16
click at [539, 258] on span "5 0 x − 1 0 − 1 2 x + 5 2 ​ 4 0 ​" at bounding box center [466, 259] width 442 height 38
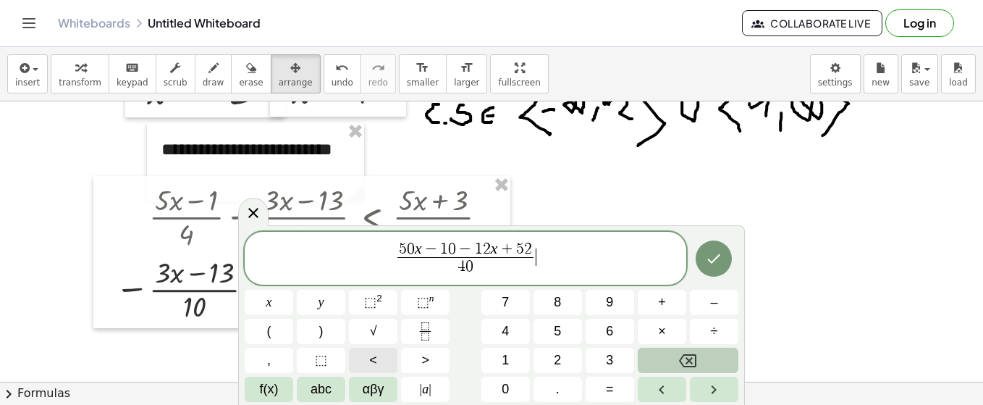
click at [377, 358] on button "<" at bounding box center [373, 360] width 49 height 25
click at [424, 333] on icon "Fraction" at bounding box center [425, 331] width 18 height 18
click at [557, 259] on span "5 x ​ ​" at bounding box center [547, 259] width 25 height 35
click at [555, 245] on span "5 x" at bounding box center [547, 250] width 18 height 16
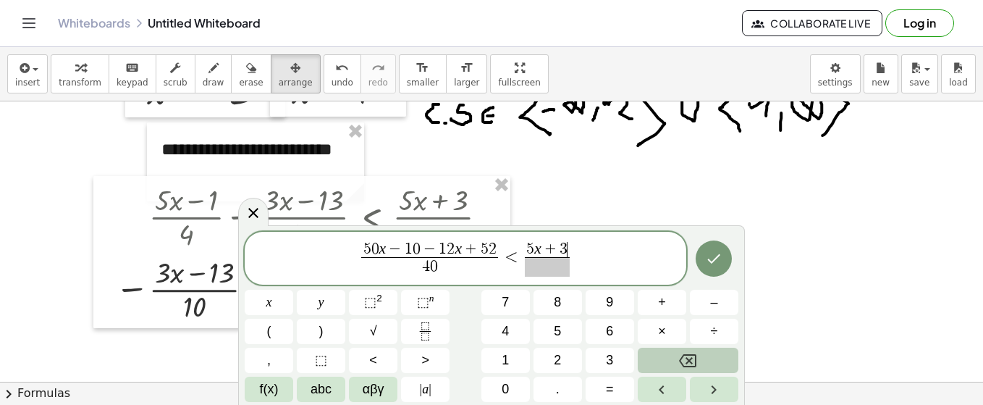
click at [549, 274] on span at bounding box center [547, 267] width 45 height 20
click at [723, 266] on button "Done" at bounding box center [714, 258] width 36 height 36
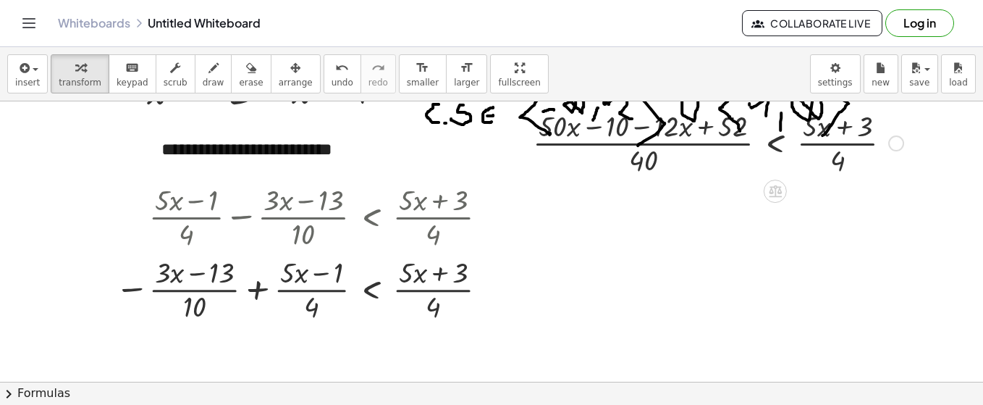
click at [734, 131] on div at bounding box center [718, 142] width 385 height 72
click at [279, 72] on div "button" at bounding box center [296, 67] width 34 height 17
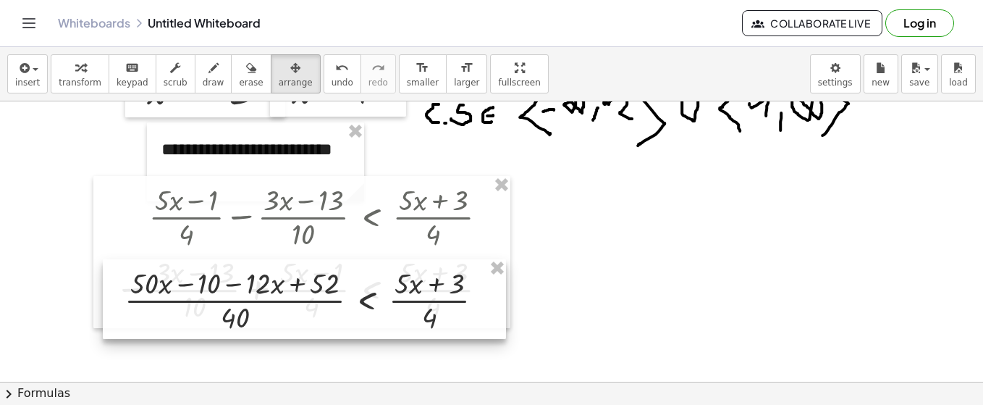
drag, startPoint x: 681, startPoint y: 140, endPoint x: 272, endPoint y: 298, distance: 437.6
click at [272, 298] on div at bounding box center [304, 299] width 403 height 80
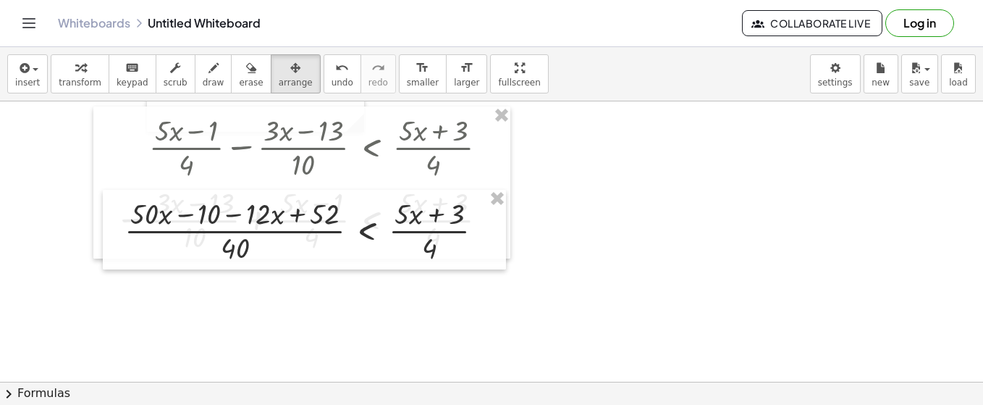
scroll to position [1306, 0]
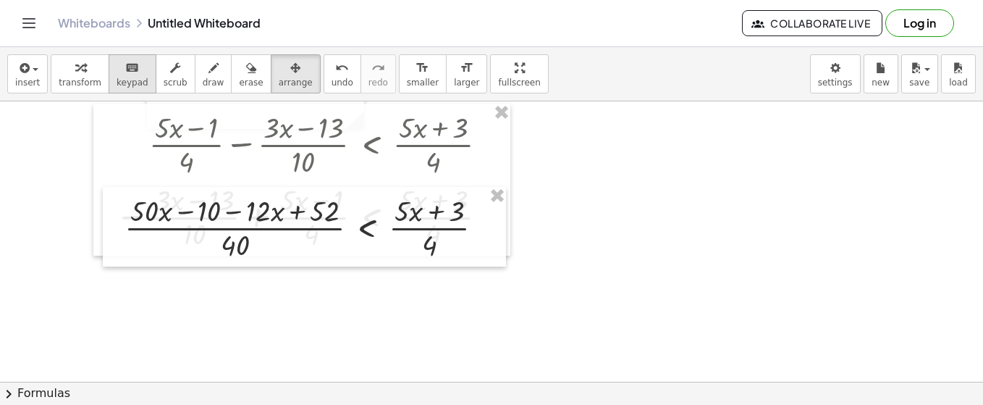
click at [119, 89] on button "keyboard keypad" at bounding box center [133, 73] width 48 height 39
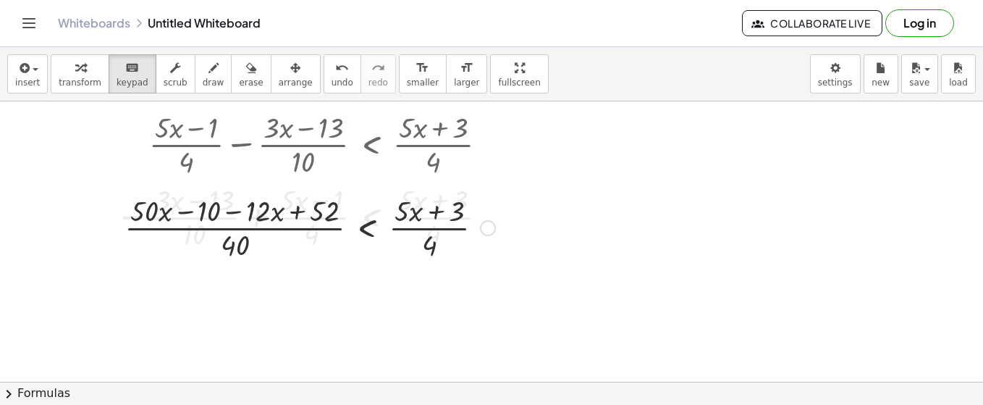
drag, startPoint x: 303, startPoint y: 240, endPoint x: 324, endPoint y: 240, distance: 21.0
click at [324, 240] on div at bounding box center [309, 226] width 385 height 72
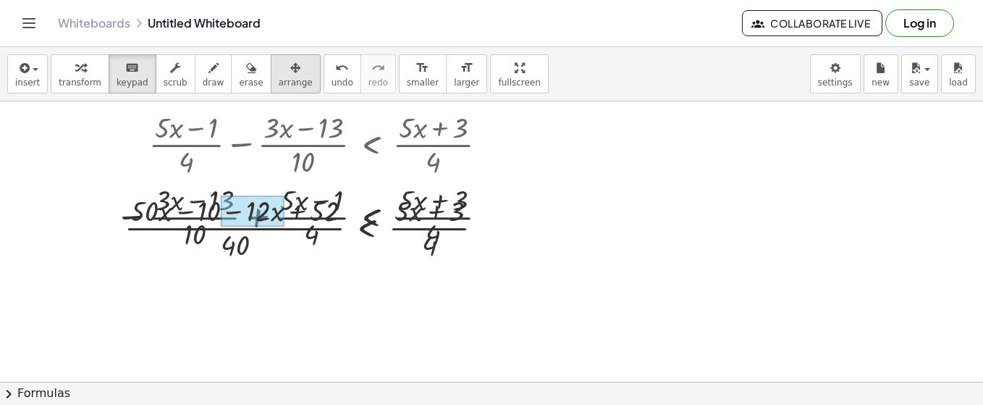
click at [290, 75] on icon "button" at bounding box center [295, 67] width 10 height 17
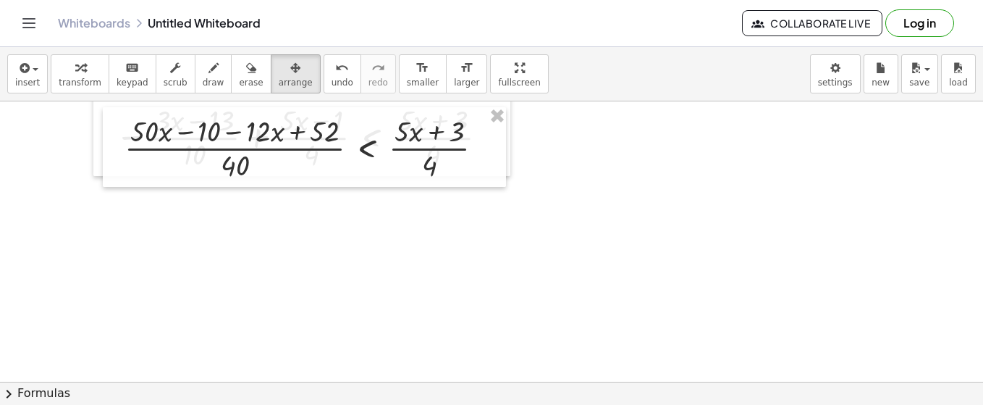
scroll to position [1379, 0]
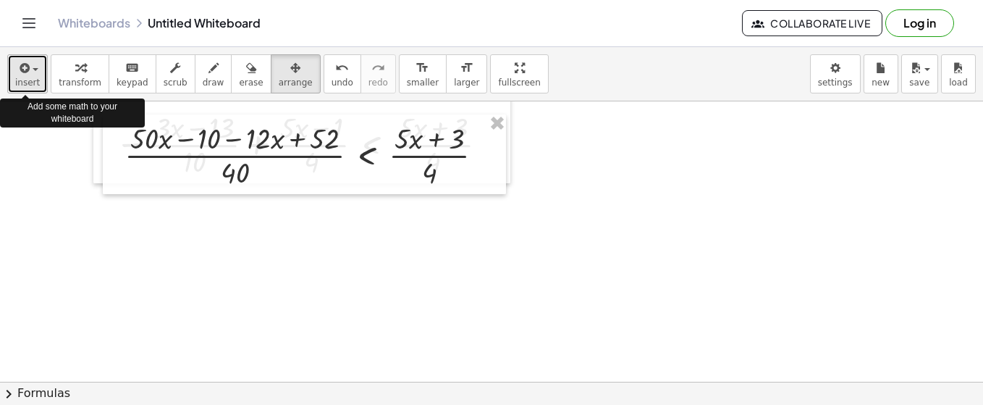
click at [33, 77] on span "insert" at bounding box center [27, 82] width 25 height 10
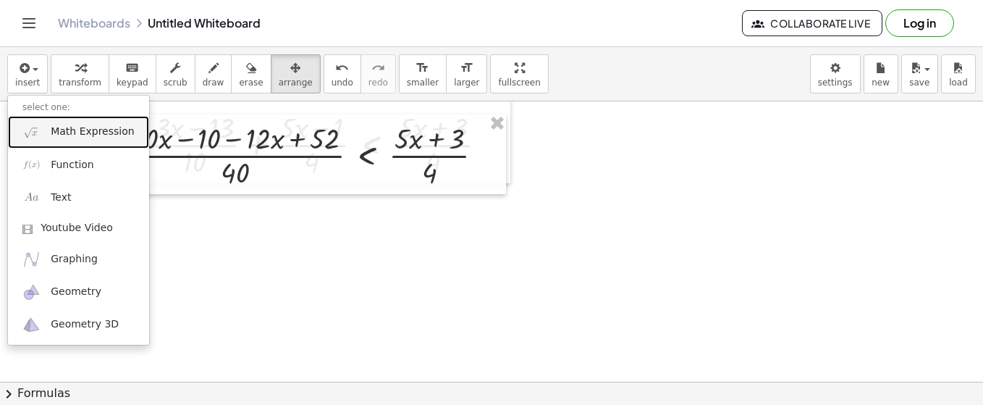
click at [50, 135] on link "Math Expression" at bounding box center [78, 132] width 141 height 33
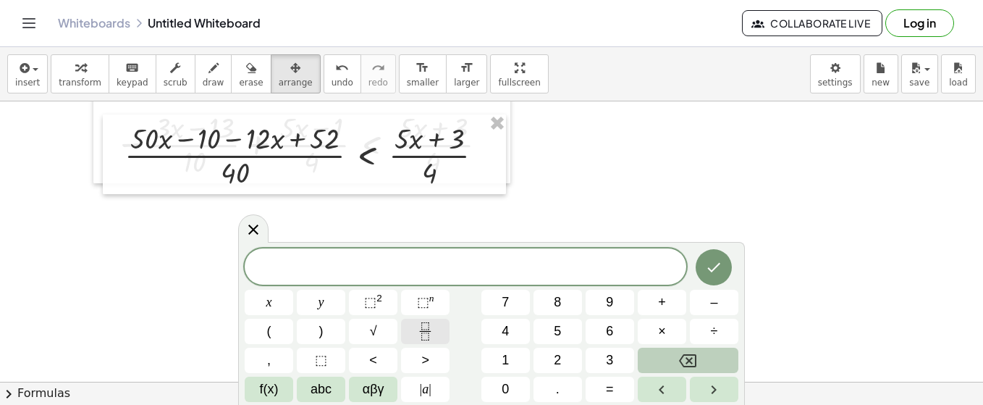
click at [428, 337] on icon "Fraction" at bounding box center [425, 331] width 18 height 18
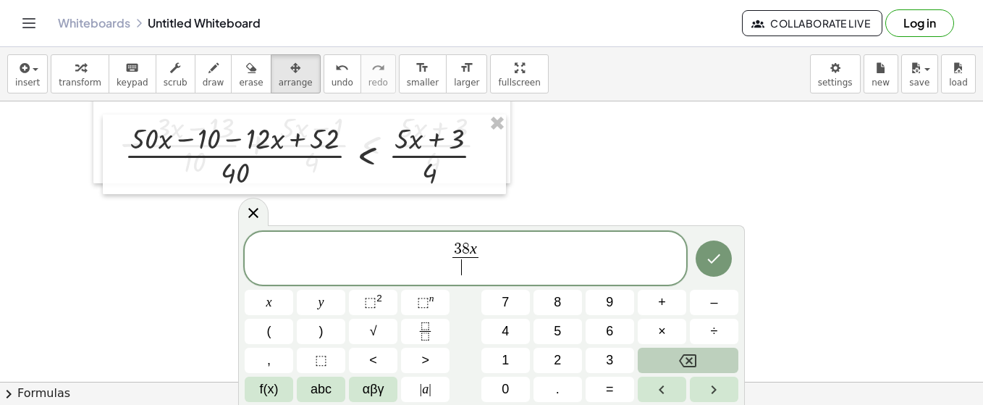
click at [476, 248] on span "3 8 x" at bounding box center [466, 250] width 26 height 16
click at [475, 265] on span "​" at bounding box center [465, 267] width 61 height 20
click at [508, 253] on span "3 8 x + 4 2 4 0 ​ ​" at bounding box center [466, 259] width 442 height 38
click at [374, 359] on span "<" at bounding box center [373, 360] width 8 height 20
click at [423, 334] on icon "Fraction" at bounding box center [425, 331] width 18 height 18
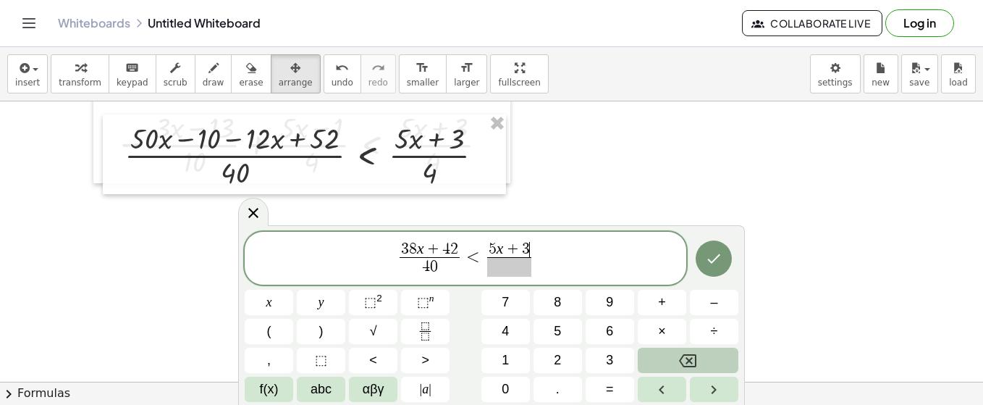
click at [505, 265] on span at bounding box center [509, 267] width 45 height 20
click at [712, 260] on icon "Done" at bounding box center [713, 258] width 17 height 17
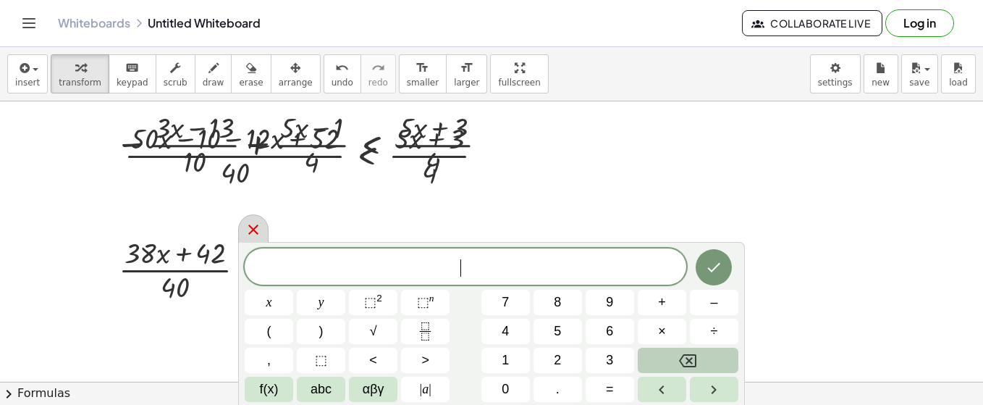
click at [254, 230] on icon at bounding box center [253, 229] width 10 height 10
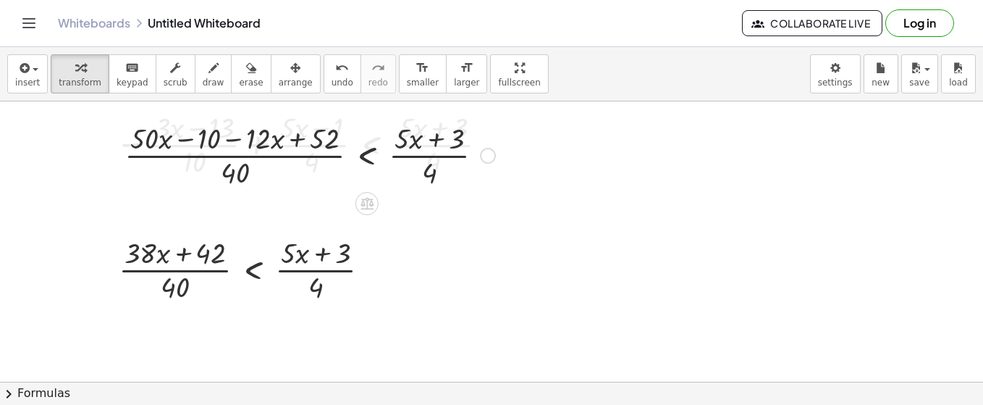
click at [251, 126] on div at bounding box center [309, 154] width 385 height 72
click at [235, 151] on div at bounding box center [309, 154] width 385 height 72
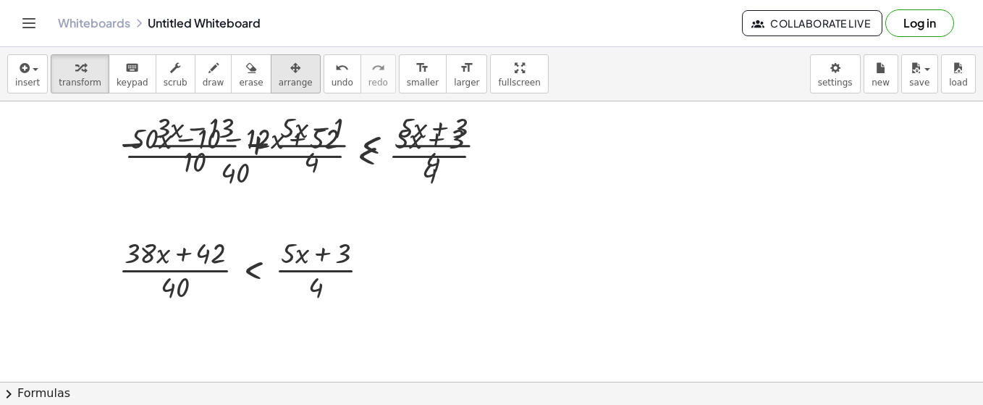
click at [279, 71] on div "button" at bounding box center [296, 67] width 34 height 17
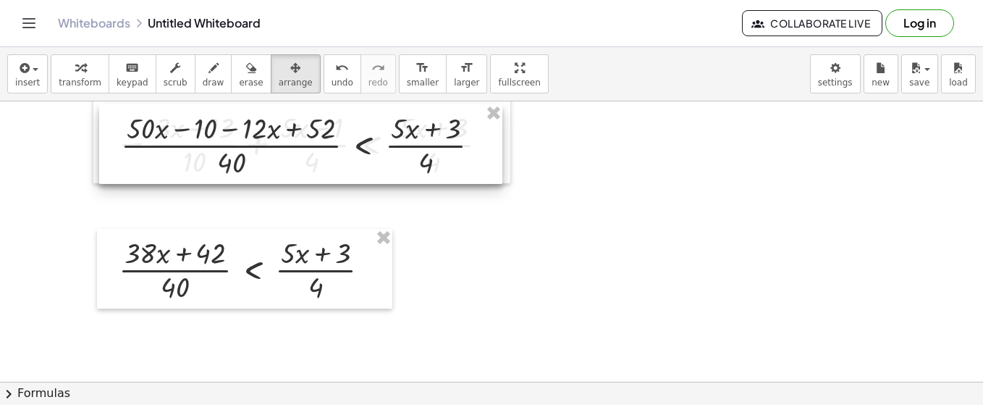
drag, startPoint x: 280, startPoint y: 148, endPoint x: 276, endPoint y: 138, distance: 10.8
click at [276, 138] on div at bounding box center [300, 144] width 403 height 80
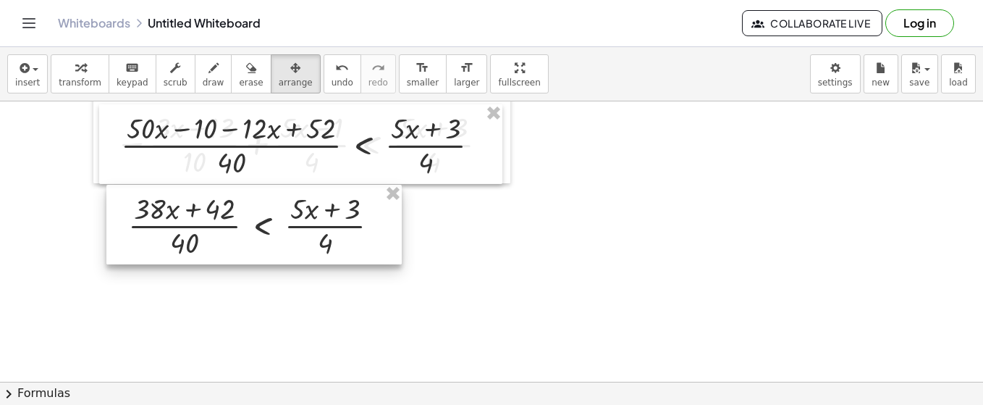
drag, startPoint x: 264, startPoint y: 259, endPoint x: 274, endPoint y: 215, distance: 45.2
click at [274, 215] on div at bounding box center [253, 225] width 295 height 80
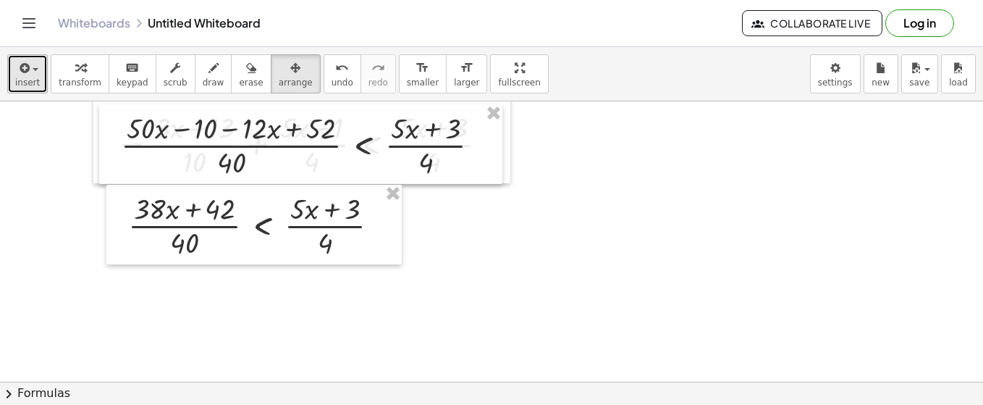
click at [33, 74] on div "button" at bounding box center [27, 67] width 25 height 17
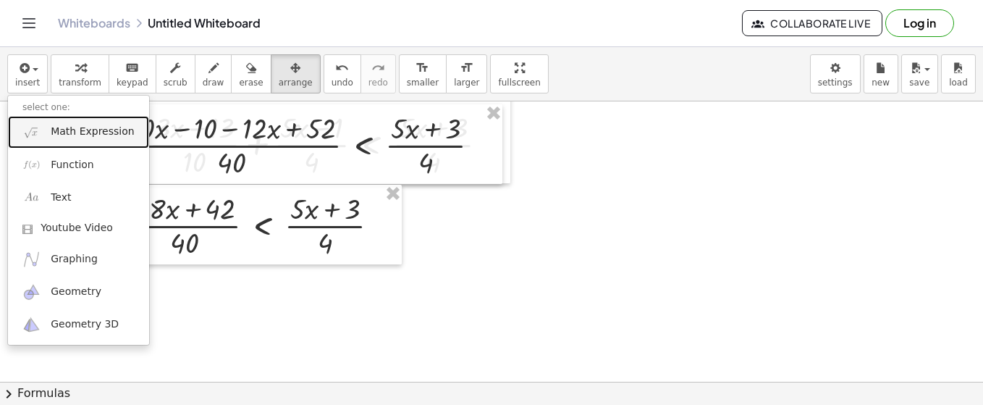
click at [70, 130] on span "Math Expression" at bounding box center [92, 132] width 83 height 14
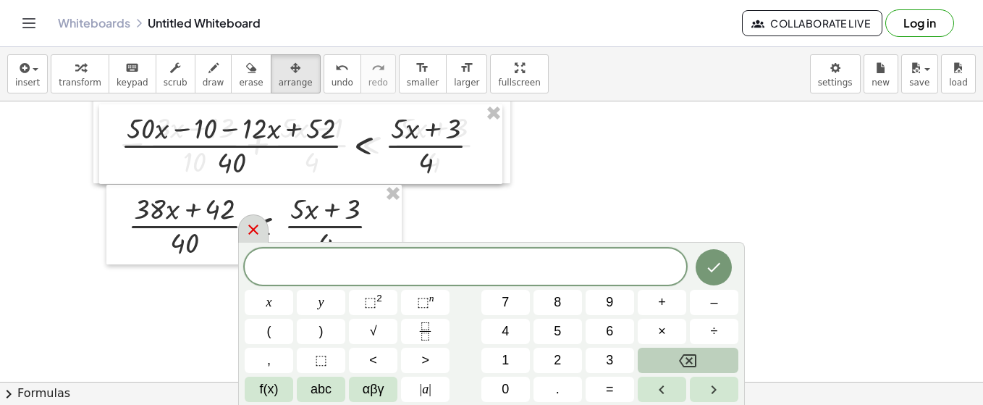
click at [254, 236] on icon at bounding box center [253, 229] width 17 height 17
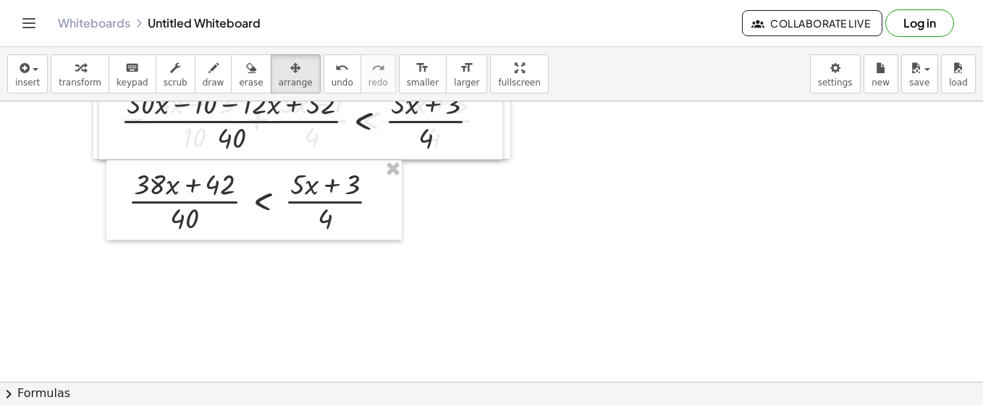
scroll to position [1409, 0]
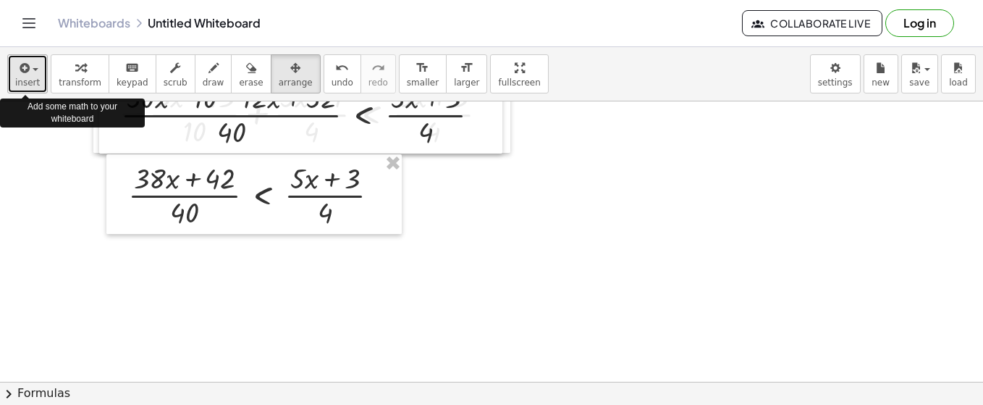
click at [28, 73] on icon "button" at bounding box center [23, 67] width 13 height 17
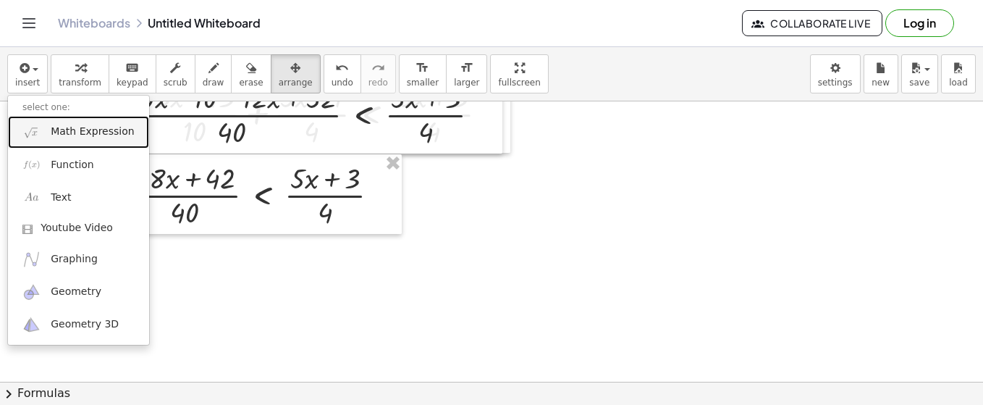
click at [67, 136] on span "Math Expression" at bounding box center [92, 132] width 83 height 14
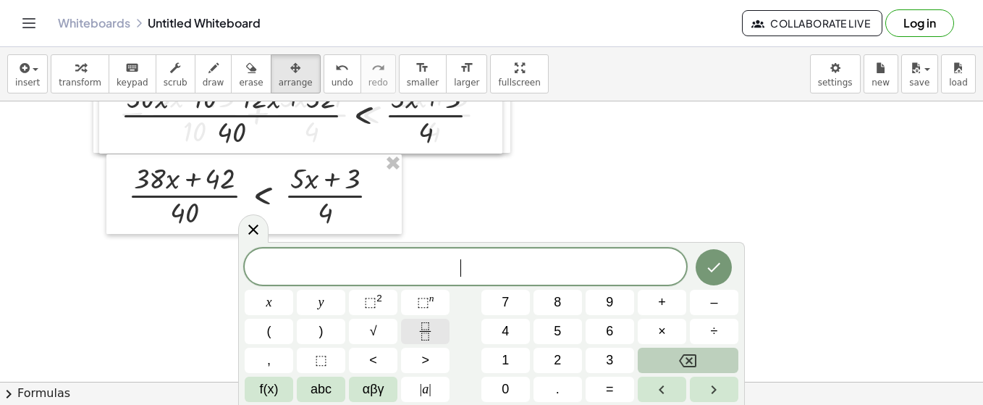
click at [424, 327] on icon "Fraction" at bounding box center [425, 331] width 18 height 18
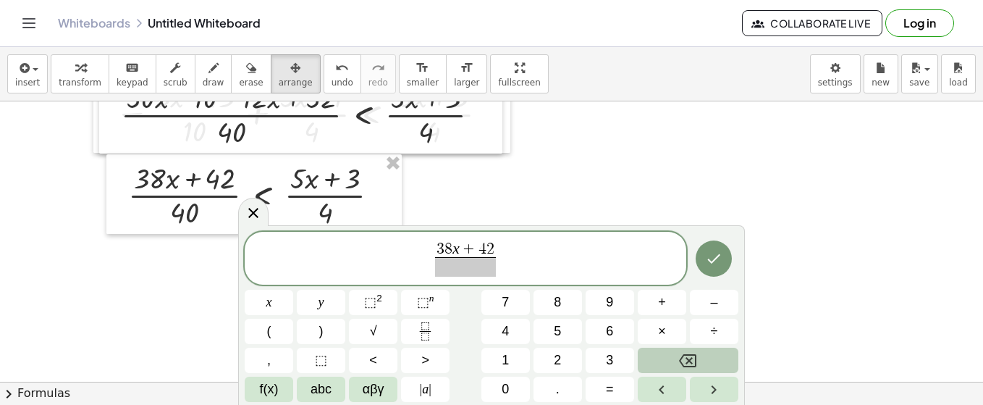
click at [466, 266] on span at bounding box center [465, 267] width 61 height 20
click at [503, 256] on span "3 8 x + 4 2 1 0 ​ ​" at bounding box center [466, 259] width 442 height 38
click at [371, 353] on span "<" at bounding box center [373, 360] width 8 height 20
click at [424, 332] on rect "Fraction" at bounding box center [425, 331] width 11 height 1
click at [718, 265] on icon "Done" at bounding box center [713, 258] width 17 height 17
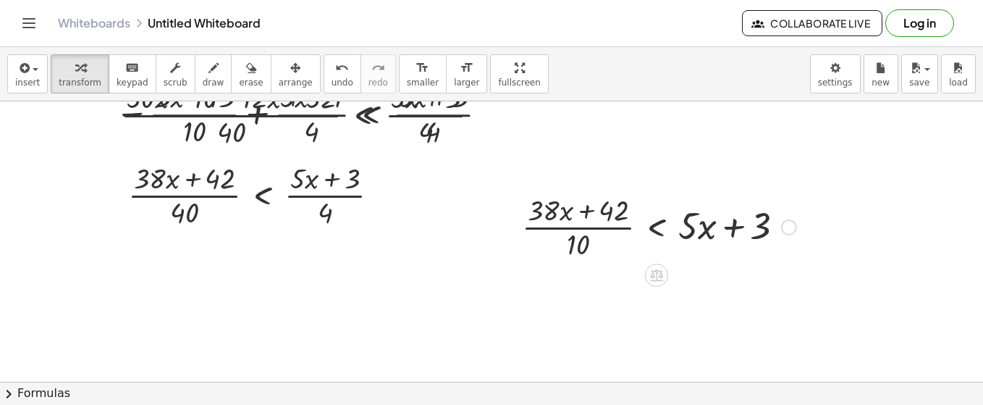
click at [646, 222] on div at bounding box center [659, 226] width 289 height 72
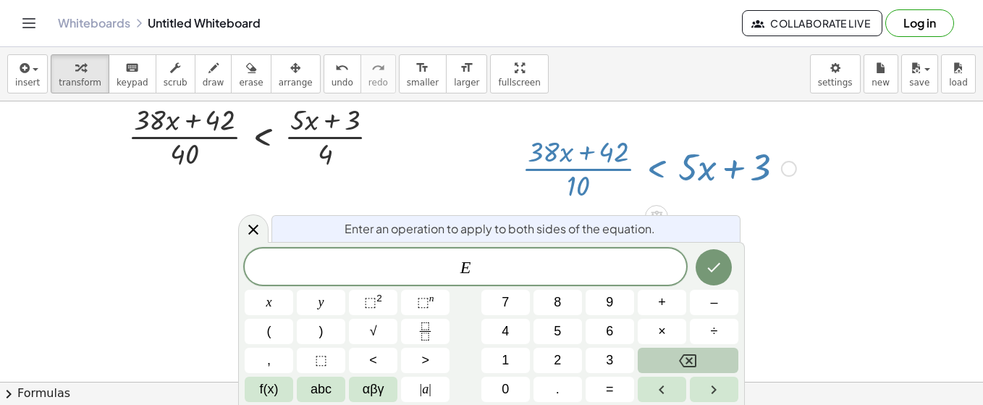
scroll to position [1468, 0]
click at [691, 176] on div at bounding box center [659, 166] width 289 height 72
click at [259, 230] on icon at bounding box center [253, 229] width 17 height 17
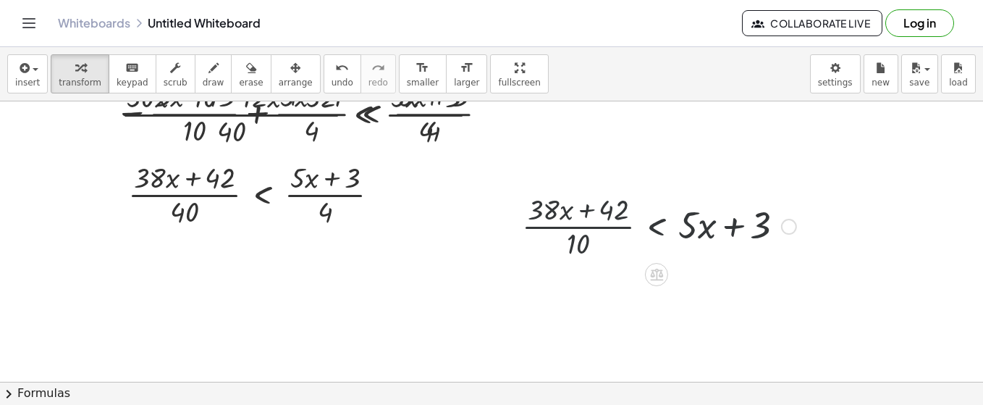
scroll to position [1409, 0]
drag, startPoint x: 614, startPoint y: 215, endPoint x: 559, endPoint y: 230, distance: 56.9
click at [561, 231] on div at bounding box center [659, 226] width 289 height 72
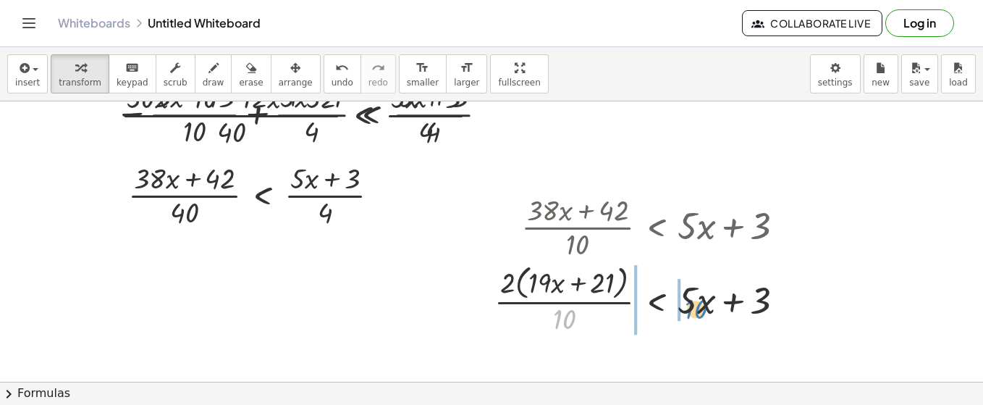
drag, startPoint x: 579, startPoint y: 324, endPoint x: 711, endPoint y: 314, distance: 132.9
click at [711, 314] on div at bounding box center [645, 298] width 316 height 77
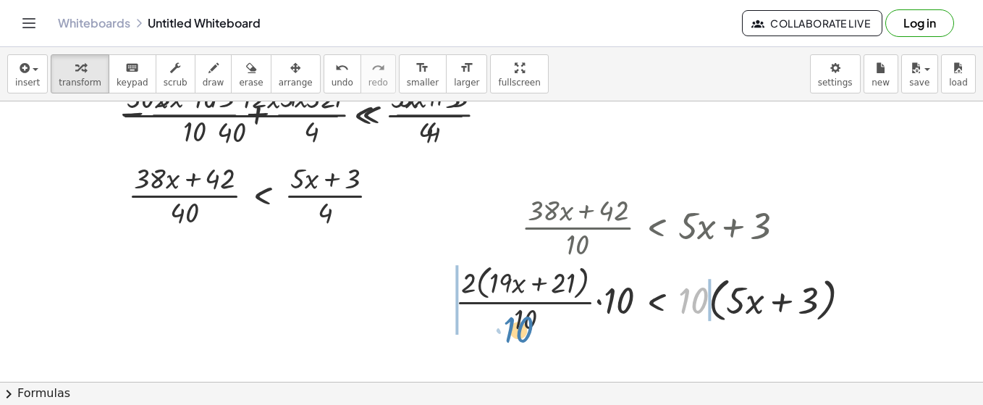
drag, startPoint x: 702, startPoint y: 305, endPoint x: 526, endPoint y: 332, distance: 178.8
click at [526, 332] on div at bounding box center [658, 298] width 421 height 77
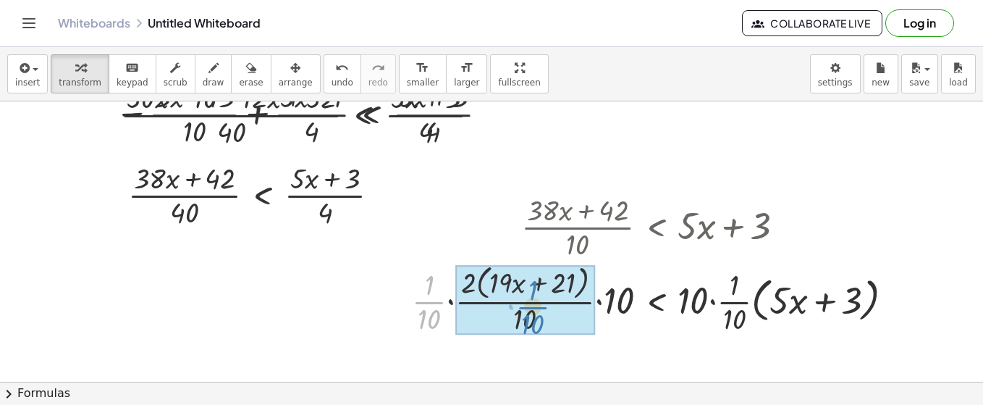
drag, startPoint x: 440, startPoint y: 308, endPoint x: 547, endPoint y: 313, distance: 107.3
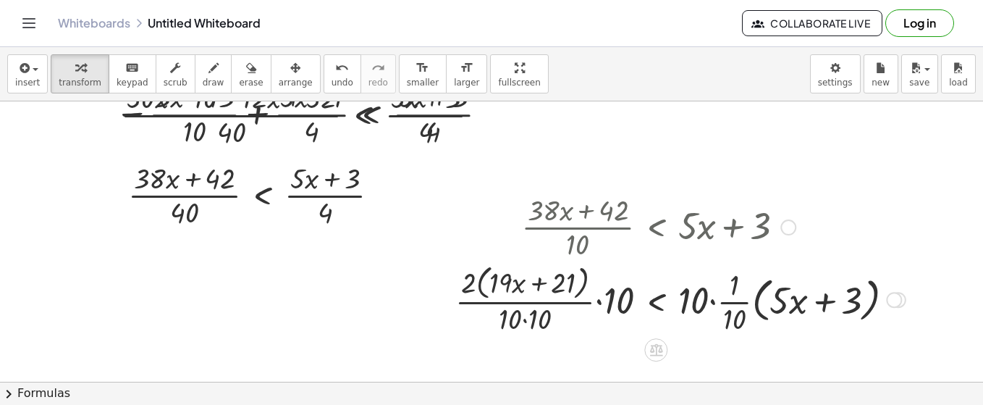
click at [626, 301] on div at bounding box center [680, 298] width 465 height 77
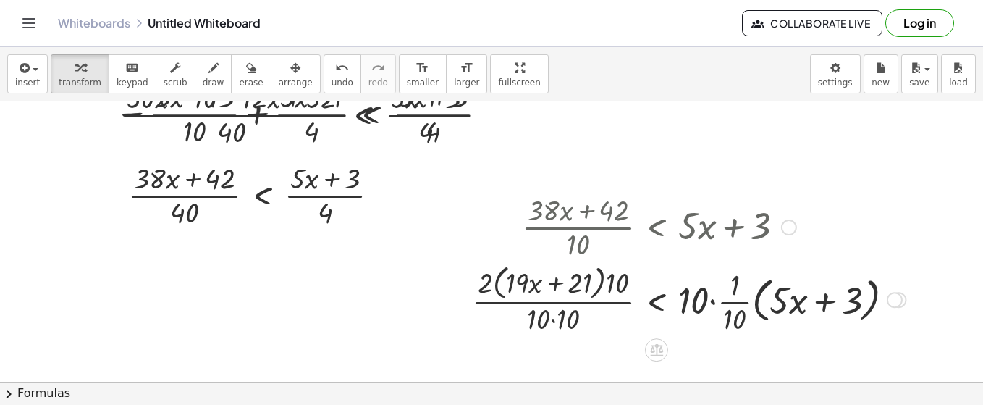
click at [623, 285] on div at bounding box center [689, 298] width 448 height 77
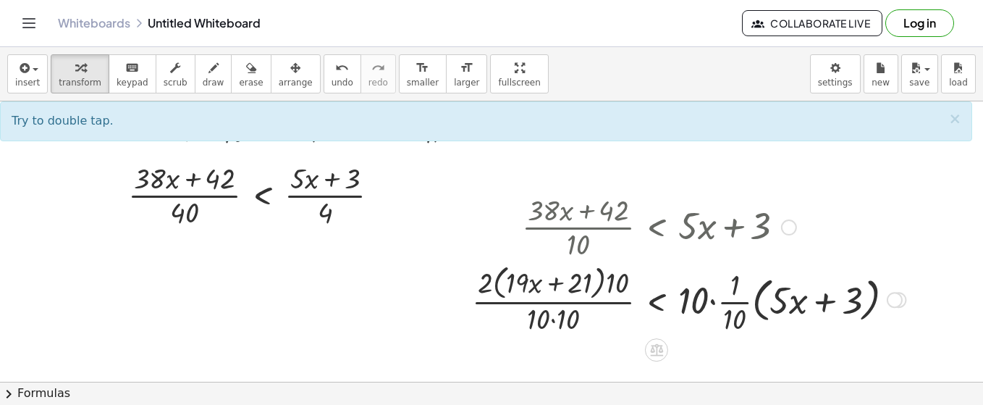
click at [542, 312] on div at bounding box center [689, 298] width 448 height 77
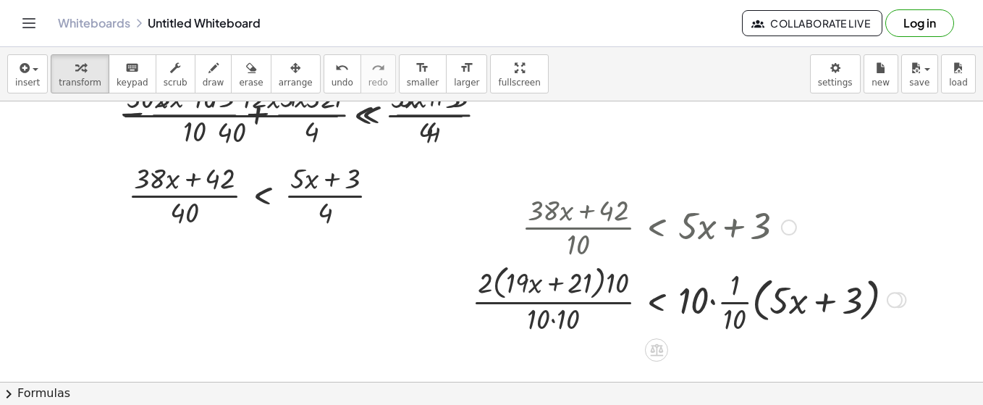
drag, startPoint x: 514, startPoint y: 287, endPoint x: 523, endPoint y: 286, distance: 8.8
click at [521, 286] on div at bounding box center [689, 298] width 448 height 77
drag, startPoint x: 513, startPoint y: 280, endPoint x: 650, endPoint y: 293, distance: 137.5
click at [650, 293] on div at bounding box center [689, 298] width 448 height 77
drag, startPoint x: 808, startPoint y: 306, endPoint x: 571, endPoint y: 293, distance: 237.9
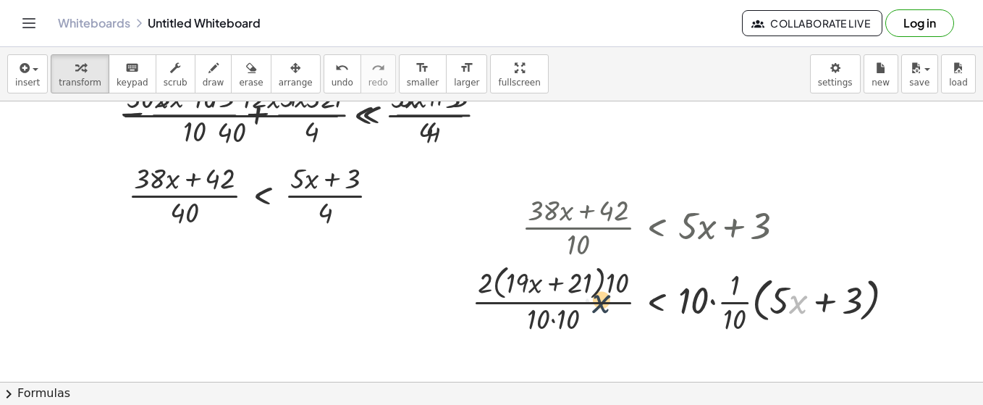
click at [585, 299] on div at bounding box center [689, 298] width 448 height 77
click at [563, 287] on div at bounding box center [689, 298] width 448 height 77
click at [610, 283] on div at bounding box center [689, 298] width 448 height 77
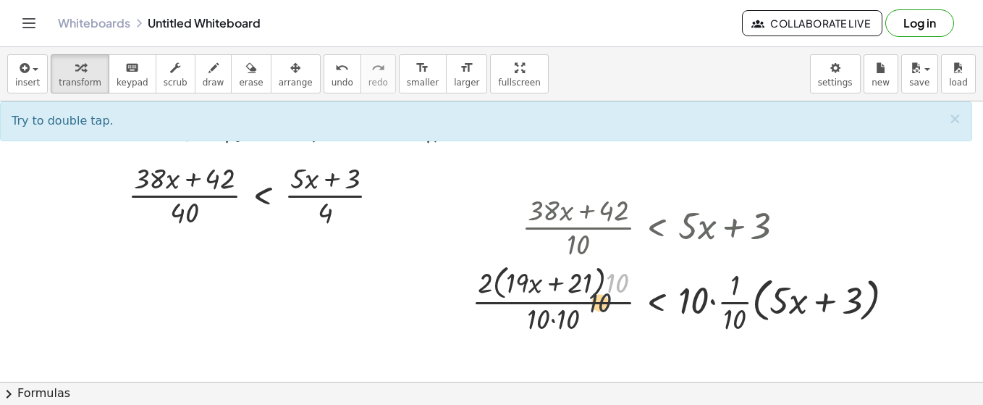
drag, startPoint x: 626, startPoint y: 269, endPoint x: 605, endPoint y: 291, distance: 30.2
click at [605, 291] on div at bounding box center [689, 298] width 448 height 77
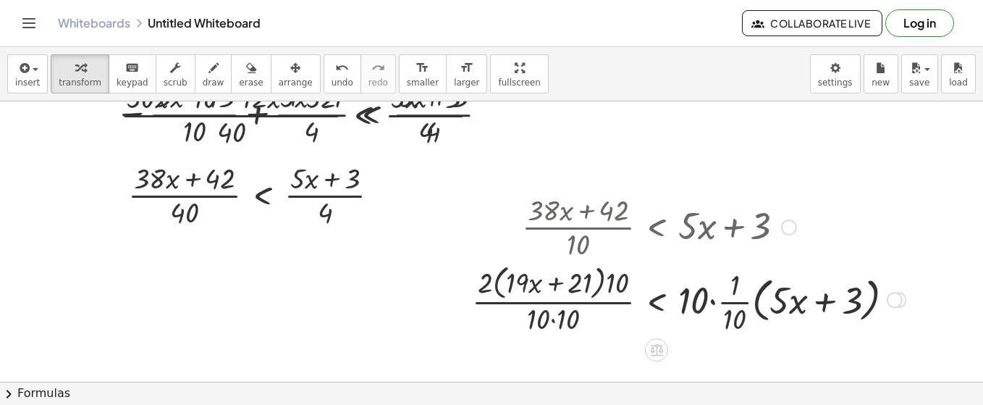
click at [626, 245] on div at bounding box center [689, 226] width 448 height 72
click at [570, 211] on div at bounding box center [689, 226] width 448 height 72
click at [515, 238] on div at bounding box center [689, 226] width 448 height 72
click at [518, 282] on div at bounding box center [689, 298] width 448 height 77
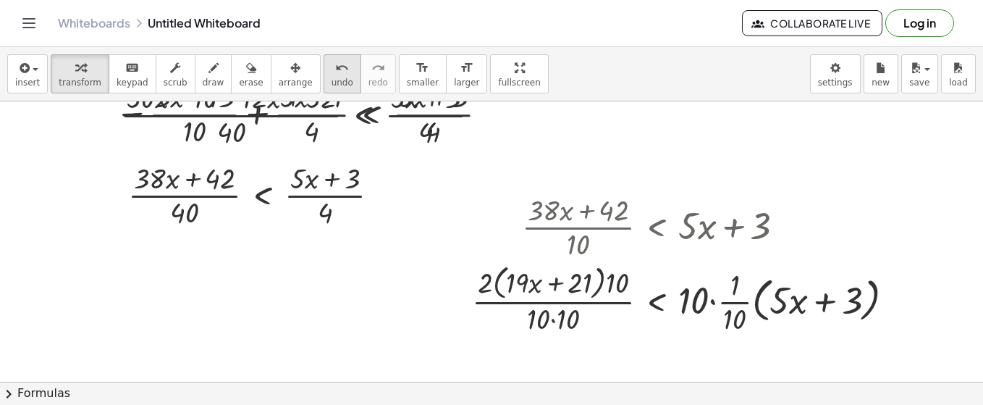
click at [290, 70] on icon "button" at bounding box center [295, 67] width 10 height 17
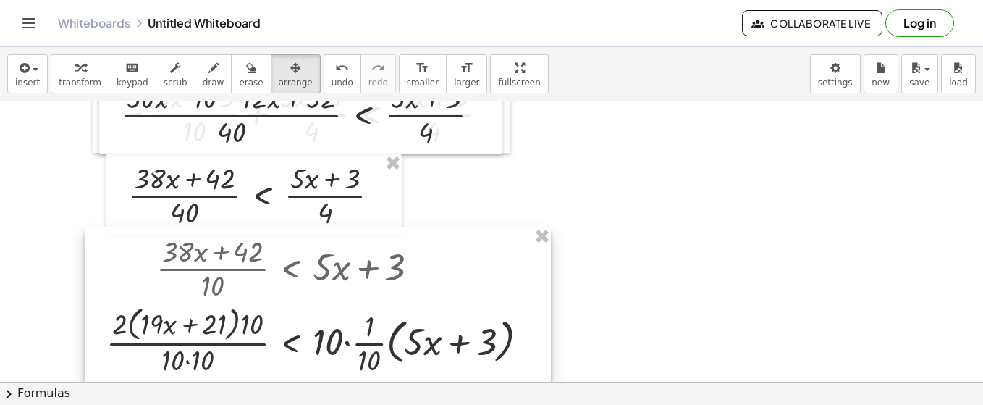
drag, startPoint x: 657, startPoint y: 295, endPoint x: 292, endPoint y: 336, distance: 368.0
click at [292, 336] on div at bounding box center [318, 304] width 466 height 154
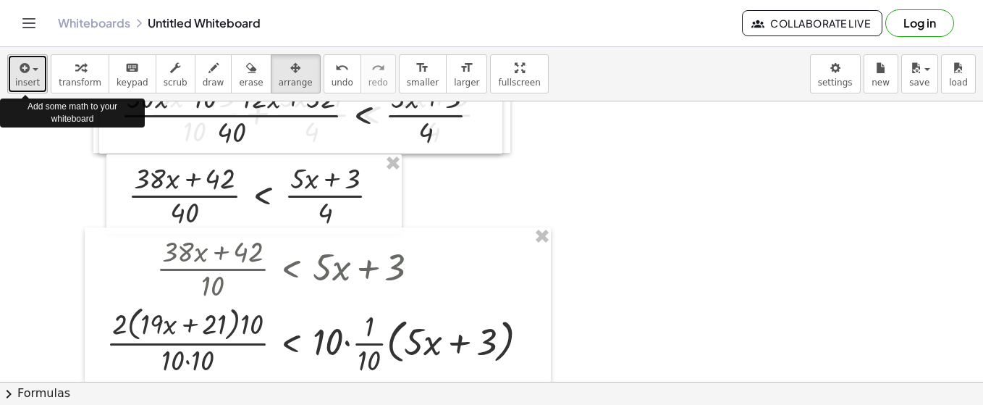
click at [27, 70] on icon "button" at bounding box center [23, 67] width 13 height 17
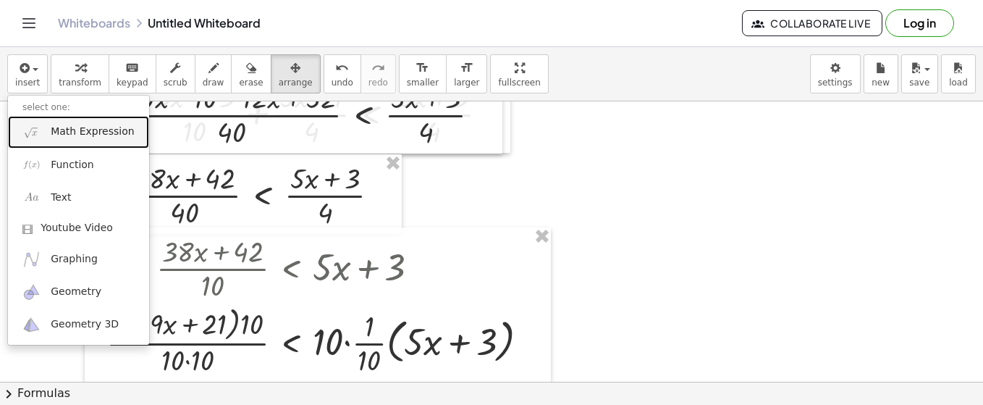
click at [66, 135] on span "Math Expression" at bounding box center [92, 132] width 83 height 14
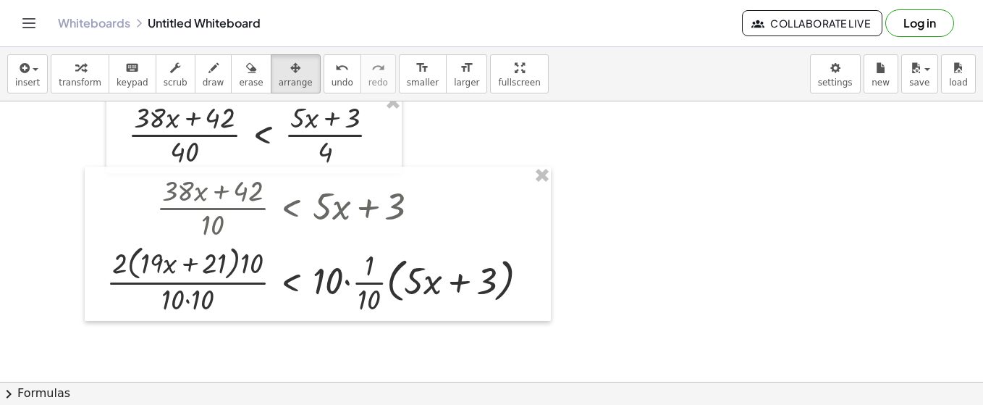
scroll to position [1489, 0]
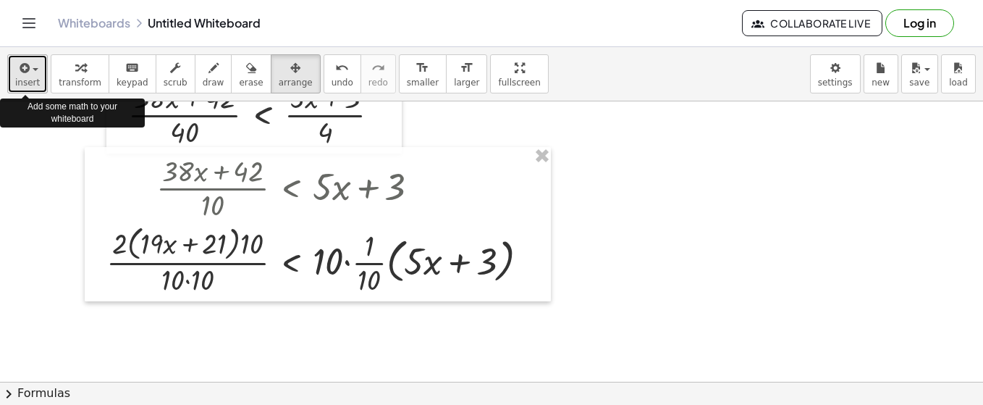
click at [38, 77] on button "insert" at bounding box center [27, 73] width 41 height 39
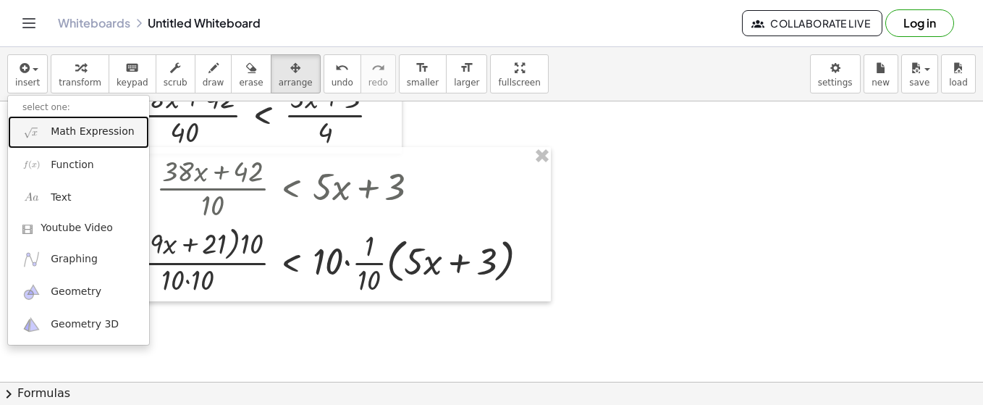
click at [50, 129] on link "Math Expression" at bounding box center [78, 132] width 141 height 33
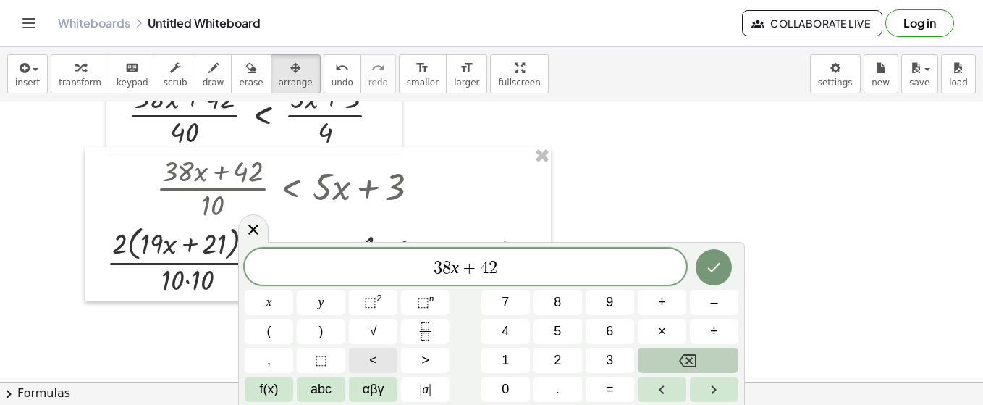
click at [384, 360] on button "<" at bounding box center [373, 360] width 49 height 25
click at [722, 264] on icon "Done" at bounding box center [713, 267] width 17 height 17
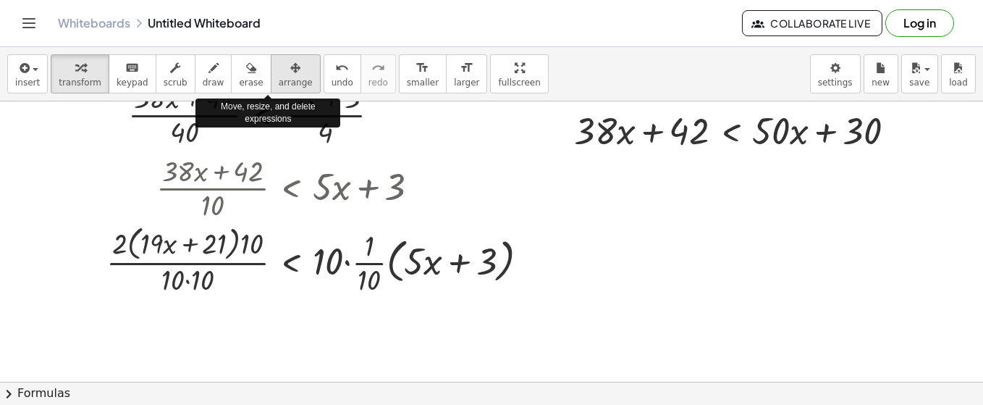
click at [290, 67] on icon "button" at bounding box center [295, 67] width 10 height 17
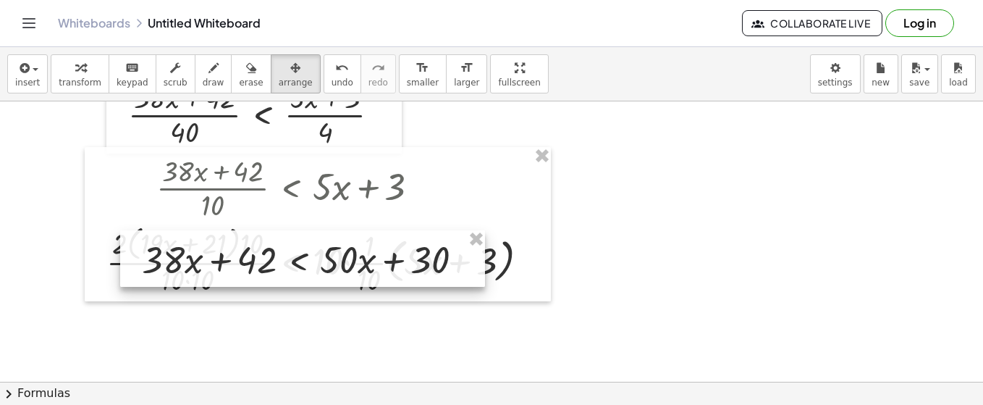
drag, startPoint x: 645, startPoint y: 135, endPoint x: 213, endPoint y: 264, distance: 451.1
click at [213, 264] on div at bounding box center [302, 258] width 365 height 56
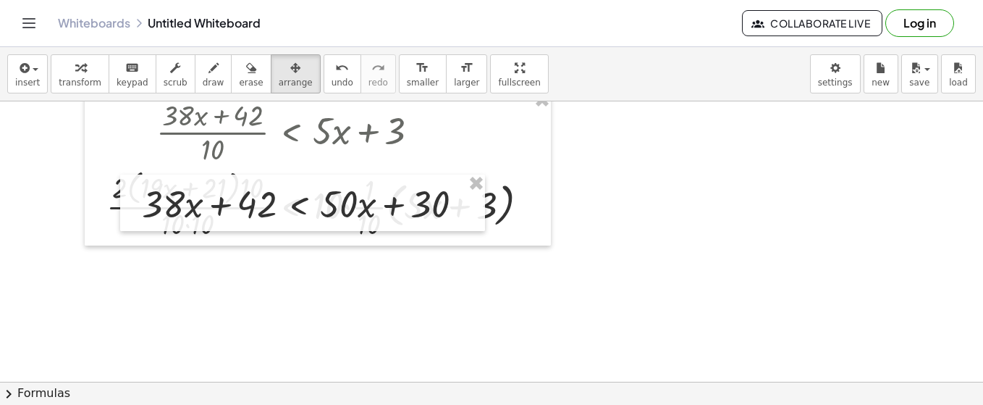
scroll to position [1541, 0]
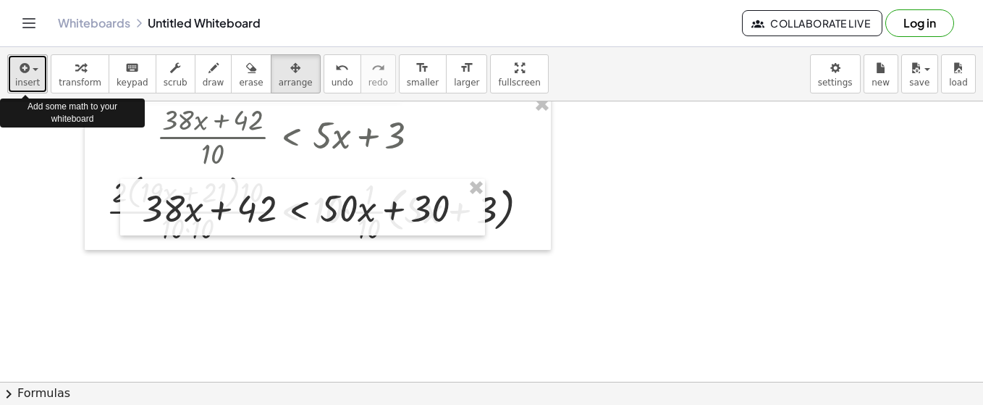
click at [22, 70] on icon "button" at bounding box center [23, 67] width 13 height 17
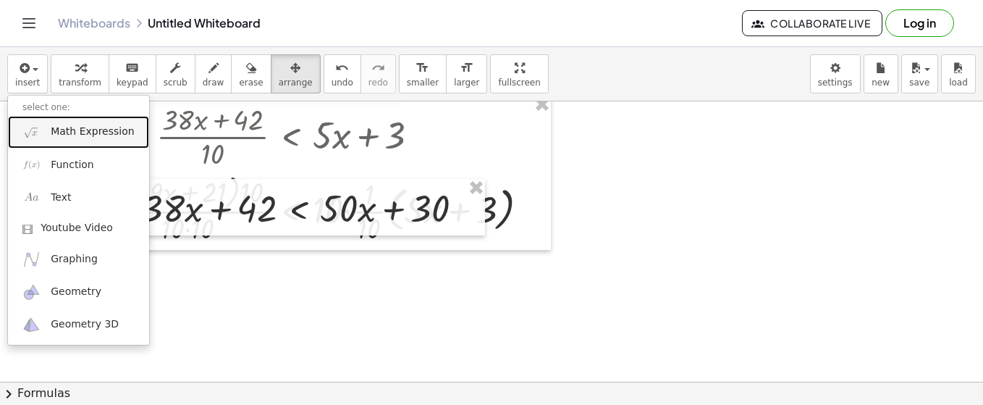
click at [75, 136] on span "Math Expression" at bounding box center [92, 132] width 83 height 14
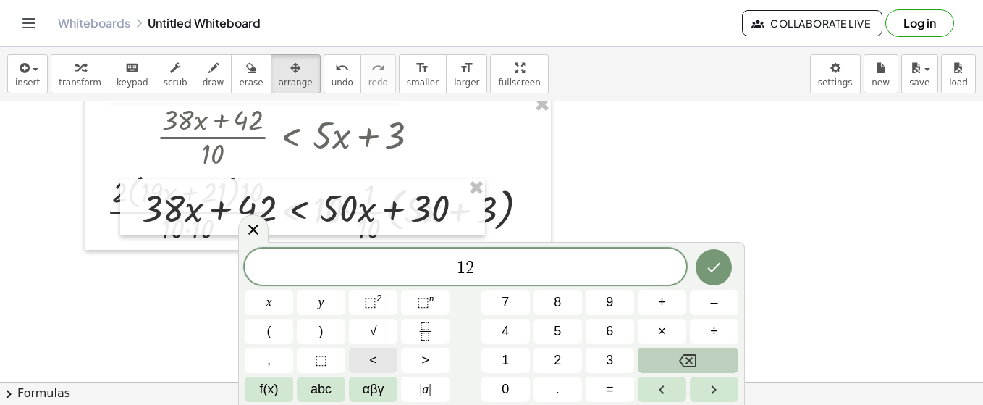
click at [374, 361] on span "<" at bounding box center [373, 360] width 8 height 20
click at [723, 273] on icon "Done" at bounding box center [713, 267] width 17 height 17
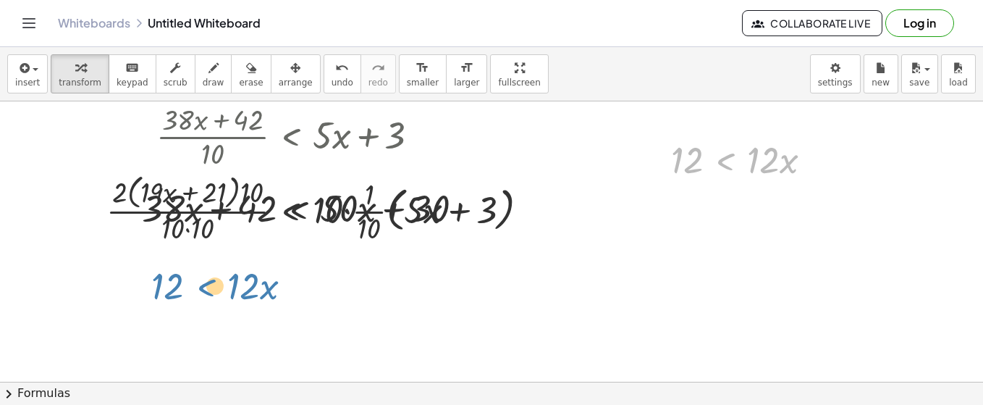
drag, startPoint x: 715, startPoint y: 165, endPoint x: 187, endPoint y: 284, distance: 541.8
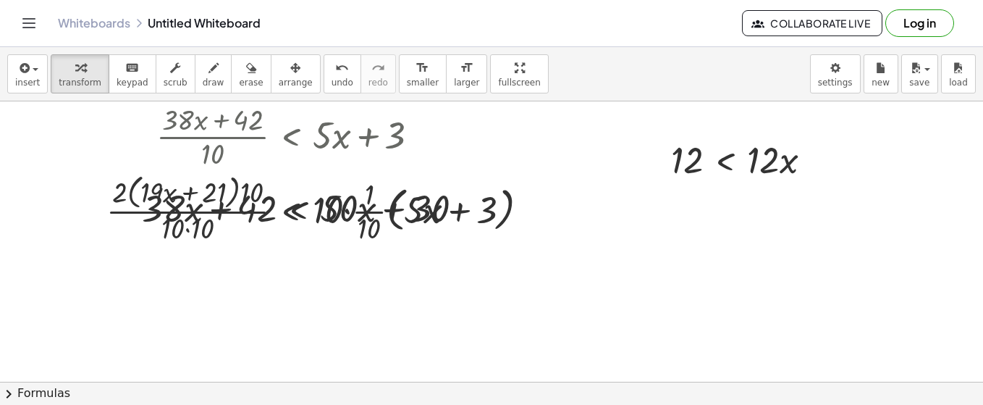
click at [282, 77] on span "arrange" at bounding box center [296, 82] width 34 height 10
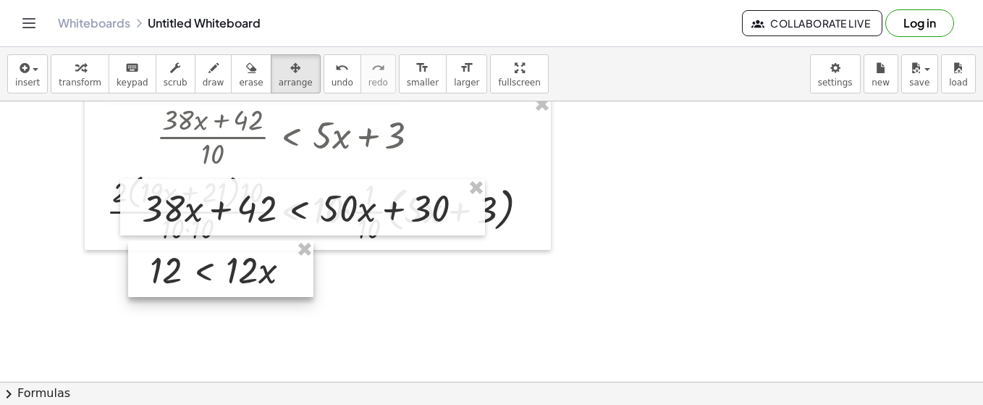
drag, startPoint x: 751, startPoint y: 166, endPoint x: 231, endPoint y: 276, distance: 531.4
click at [231, 276] on div at bounding box center [220, 268] width 185 height 56
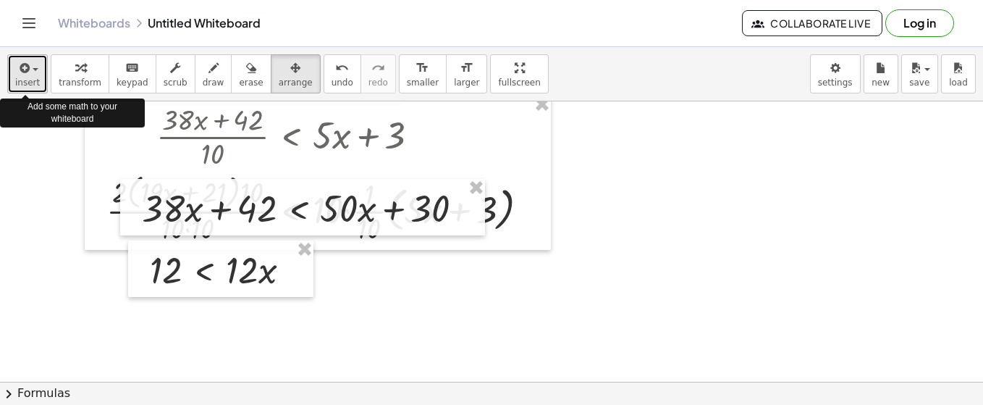
click at [30, 65] on span "button" at bounding box center [31, 69] width 3 height 10
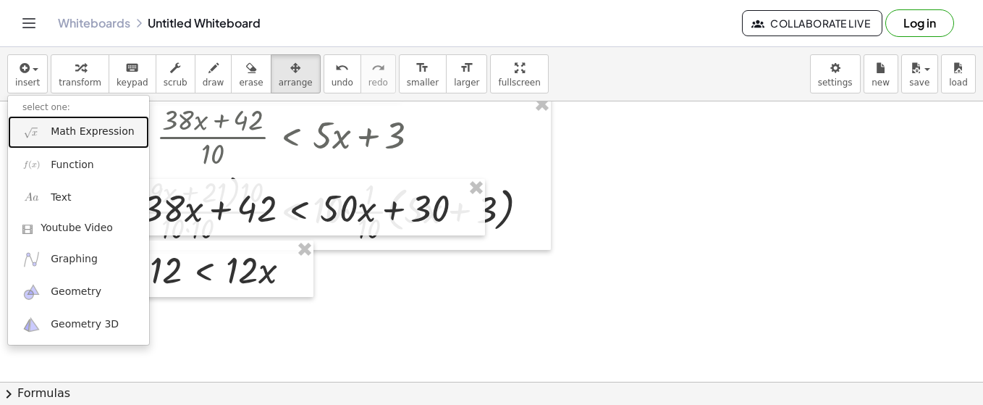
click at [84, 131] on span "Math Expression" at bounding box center [92, 132] width 83 height 14
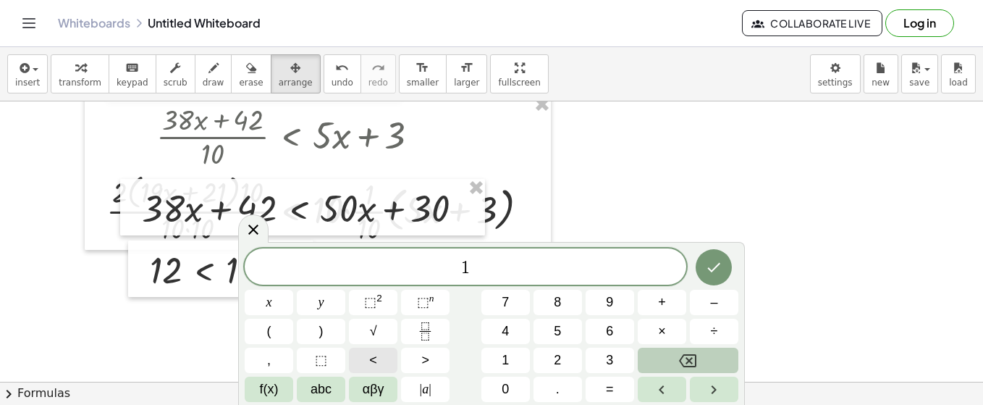
click at [378, 366] on button "<" at bounding box center [373, 360] width 49 height 25
click at [716, 269] on icon "Done" at bounding box center [713, 267] width 17 height 17
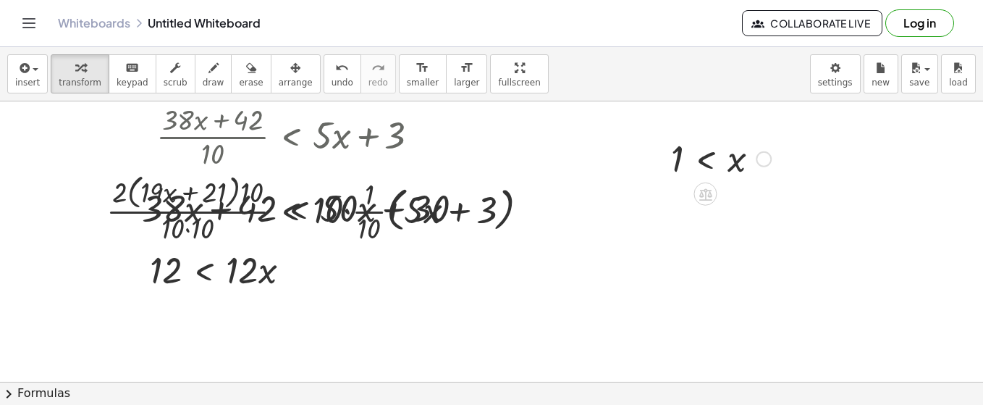
click at [718, 170] on div at bounding box center [721, 158] width 114 height 48
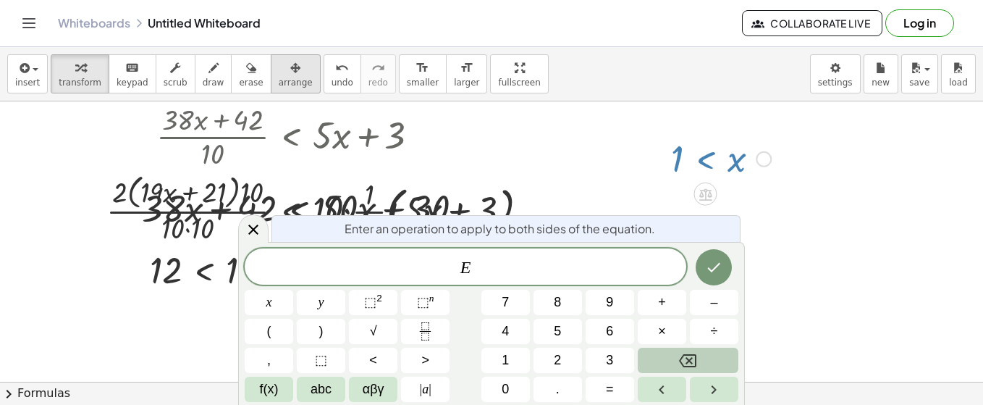
click at [290, 75] on icon "button" at bounding box center [295, 67] width 10 height 17
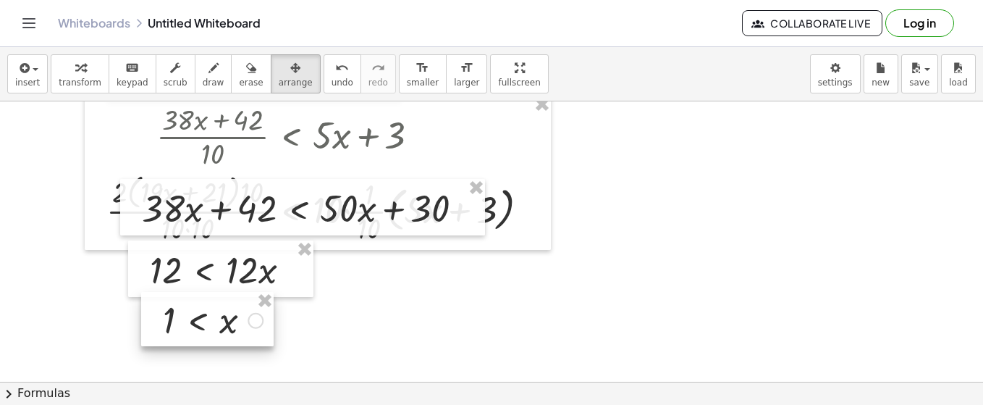
drag, startPoint x: 705, startPoint y: 164, endPoint x: 196, endPoint y: 326, distance: 534.3
click at [196, 326] on div at bounding box center [207, 319] width 133 height 55
click at [34, 80] on span "insert" at bounding box center [27, 82] width 25 height 10
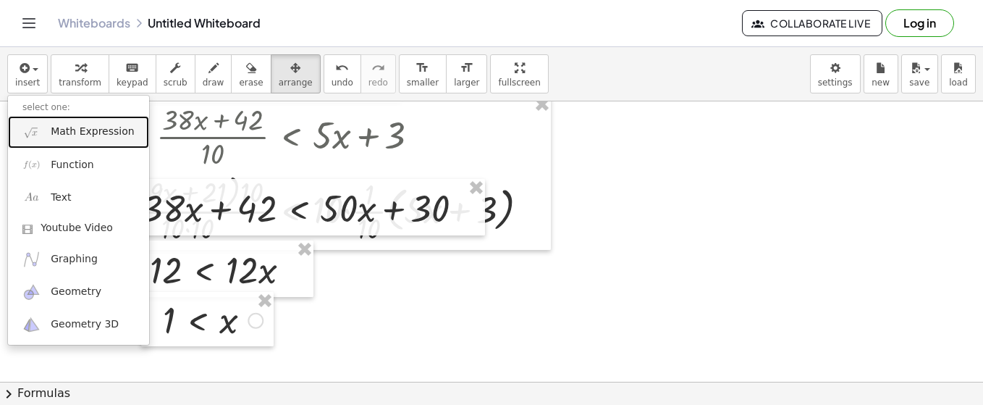
drag, startPoint x: 75, startPoint y: 134, endPoint x: 204, endPoint y: 219, distance: 154.8
click at [75, 134] on span "Math Expression" at bounding box center [92, 132] width 83 height 14
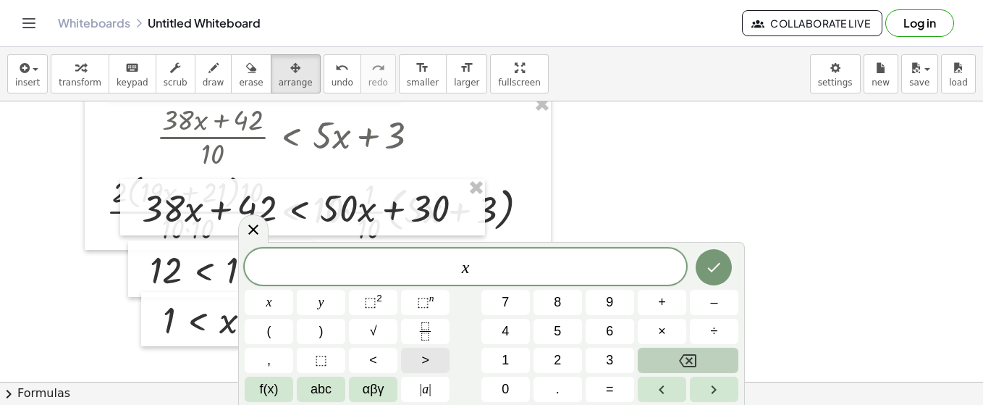
click at [424, 357] on span ">" at bounding box center [425, 360] width 8 height 20
click at [716, 269] on icon "Done" at bounding box center [714, 267] width 13 height 9
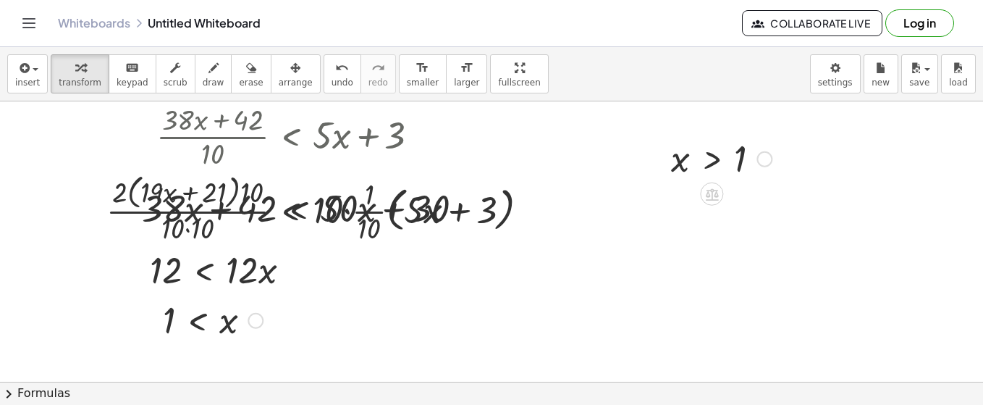
click at [705, 168] on div at bounding box center [721, 158] width 115 height 48
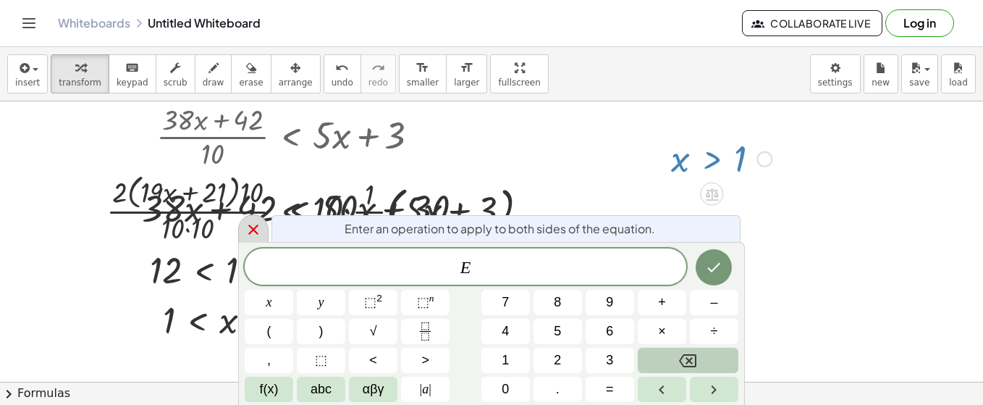
click at [252, 240] on div at bounding box center [253, 228] width 30 height 28
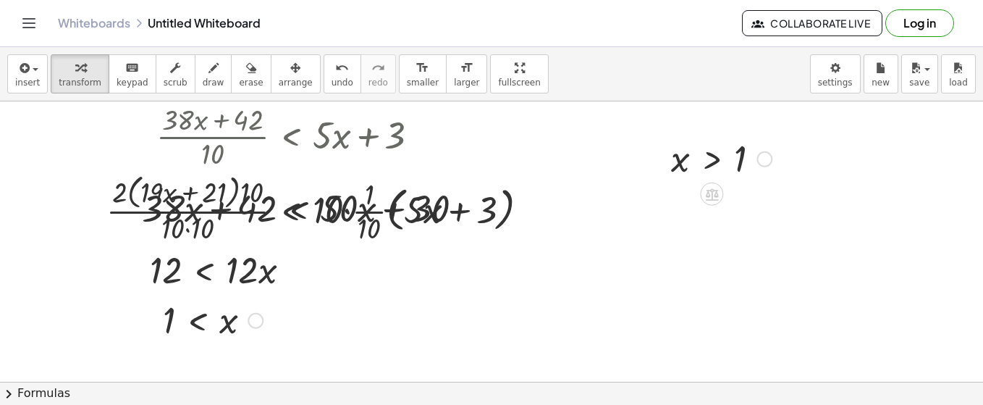
click at [678, 157] on div at bounding box center [721, 158] width 115 height 48
click at [290, 75] on icon "button" at bounding box center [295, 67] width 10 height 17
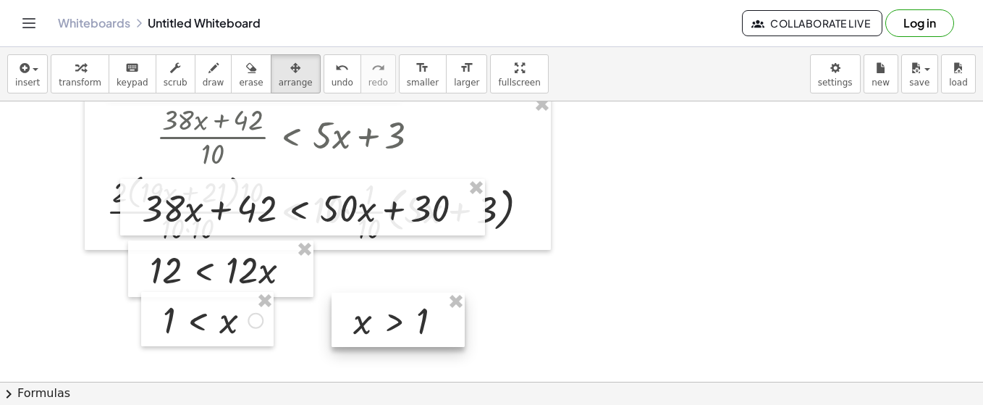
drag, startPoint x: 679, startPoint y: 160, endPoint x: 361, endPoint y: 323, distance: 357.8
click at [361, 323] on div at bounding box center [398, 320] width 133 height 55
click at [203, 74] on div "button" at bounding box center [214, 67] width 22 height 17
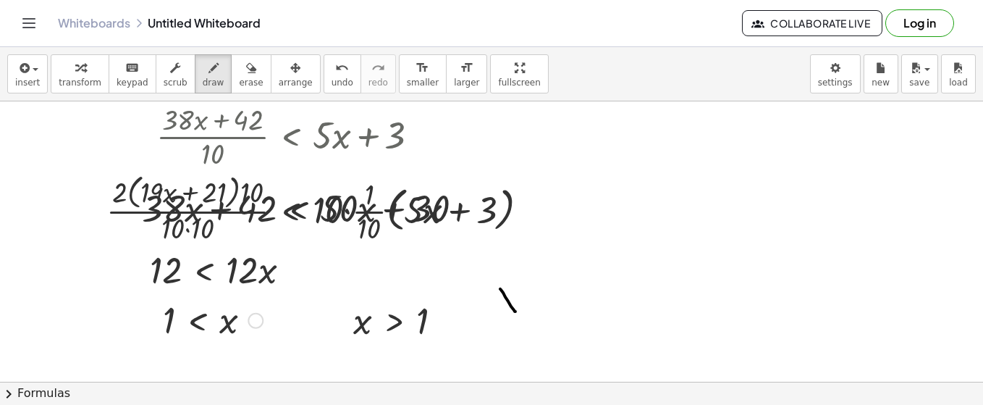
drag, startPoint x: 500, startPoint y: 287, endPoint x: 516, endPoint y: 310, distance: 27.1
drag, startPoint x: 516, startPoint y: 286, endPoint x: 501, endPoint y: 307, distance: 25.9
drag, startPoint x: 542, startPoint y: 292, endPoint x: 550, endPoint y: 311, distance: 21.4
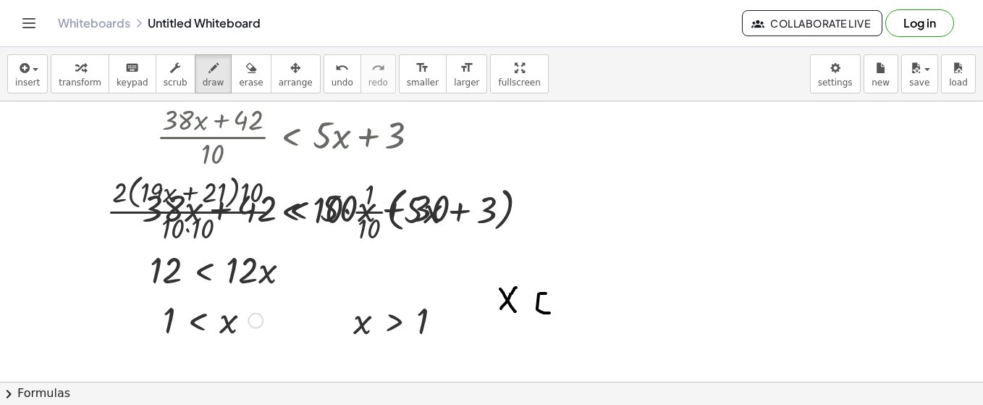
drag, startPoint x: 537, startPoint y: 302, endPoint x: 568, endPoint y: 302, distance: 31.9
drag, startPoint x: 603, startPoint y: 278, endPoint x: 605, endPoint y: 319, distance: 40.6
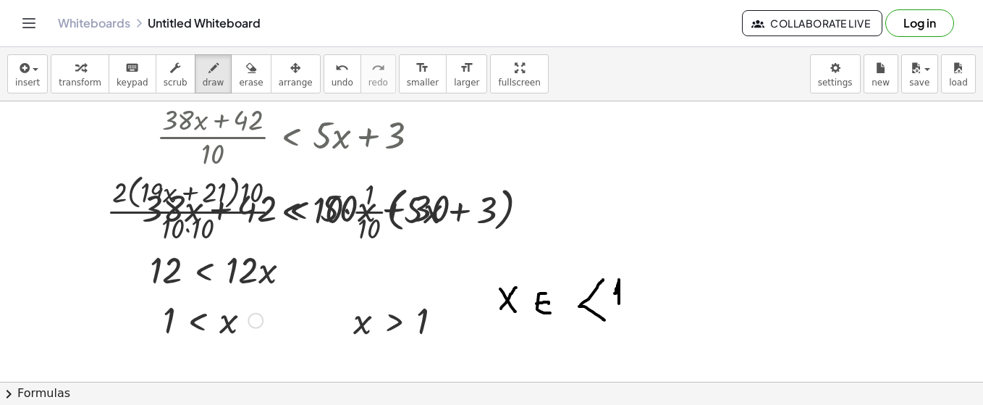
drag, startPoint x: 615, startPoint y: 292, endPoint x: 623, endPoint y: 308, distance: 17.8
drag, startPoint x: 637, startPoint y: 301, endPoint x: 633, endPoint y: 309, distance: 9.1
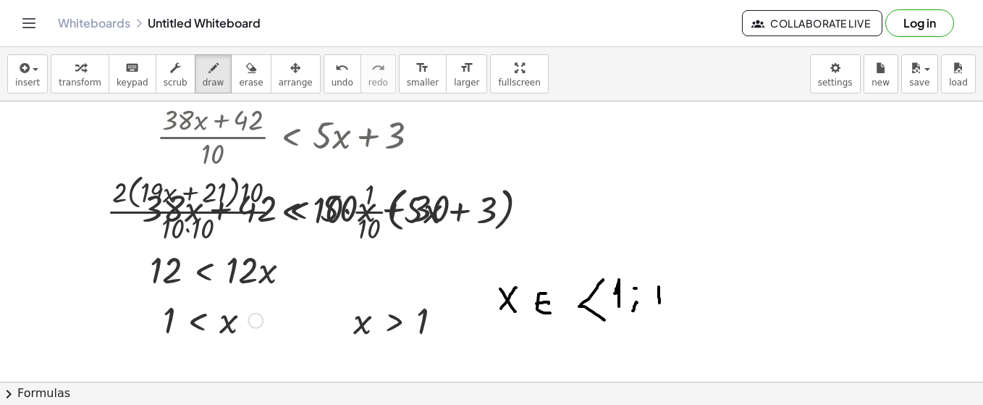
drag, startPoint x: 659, startPoint y: 285, endPoint x: 660, endPoint y: 301, distance: 15.9
drag, startPoint x: 654, startPoint y: 293, endPoint x: 663, endPoint y: 295, distance: 9.5
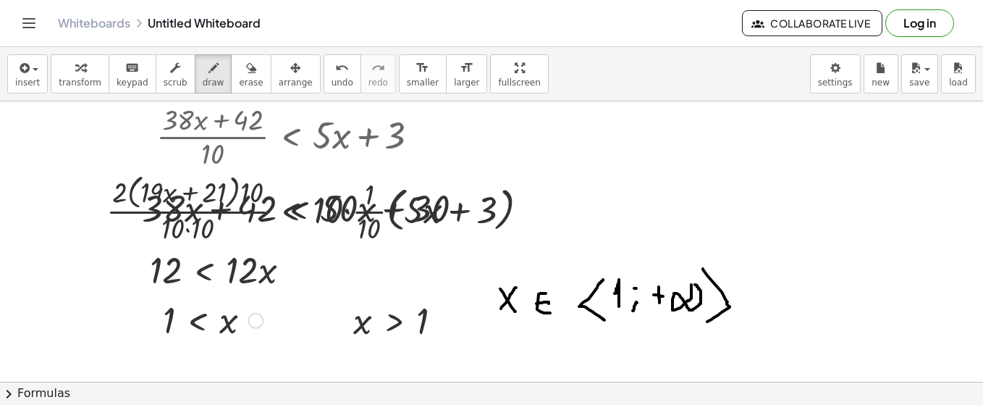
drag, startPoint x: 703, startPoint y: 267, endPoint x: 602, endPoint y: 333, distance: 120.9
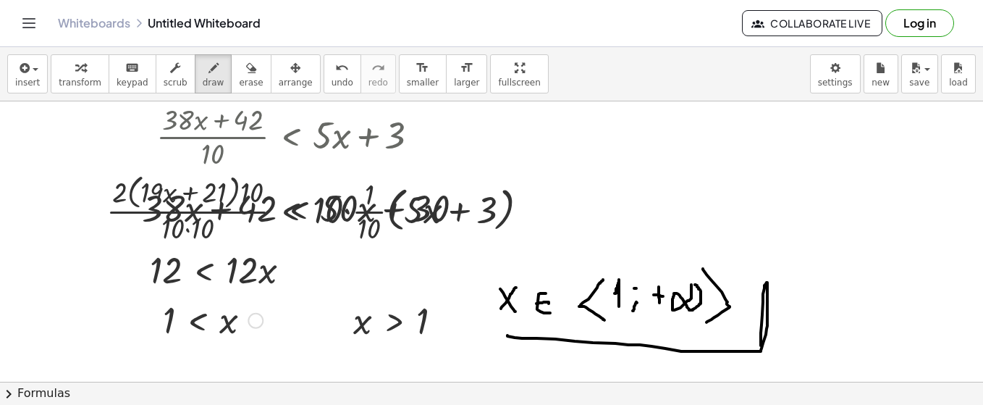
drag, startPoint x: 508, startPoint y: 334, endPoint x: 760, endPoint y: 347, distance: 252.3
drag, startPoint x: 788, startPoint y: 326, endPoint x: 713, endPoint y: 379, distance: 91.8
click at [279, 80] on span "arrange" at bounding box center [296, 82] width 34 height 10
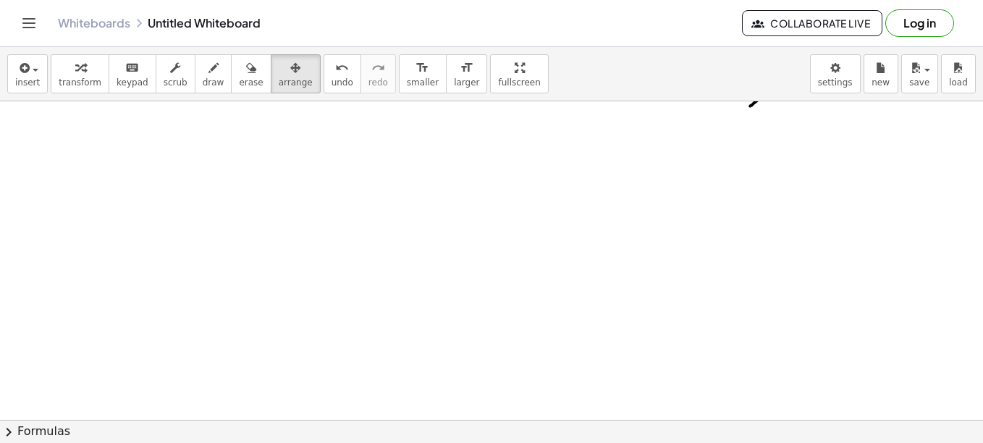
scroll to position [1815, 0]
click at [31, 74] on div "button" at bounding box center [27, 67] width 25 height 17
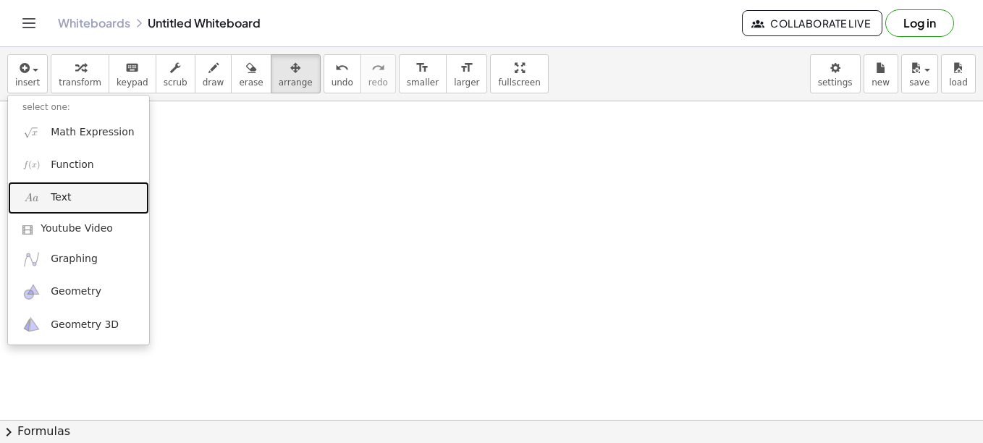
drag, startPoint x: 58, startPoint y: 191, endPoint x: 76, endPoint y: 206, distance: 23.2
click at [58, 191] on span "Text" at bounding box center [61, 197] width 20 height 14
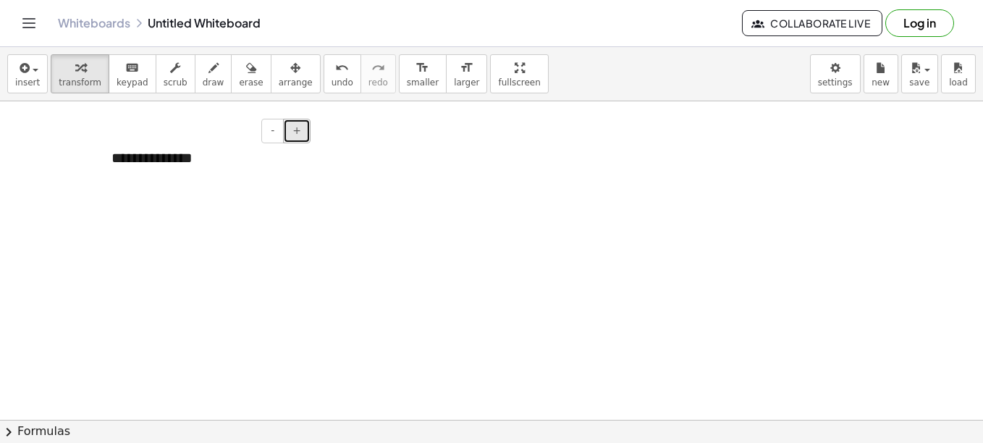
click at [294, 133] on span "+" at bounding box center [297, 131] width 9 height 12
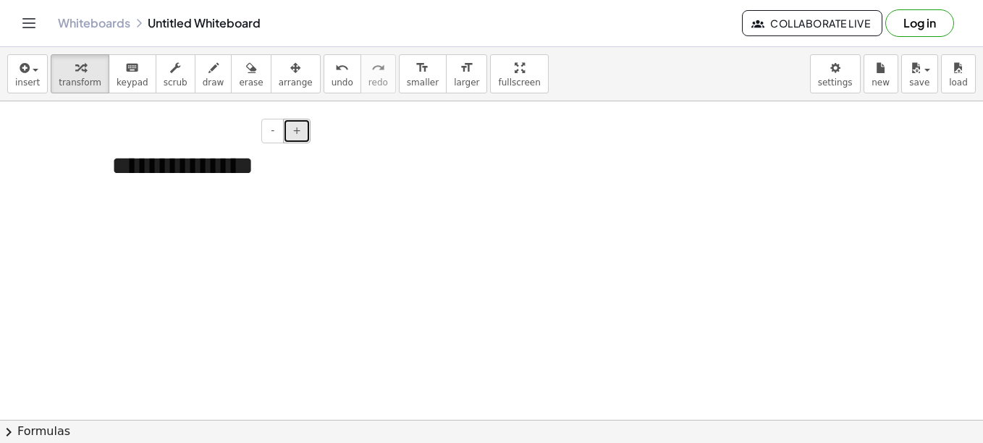
click at [294, 133] on span "+" at bounding box center [297, 131] width 9 height 12
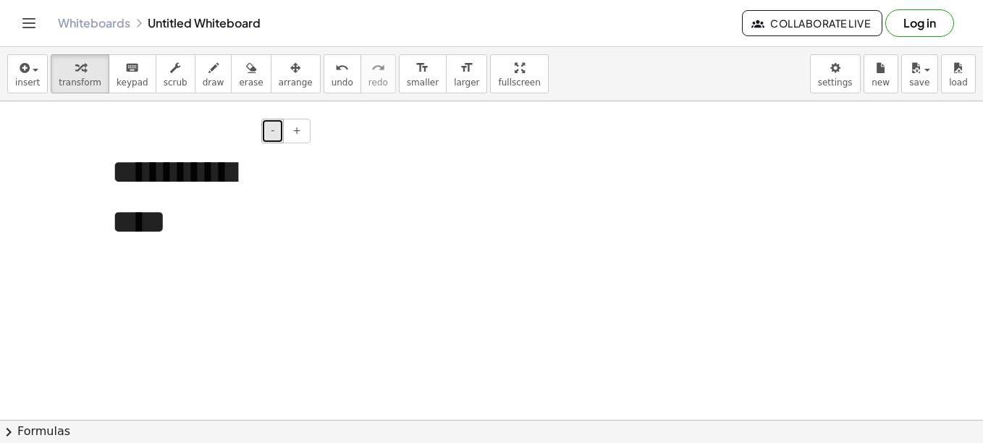
click at [264, 142] on button "-" at bounding box center [272, 131] width 22 height 25
click at [266, 141] on button "-" at bounding box center [272, 131] width 22 height 25
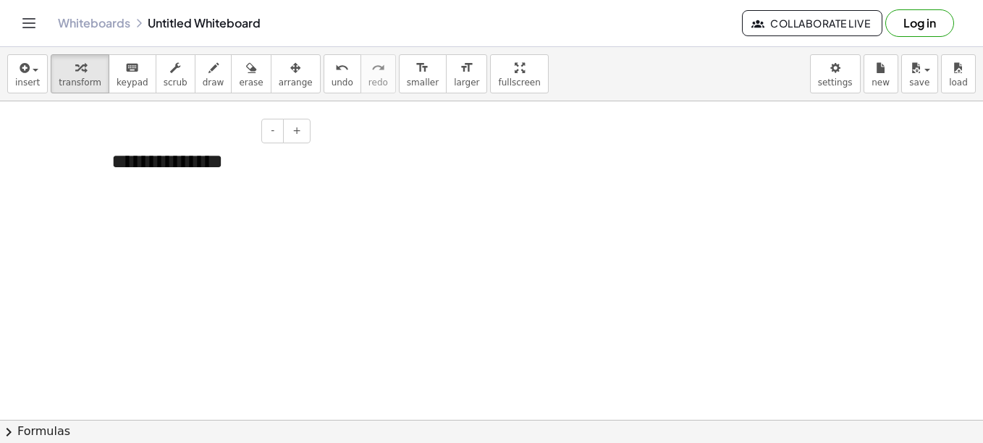
click at [258, 159] on div "**********" at bounding box center [205, 162] width 217 height 58
drag, startPoint x: 314, startPoint y: 160, endPoint x: 332, endPoint y: 159, distance: 17.4
drag, startPoint x: 316, startPoint y: 164, endPoint x: 377, endPoint y: 158, distance: 61.9
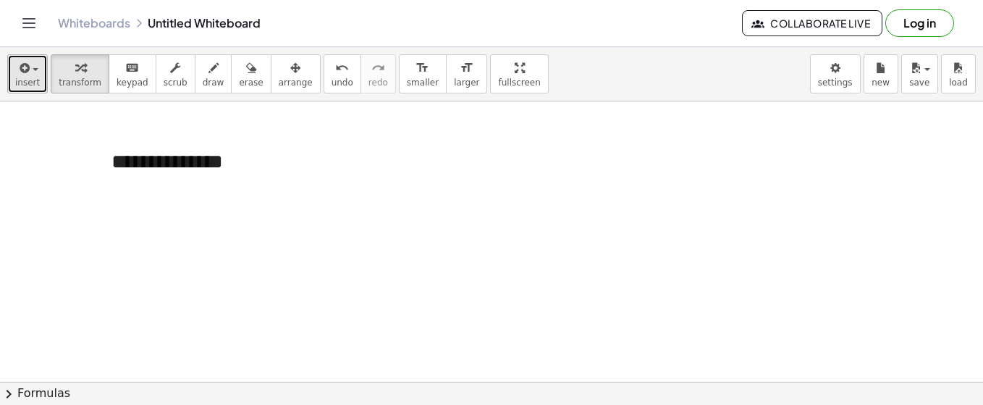
click at [27, 64] on icon "button" at bounding box center [23, 67] width 13 height 17
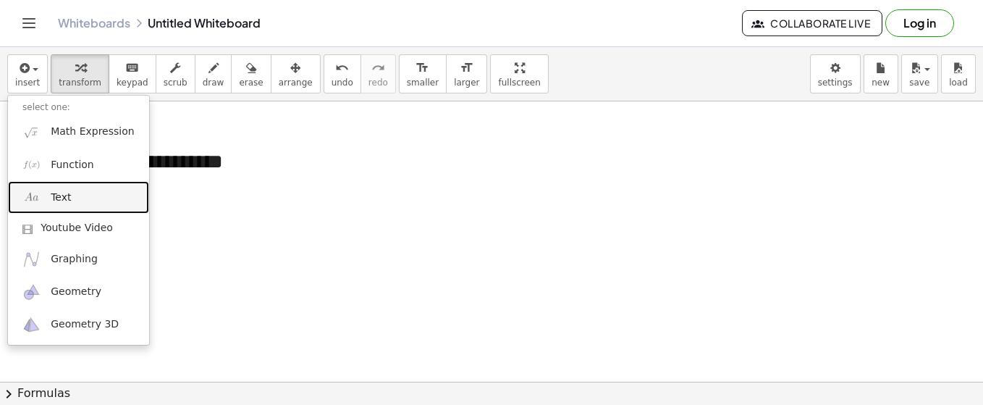
click at [62, 197] on span "Text" at bounding box center [61, 197] width 20 height 14
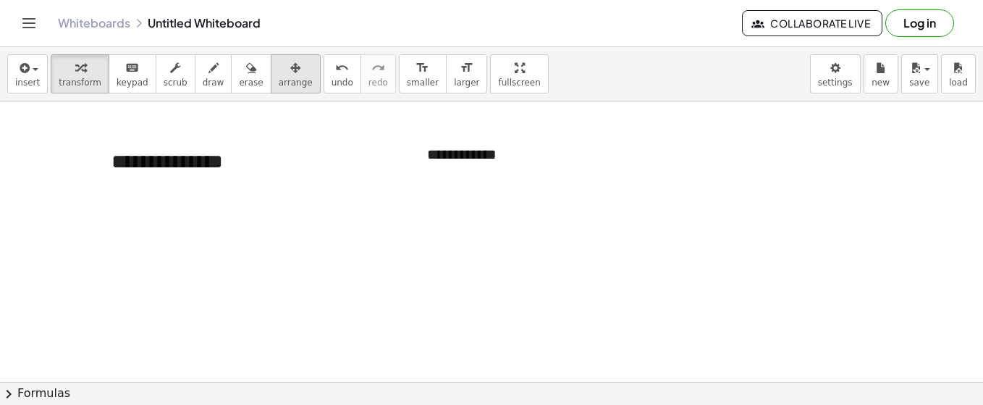
click at [290, 73] on icon "button" at bounding box center [295, 67] width 10 height 17
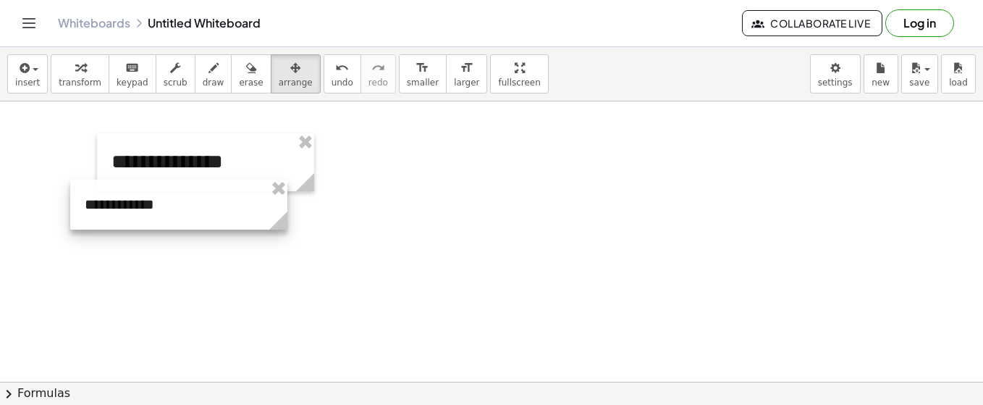
drag, startPoint x: 501, startPoint y: 175, endPoint x: 159, endPoint y: 225, distance: 346.1
click at [159, 225] on div at bounding box center [178, 205] width 217 height 50
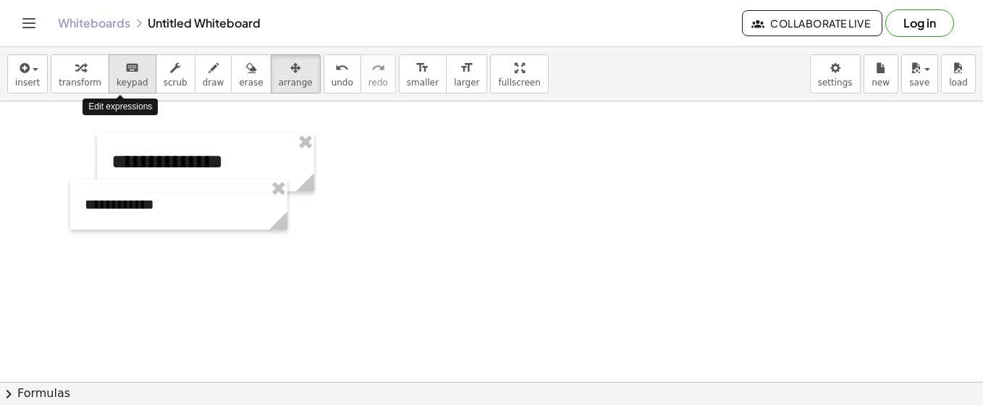
click at [125, 69] on icon "keyboard" at bounding box center [132, 67] width 14 height 17
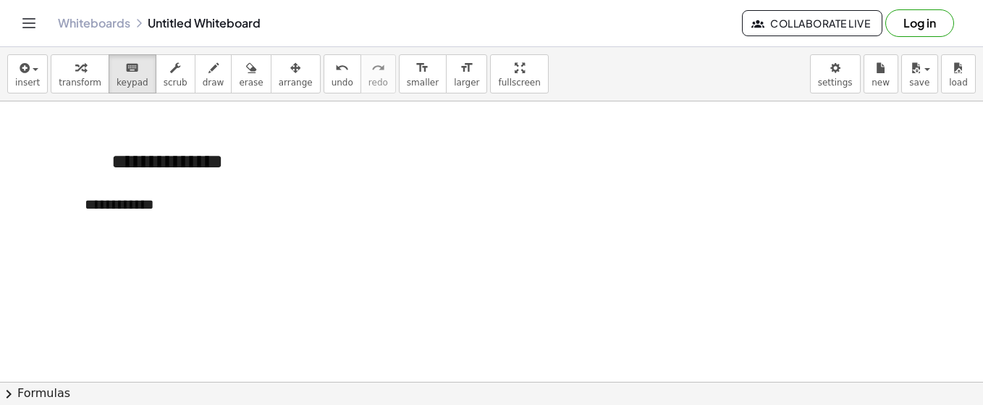
click at [33, 70] on span "button" at bounding box center [36, 69] width 6 height 3
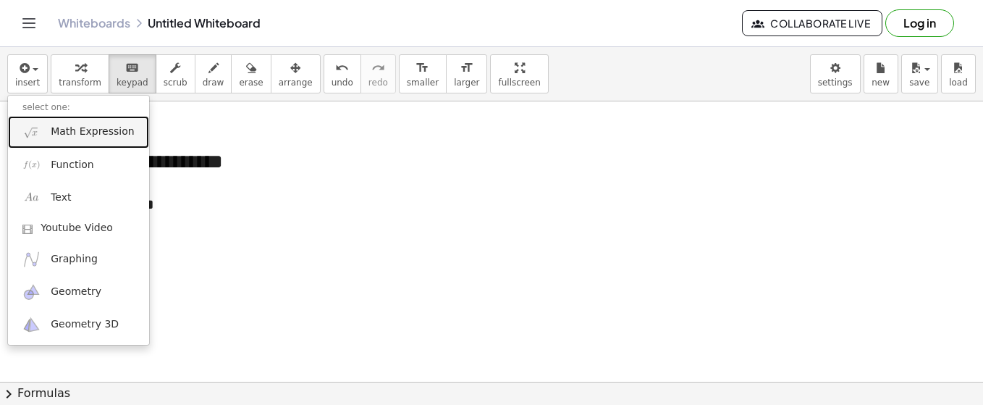
click at [62, 130] on span "Math Expression" at bounding box center [92, 132] width 83 height 14
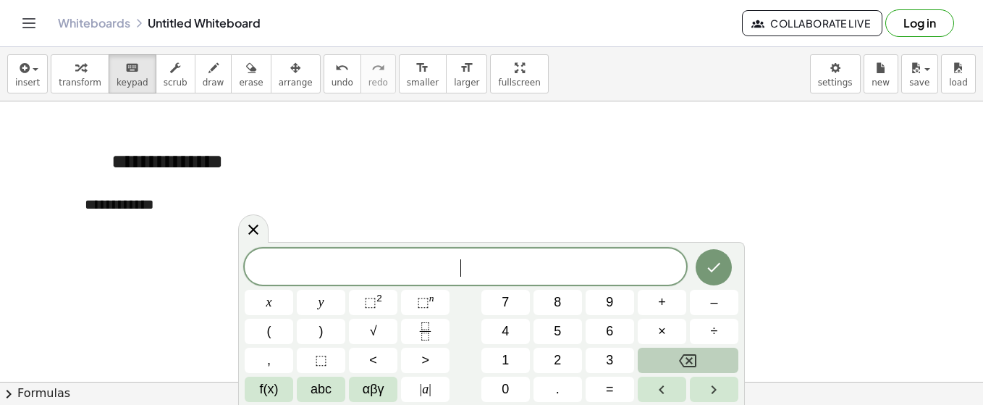
click at [428, 273] on span "​" at bounding box center [466, 268] width 442 height 20
click at [437, 358] on button ">" at bounding box center [425, 360] width 49 height 25
click at [703, 269] on button "Done" at bounding box center [714, 266] width 36 height 36
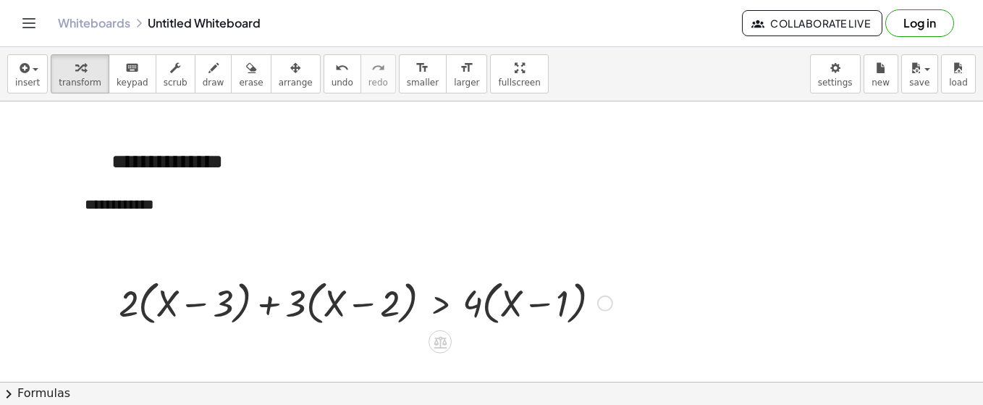
click at [381, 303] on div at bounding box center [366, 301] width 508 height 55
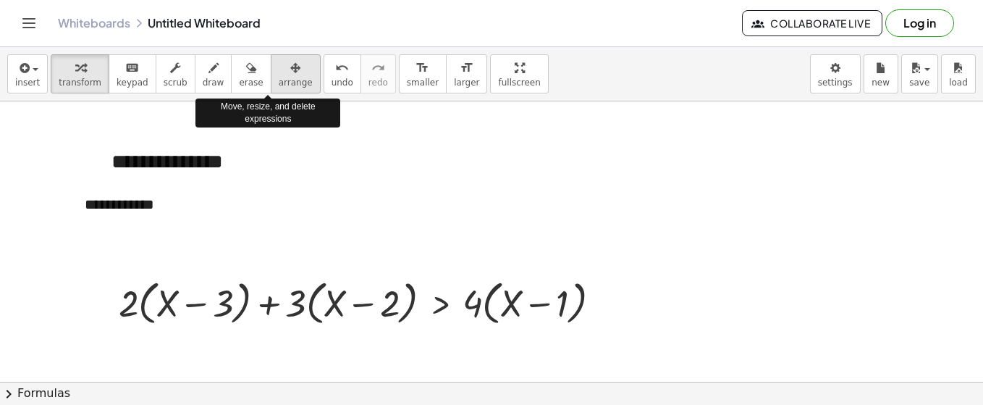
click at [290, 75] on icon "button" at bounding box center [295, 67] width 10 height 17
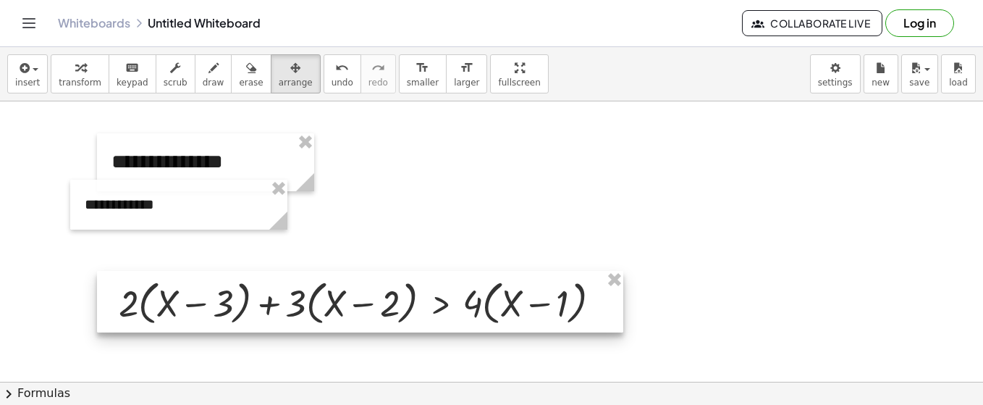
drag, startPoint x: 389, startPoint y: 285, endPoint x: 387, endPoint y: 298, distance: 12.5
click at [387, 296] on div at bounding box center [360, 302] width 526 height 62
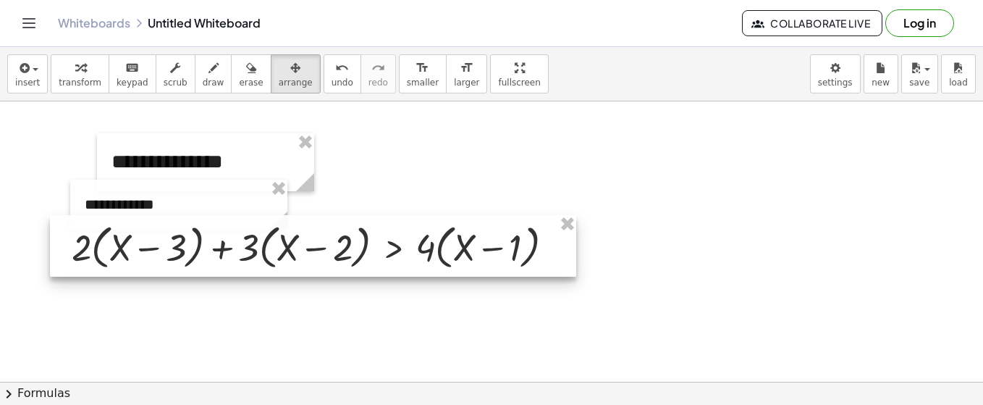
drag, startPoint x: 387, startPoint y: 298, endPoint x: 341, endPoint y: 231, distance: 80.7
click at [341, 231] on div at bounding box center [313, 246] width 526 height 62
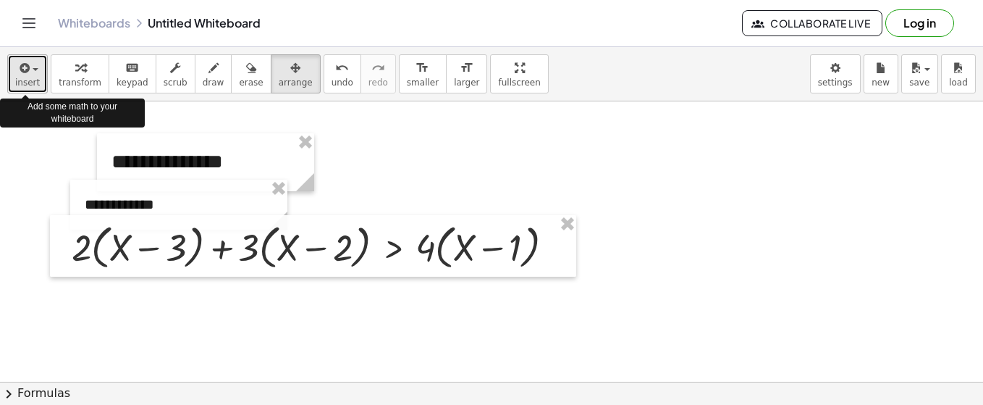
click at [35, 66] on div "button" at bounding box center [27, 67] width 25 height 17
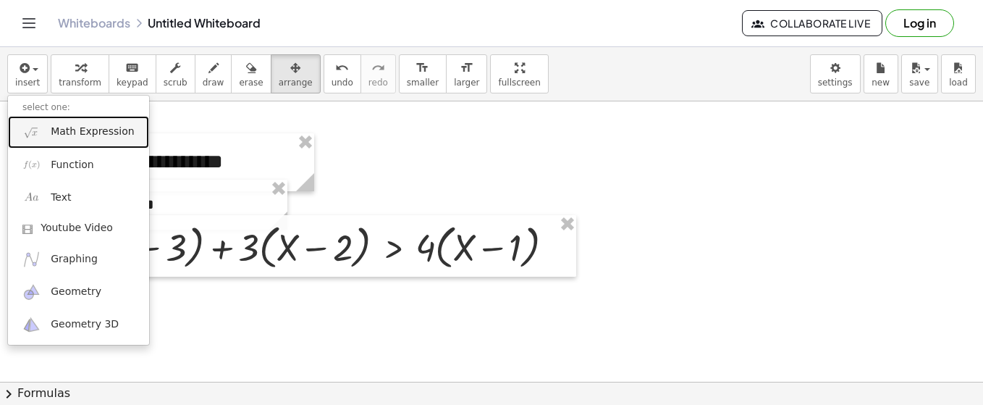
click at [95, 127] on span "Math Expression" at bounding box center [92, 132] width 83 height 14
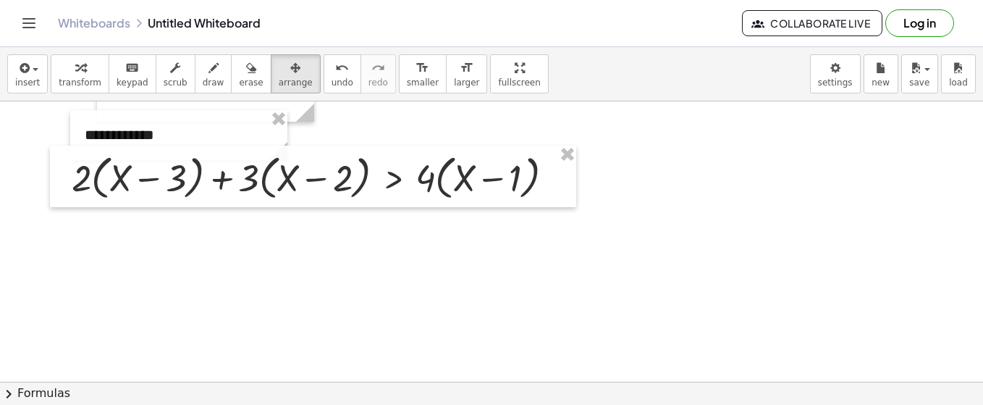
scroll to position [1894, 0]
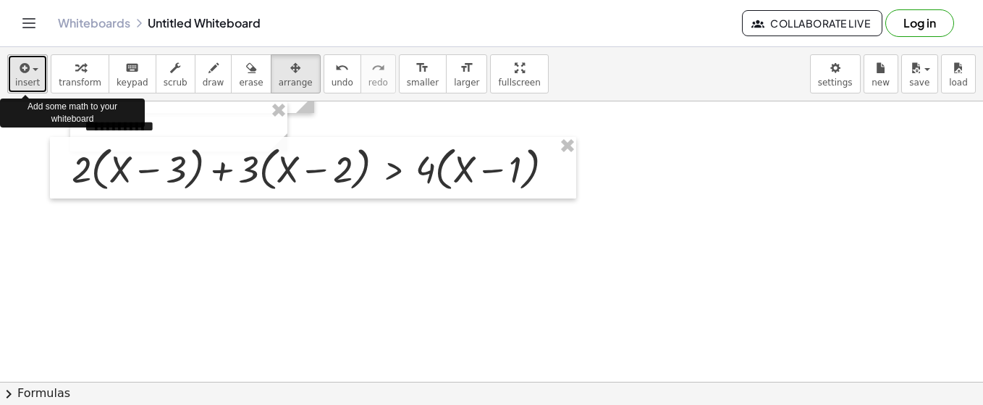
click at [27, 73] on div "button" at bounding box center [27, 67] width 25 height 17
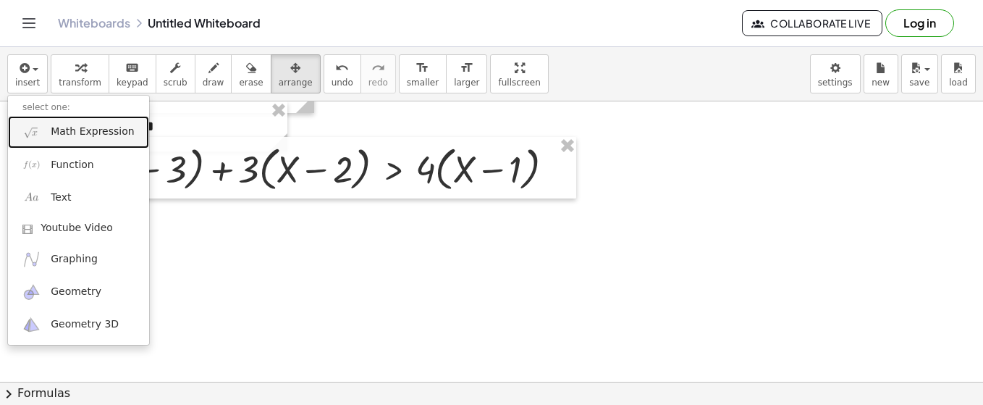
click at [77, 134] on span "Math Expression" at bounding box center [92, 132] width 83 height 14
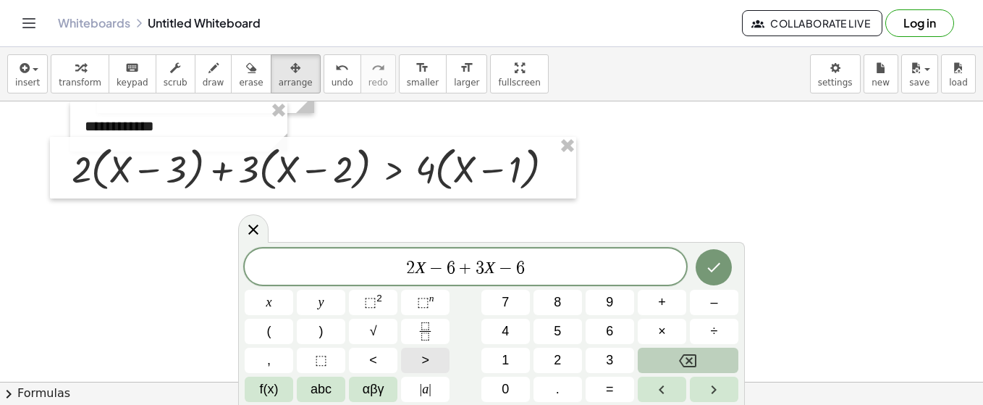
click at [430, 362] on button ">" at bounding box center [425, 360] width 49 height 25
click at [714, 274] on icon "Done" at bounding box center [713, 267] width 17 height 17
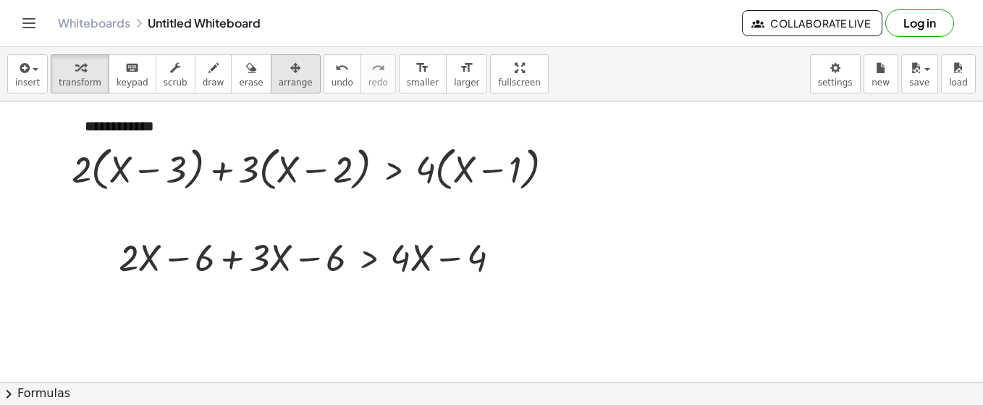
click at [279, 80] on span "arrange" at bounding box center [296, 82] width 34 height 10
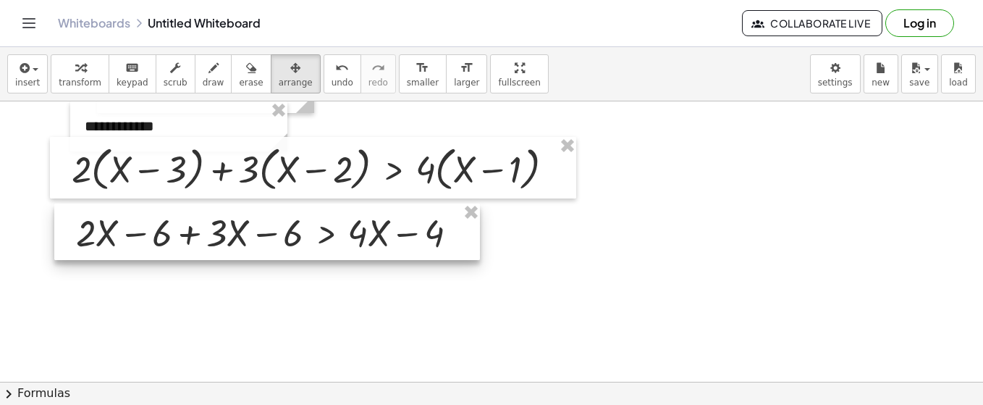
drag, startPoint x: 413, startPoint y: 264, endPoint x: 370, endPoint y: 239, distance: 49.3
click at [370, 239] on div at bounding box center [267, 231] width 426 height 56
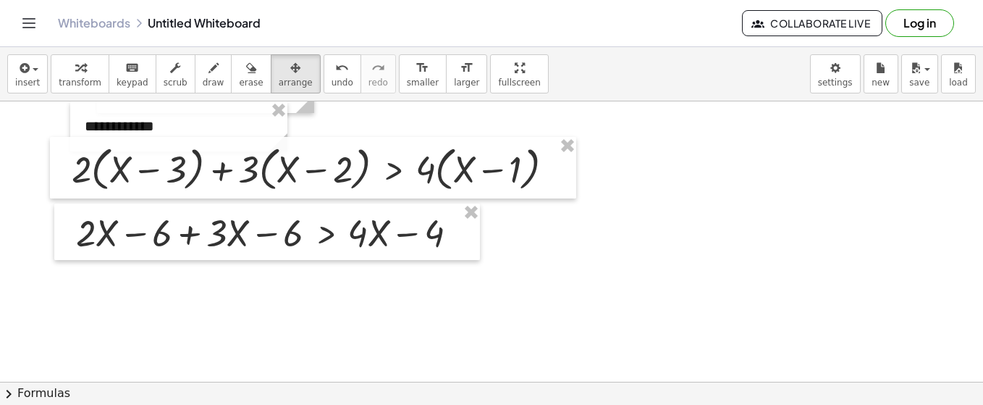
scroll to position [1922, 0]
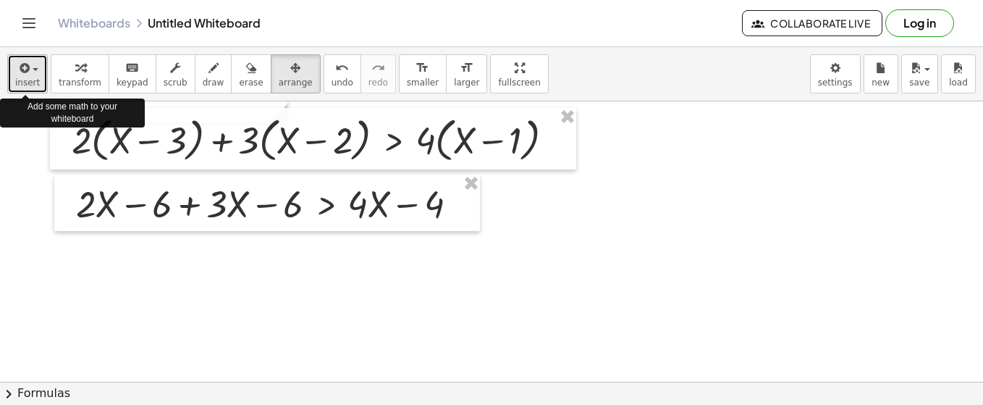
click at [30, 74] on div "button" at bounding box center [27, 67] width 25 height 17
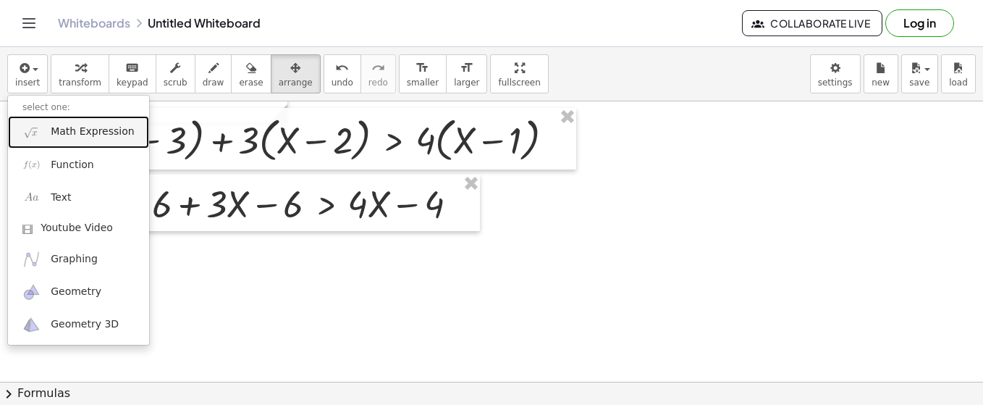
click at [73, 133] on span "Math Expression" at bounding box center [92, 132] width 83 height 14
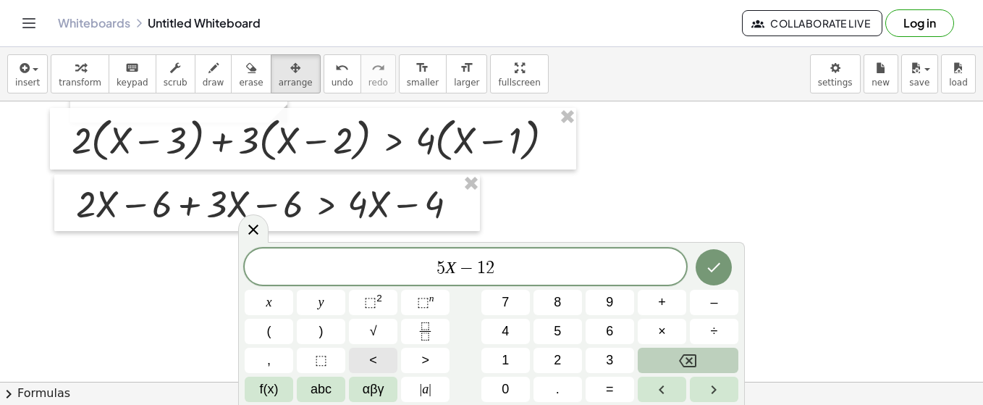
click at [373, 364] on span "<" at bounding box center [373, 360] width 8 height 20
click at [717, 265] on icon "Done" at bounding box center [713, 267] width 17 height 17
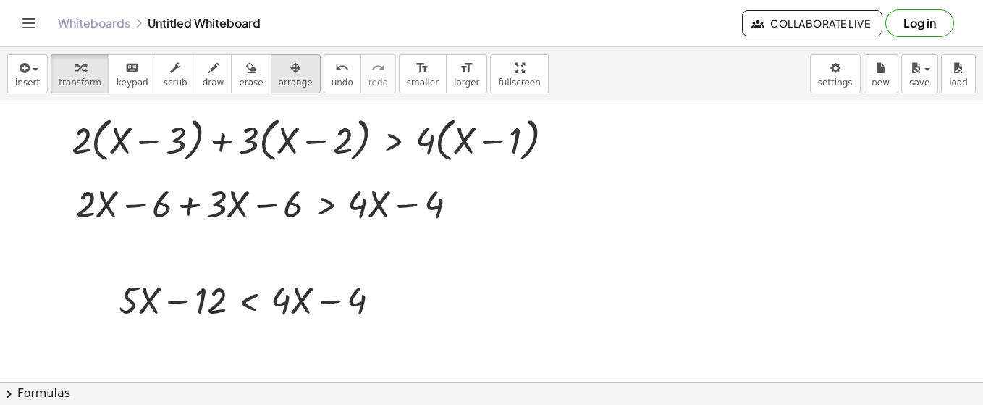
click at [279, 63] on div "button" at bounding box center [296, 67] width 34 height 17
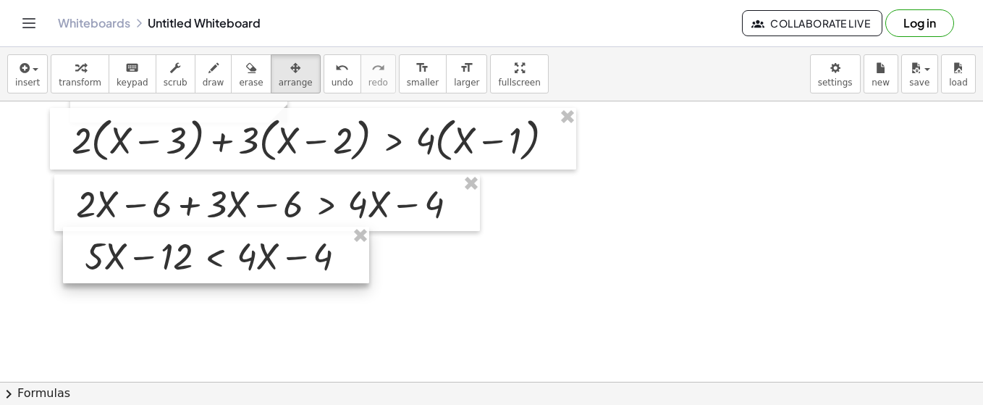
drag, startPoint x: 274, startPoint y: 311, endPoint x: 240, endPoint y: 267, distance: 55.6
click at [240, 267] on div at bounding box center [216, 255] width 306 height 56
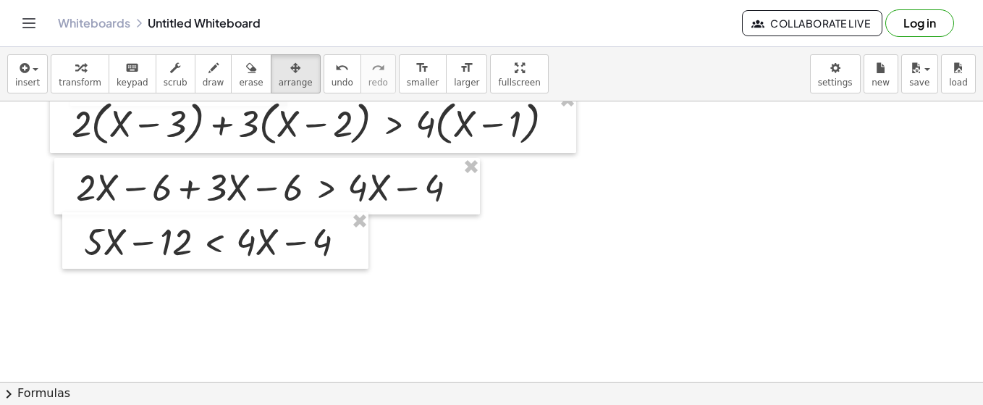
scroll to position [1949, 0]
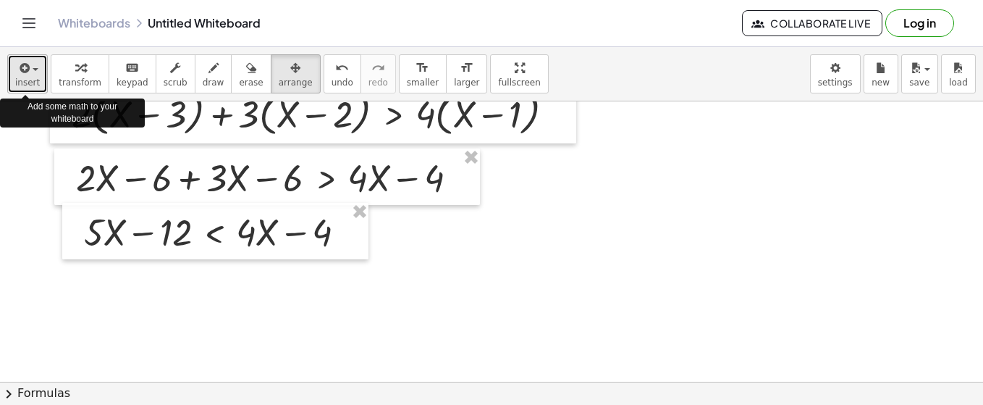
click at [35, 77] on span "insert" at bounding box center [27, 82] width 25 height 10
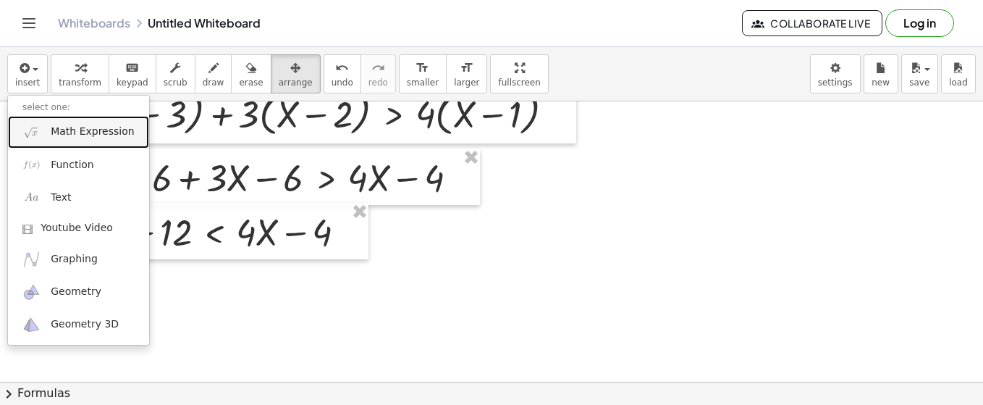
click at [88, 134] on span "Math Expression" at bounding box center [92, 132] width 83 height 14
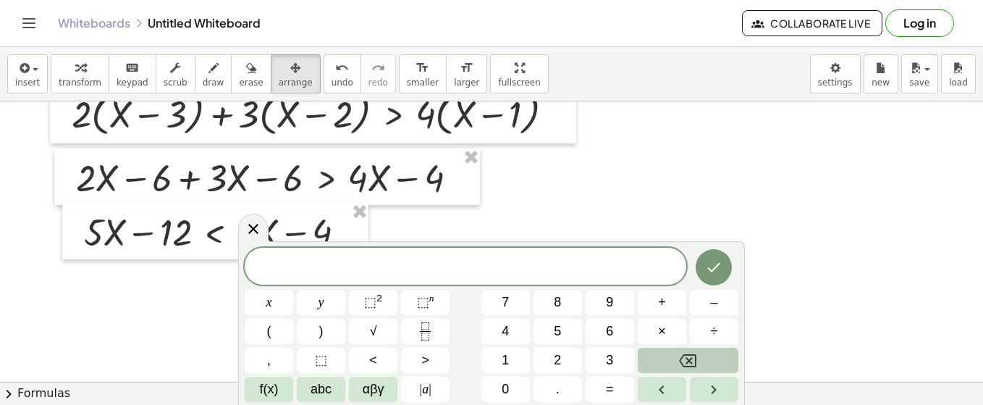
drag, startPoint x: 418, startPoint y: 245, endPoint x: 417, endPoint y: 258, distance: 12.3
click at [417, 258] on div "x y ⬚ 2 ⬚ n 7 8 9 + – ( ) √ 4 5 6 × ÷ , ⬚ < > 1 2 3 f(x) abc αβγ | a | 0 . =" at bounding box center [491, 323] width 507 height 164
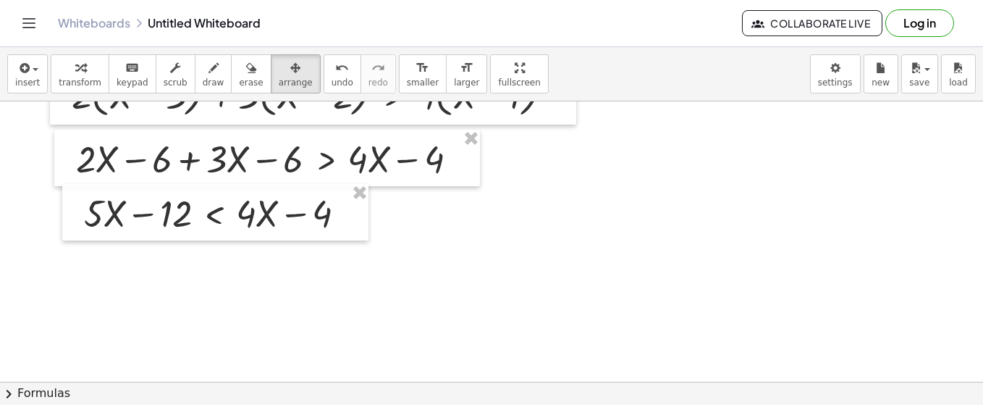
scroll to position [1978, 0]
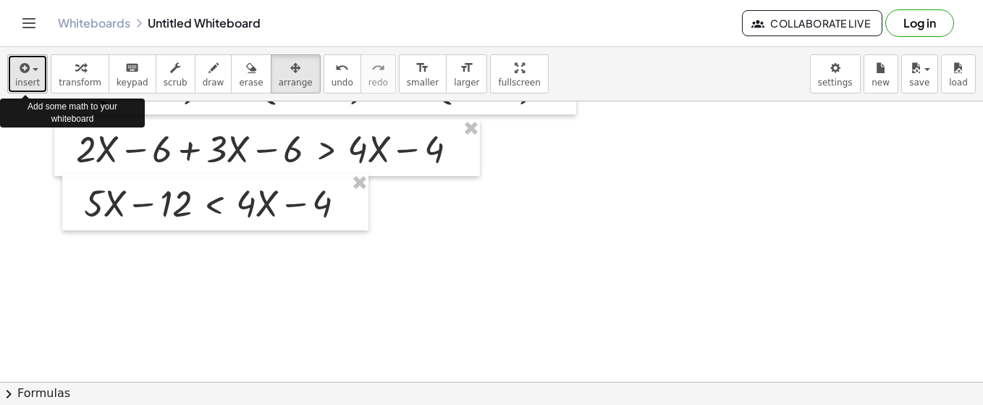
click at [30, 65] on span "button" at bounding box center [31, 69] width 3 height 10
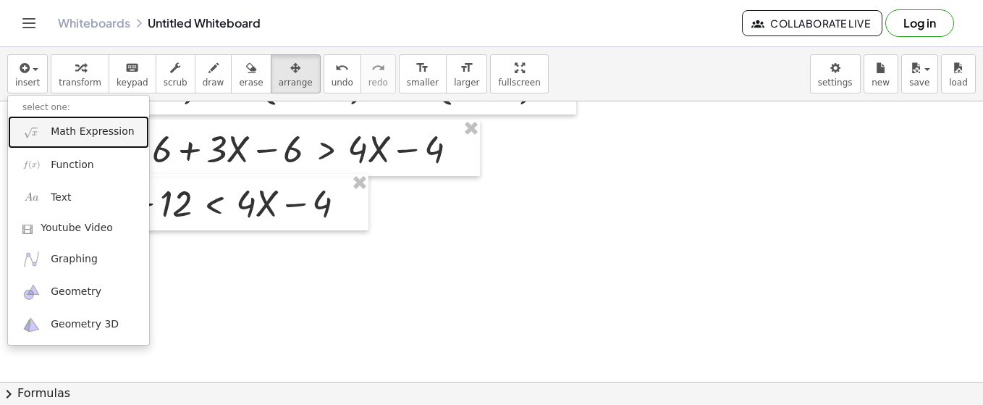
click at [75, 132] on span "Math Expression" at bounding box center [92, 132] width 83 height 14
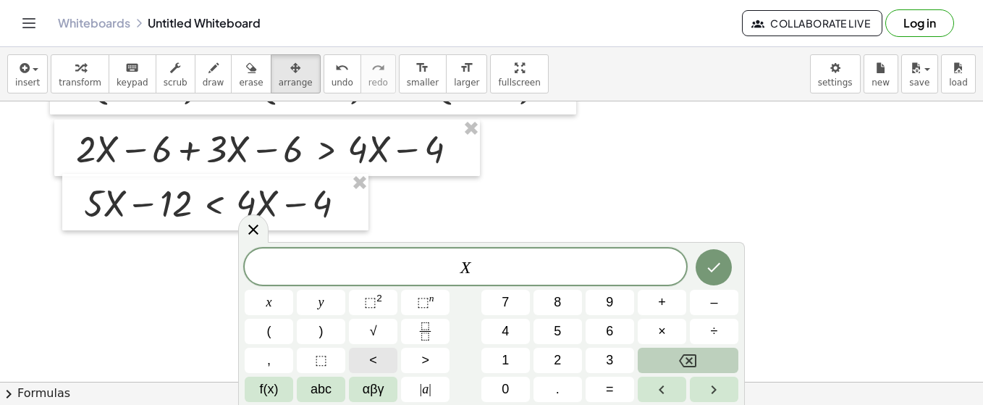
click at [370, 361] on span "<" at bounding box center [373, 360] width 8 height 20
click at [714, 273] on icon "Done" at bounding box center [713, 267] width 17 height 17
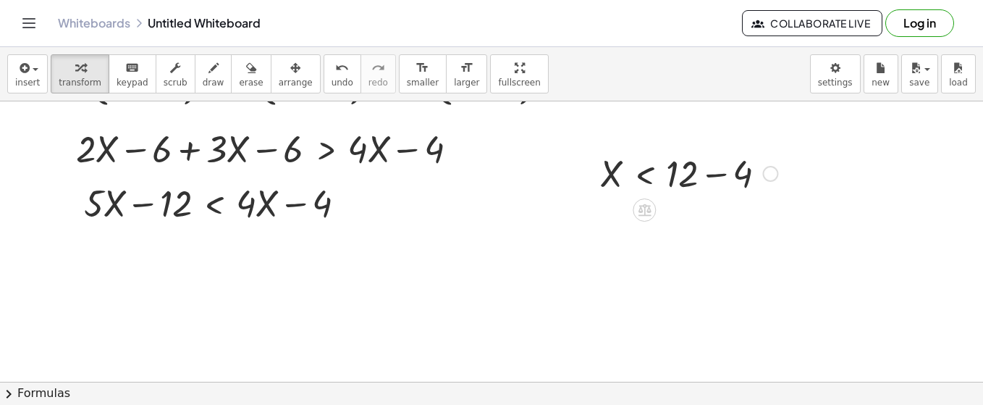
click at [734, 181] on div at bounding box center [689, 172] width 192 height 49
click at [696, 179] on div at bounding box center [689, 172] width 192 height 49
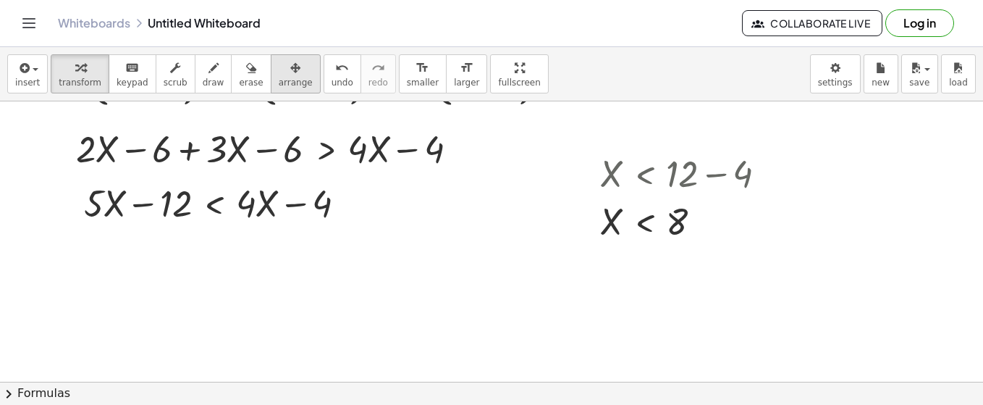
click at [290, 71] on icon "button" at bounding box center [295, 67] width 10 height 17
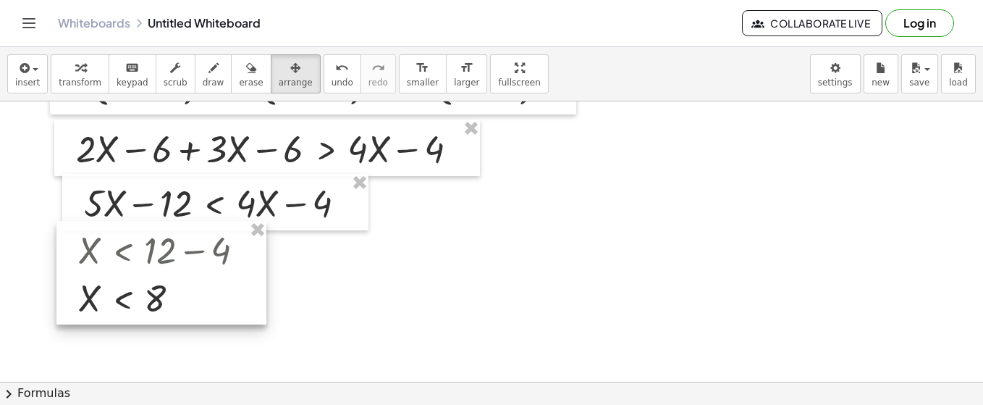
drag, startPoint x: 651, startPoint y: 172, endPoint x: 128, endPoint y: 248, distance: 528.4
click at [128, 248] on div at bounding box center [161, 273] width 210 height 104
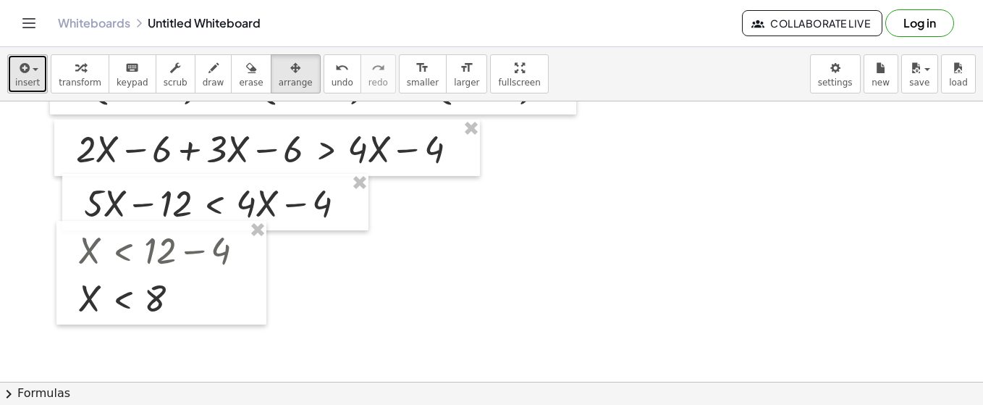
click at [36, 72] on button "insert" at bounding box center [27, 73] width 41 height 39
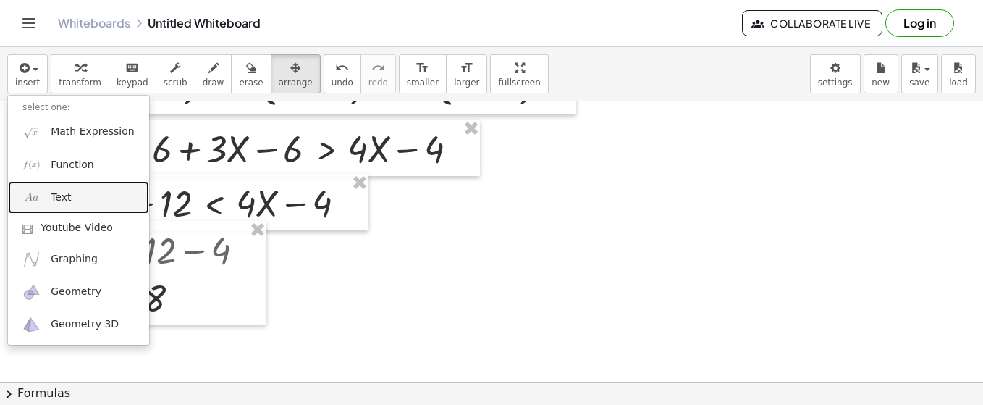
click at [74, 193] on link "Text" at bounding box center [78, 197] width 141 height 33
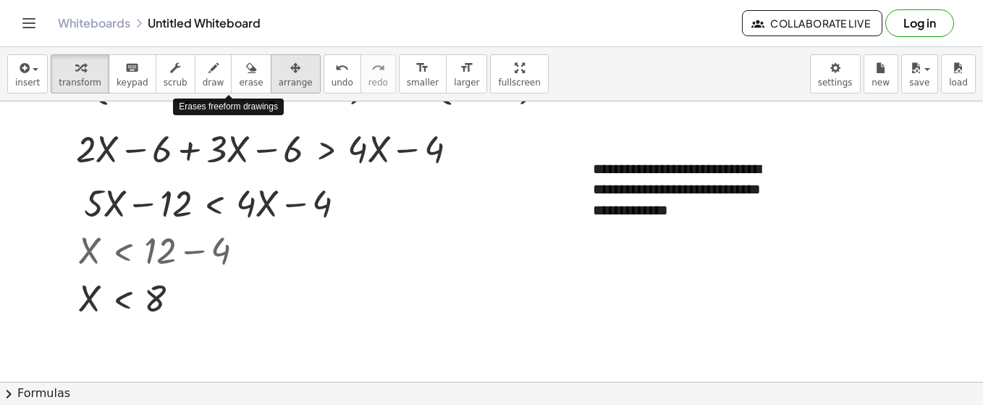
click at [279, 74] on div "button" at bounding box center [296, 67] width 34 height 17
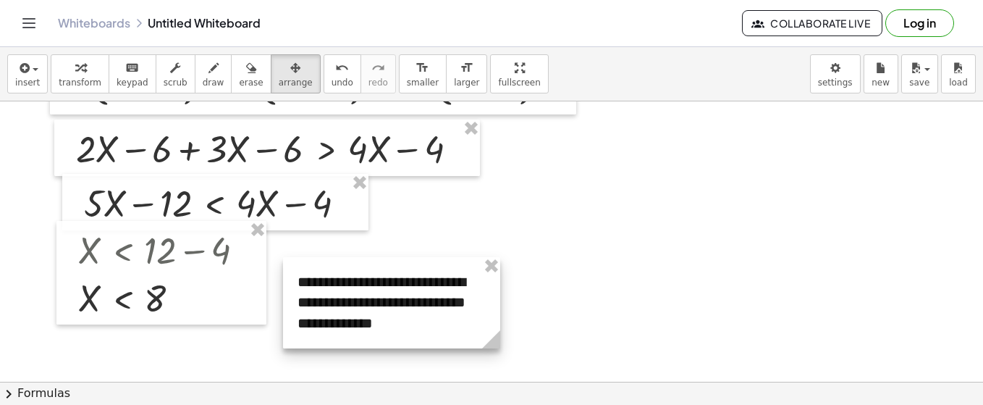
drag, startPoint x: 649, startPoint y: 182, endPoint x: 353, endPoint y: 295, distance: 316.3
click at [353, 295] on div at bounding box center [391, 302] width 217 height 91
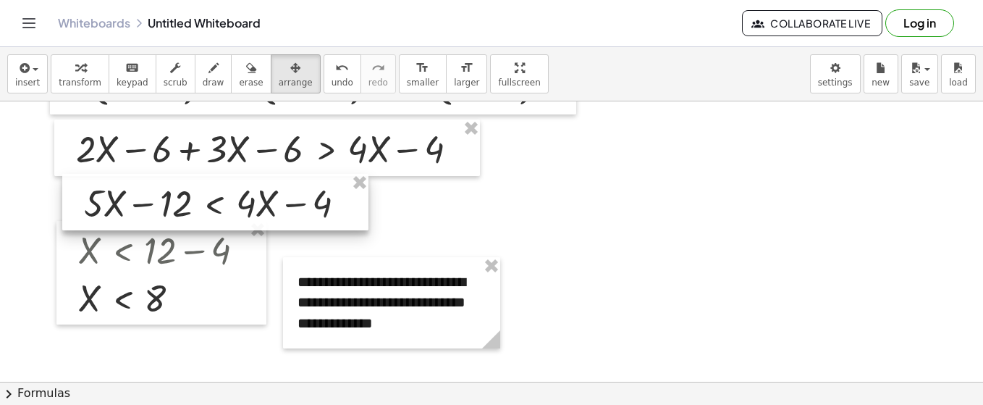
click at [201, 210] on div at bounding box center [215, 202] width 306 height 56
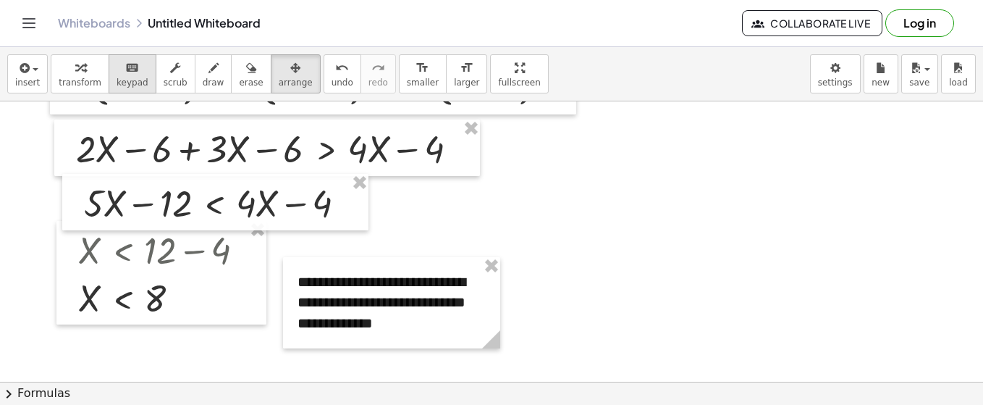
click at [125, 75] on icon "keyboard" at bounding box center [132, 67] width 14 height 17
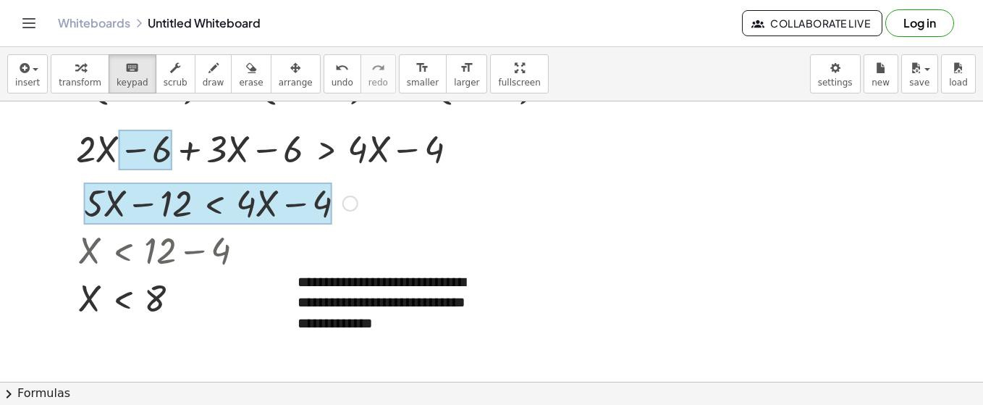
click at [222, 205] on div at bounding box center [208, 203] width 248 height 42
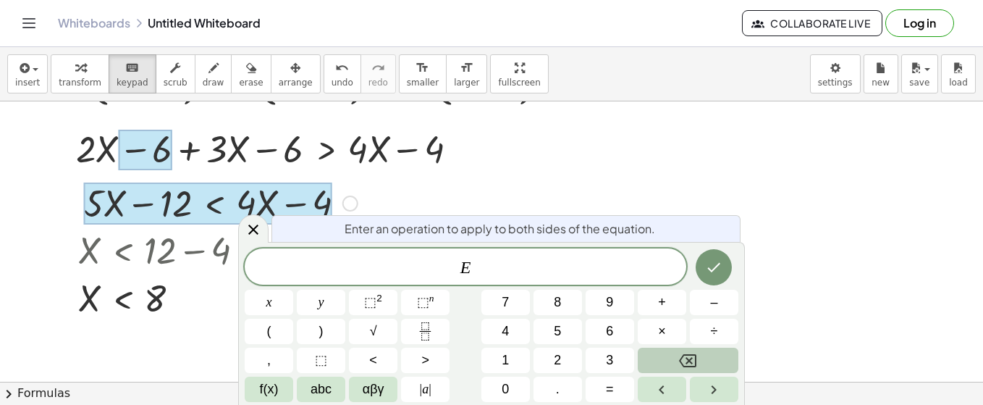
click at [217, 207] on div at bounding box center [208, 203] width 248 height 42
click at [251, 236] on icon at bounding box center [253, 229] width 17 height 17
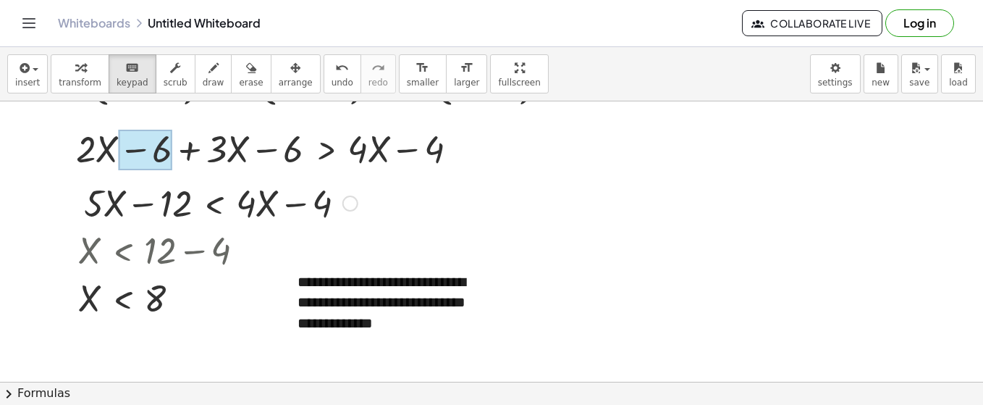
click at [229, 206] on div at bounding box center [221, 201] width 288 height 49
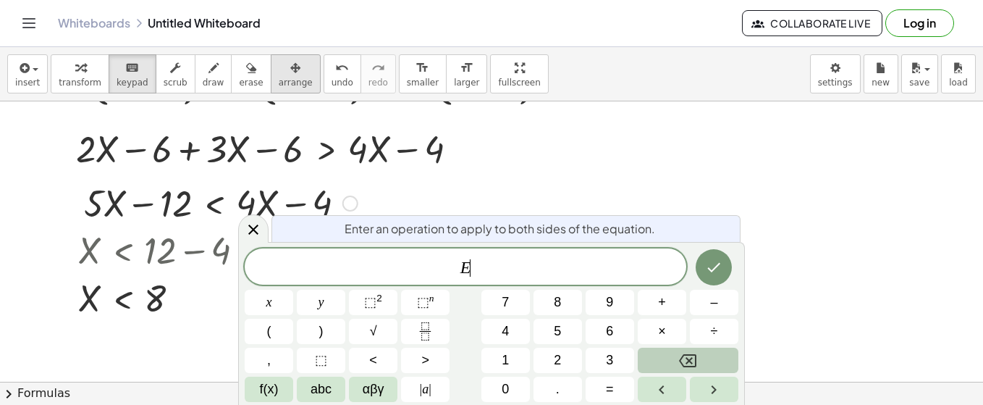
click at [279, 70] on div "button" at bounding box center [296, 67] width 34 height 17
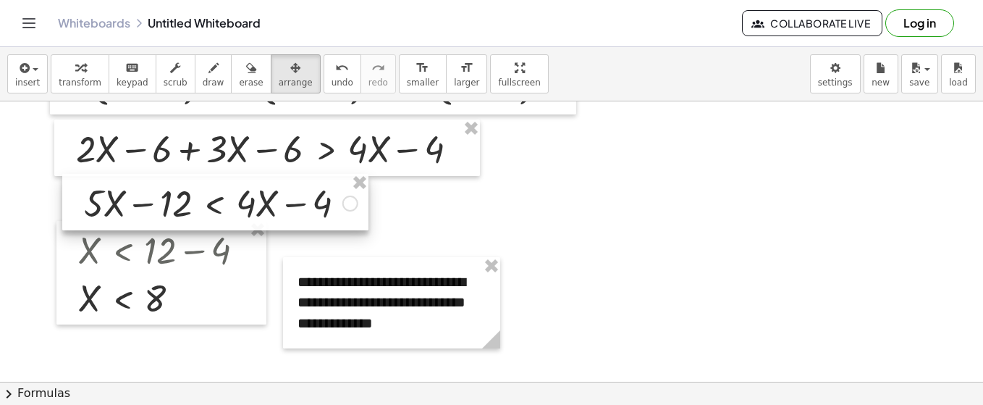
click at [222, 208] on div at bounding box center [215, 202] width 306 height 56
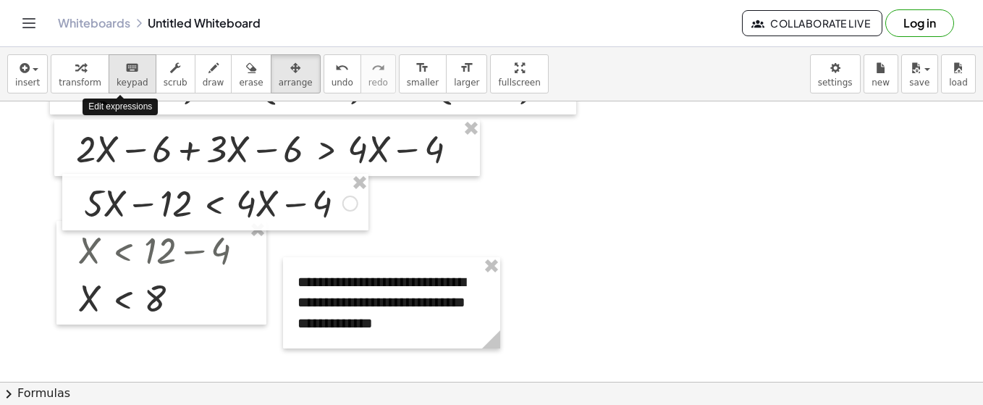
click at [126, 71] on icon "keyboard" at bounding box center [132, 67] width 14 height 17
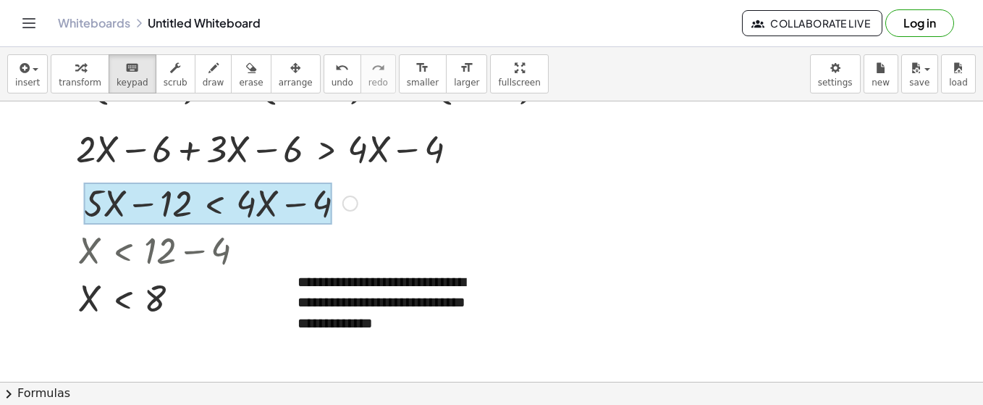
click at [218, 204] on div at bounding box center [208, 203] width 248 height 42
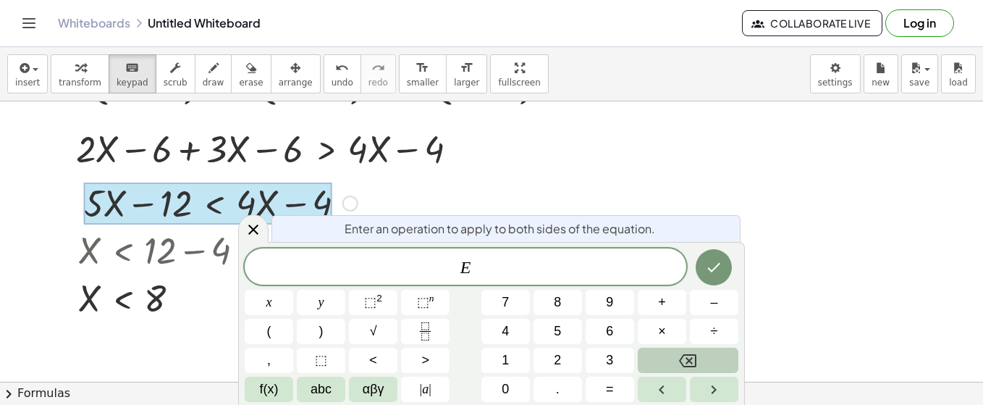
click at [212, 204] on div at bounding box center [208, 203] width 248 height 42
drag, startPoint x: 212, startPoint y: 204, endPoint x: 245, endPoint y: 227, distance: 40.6
click at [245, 227] on icon at bounding box center [253, 229] width 17 height 17
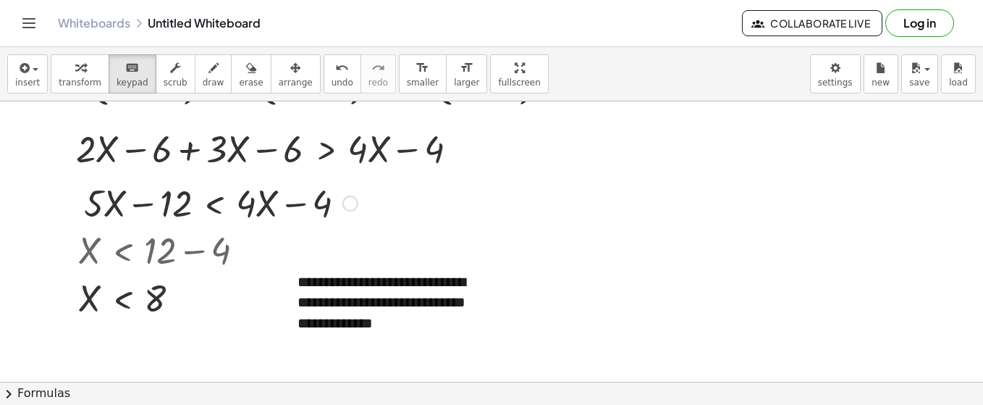
click at [221, 211] on div at bounding box center [221, 201] width 288 height 49
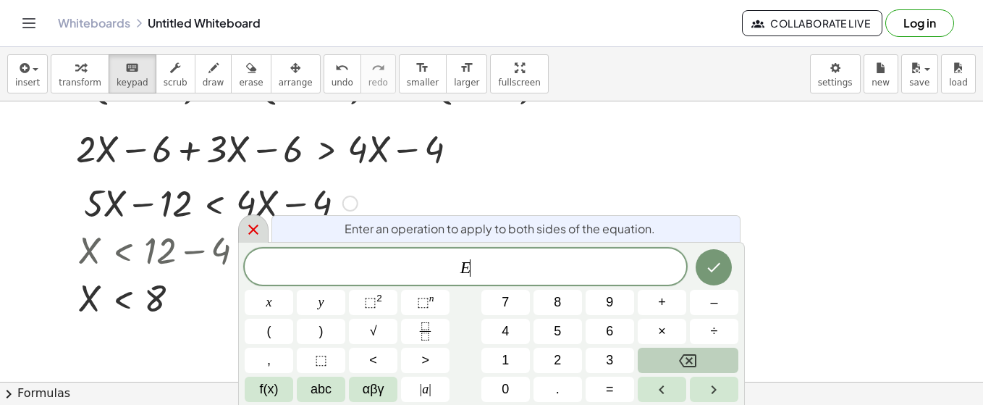
click at [259, 235] on icon at bounding box center [253, 229] width 17 height 17
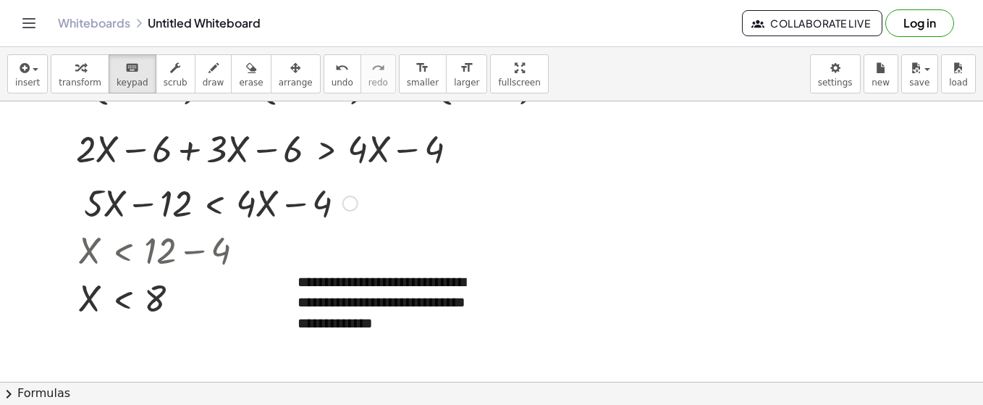
click at [222, 205] on div at bounding box center [221, 201] width 288 height 49
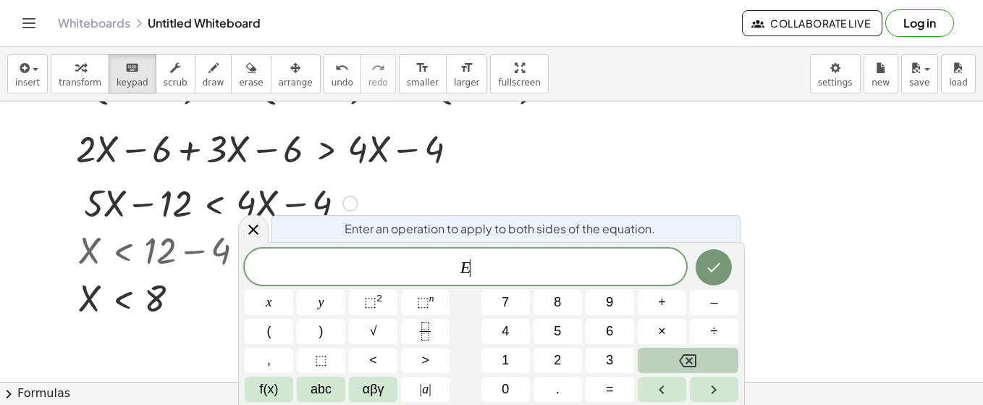
click at [222, 205] on div at bounding box center [221, 201] width 288 height 49
drag, startPoint x: 222, startPoint y: 205, endPoint x: 254, endPoint y: 217, distance: 34.8
click at [251, 230] on icon at bounding box center [253, 229] width 17 height 17
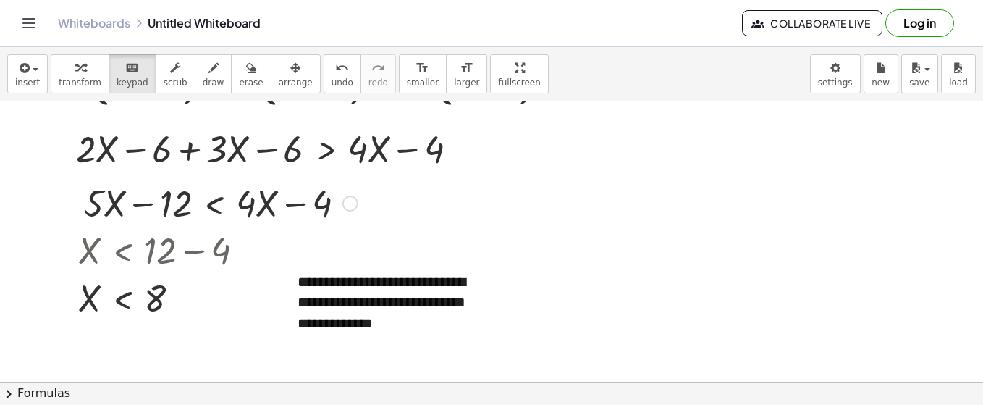
click at [259, 200] on div at bounding box center [221, 201] width 288 height 49
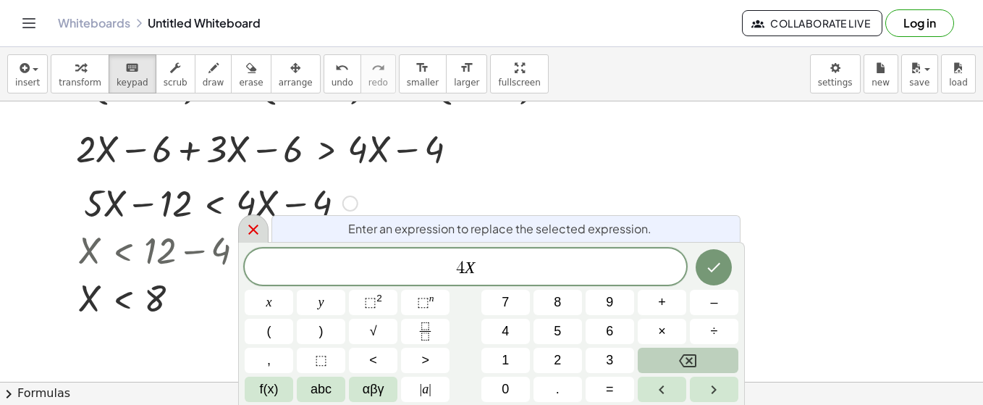
click at [245, 228] on icon at bounding box center [253, 229] width 17 height 17
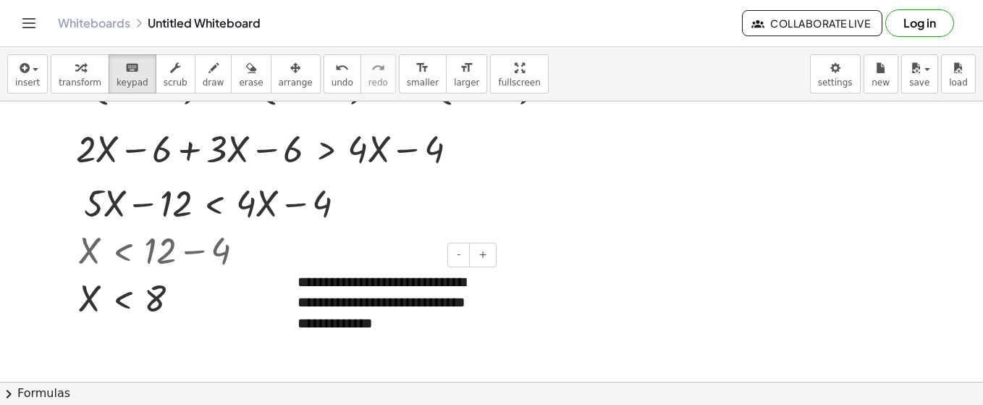
click at [282, 259] on div "- +" at bounding box center [388, 255] width 217 height 25
click at [342, 287] on div "**********" at bounding box center [391, 302] width 217 height 91
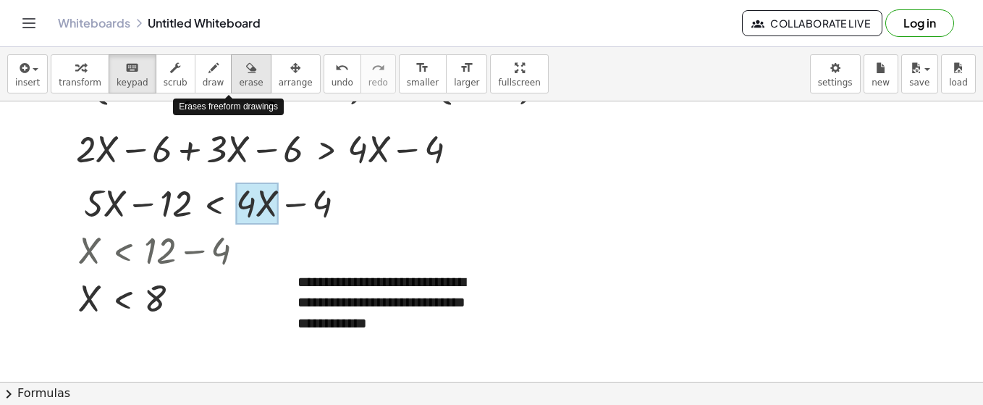
click at [246, 76] on icon "button" at bounding box center [251, 67] width 10 height 17
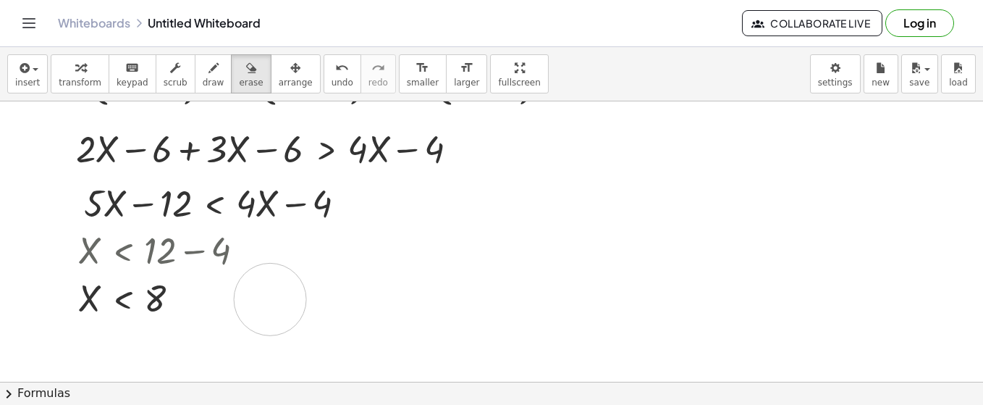
drag, startPoint x: 303, startPoint y: 245, endPoint x: 270, endPoint y: 298, distance: 61.5
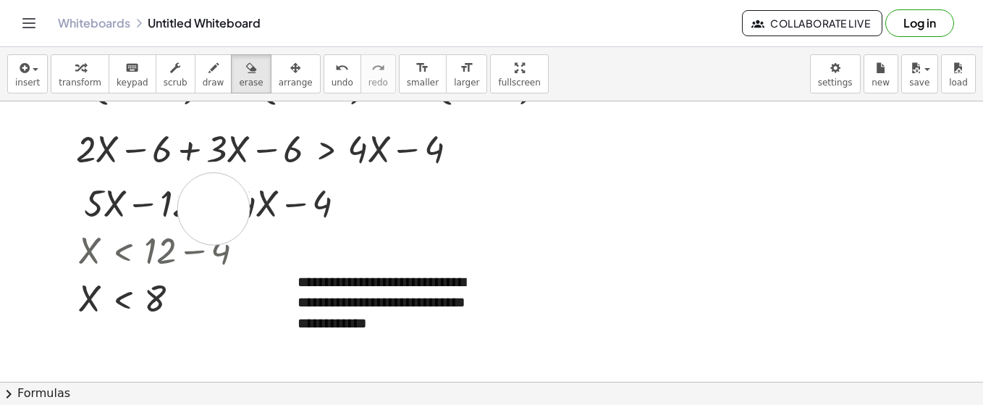
drag, startPoint x: 214, startPoint y: 196, endPoint x: 214, endPoint y: 207, distance: 10.9
click at [279, 72] on div "button" at bounding box center [296, 67] width 34 height 17
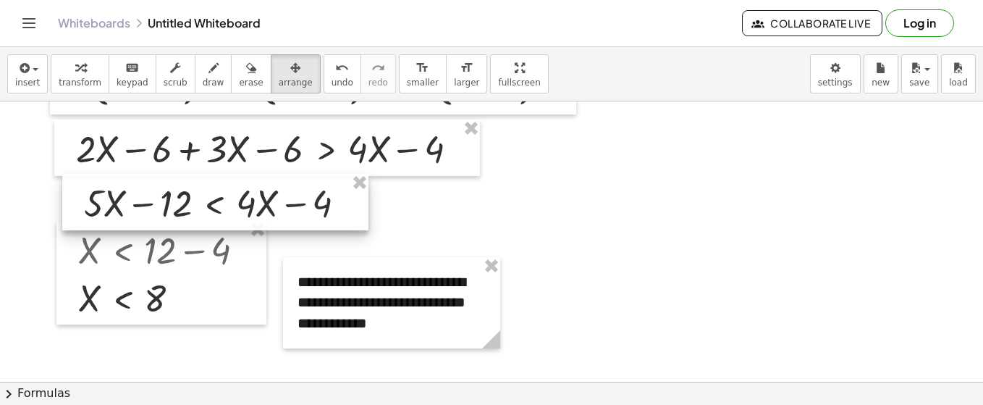
click at [242, 213] on div at bounding box center [215, 202] width 306 height 56
click at [227, 213] on div at bounding box center [215, 202] width 306 height 56
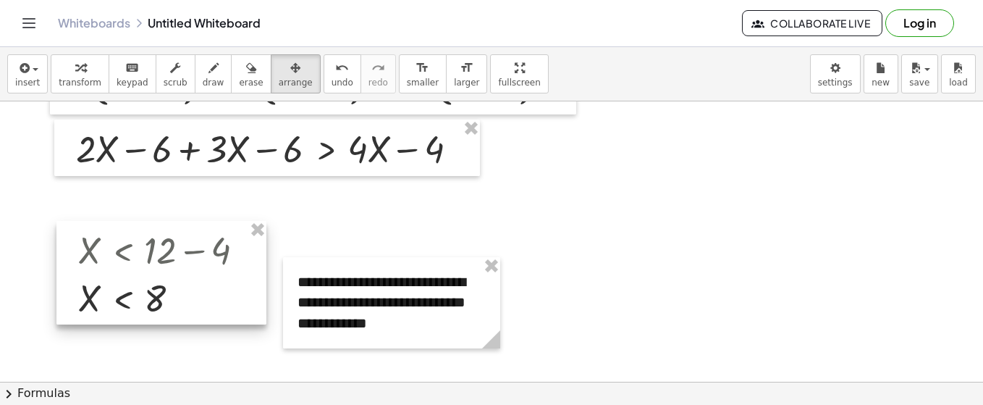
click at [173, 251] on div at bounding box center [161, 273] width 210 height 104
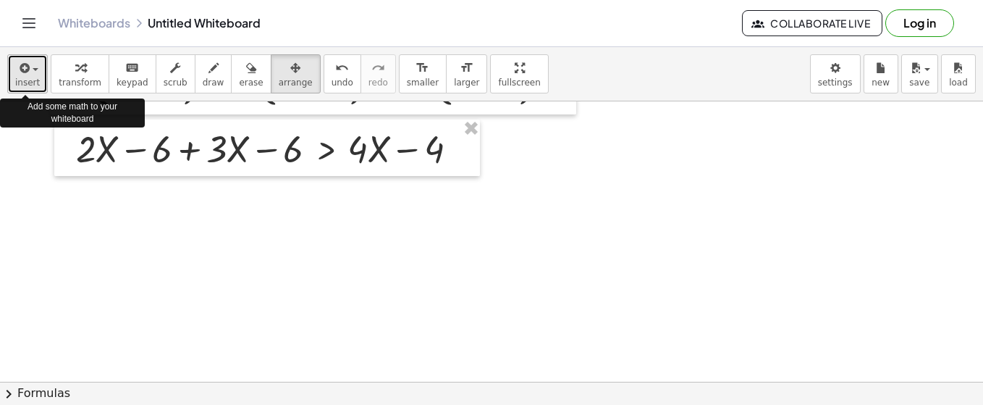
click at [28, 70] on icon "button" at bounding box center [23, 67] width 13 height 17
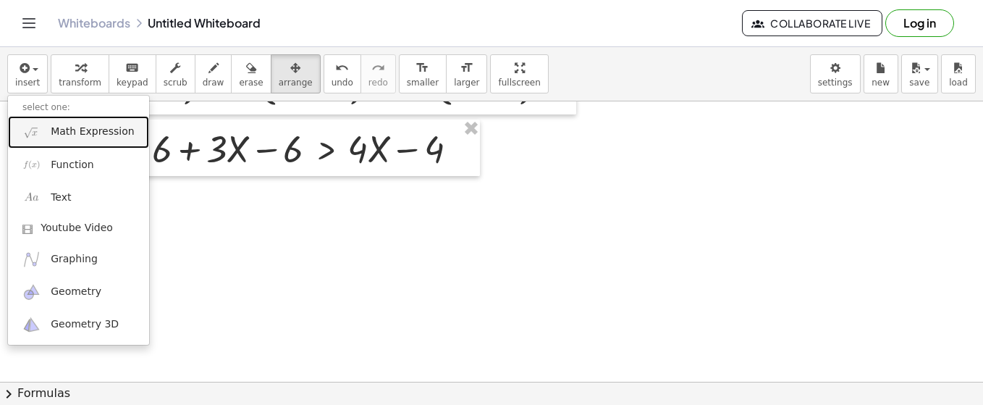
click at [42, 139] on link "Math Expression" at bounding box center [78, 132] width 141 height 33
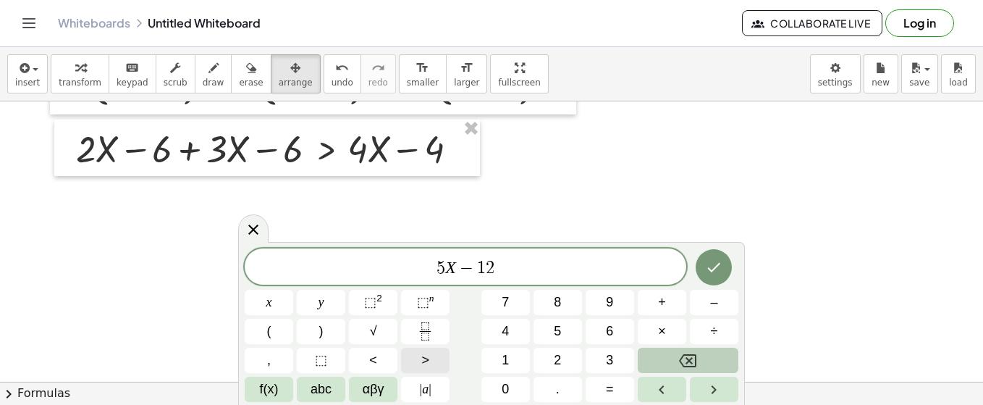
click at [419, 365] on button ">" at bounding box center [425, 360] width 49 height 25
click at [715, 270] on icon "Done" at bounding box center [713, 267] width 17 height 17
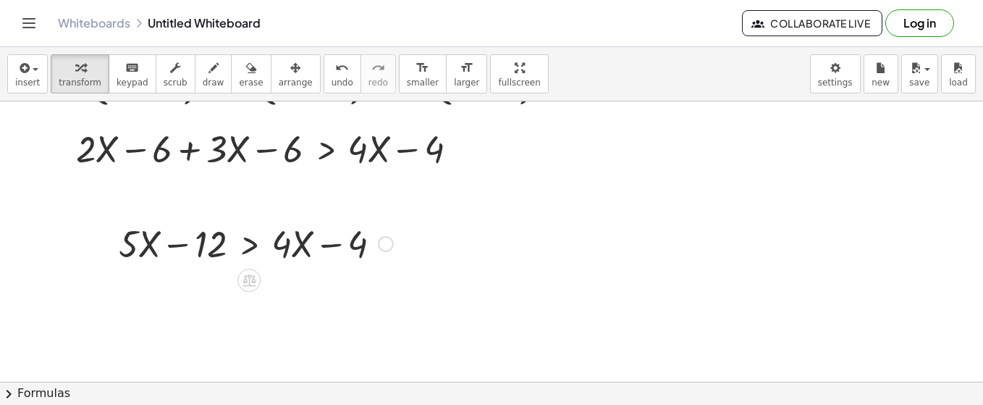
click at [307, 243] on div at bounding box center [256, 242] width 289 height 49
click at [290, 59] on icon "button" at bounding box center [295, 67] width 10 height 17
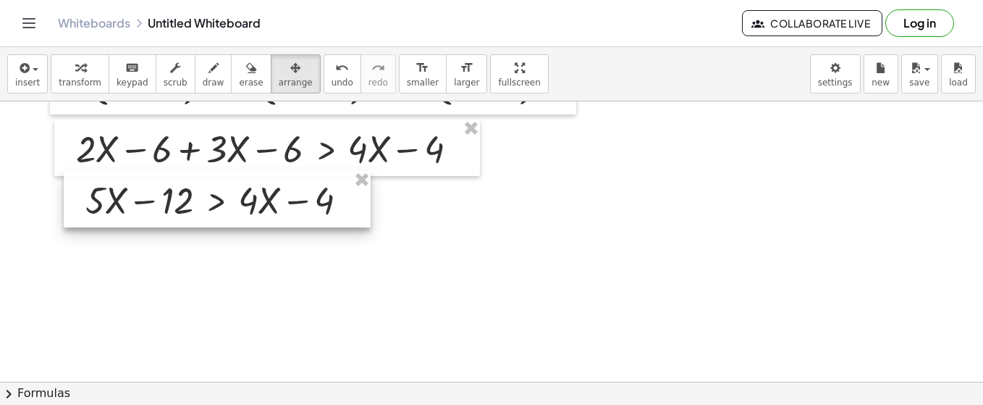
drag, startPoint x: 295, startPoint y: 253, endPoint x: 261, endPoint y: 209, distance: 54.7
click at [261, 209] on div at bounding box center [217, 199] width 307 height 56
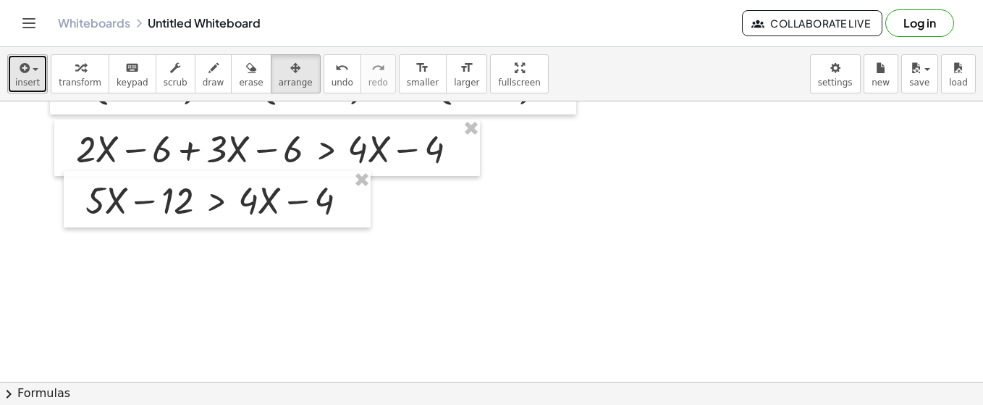
click at [28, 77] on span "insert" at bounding box center [27, 82] width 25 height 10
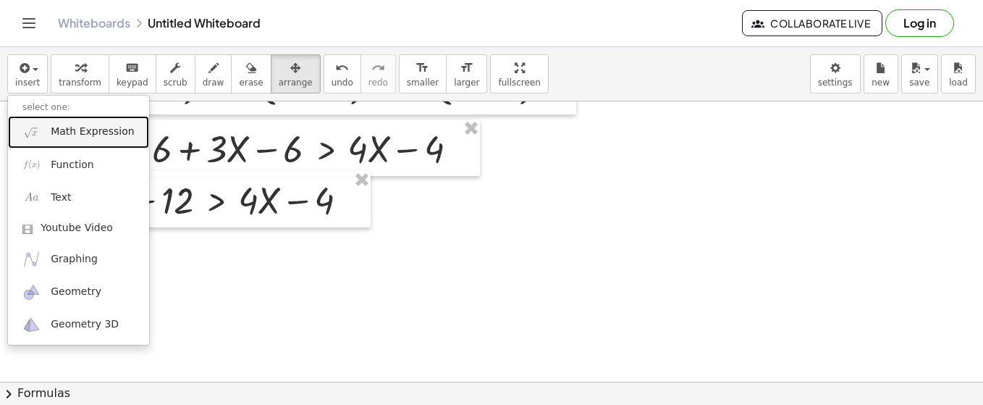
click at [51, 133] on span "Math Expression" at bounding box center [92, 132] width 83 height 14
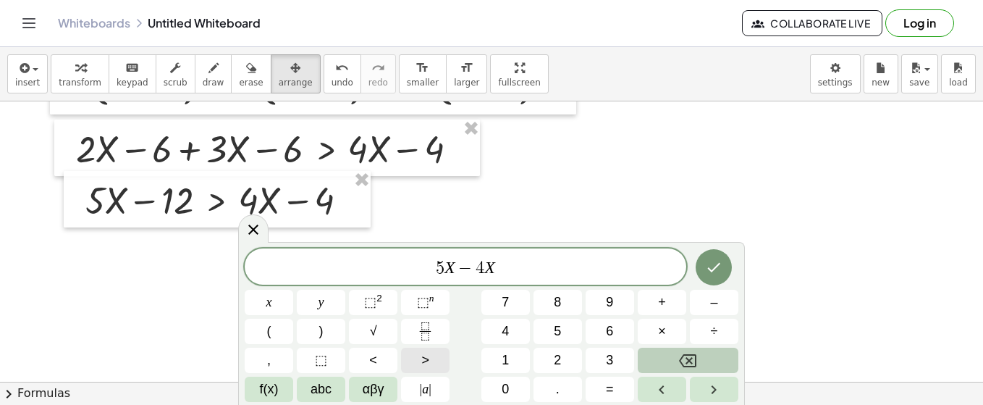
click at [421, 353] on button ">" at bounding box center [425, 360] width 49 height 25
click at [703, 272] on button "Done" at bounding box center [714, 267] width 36 height 36
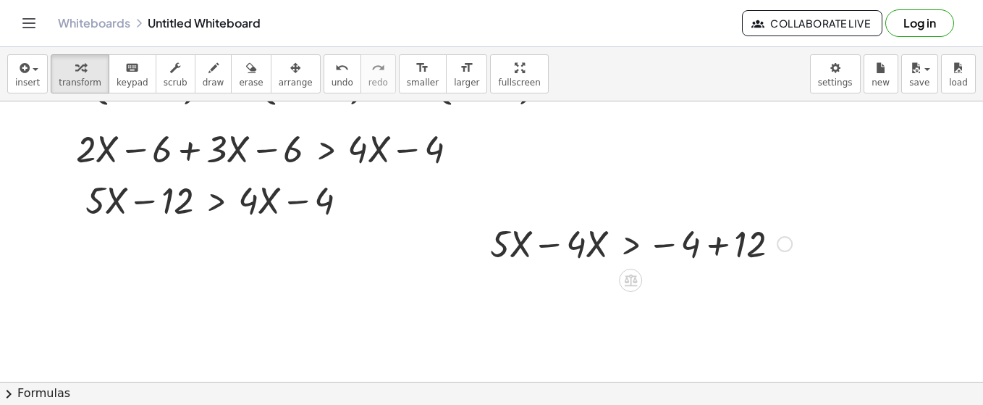
click at [587, 240] on div at bounding box center [641, 242] width 316 height 49
click at [290, 76] on icon "button" at bounding box center [295, 67] width 10 height 17
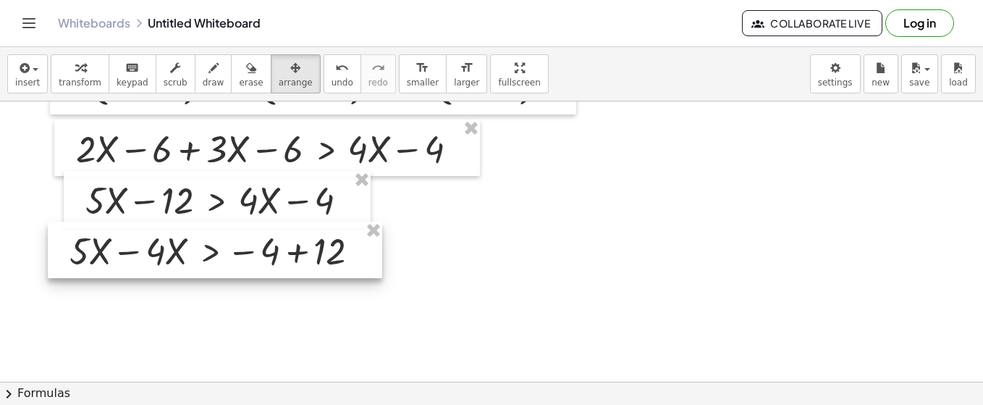
drag, startPoint x: 644, startPoint y: 251, endPoint x: 222, endPoint y: 259, distance: 421.5
click at [222, 259] on div at bounding box center [215, 250] width 335 height 56
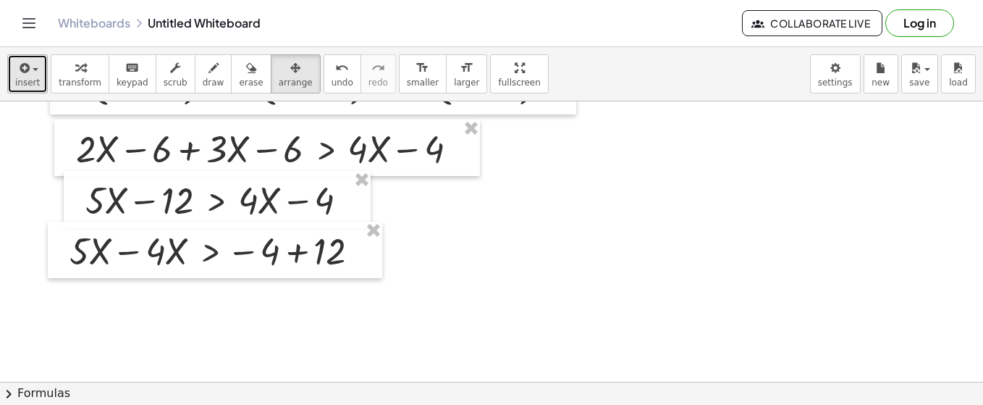
click at [31, 75] on button "insert" at bounding box center [27, 73] width 41 height 39
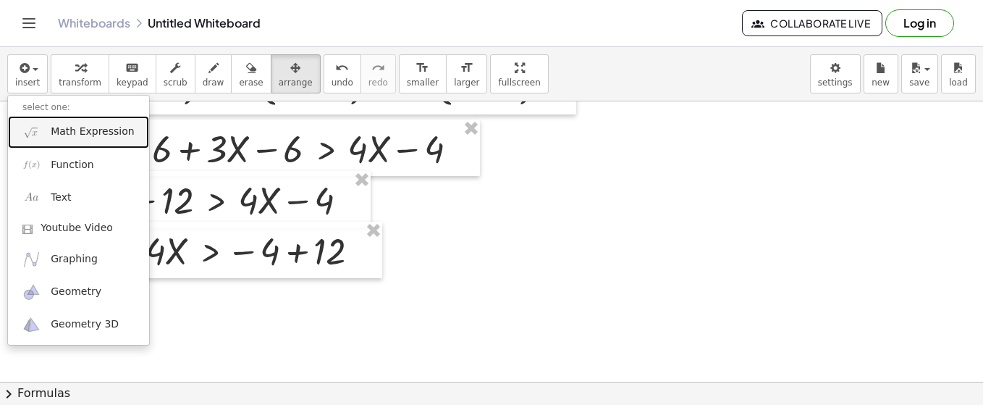
click at [70, 135] on span "Math Expression" at bounding box center [92, 132] width 83 height 14
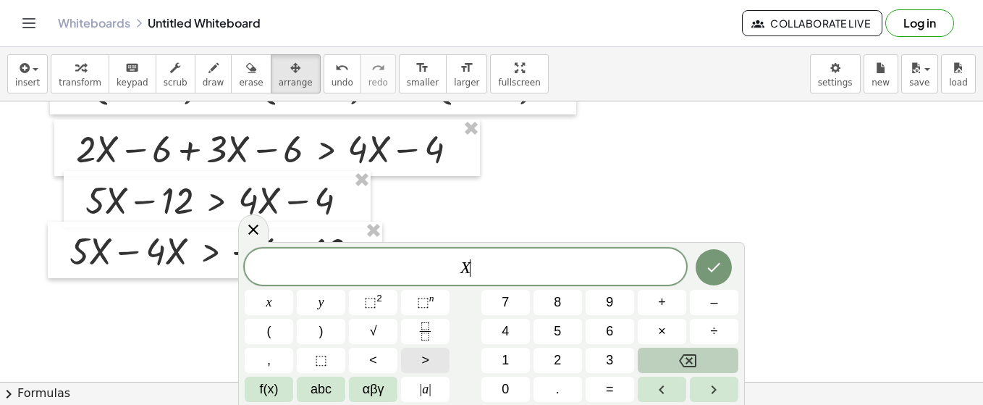
click at [418, 358] on button ">" at bounding box center [425, 360] width 49 height 25
click at [711, 259] on icon "Done" at bounding box center [713, 267] width 17 height 17
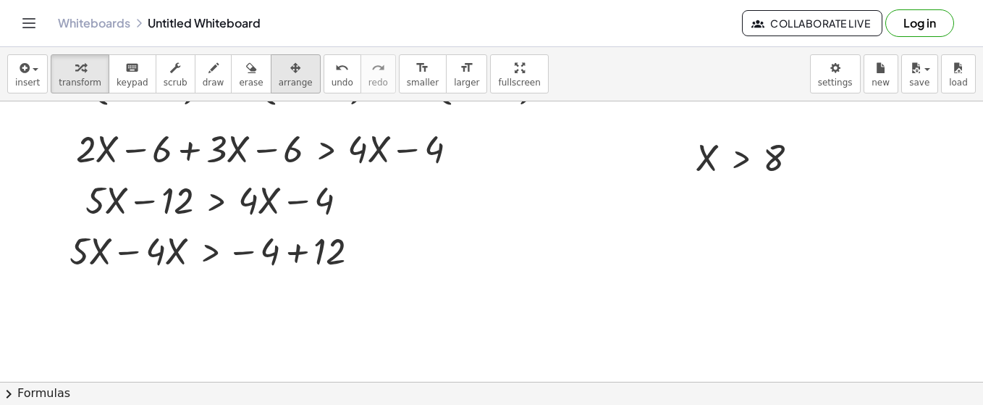
click at [290, 69] on icon "button" at bounding box center [295, 67] width 10 height 17
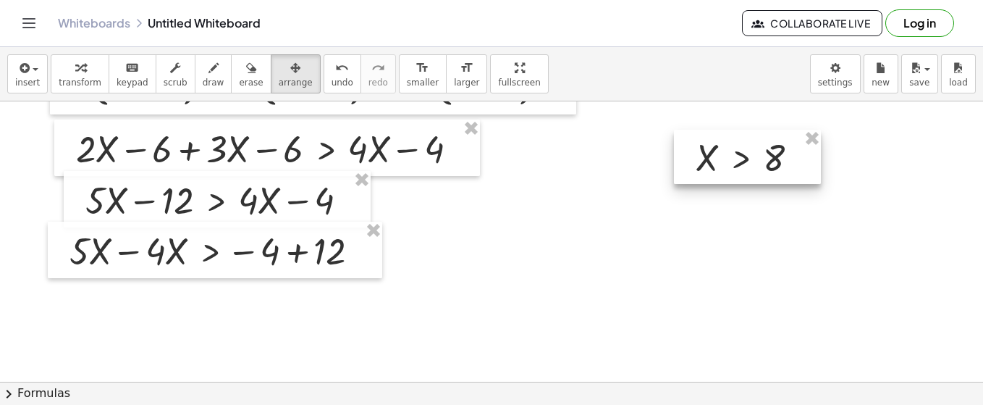
click at [735, 151] on div at bounding box center [747, 157] width 147 height 55
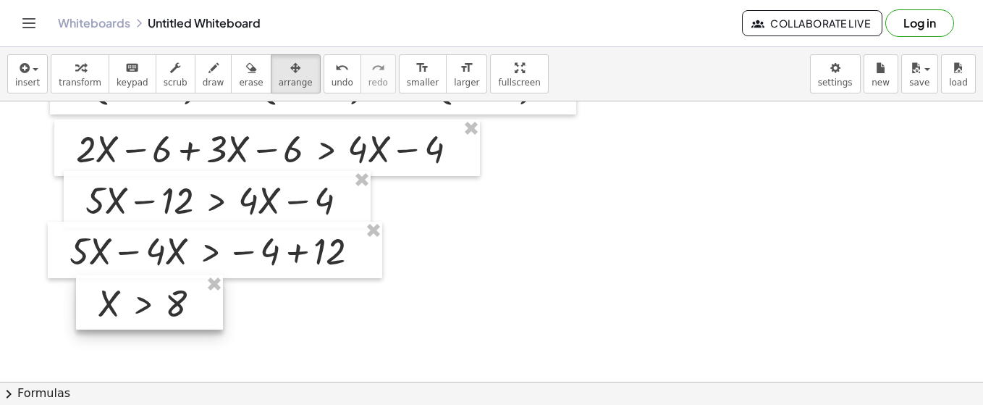
drag, startPoint x: 735, startPoint y: 151, endPoint x: 138, endPoint y: 295, distance: 614.7
click at [138, 295] on div at bounding box center [149, 302] width 147 height 55
click at [38, 72] on button "insert" at bounding box center [27, 73] width 41 height 39
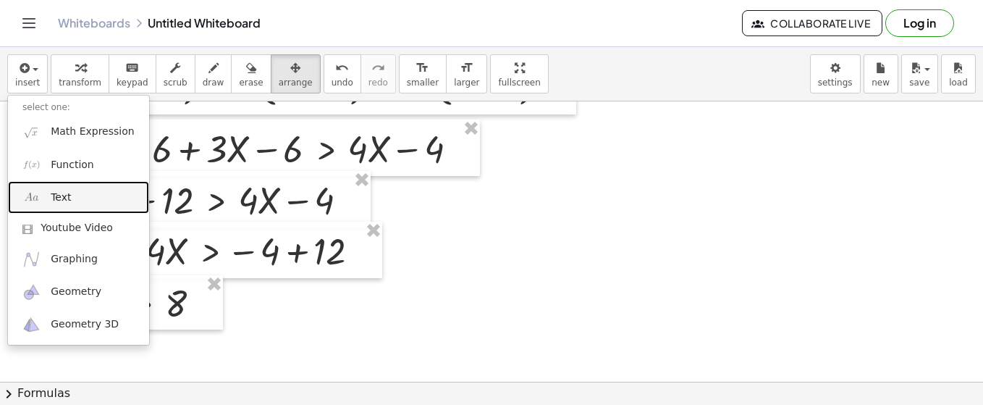
click at [67, 188] on link "Text" at bounding box center [78, 197] width 141 height 33
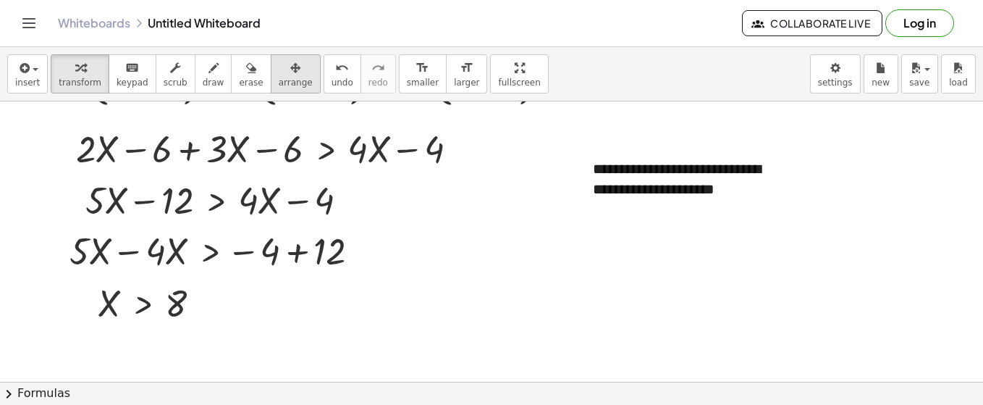
click at [279, 77] on span "arrange" at bounding box center [296, 82] width 34 height 10
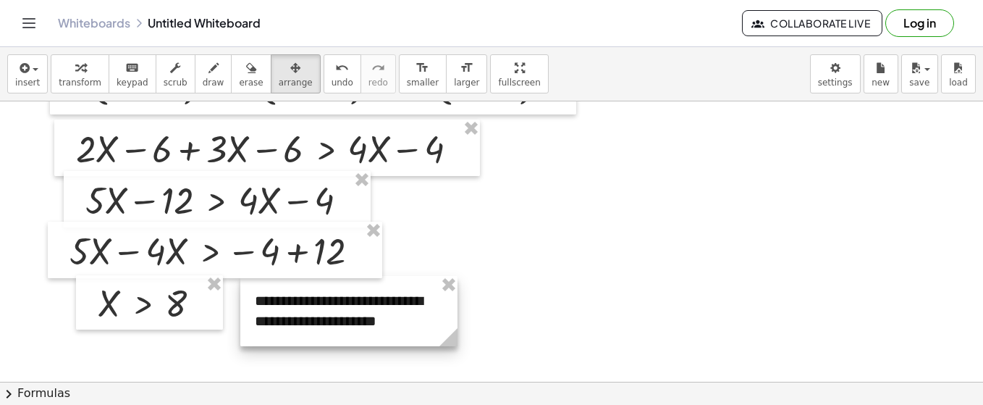
drag, startPoint x: 261, startPoint y: 76, endPoint x: 287, endPoint y: 293, distance: 218.7
click at [287, 293] on div at bounding box center [348, 311] width 217 height 70
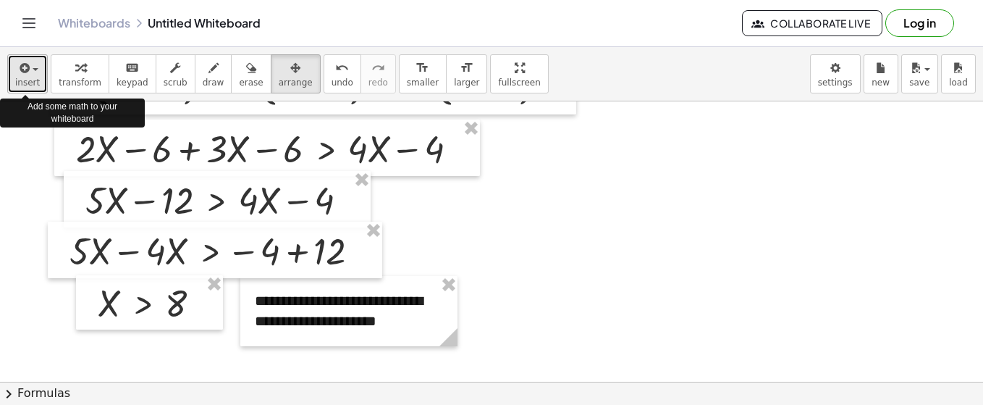
click at [36, 73] on button "insert" at bounding box center [27, 73] width 41 height 39
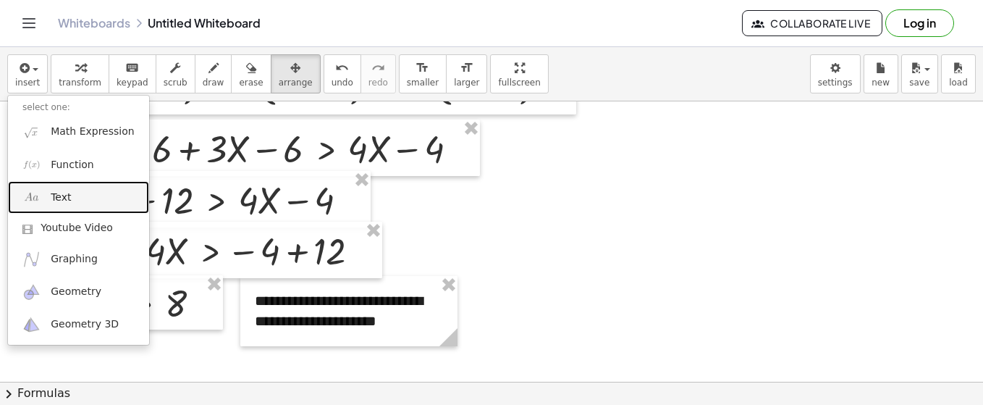
drag, startPoint x: 65, startPoint y: 198, endPoint x: 480, endPoint y: 298, distance: 426.9
click at [65, 198] on span "Text" at bounding box center [61, 197] width 20 height 14
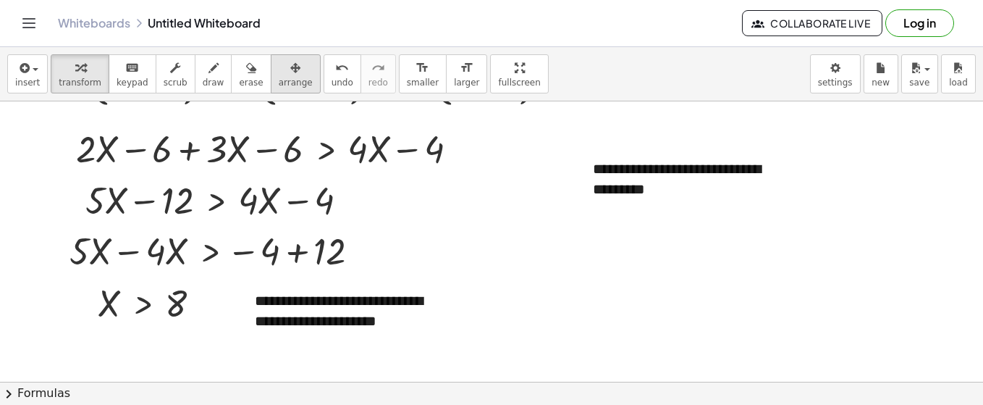
click at [279, 77] on span "arrange" at bounding box center [296, 82] width 34 height 10
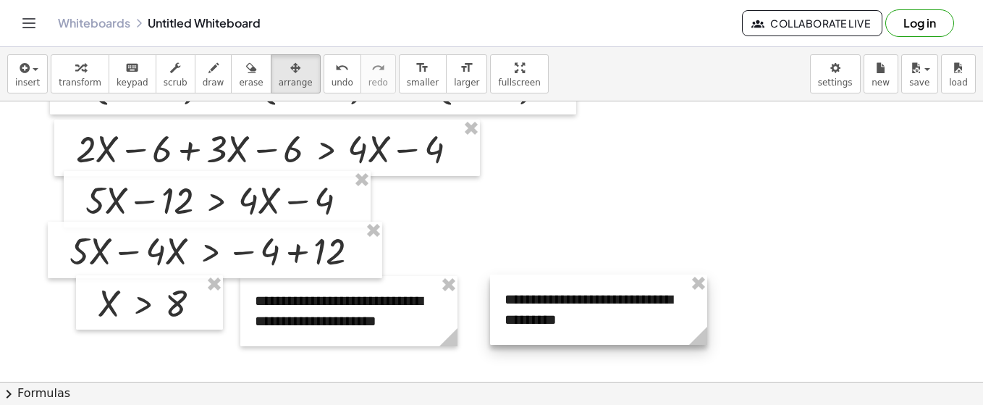
drag, startPoint x: 255, startPoint y: 76, endPoint x: 822, endPoint y: 238, distance: 589.5
click at [567, 286] on div at bounding box center [598, 309] width 217 height 70
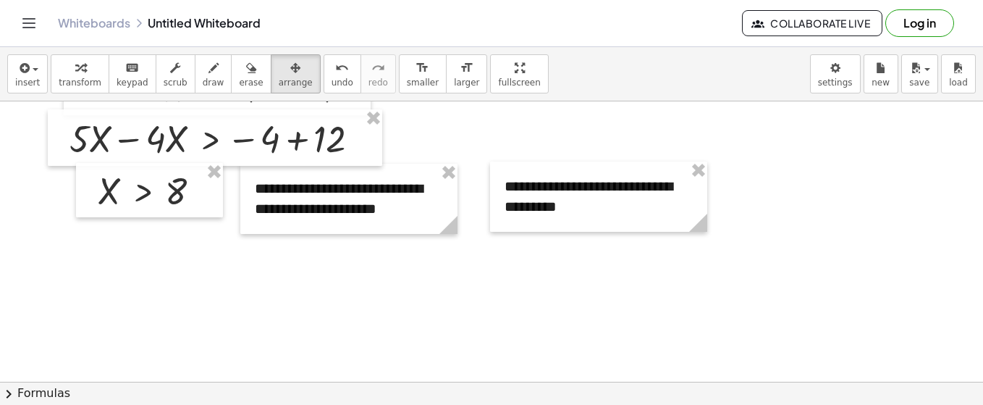
scroll to position [2119, 0]
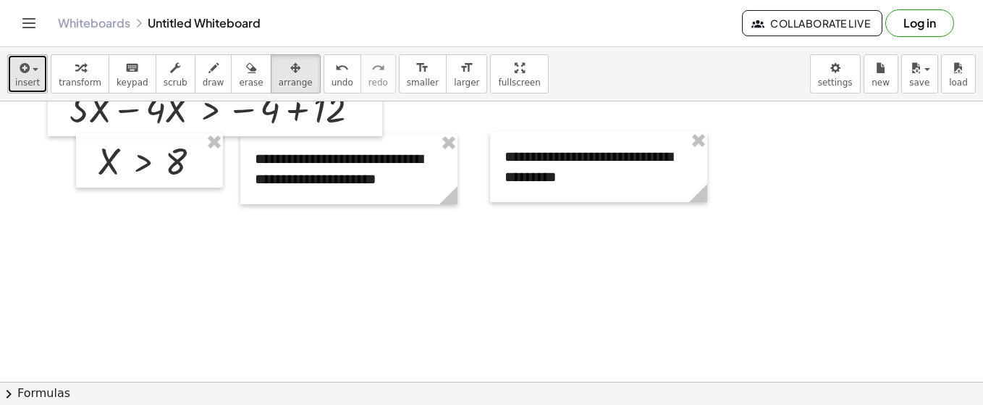
click at [27, 75] on icon "button" at bounding box center [23, 67] width 13 height 17
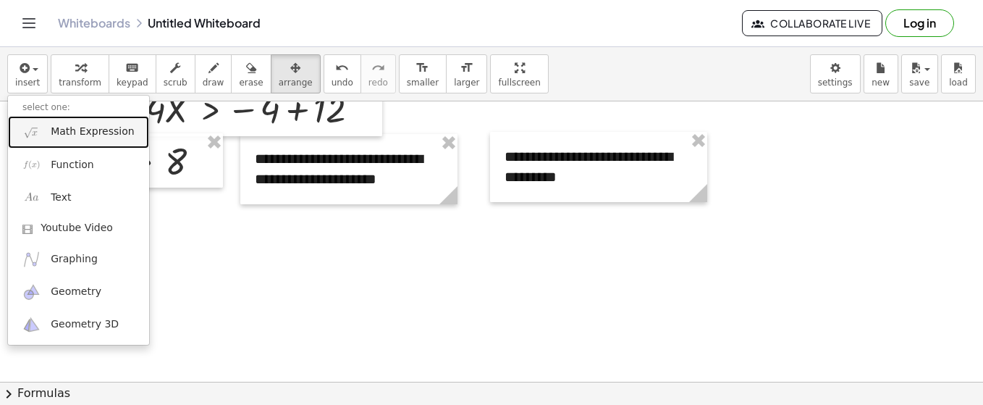
click at [75, 135] on span "Math Expression" at bounding box center [92, 132] width 83 height 14
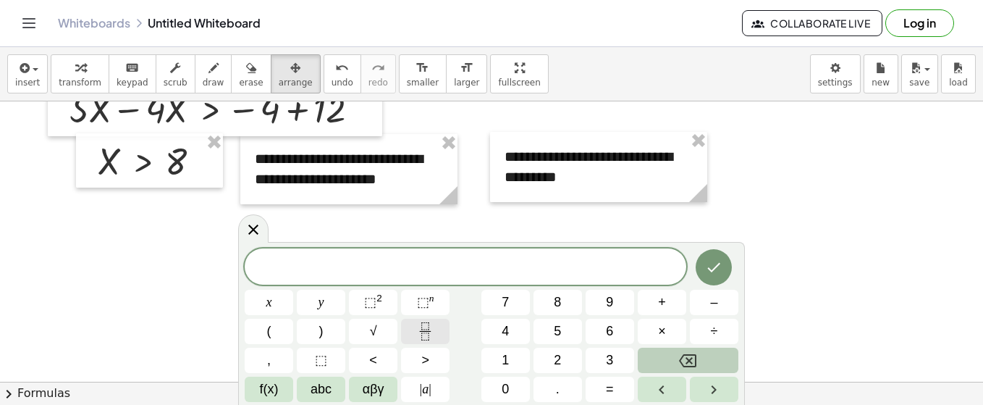
click at [426, 337] on icon "Fraction" at bounding box center [425, 331] width 18 height 18
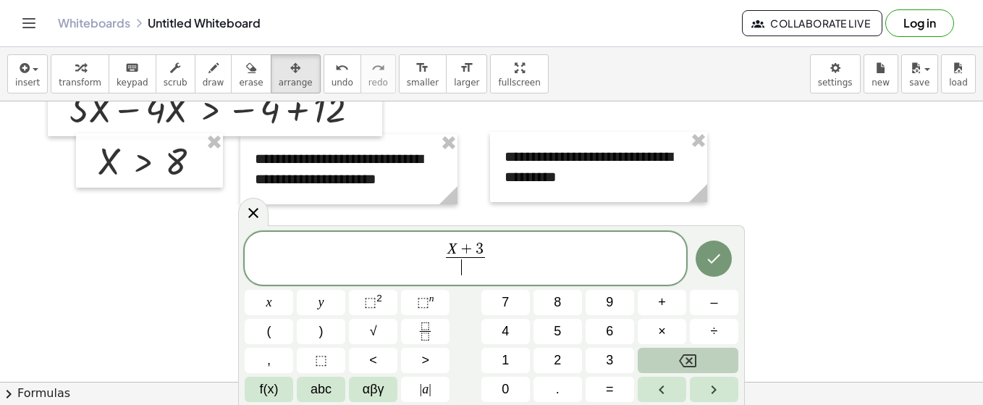
click at [467, 275] on span "​" at bounding box center [465, 267] width 39 height 20
click at [492, 256] on span "X + 3 2 ​ ​" at bounding box center [466, 259] width 442 height 38
click at [429, 319] on button "Fraction" at bounding box center [425, 331] width 49 height 25
click at [492, 265] on span "​" at bounding box center [498, 267] width 39 height 20
click at [518, 257] on span "X − 1" at bounding box center [498, 250] width 39 height 16
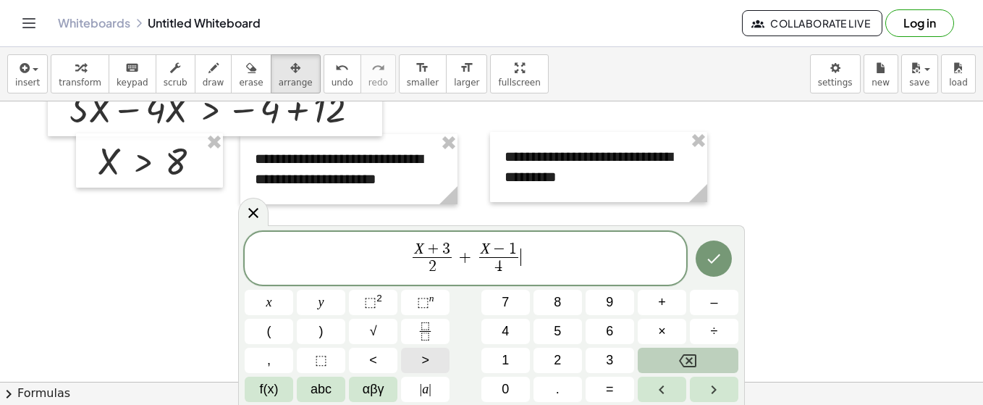
click at [429, 358] on button ">" at bounding box center [425, 360] width 49 height 25
click at [713, 265] on icon "Done" at bounding box center [713, 258] width 17 height 17
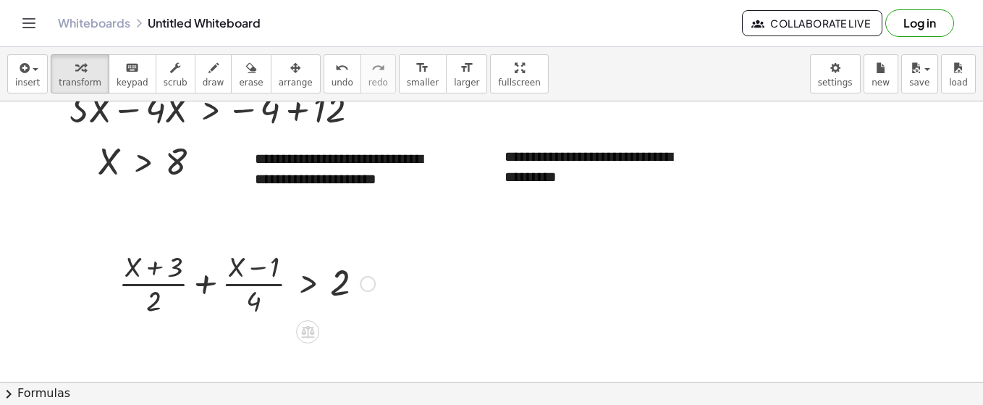
click at [287, 274] on div at bounding box center [247, 282] width 271 height 72
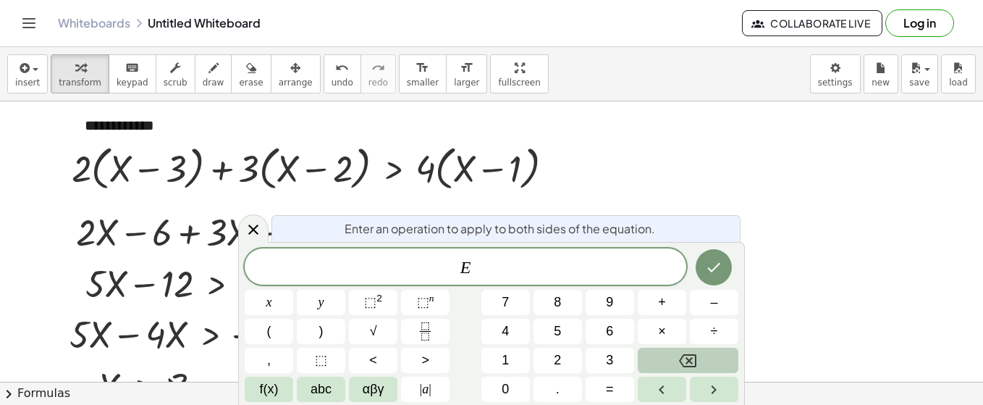
scroll to position [1855, 0]
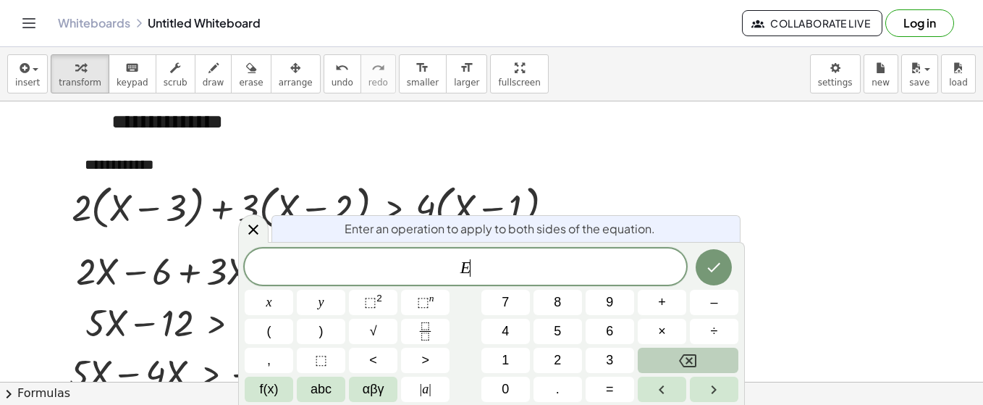
drag, startPoint x: 252, startPoint y: 232, endPoint x: 319, endPoint y: 230, distance: 67.4
click at [252, 232] on icon at bounding box center [253, 229] width 17 height 17
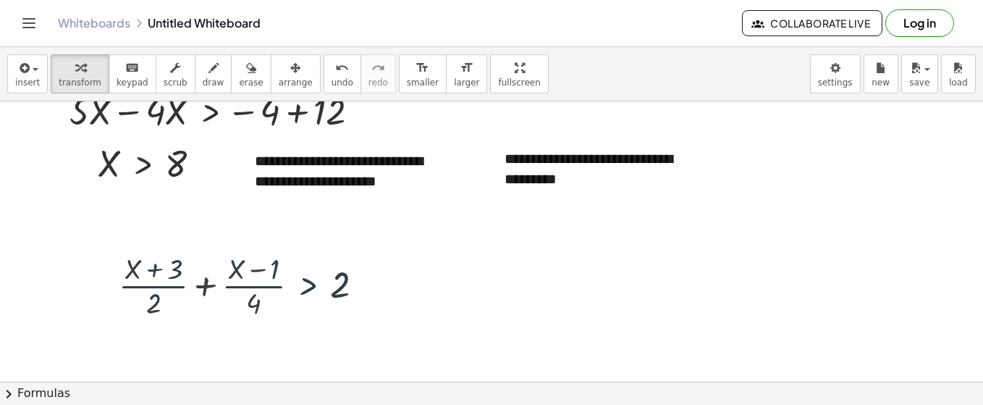
scroll to position [2119, 0]
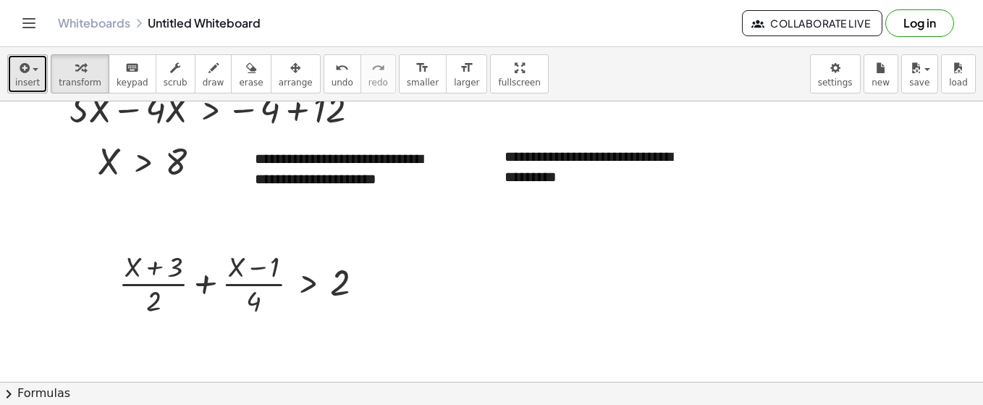
click at [35, 66] on div "button" at bounding box center [27, 67] width 25 height 17
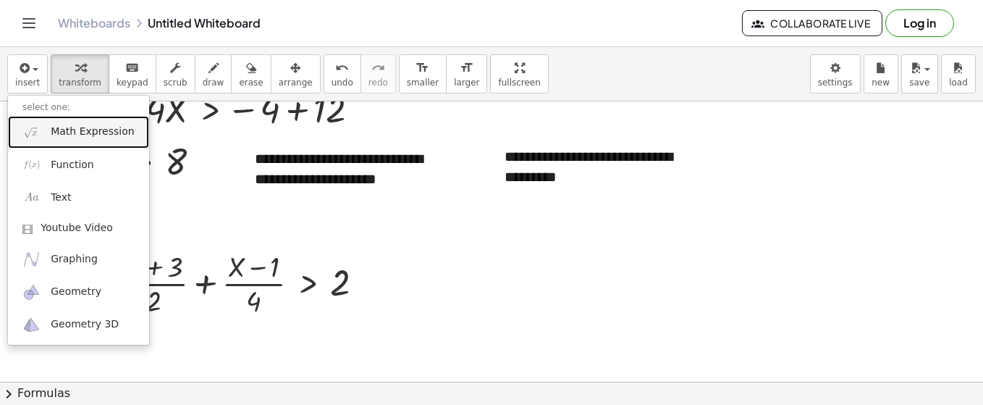
click at [66, 140] on link "Math Expression" at bounding box center [78, 132] width 141 height 33
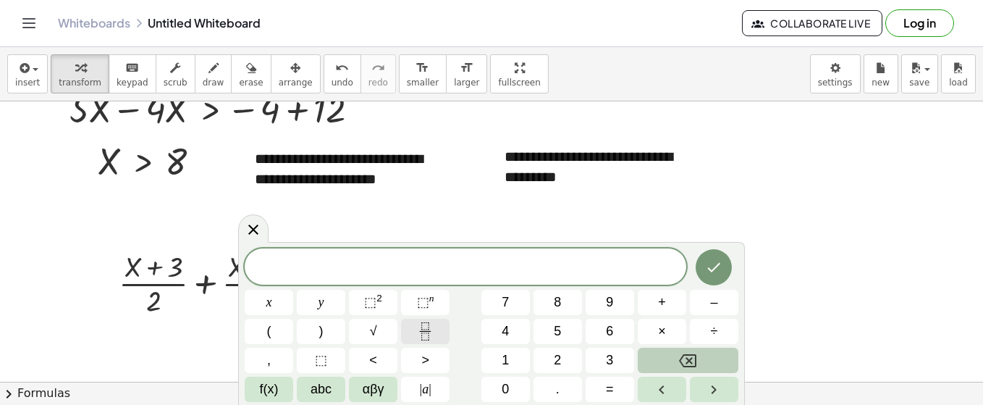
click at [420, 330] on icon "Fraction" at bounding box center [425, 331] width 18 height 18
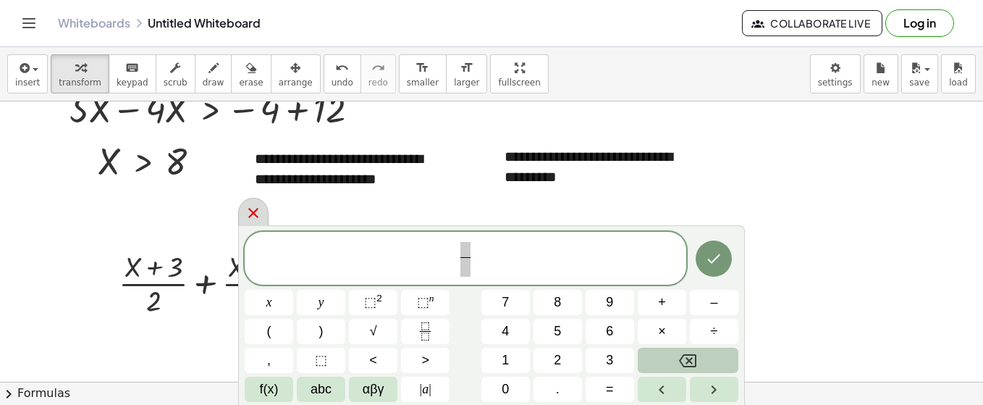
click at [262, 208] on div at bounding box center [253, 212] width 30 height 28
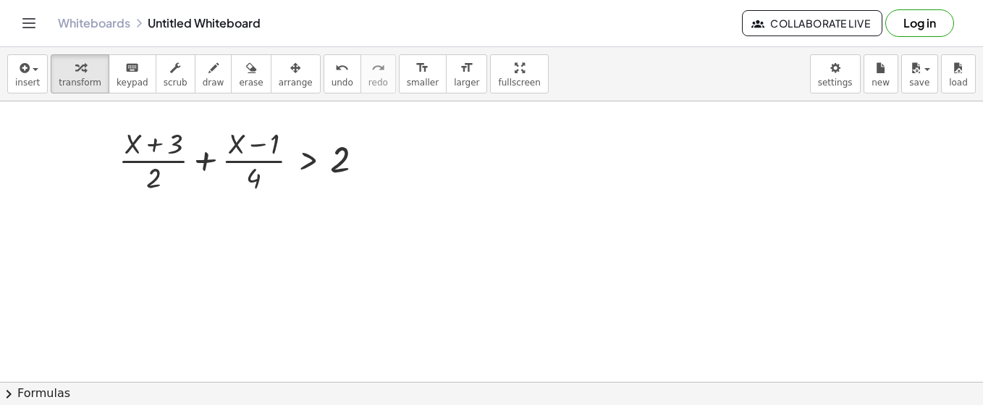
scroll to position [2251, 0]
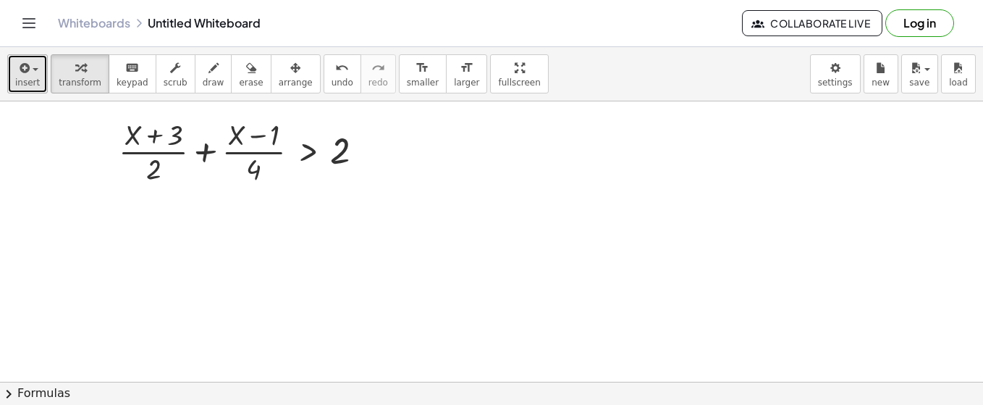
click at [31, 72] on div "button" at bounding box center [27, 67] width 25 height 17
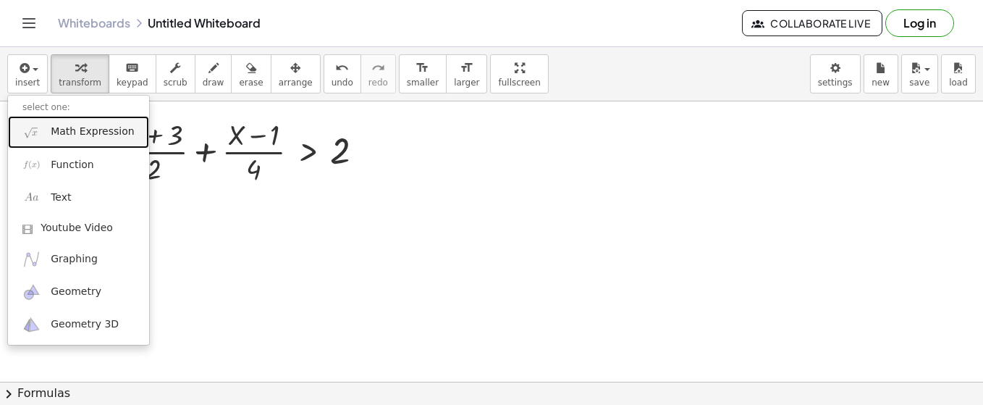
click at [91, 139] on link "Math Expression" at bounding box center [78, 132] width 141 height 33
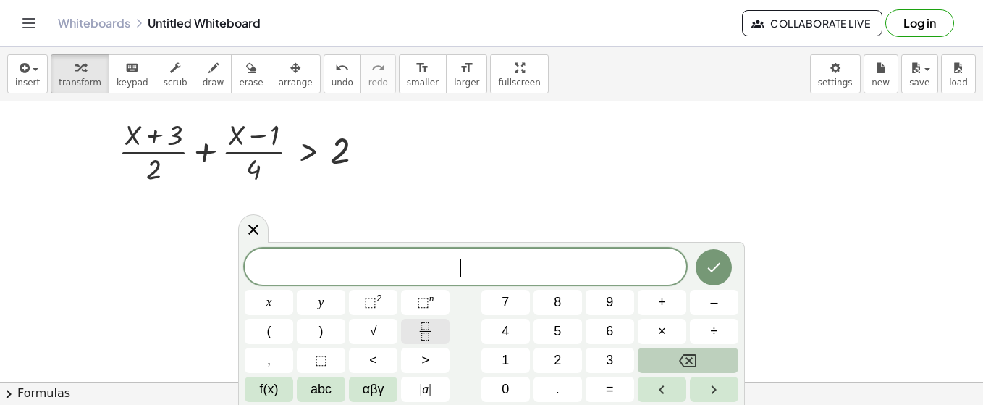
click at [419, 334] on icon "Fraction" at bounding box center [425, 331] width 18 height 18
click at [424, 334] on icon "Fraction" at bounding box center [425, 331] width 18 height 18
click at [424, 329] on icon "Fraction" at bounding box center [425, 331] width 18 height 18
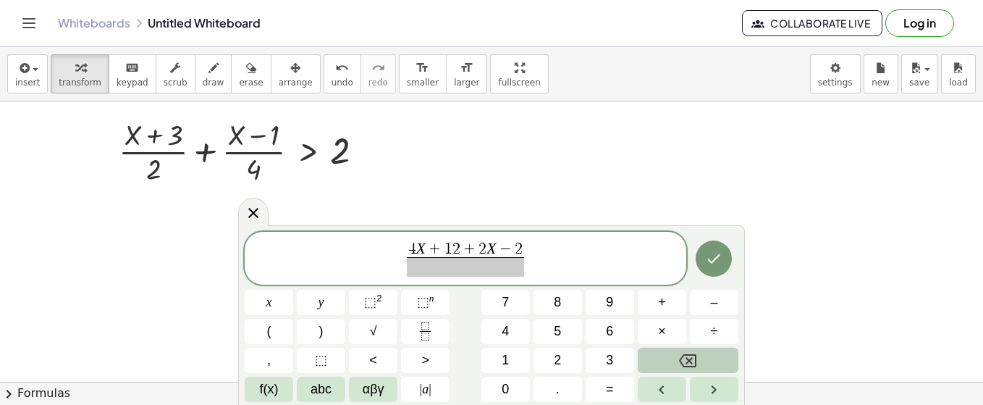
click at [469, 265] on span at bounding box center [466, 267] width 118 height 20
click at [536, 250] on span "4 X + 1 2 + 2 X − 2 8 ​ ​" at bounding box center [466, 259] width 442 height 38
click at [419, 361] on button ">" at bounding box center [425, 360] width 49 height 25
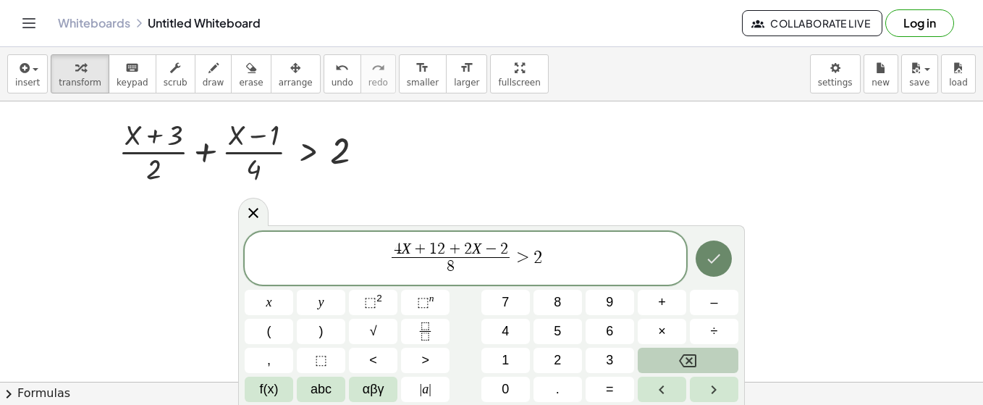
click at [714, 266] on icon "Done" at bounding box center [713, 258] width 17 height 17
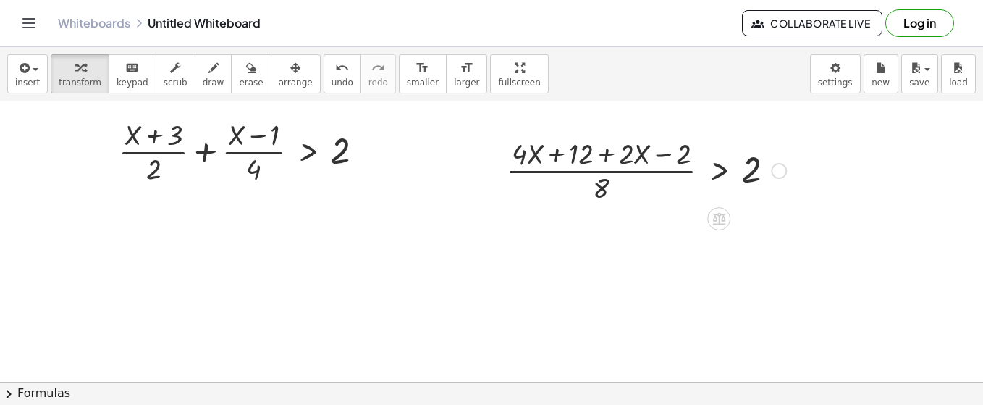
click at [699, 182] on div at bounding box center [646, 169] width 295 height 72
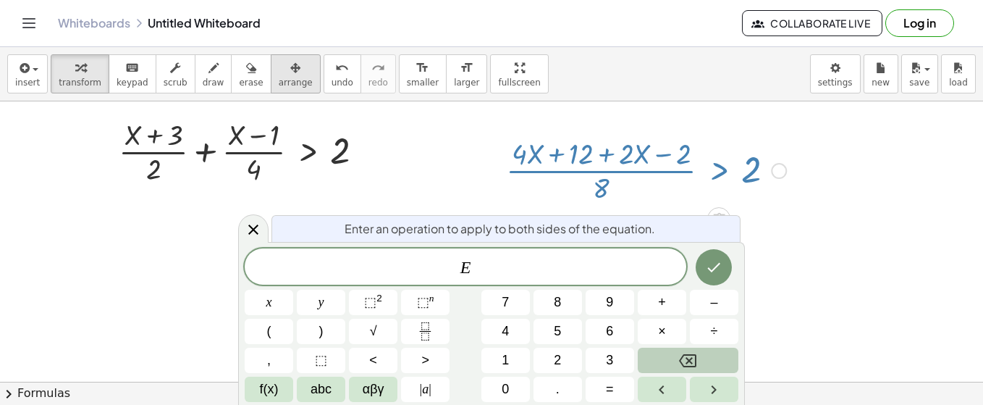
click at [290, 67] on icon "button" at bounding box center [295, 67] width 10 height 17
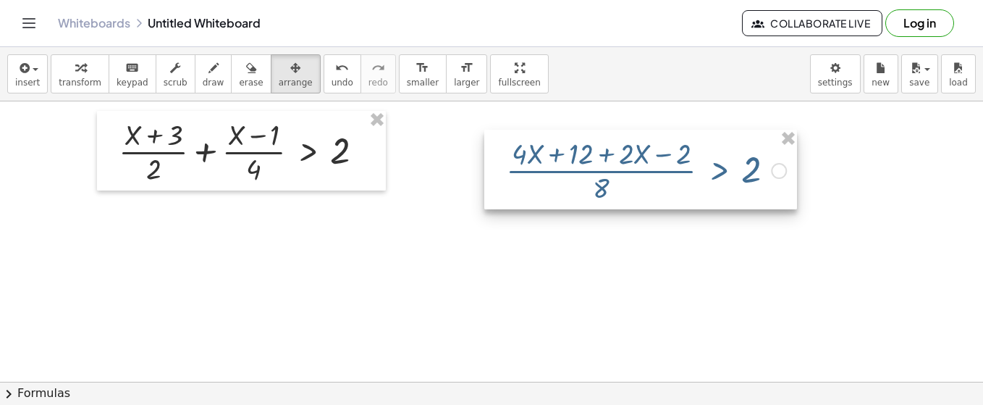
click at [484, 209] on div at bounding box center [640, 170] width 313 height 80
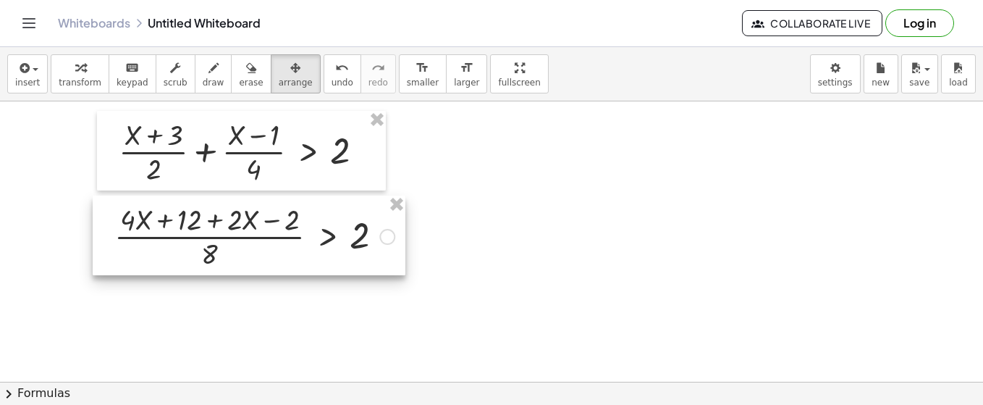
drag, startPoint x: 388, startPoint y: 247, endPoint x: 290, endPoint y: 216, distance: 102.6
click at [290, 216] on div at bounding box center [249, 236] width 313 height 80
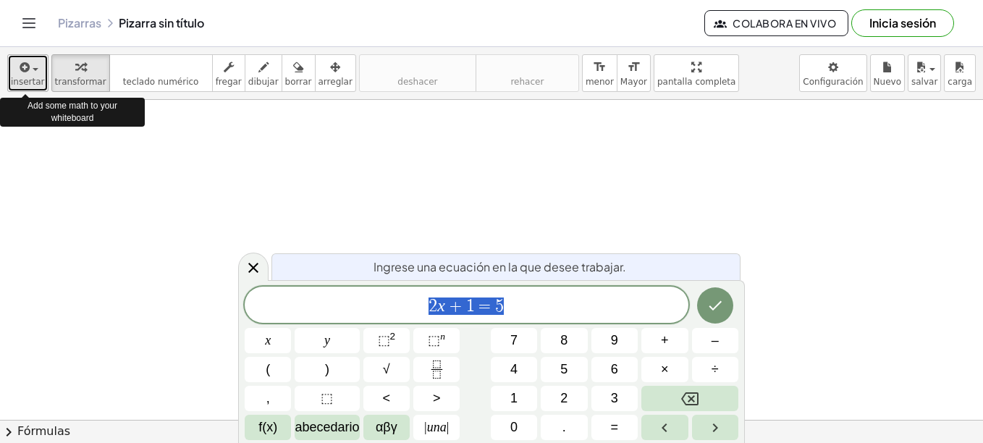
click at [28, 72] on icon "button" at bounding box center [23, 67] width 13 height 17
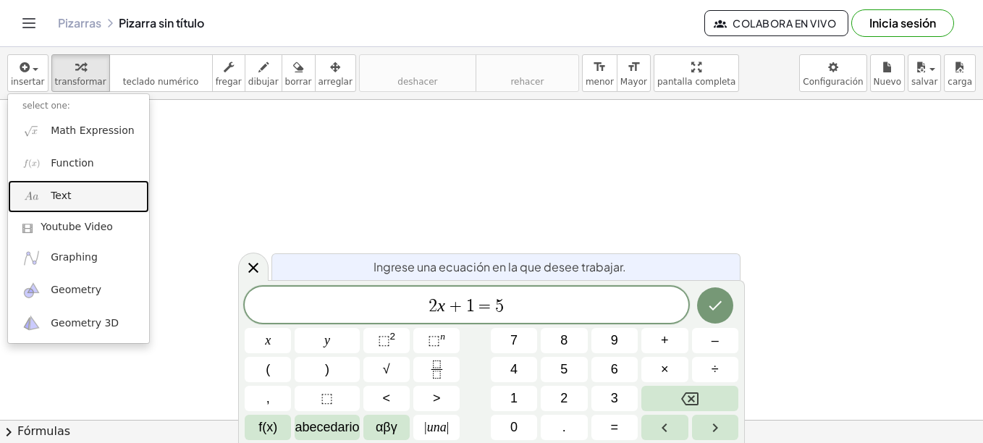
click at [51, 192] on span "Text" at bounding box center [61, 196] width 20 height 14
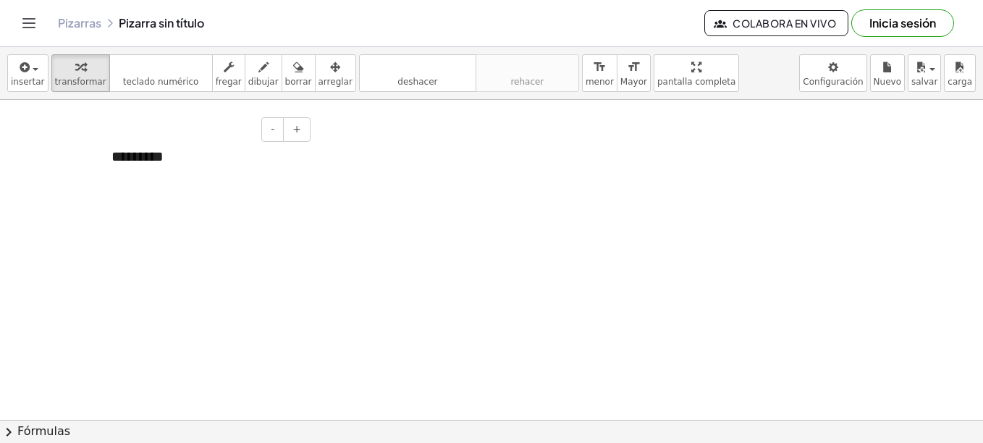
click at [201, 158] on div "*********" at bounding box center [205, 157] width 217 height 50
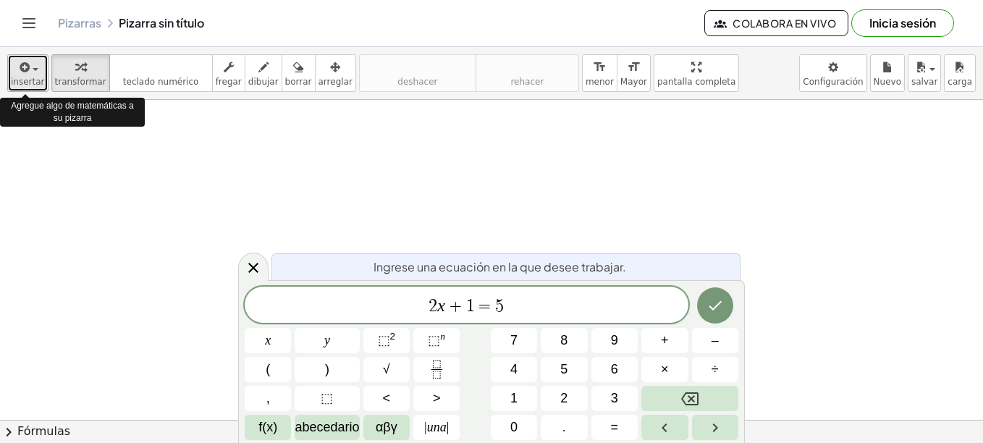
click at [33, 72] on div "button" at bounding box center [28, 66] width 34 height 17
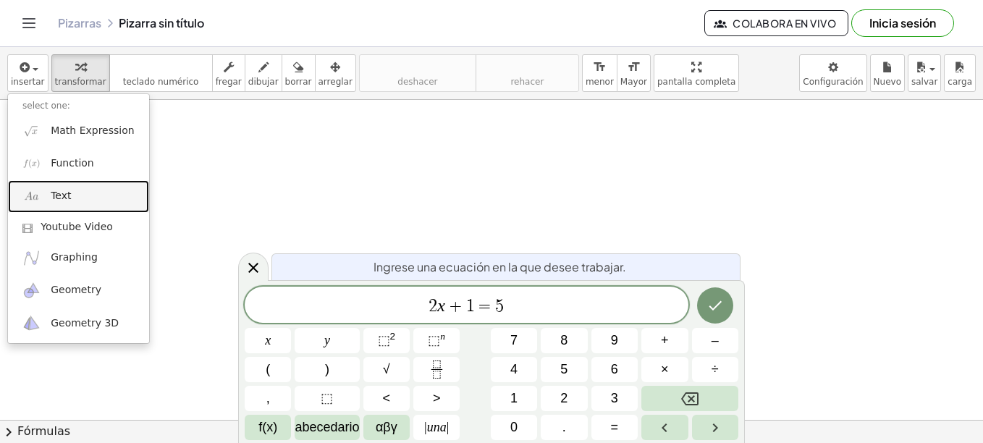
click at [56, 188] on link "Text" at bounding box center [78, 196] width 141 height 33
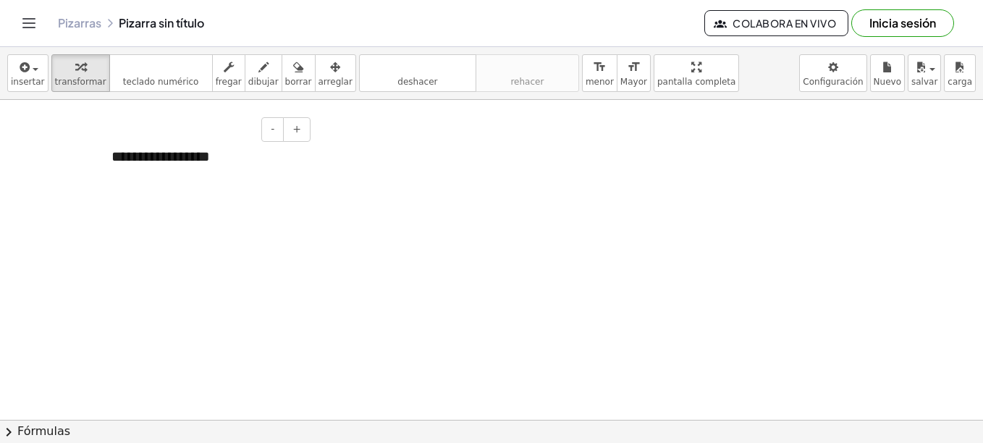
click at [243, 166] on div "**********" at bounding box center [205, 157] width 217 height 50
click at [226, 148] on div "**********" at bounding box center [205, 157] width 217 height 50
